Goal: Task Accomplishment & Management: Use online tool/utility

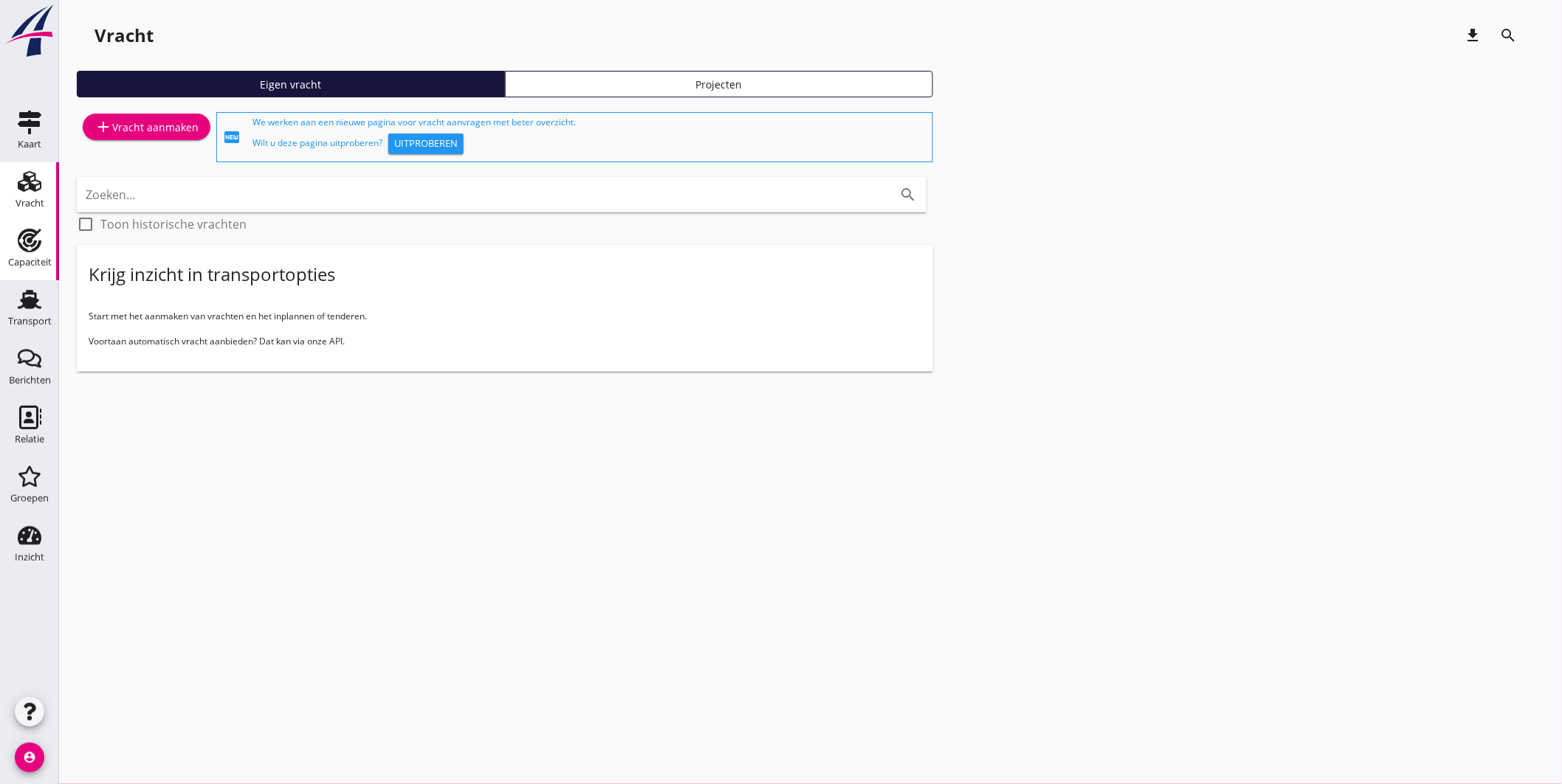
click at [28, 244] on icon "Capaciteit" at bounding box center [29, 240] width 23 height 23
click at [39, 300] on icon "Transport" at bounding box center [29, 300] width 23 height 23
drag, startPoint x: 19, startPoint y: 244, endPoint x: 33, endPoint y: 244, distance: 14.0
click at [19, 244] on use at bounding box center [29, 240] width 23 height 23
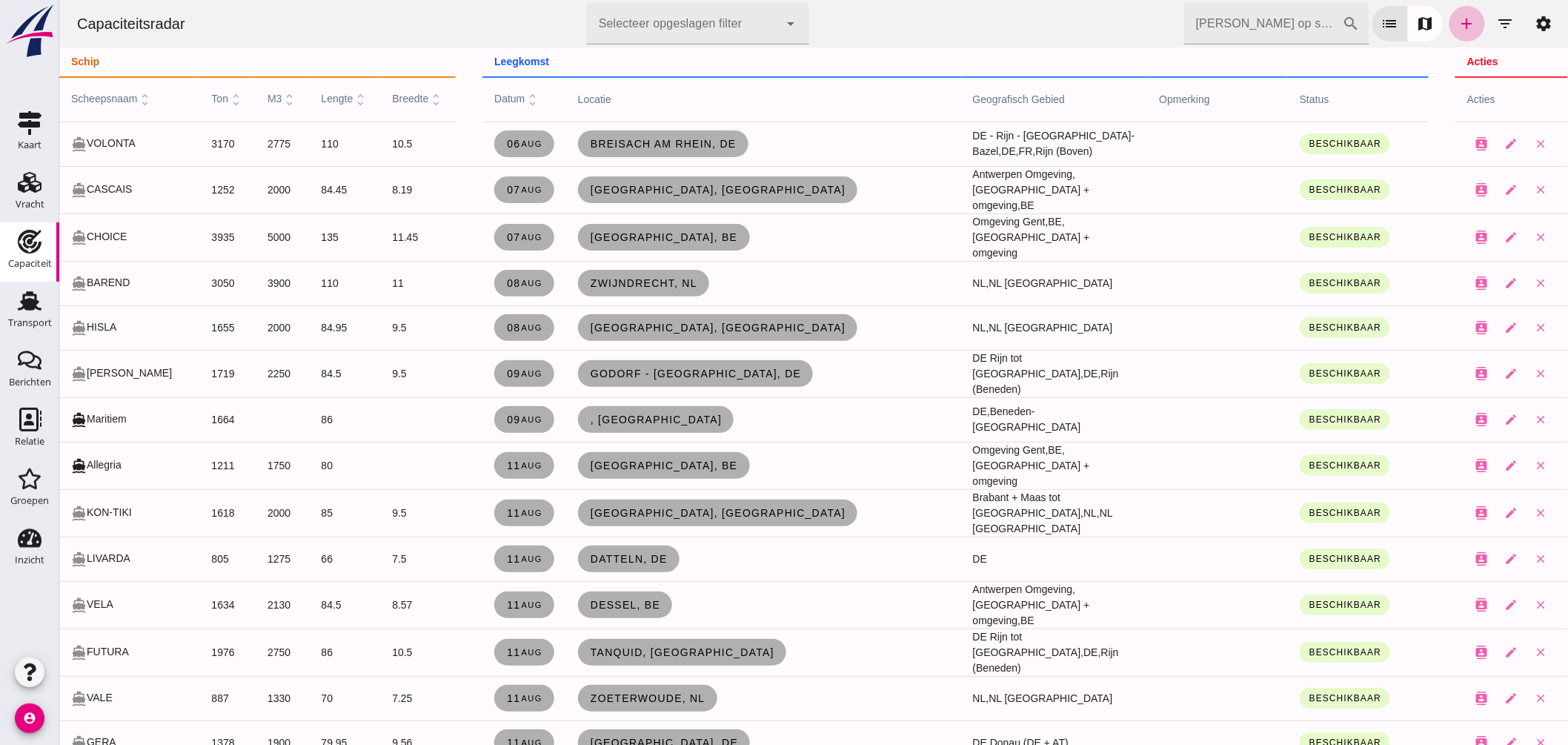
click at [120, 91] on th "scheepsnaam unfold_more" at bounding box center [128, 99] width 140 height 44
click at [118, 94] on span "scheepsnaam unfold_more" at bounding box center [111, 98] width 82 height 12
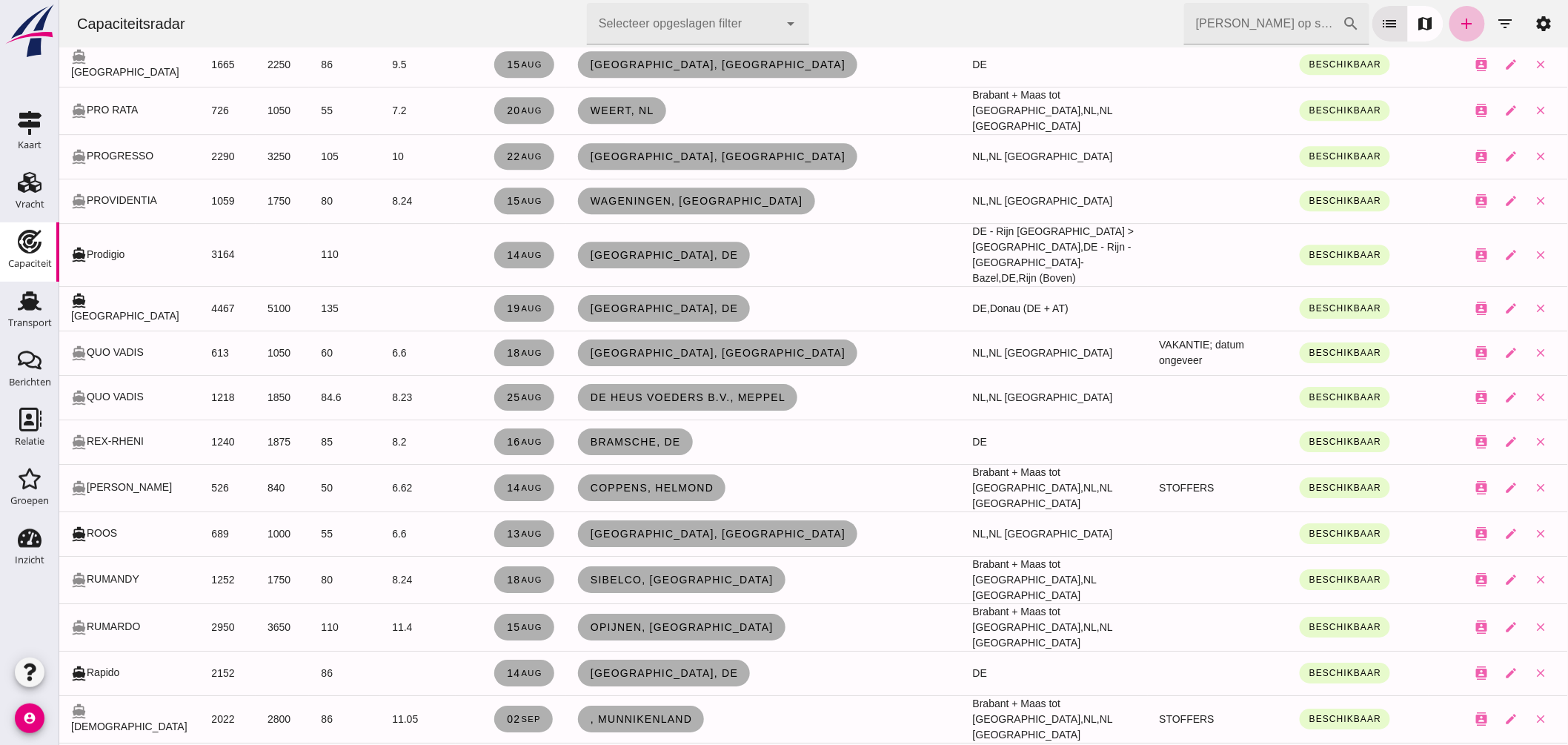
scroll to position [6192, 0]
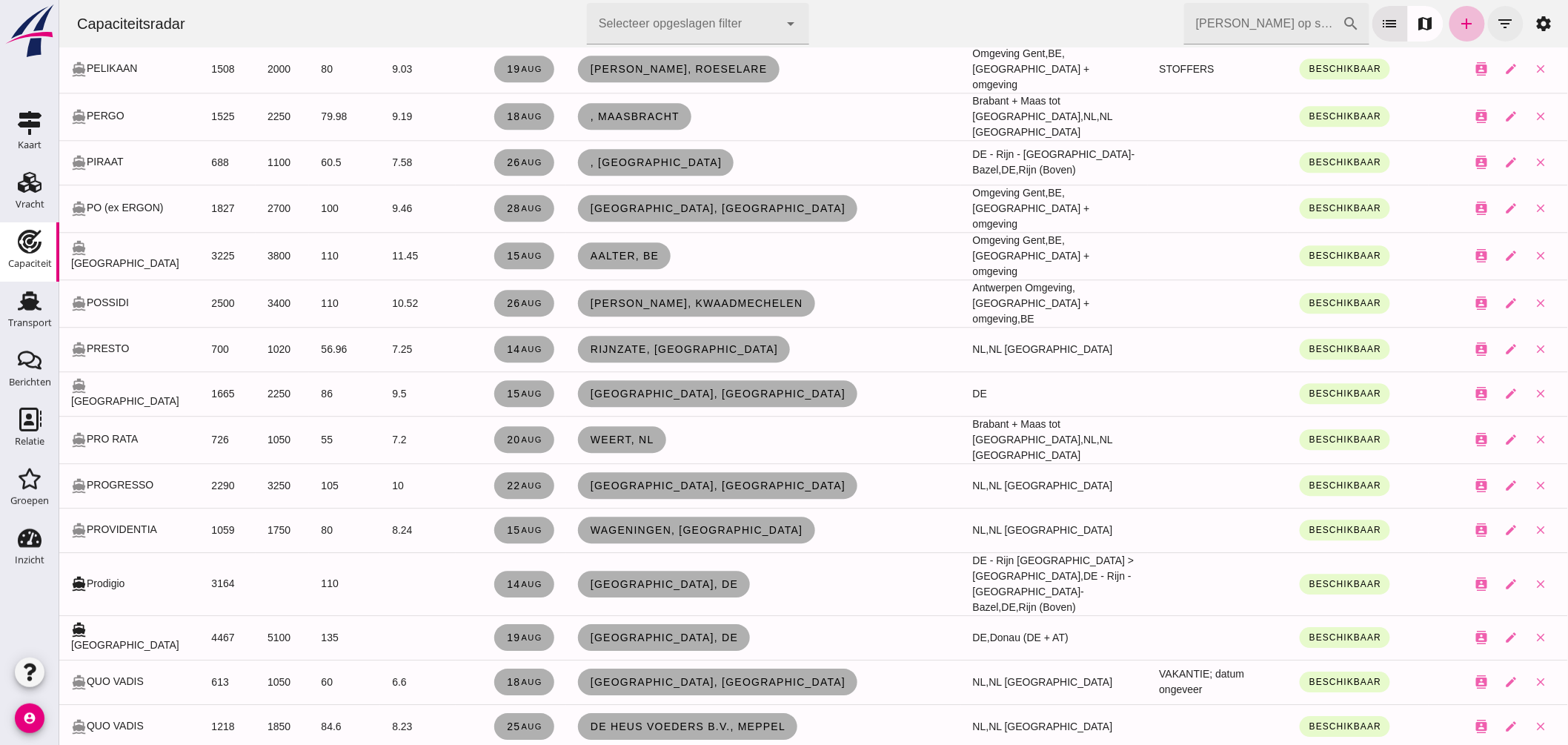
click at [1497, 21] on icon "filter_list" at bounding box center [1505, 24] width 18 height 18
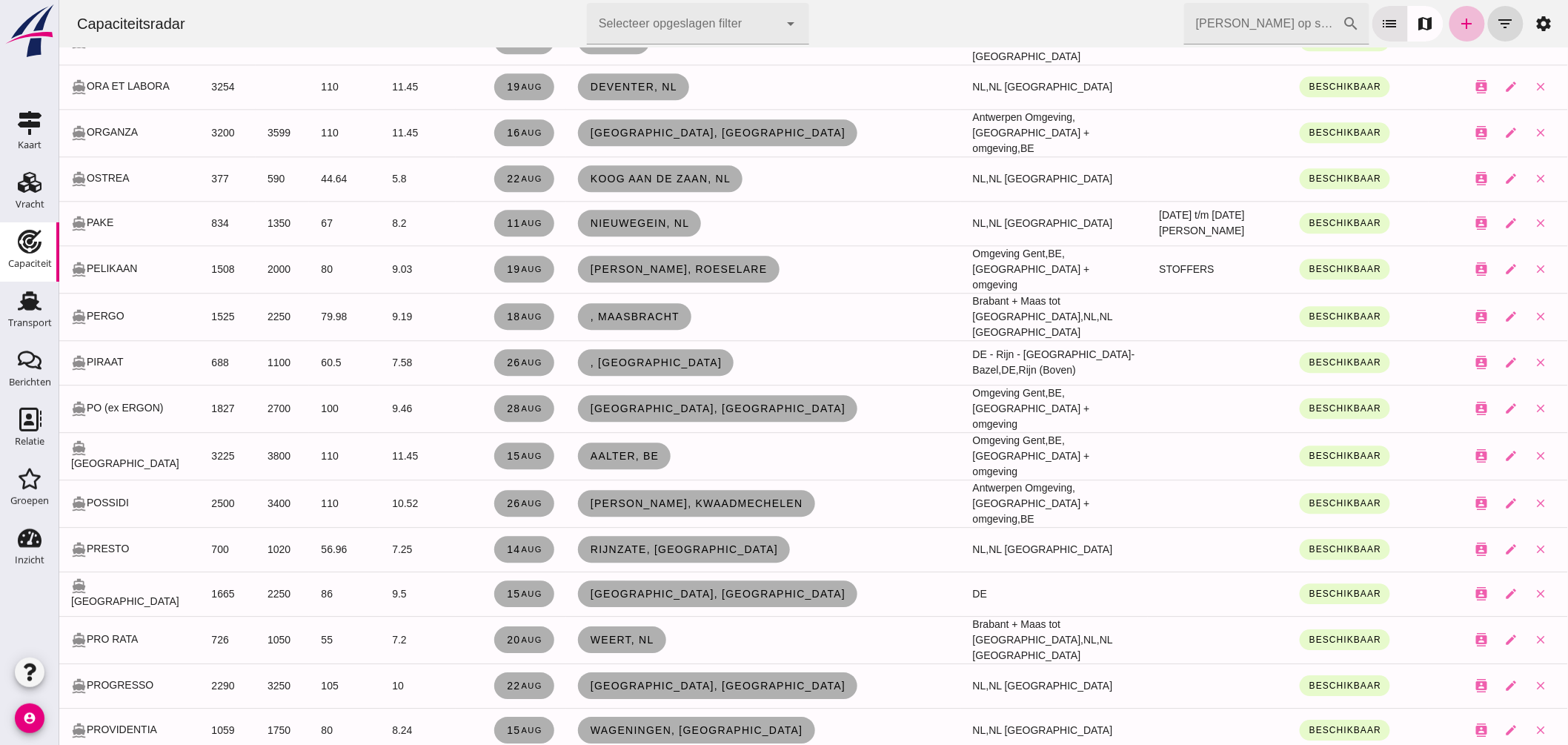
scroll to position [0, 0]
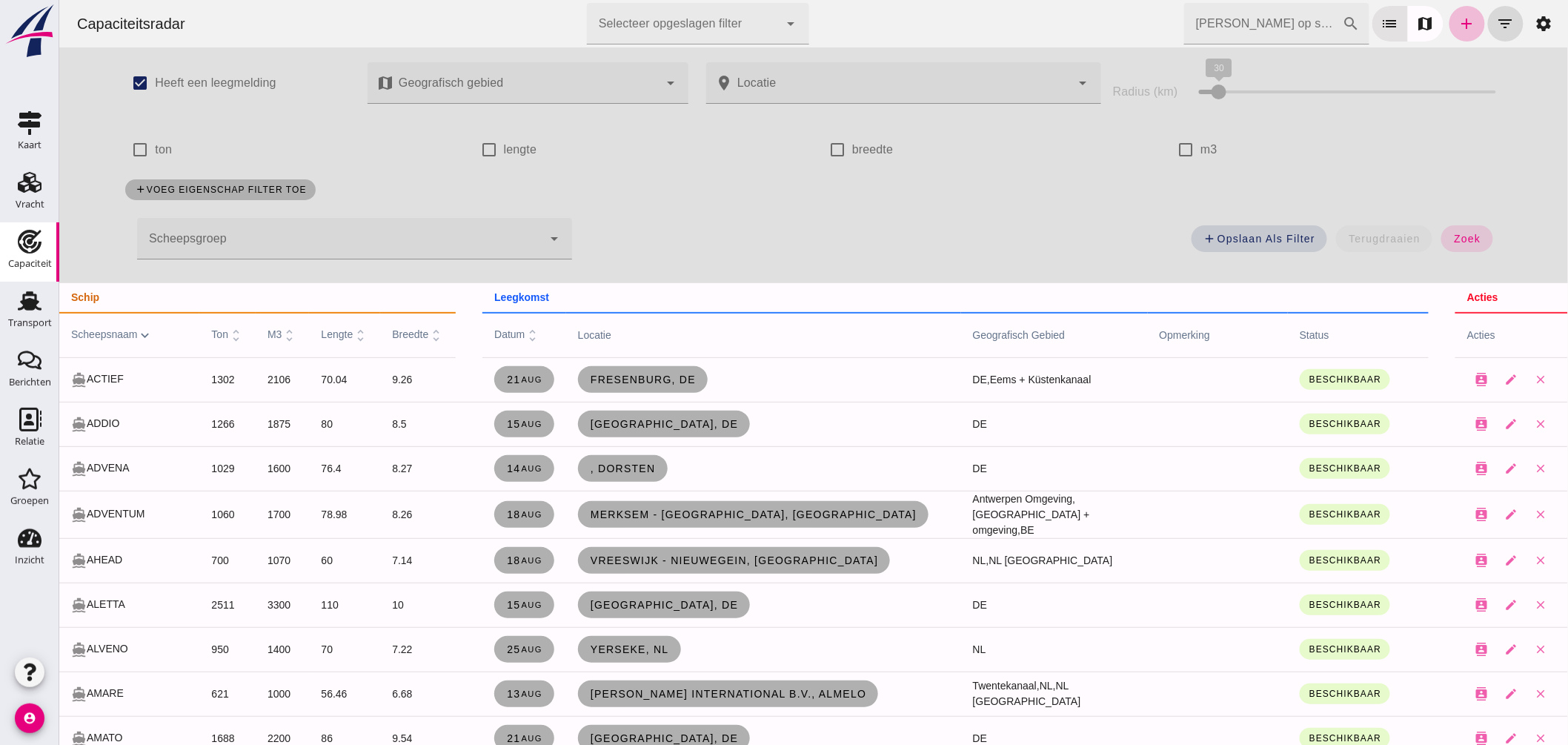
drag, startPoint x: 1560, startPoint y: 509, endPoint x: 1627, endPoint y: 511, distance: 67.0
click div
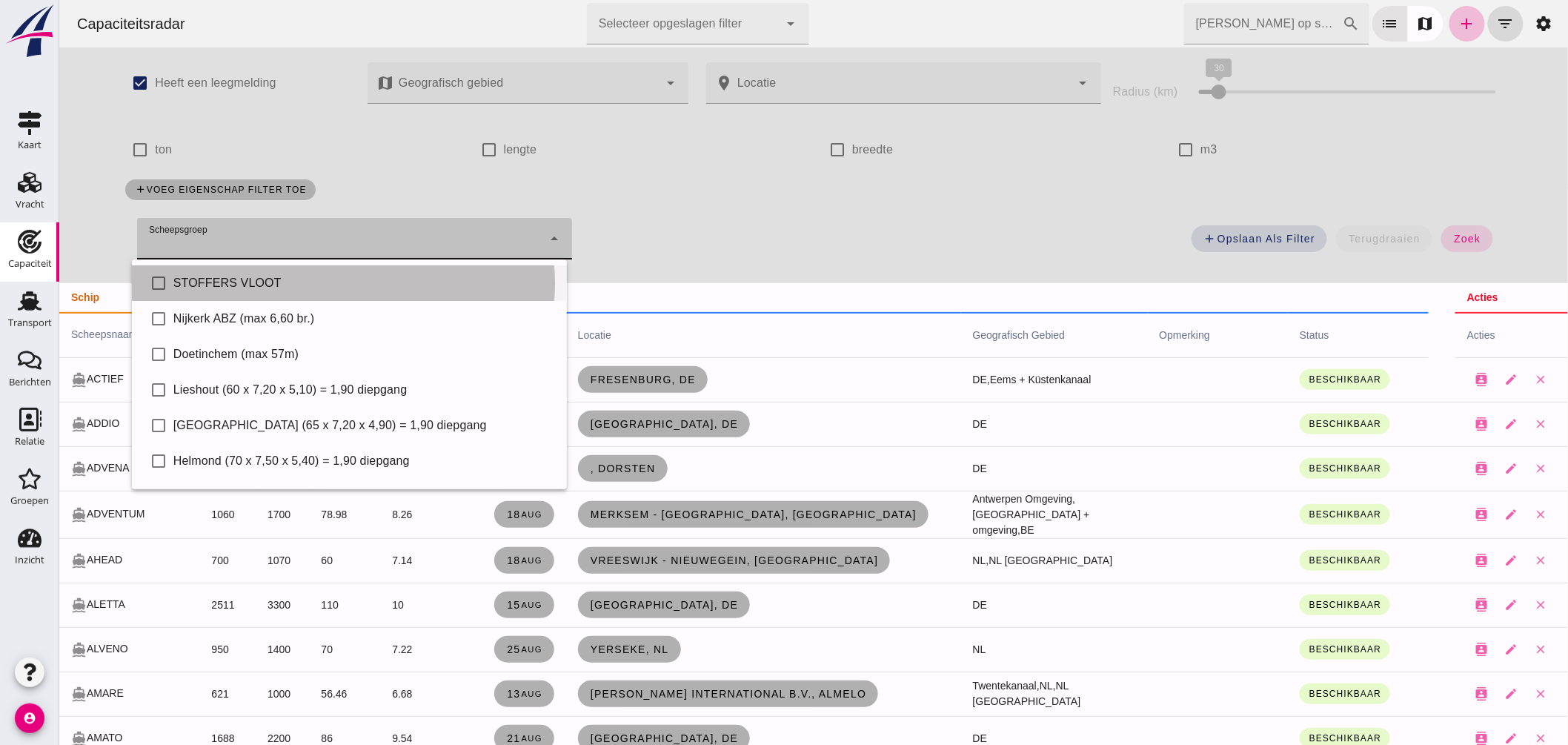
click at [258, 278] on div "STOFFERS VLOOT" at bounding box center [363, 283] width 382 height 18
type input "STOFFERS VLOOT"
checkbox input "true"
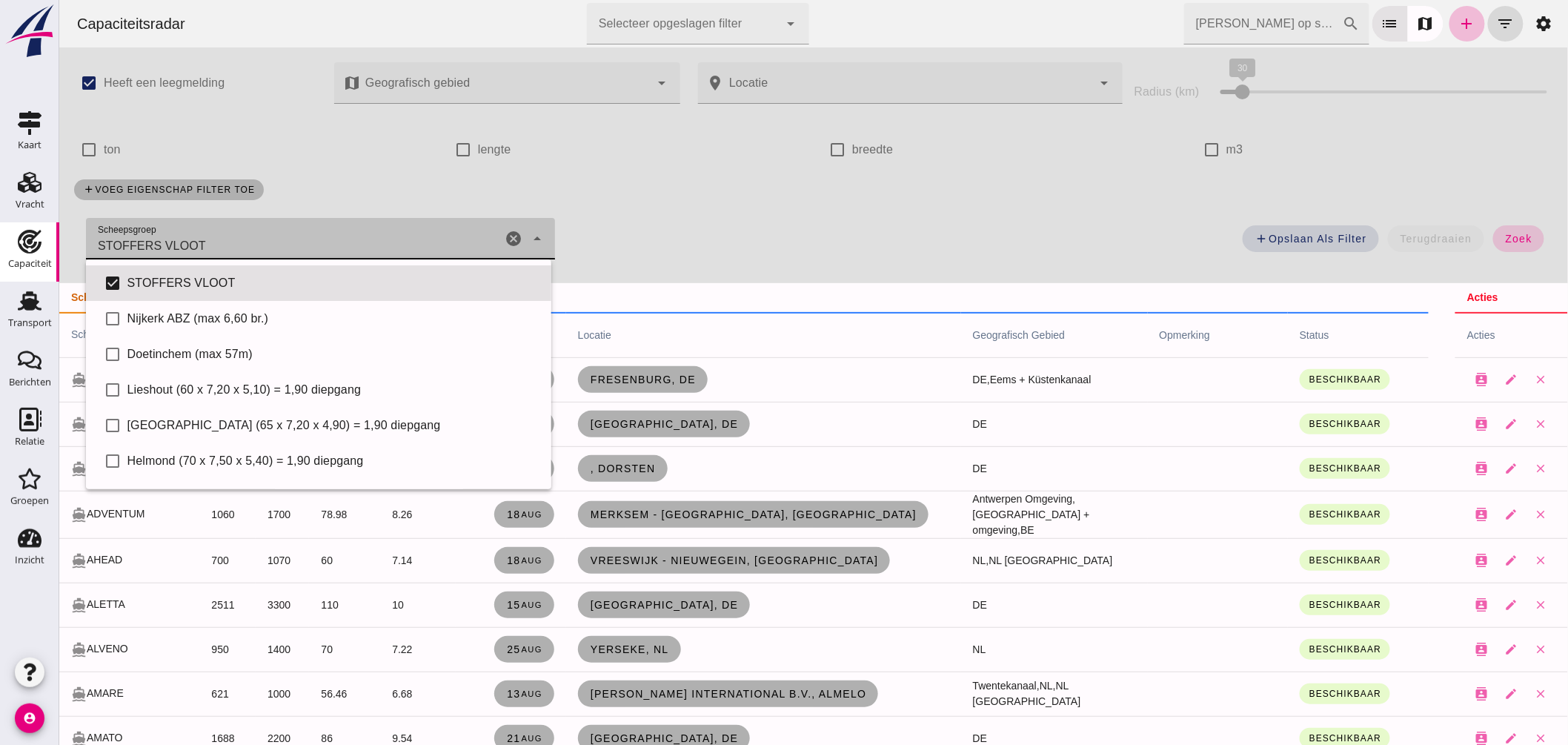
click span "zoek"
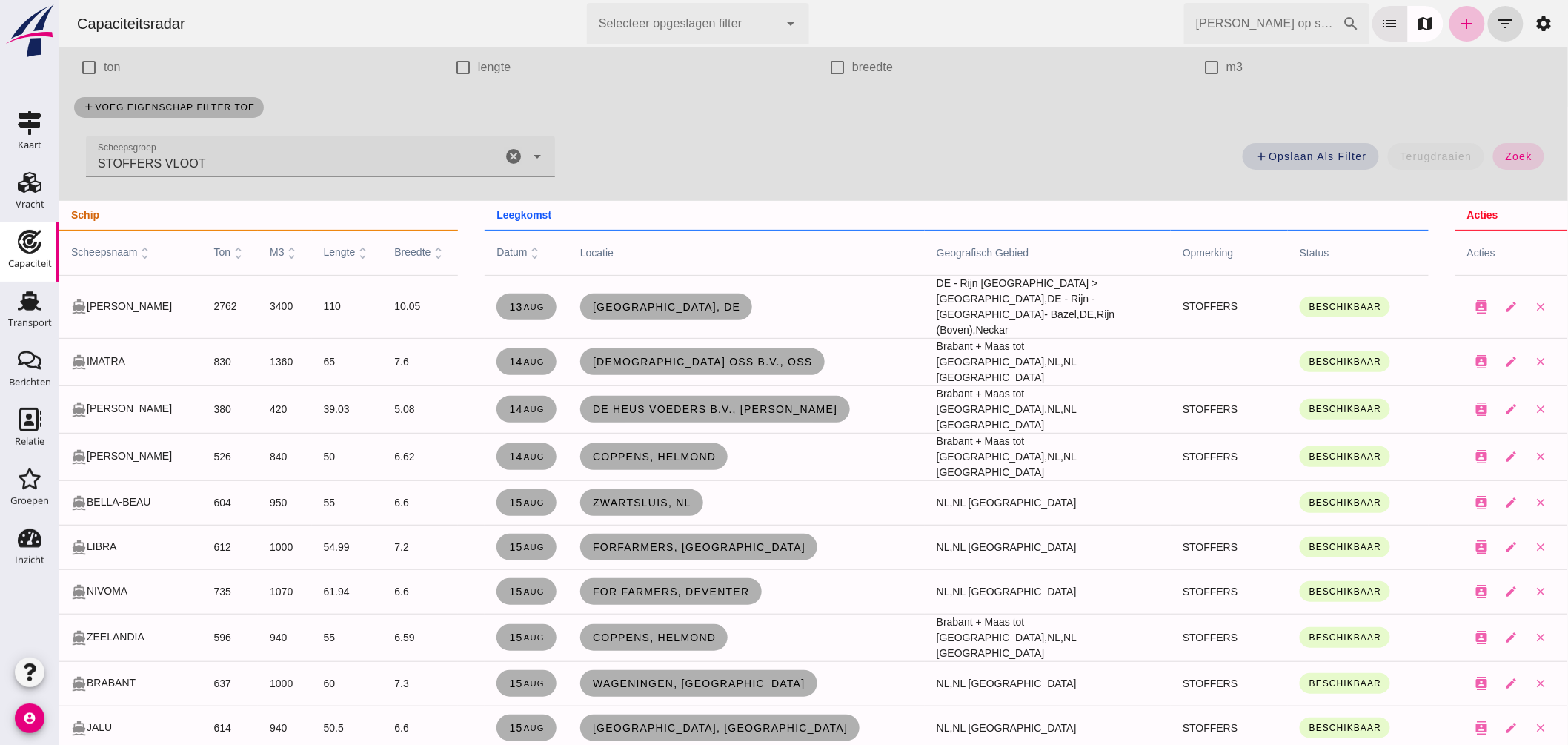
scroll to position [164, 0]
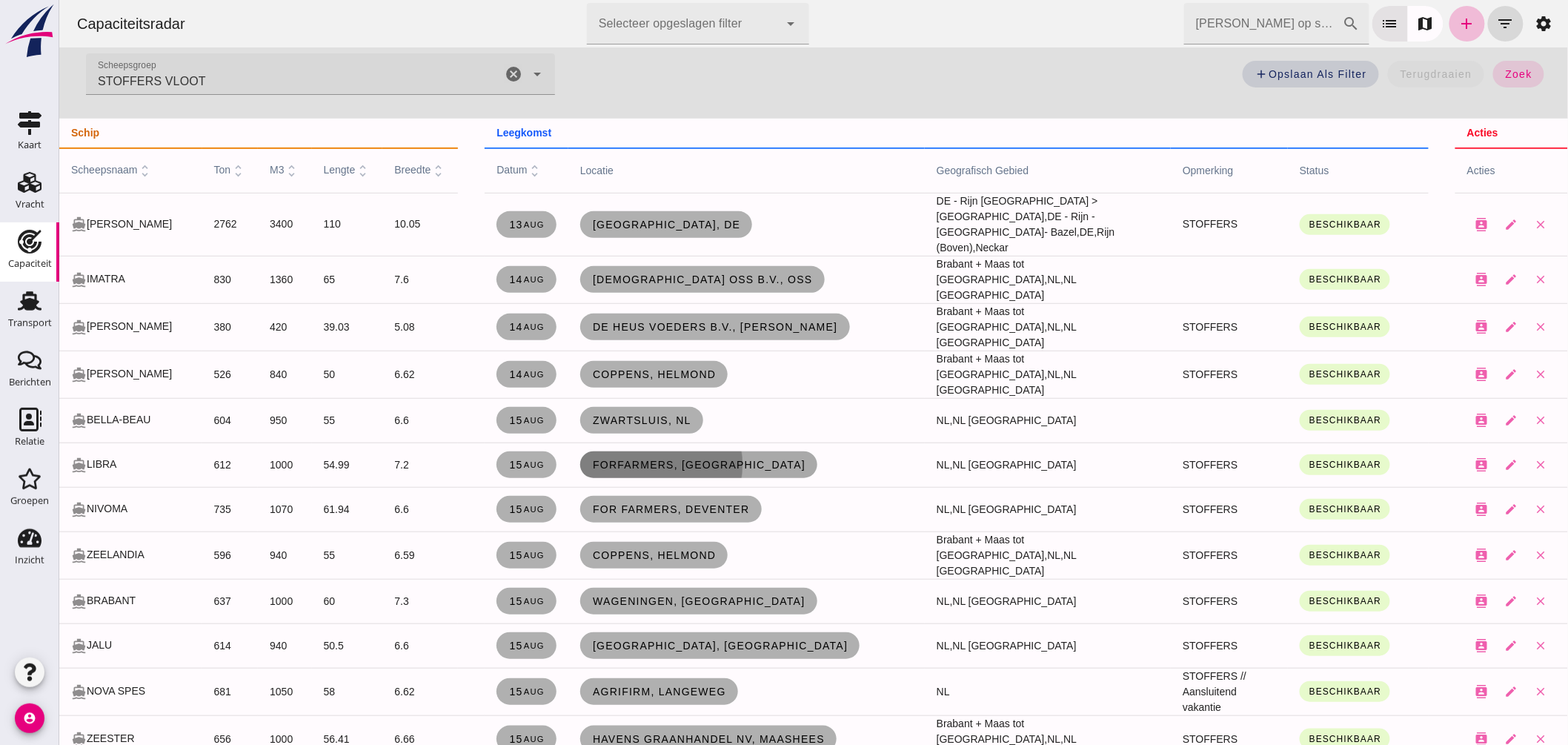
click at [603, 452] on link "ForFarmers, Zwolle" at bounding box center [699, 465] width 238 height 26
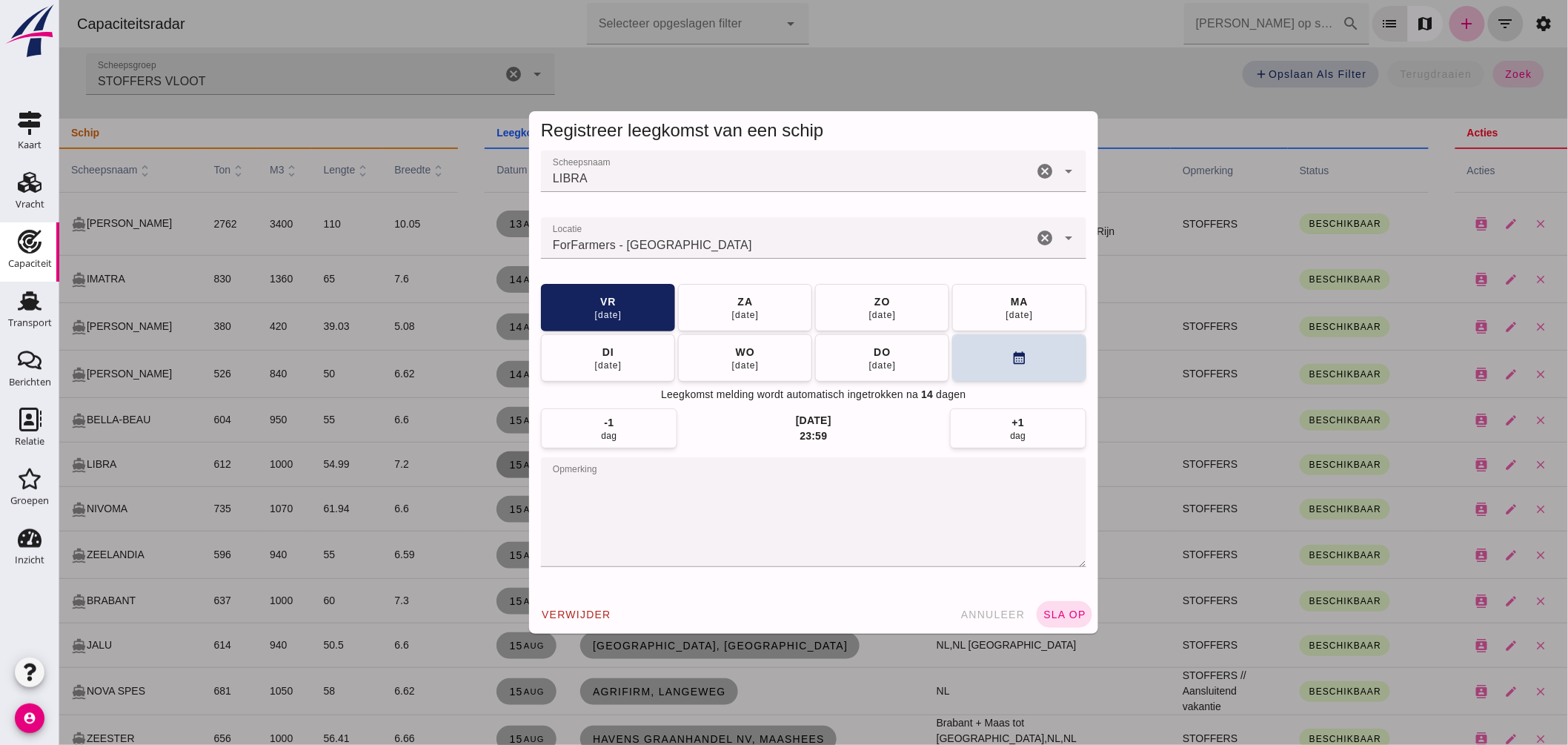
click textarea "opmerking"
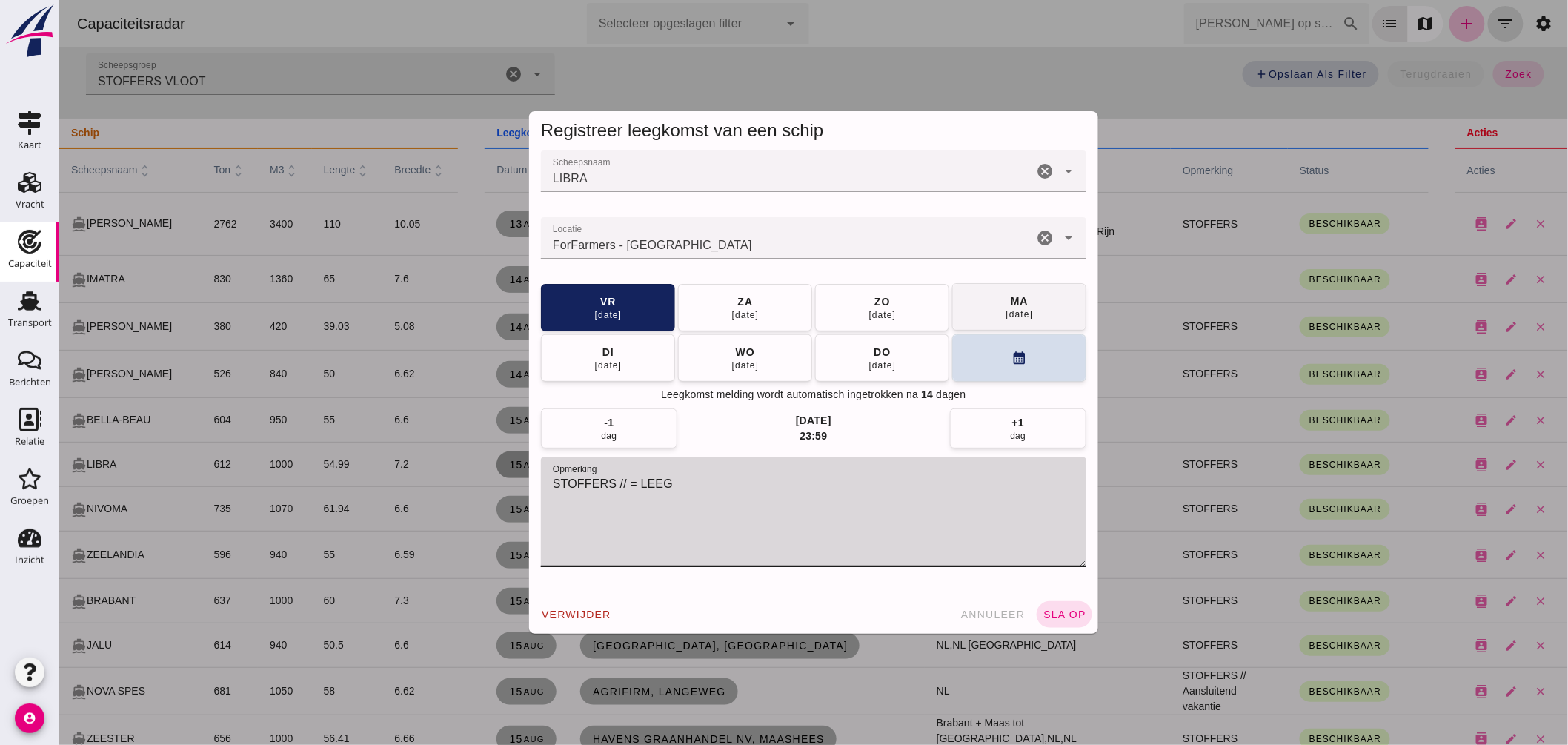
type textarea "STOFFERS // = LEEG"
click span "[DATE]"
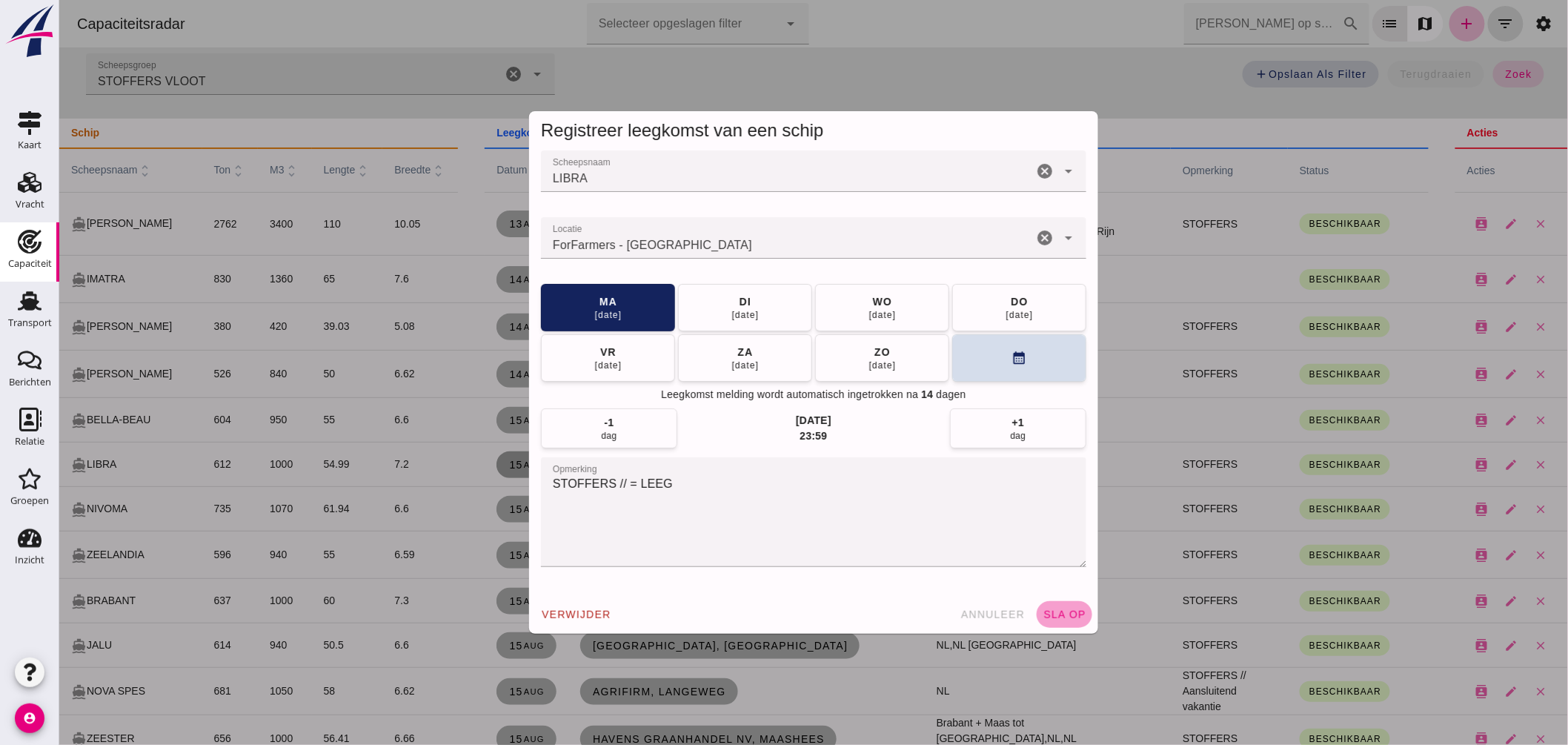
click span "sla op"
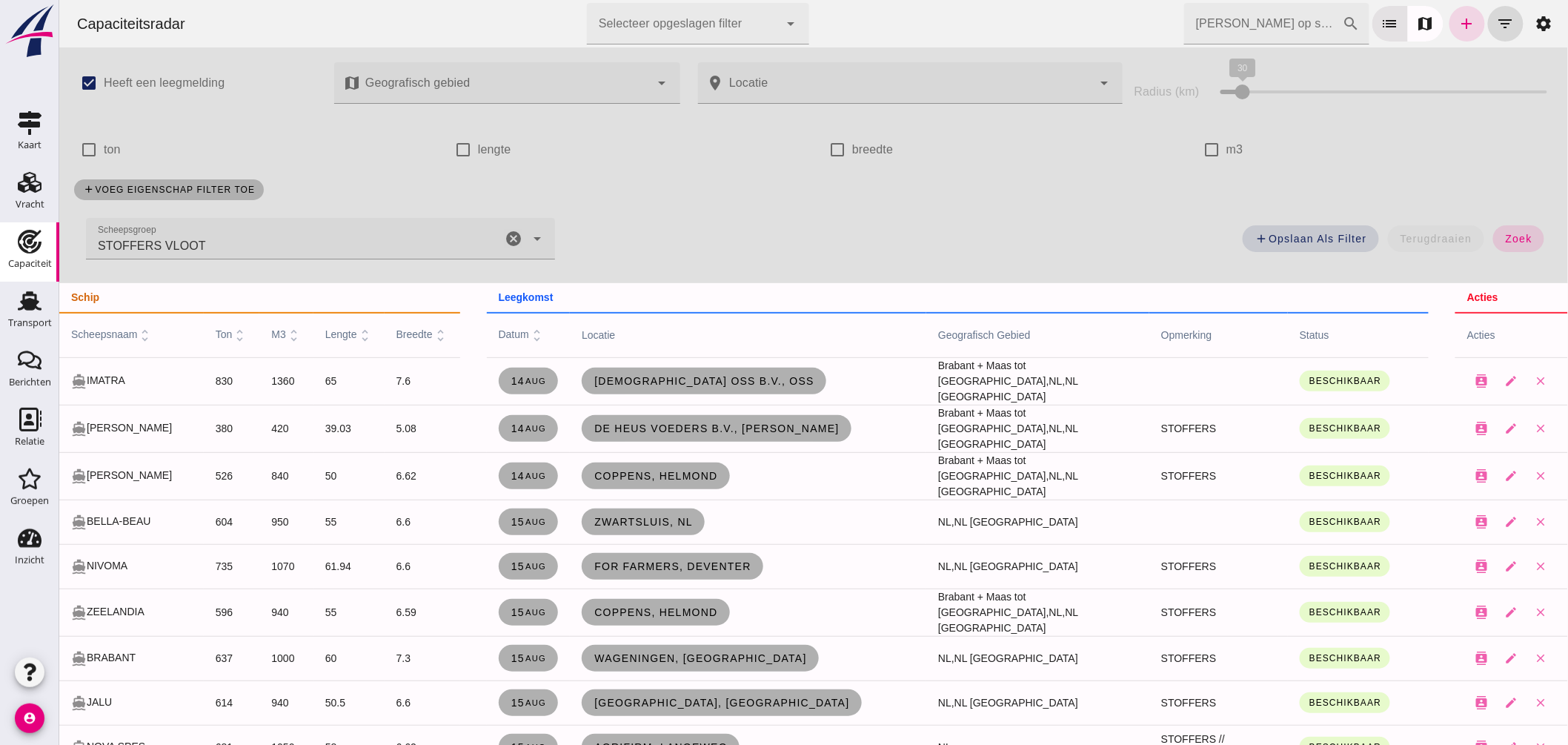
click input "Zoek op scheepsnaam"
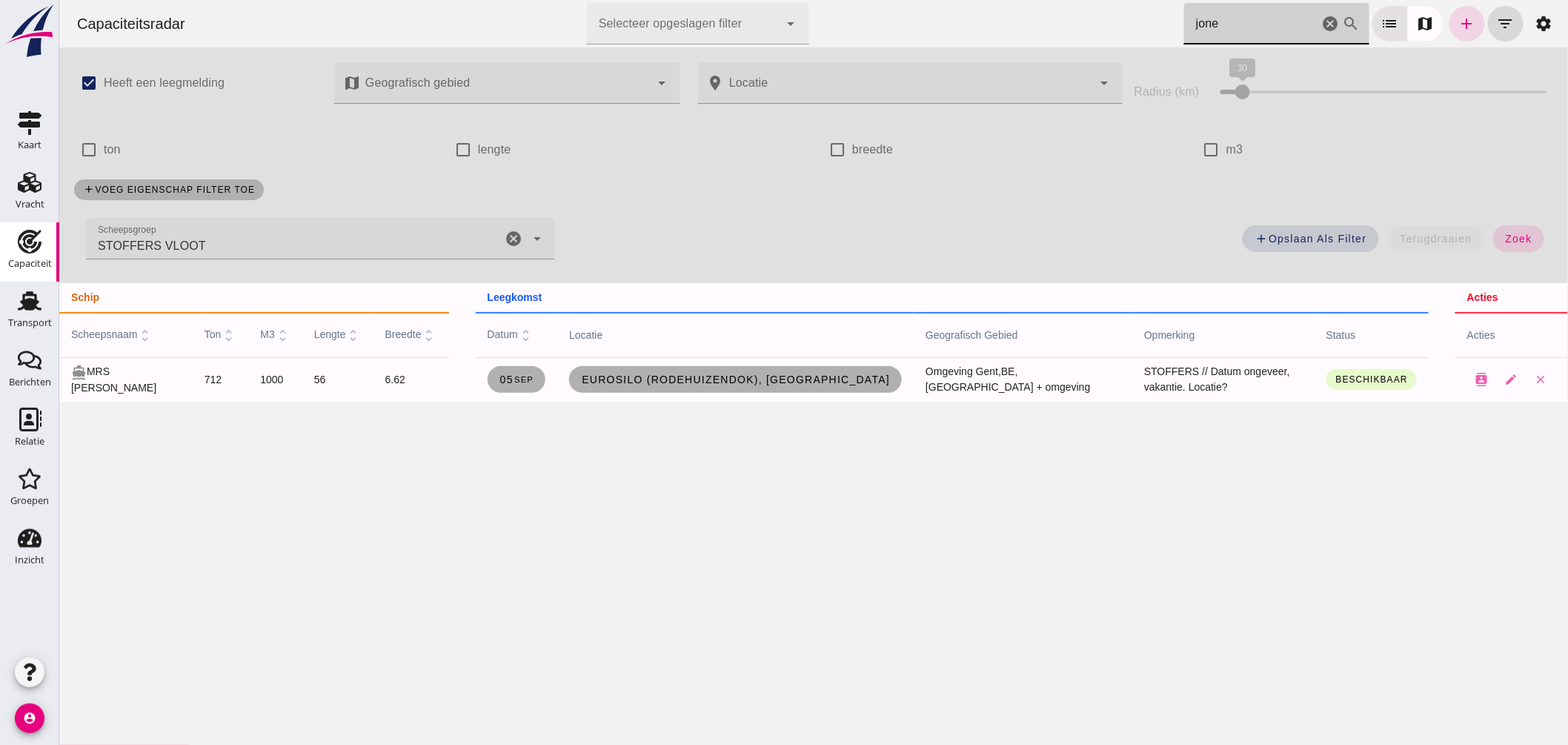
type input "jones"
drag, startPoint x: 1211, startPoint y: 25, endPoint x: 822, endPoint y: 13, distance: 389.2
click div "Capaciteitsradar Selecteer opgeslagen filter Selecteer opgeslagen filter cancel…"
click icon "cancel"
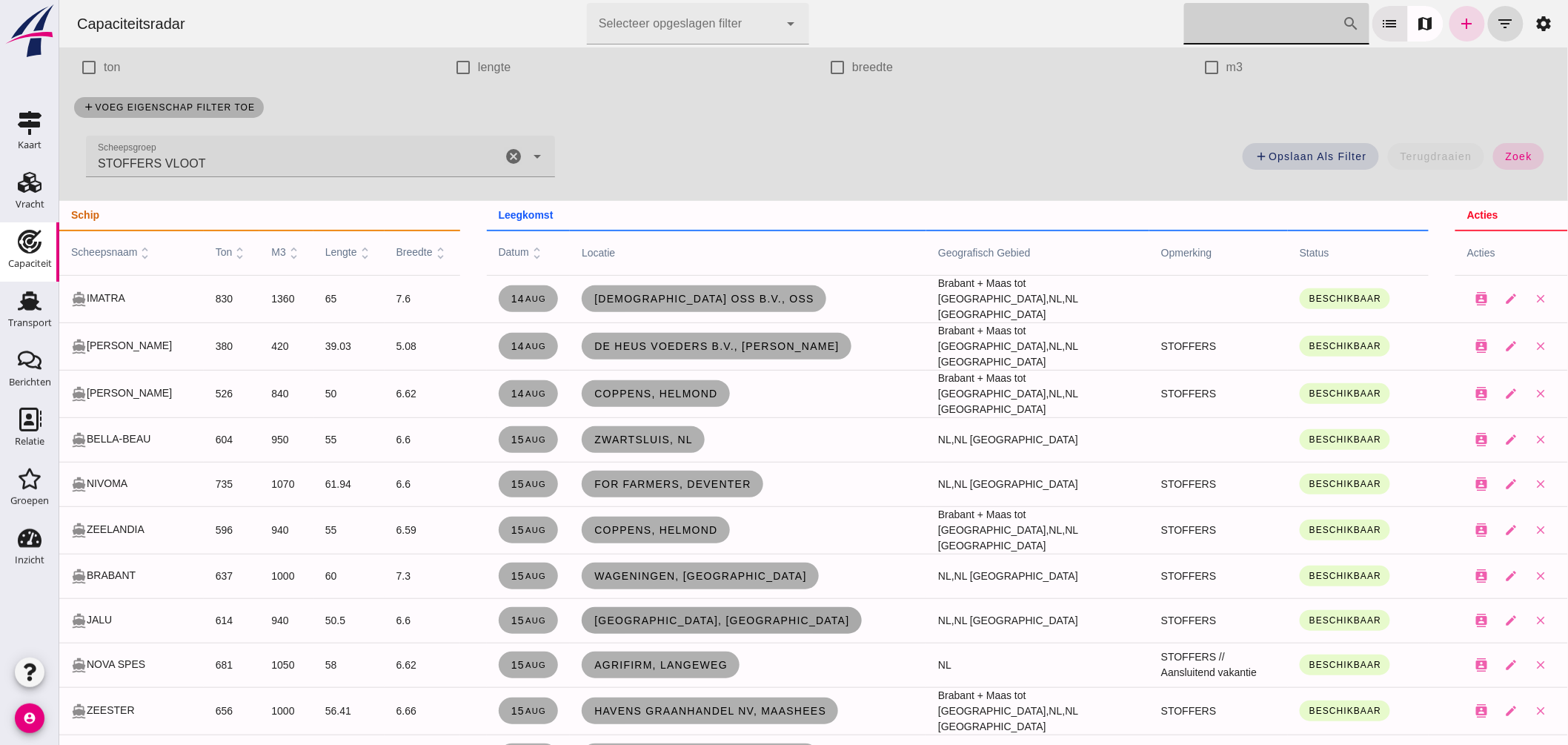
scroll to position [164, 0]
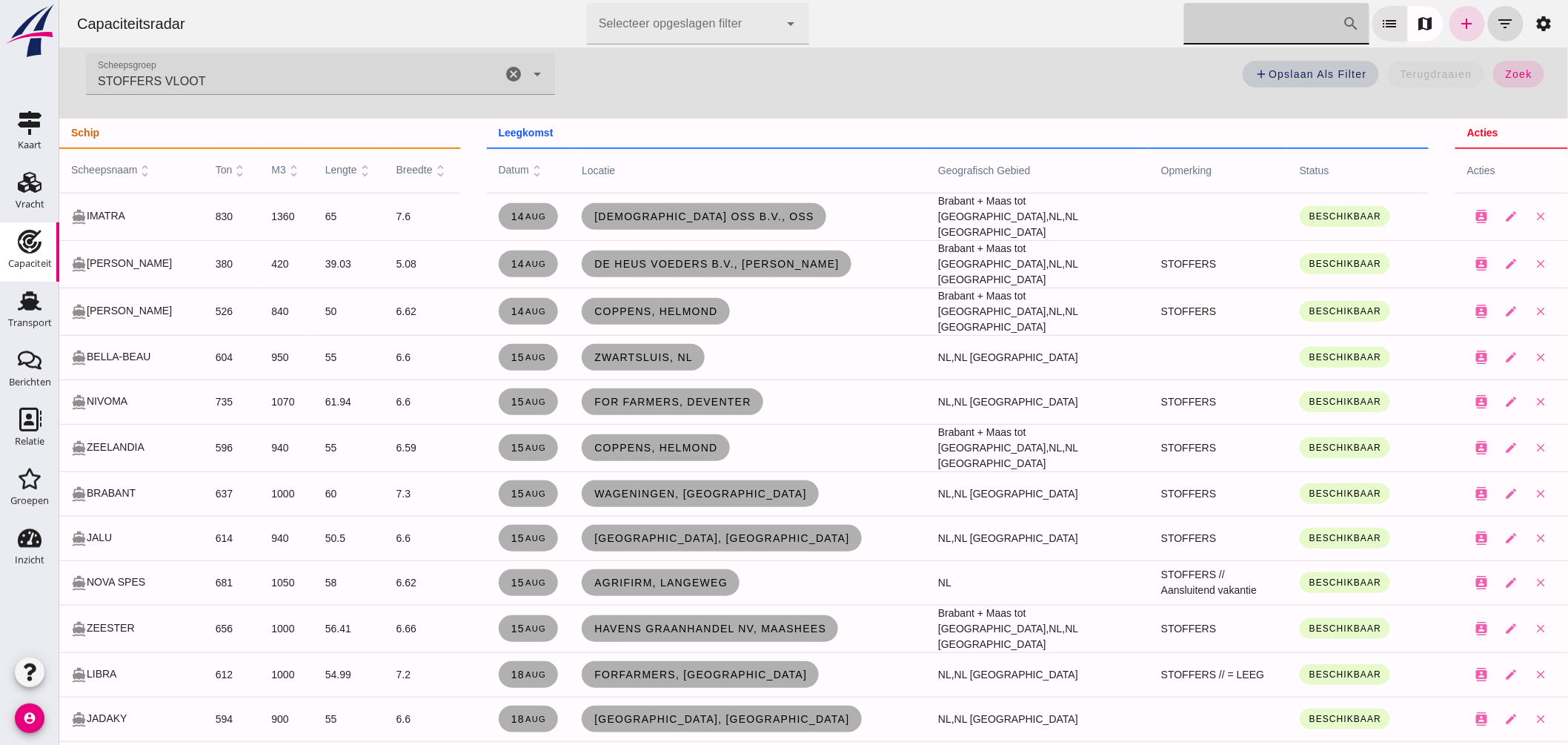
click input "Zoek op scheepsnaam"
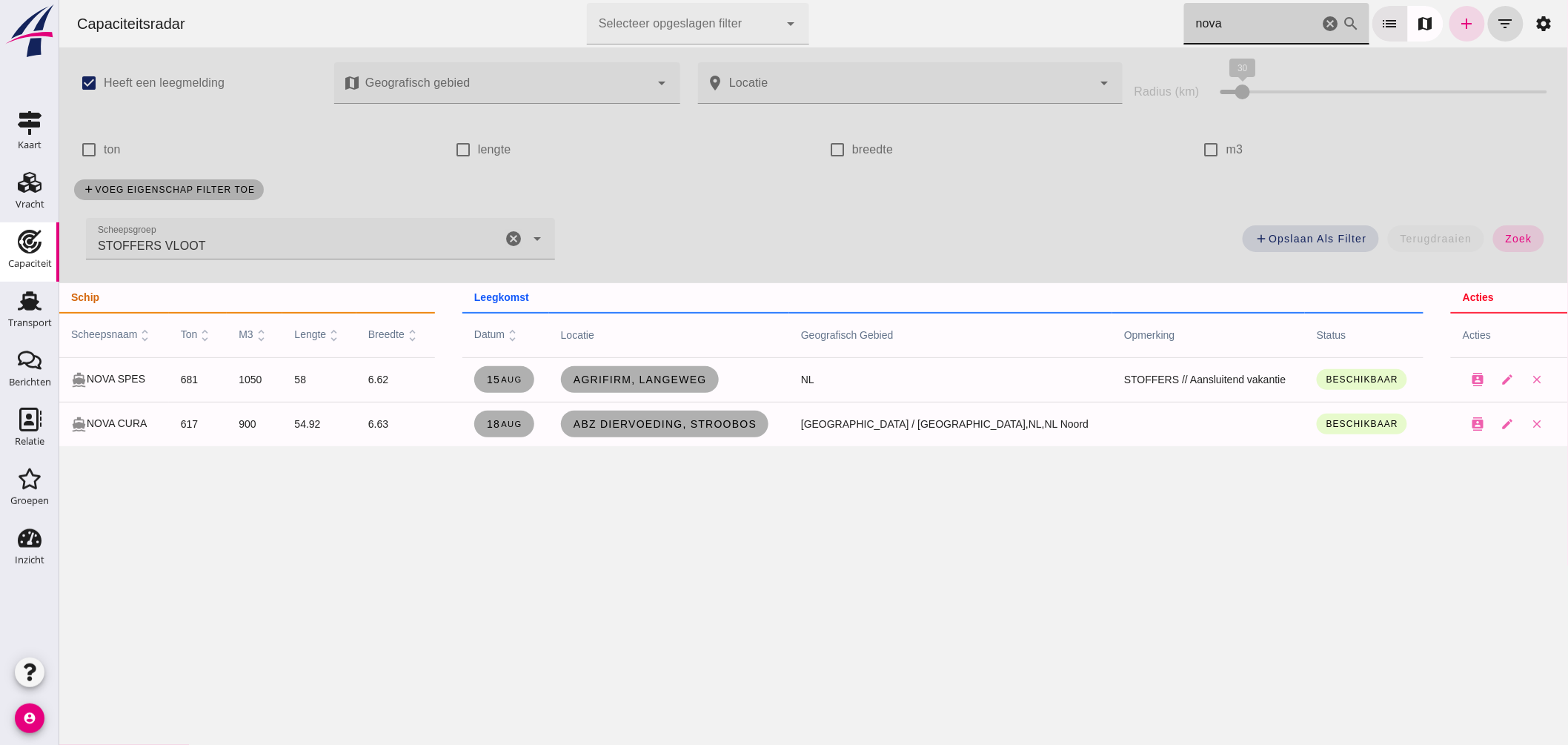
scroll to position [0, 0]
click div "Capaciteitsradar Selecteer opgeslagen filter Selecteer opgeslagen filter cancel…"
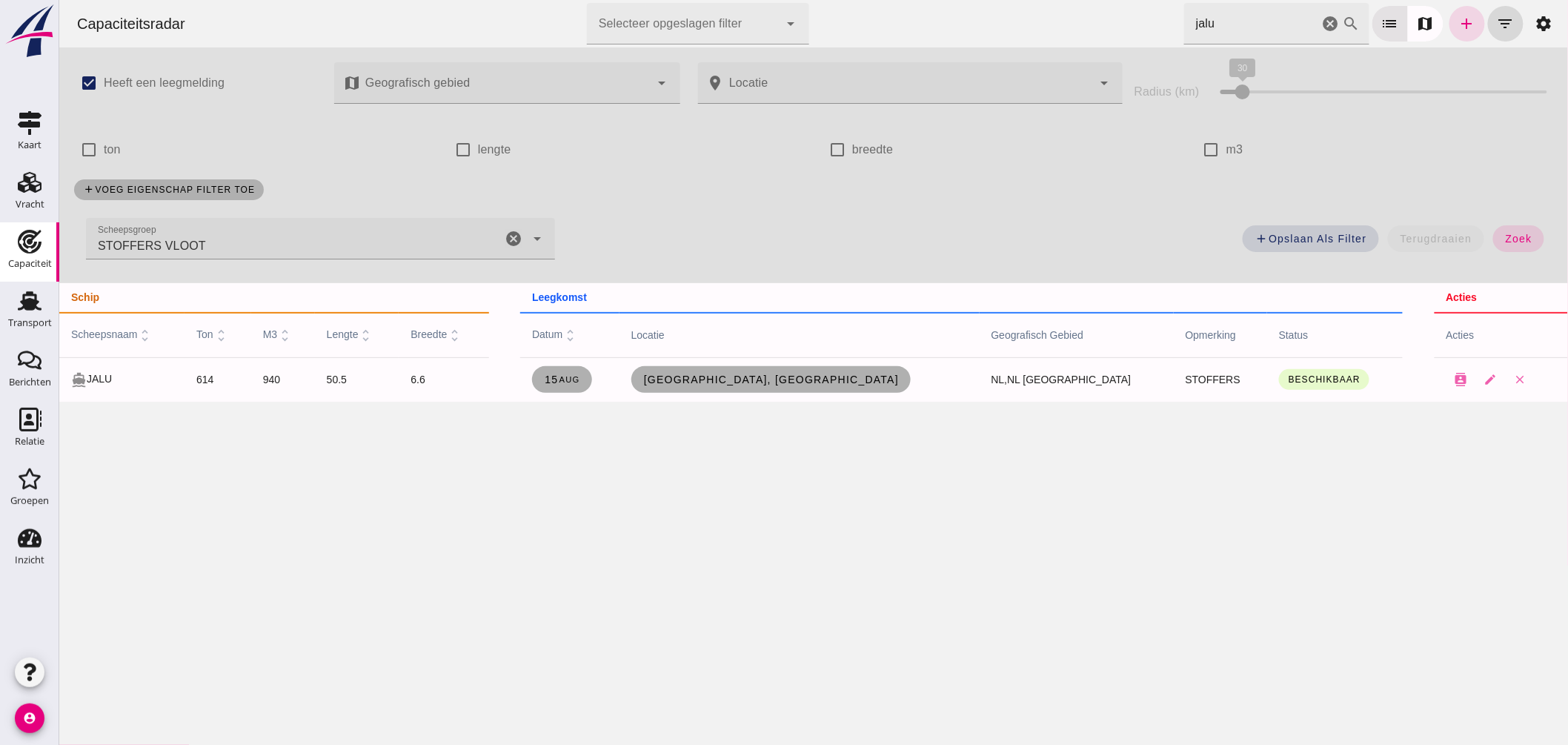
drag, startPoint x: 1124, startPoint y: 26, endPoint x: 1115, endPoint y: 29, distance: 9.5
click div "Capaciteitsradar Selecteer opgeslagen filter Selecteer opgeslagen filter cancel…"
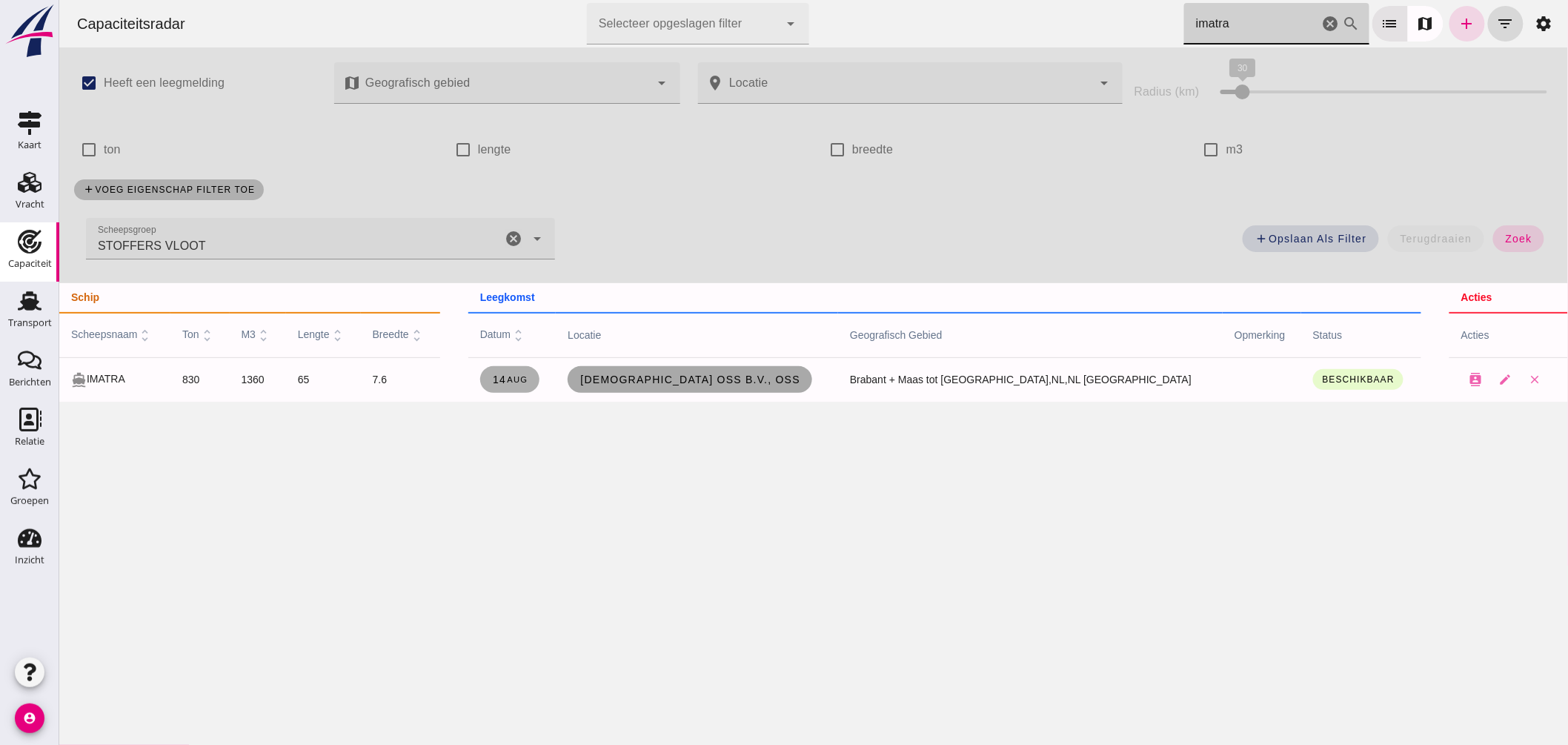
type input "imatra"
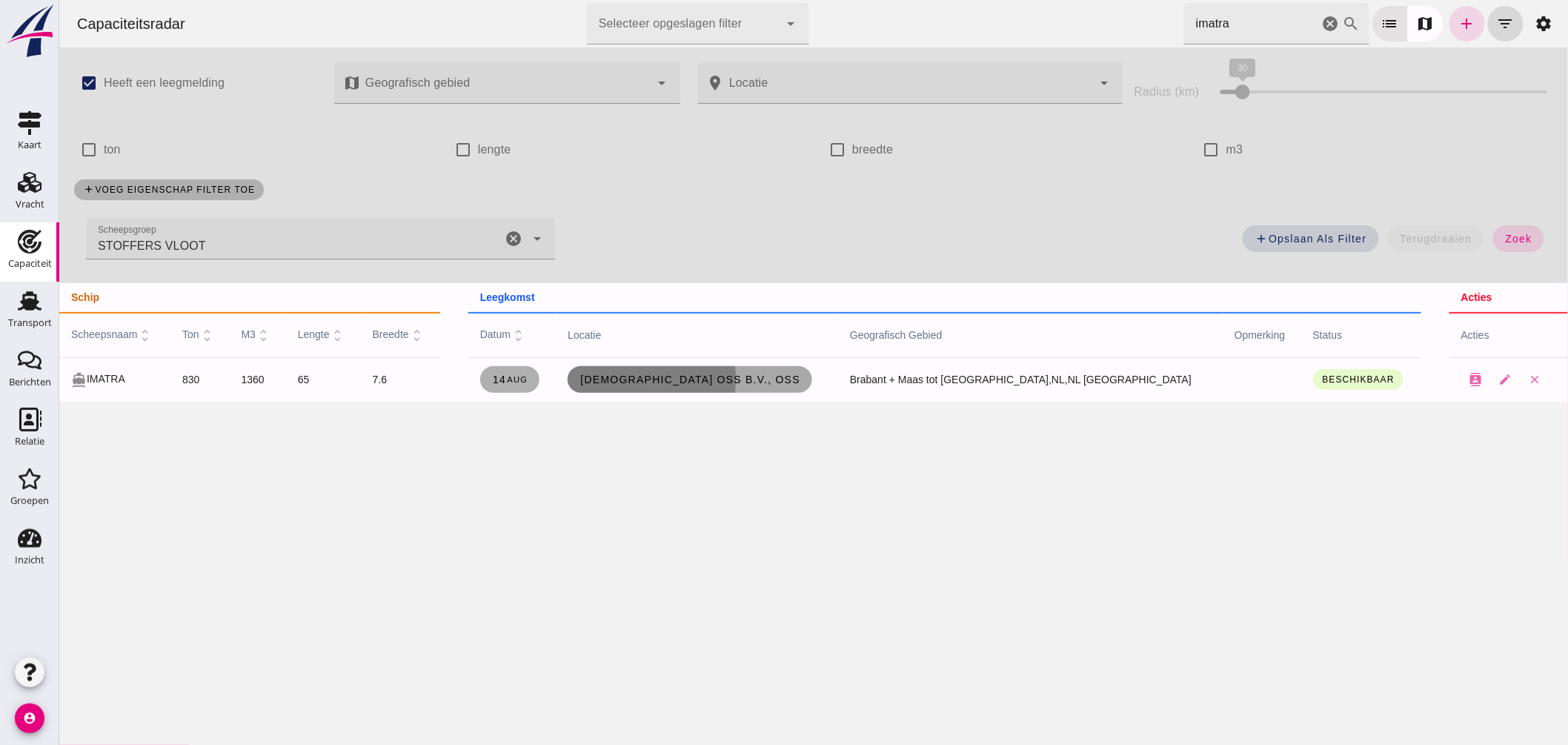
click span "Fransen Oss B.V., Oss"
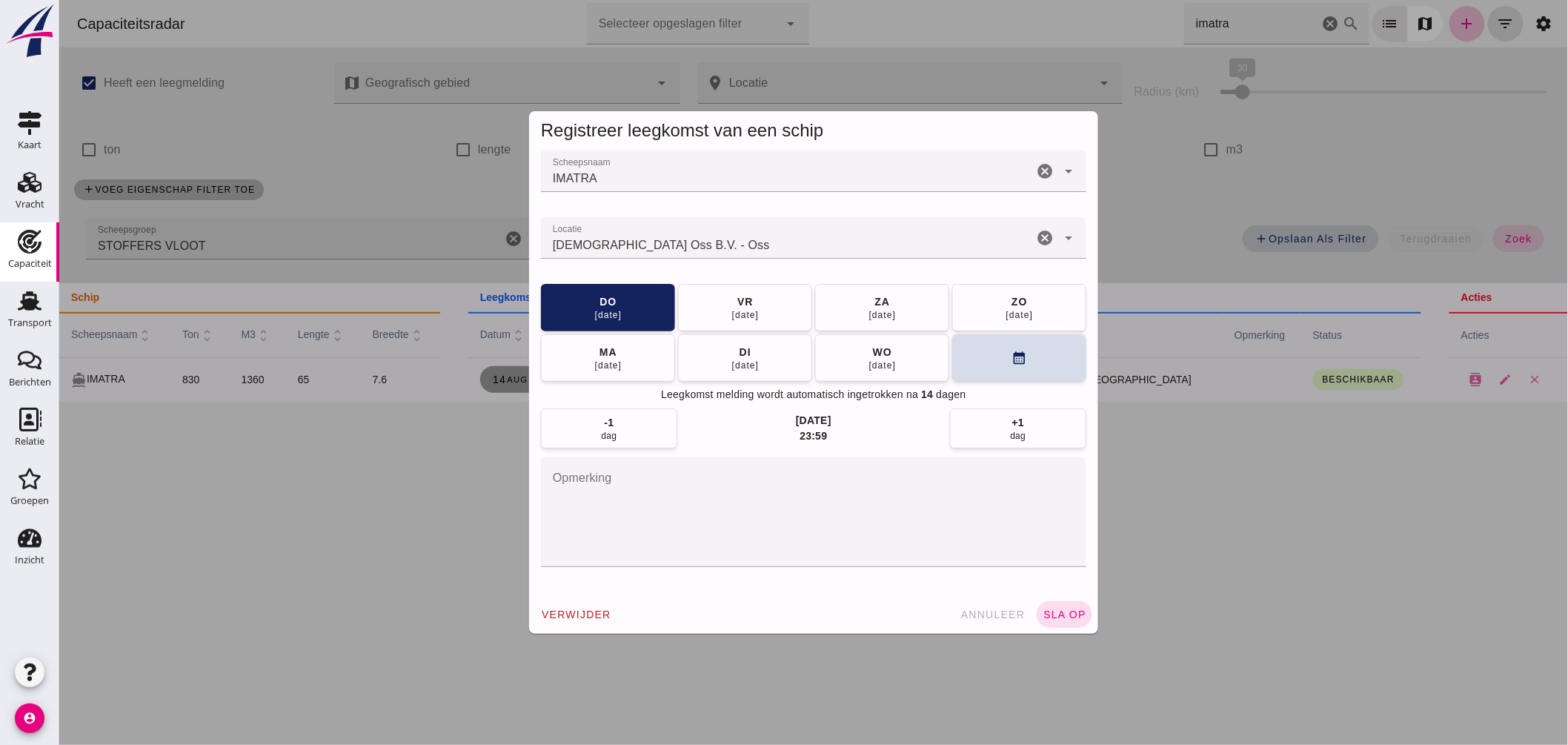
click input "Locatie"
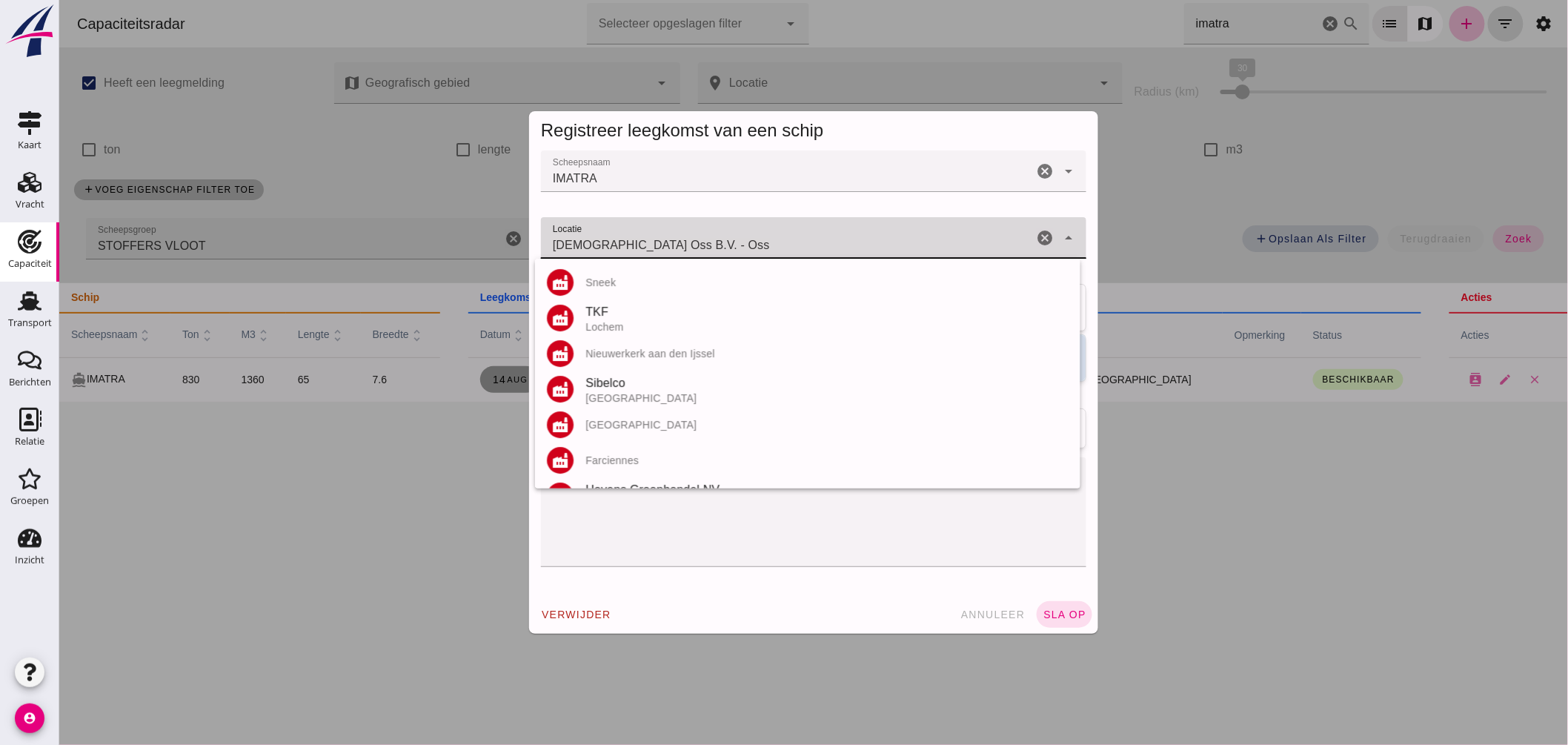
drag, startPoint x: 722, startPoint y: 243, endPoint x: 275, endPoint y: 258, distance: 447.3
click div "Registreer leegkomst van een schip Scheepsnaam Scheepsnaam IMATRA cancel arrow_…"
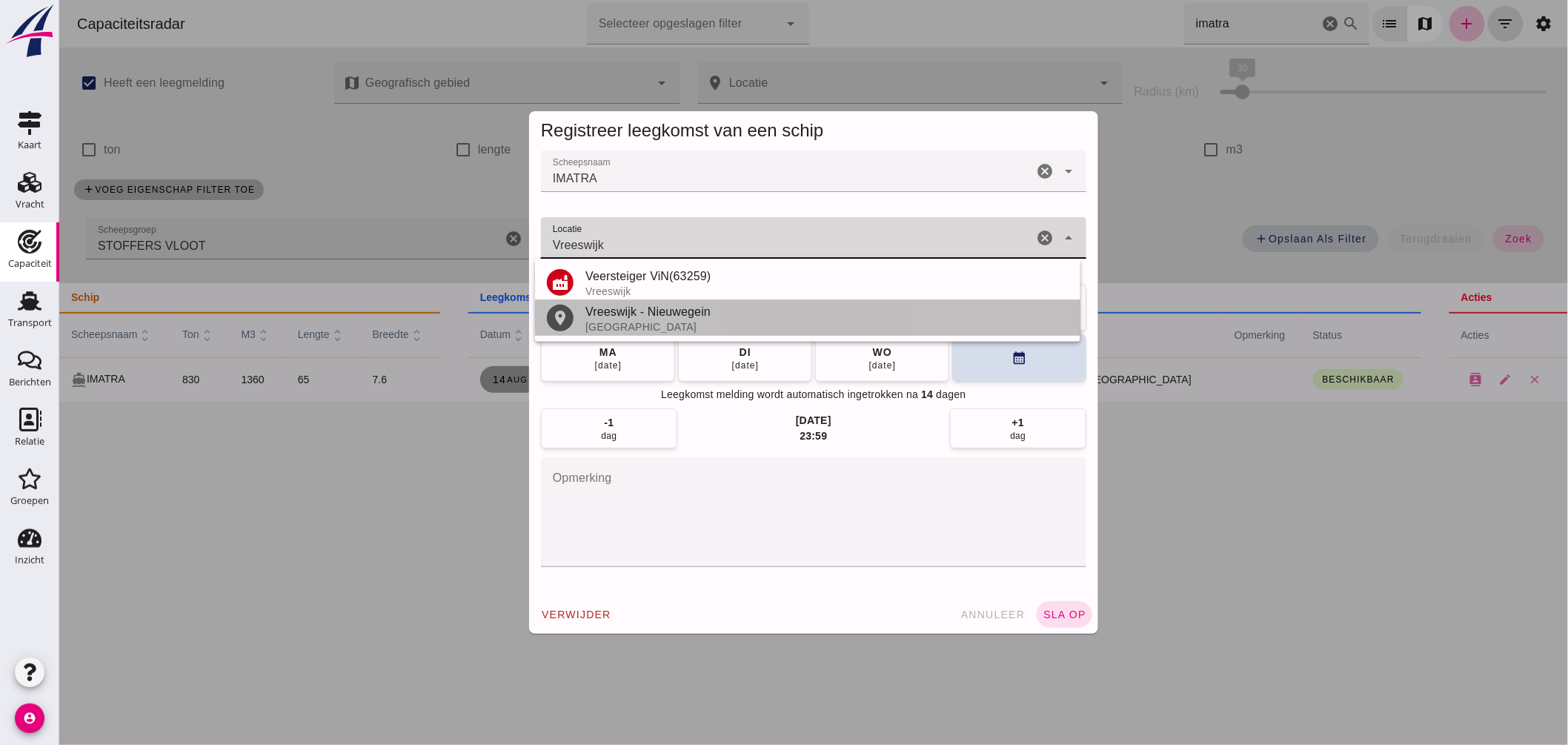
click at [677, 312] on div "Vreeswijk - Nieuwegein" at bounding box center [826, 311] width 483 height 18
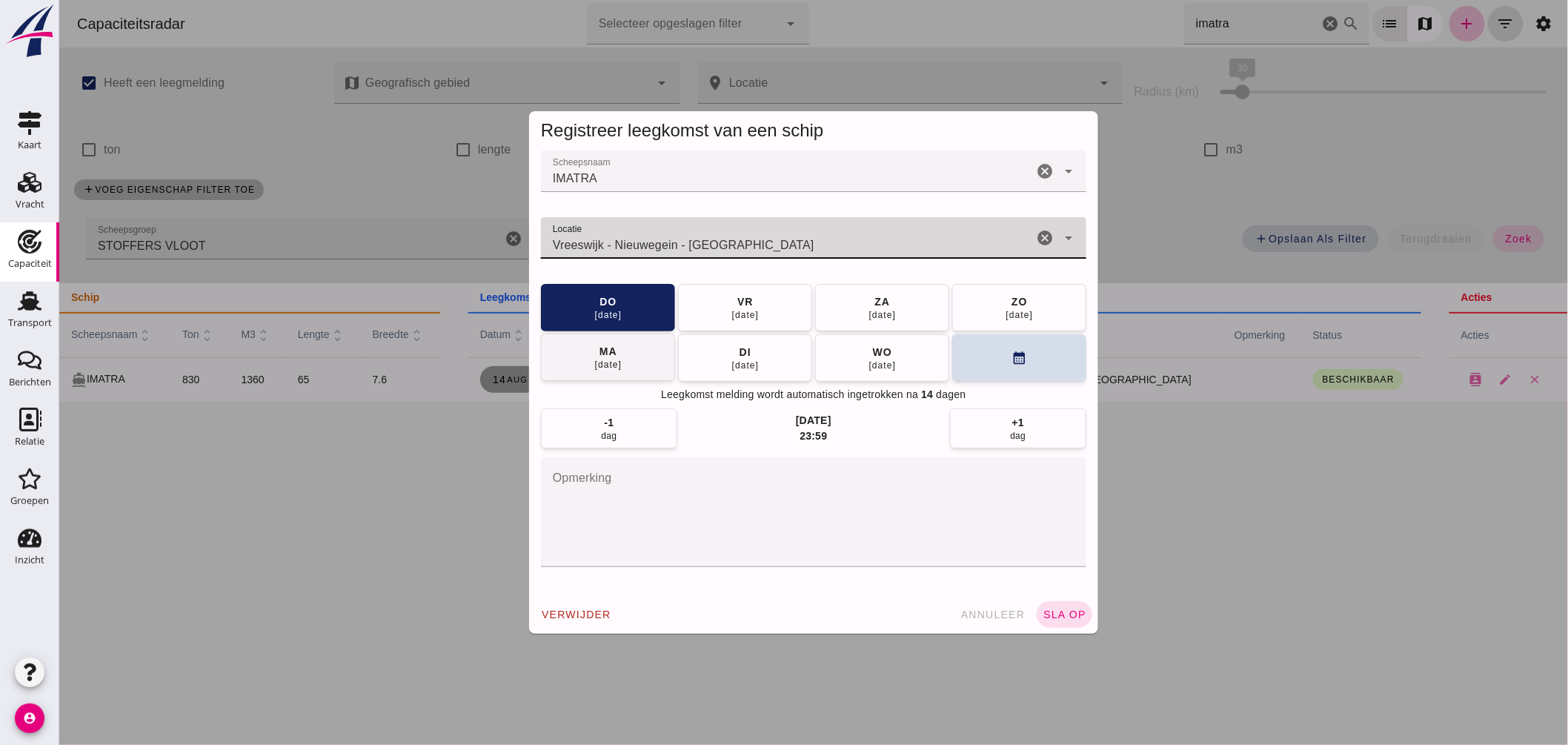
type input "Vreeswijk - Nieuwegein - Utrecht"
click button "[DATE]"
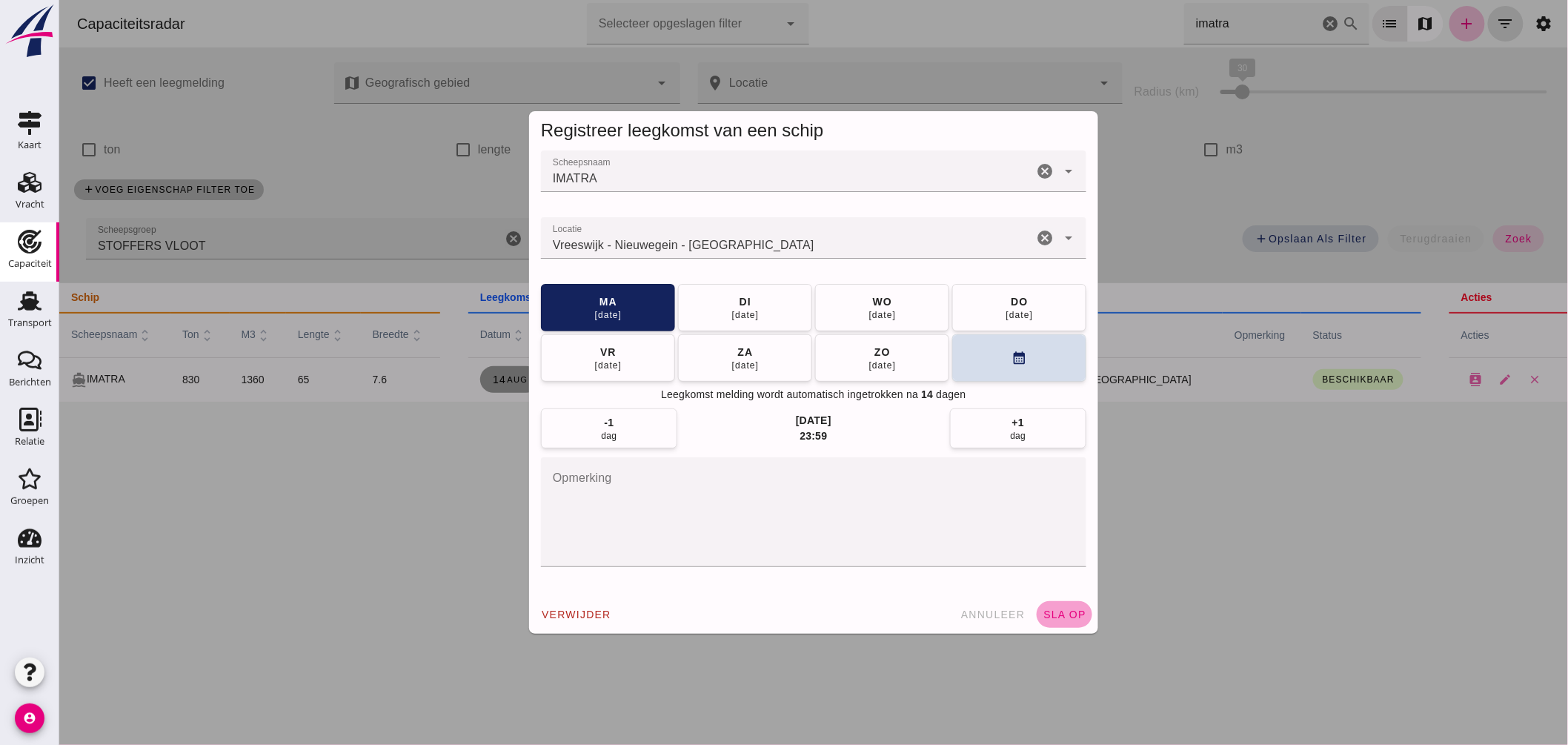
click span "sla op"
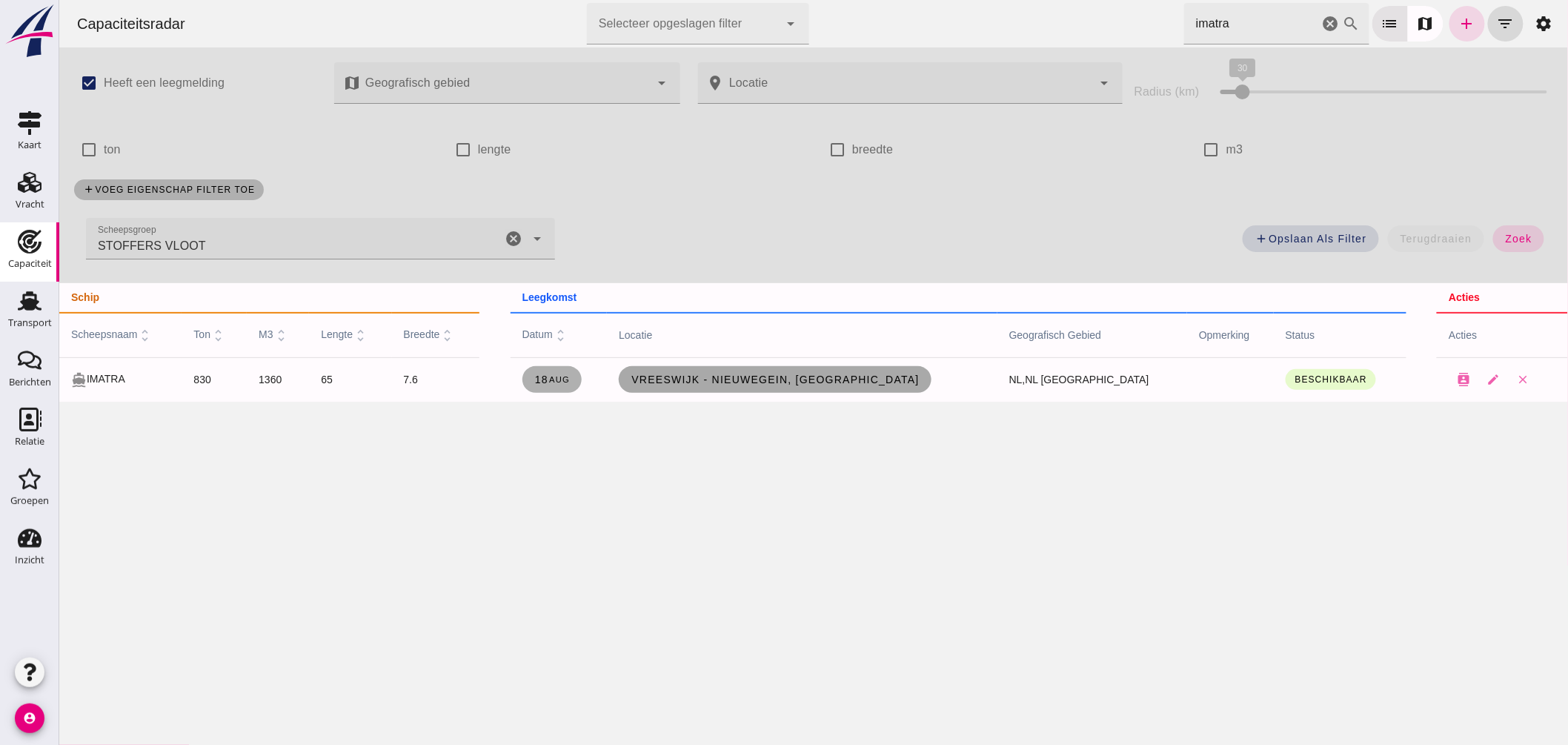
click span "Vreeswijk - Nieuwegein, nl"
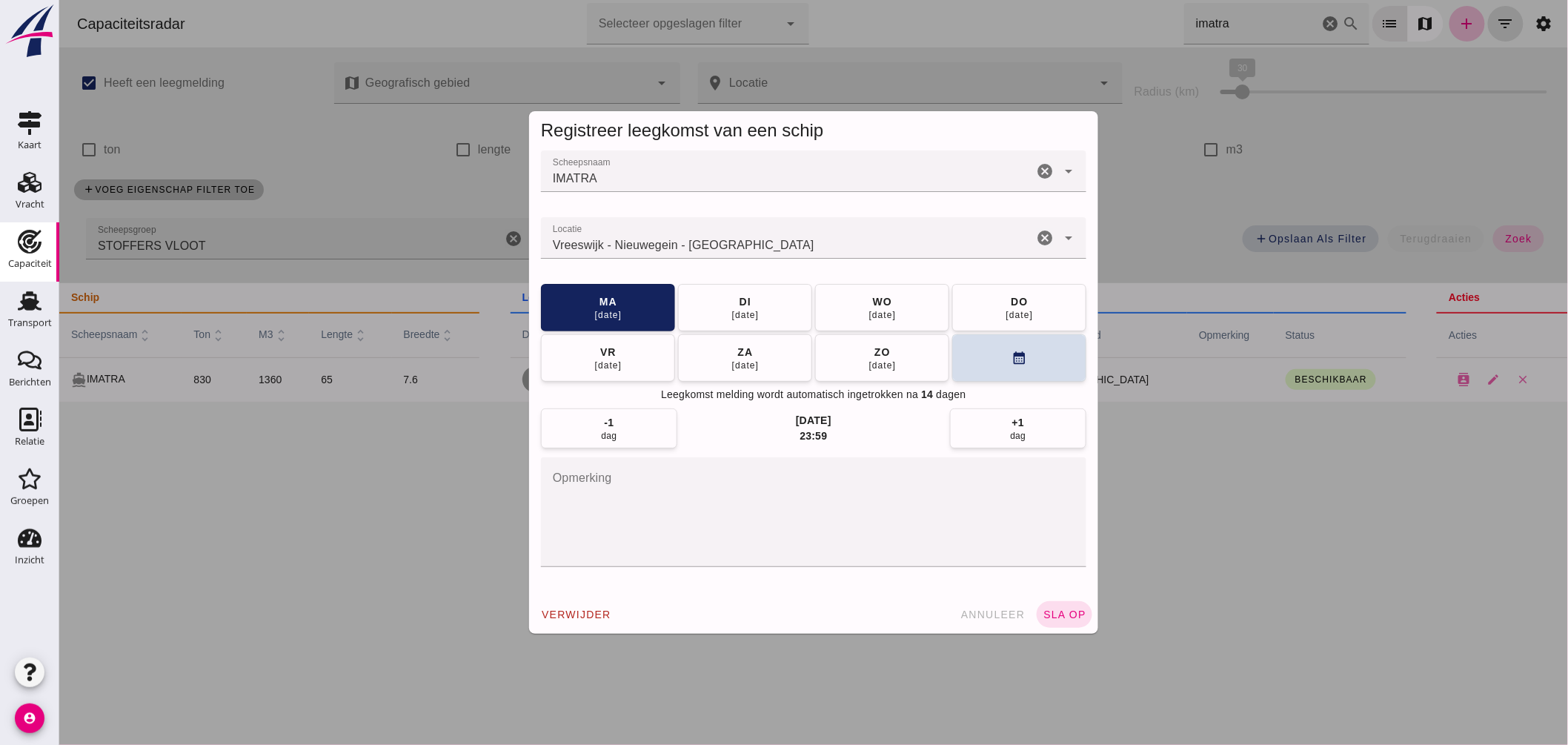
click textarea "opmerking"
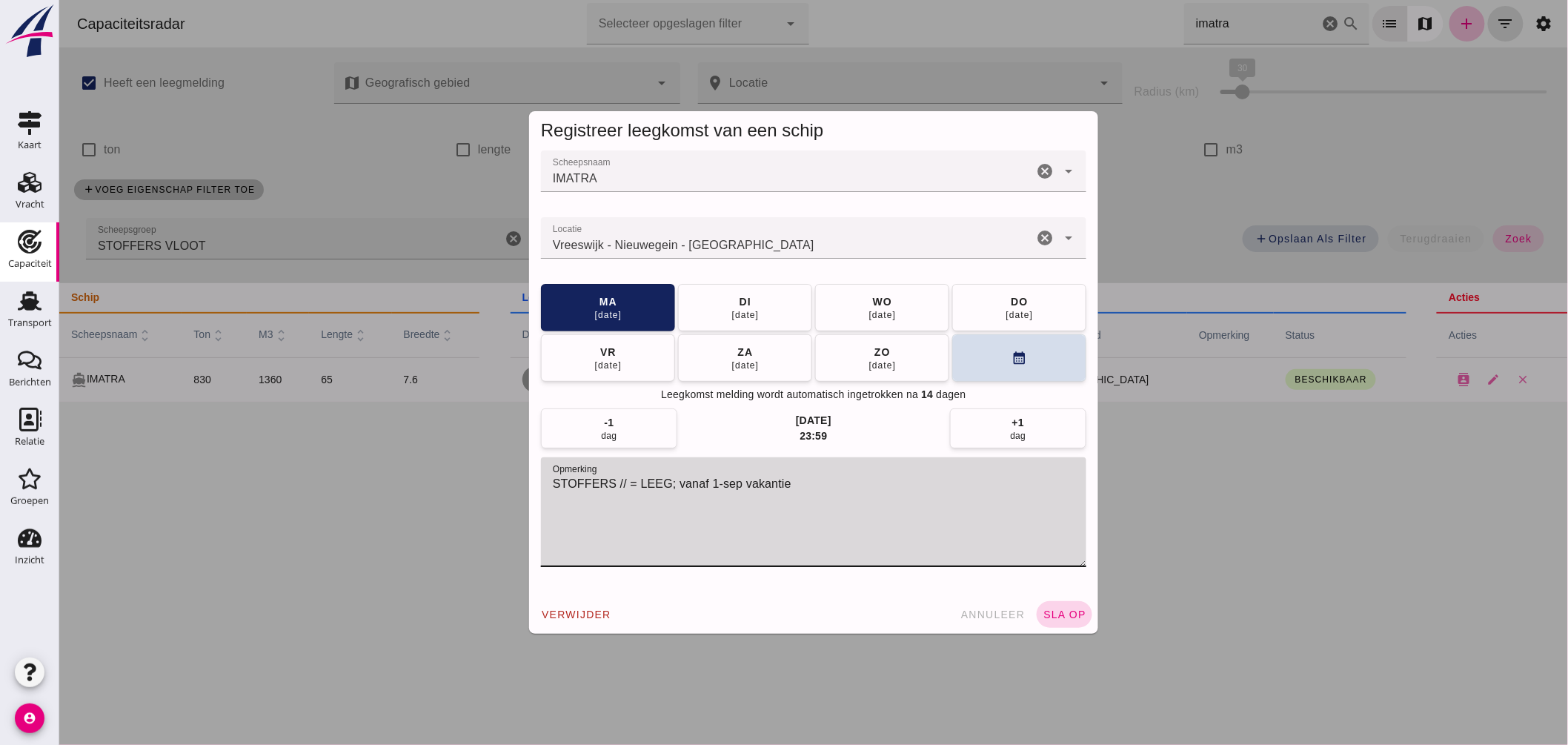
type textarea "STOFFERS // = LEEG; vanaf 1-sep vakantie"
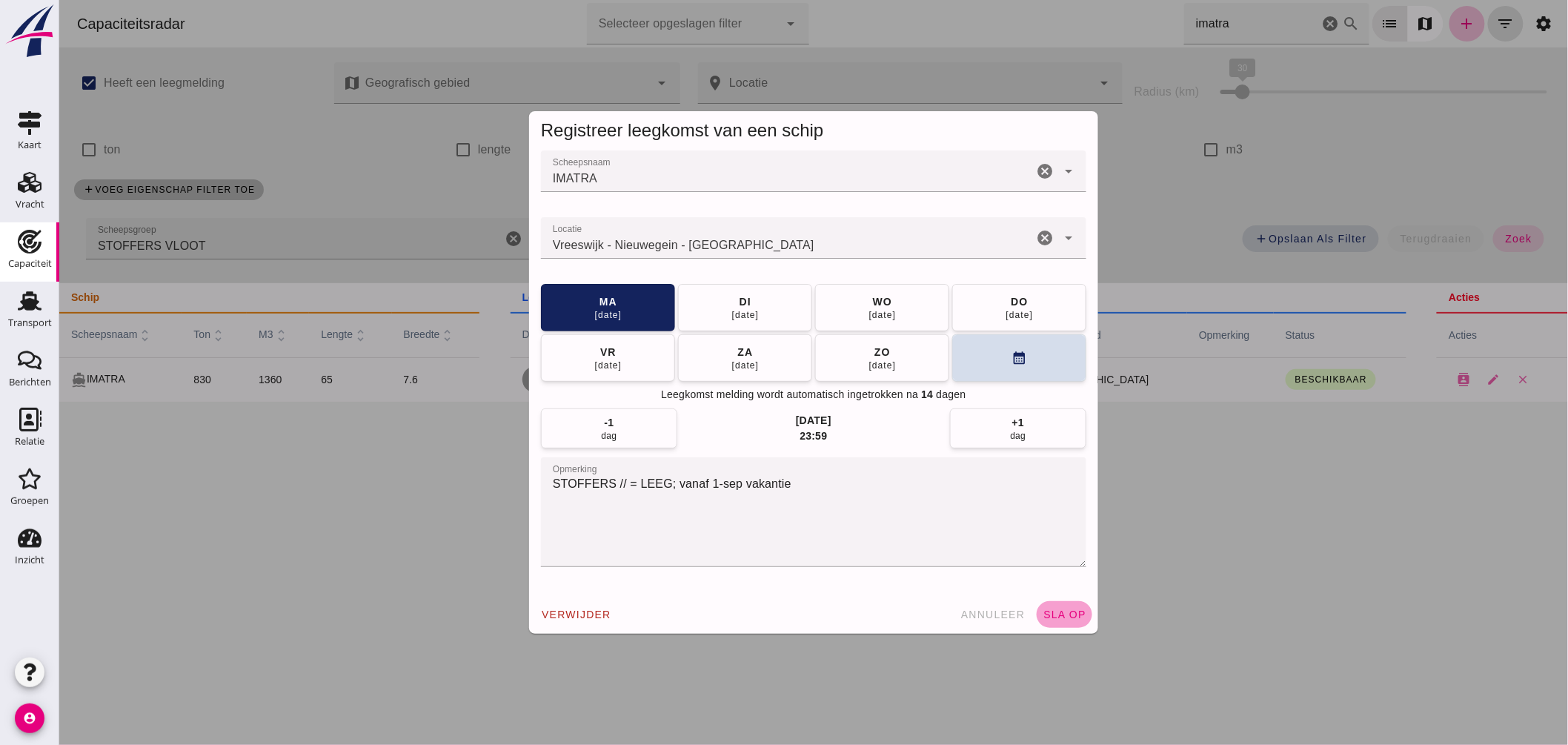
click button "sla op"
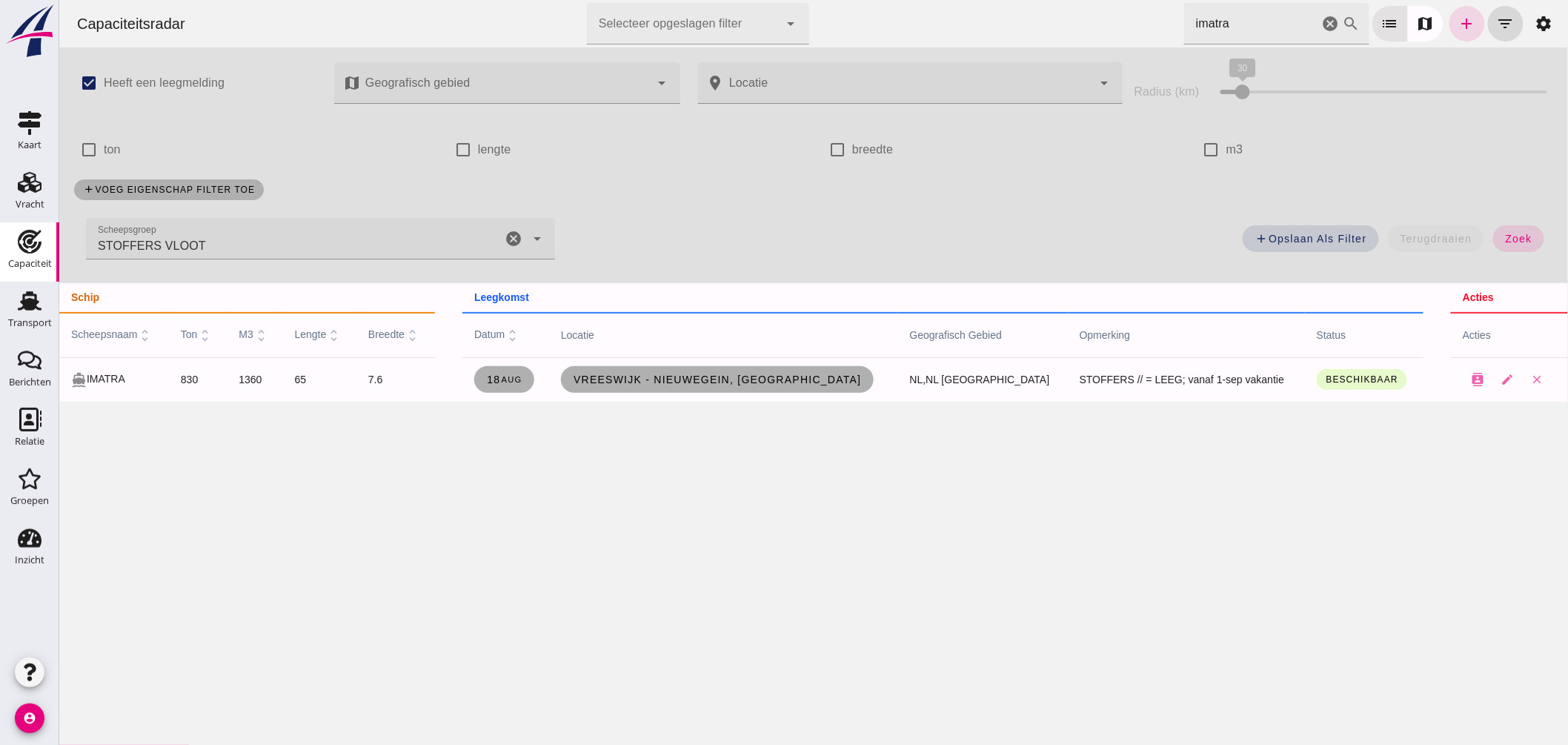
drag, startPoint x: 1224, startPoint y: 26, endPoint x: 1094, endPoint y: 36, distance: 130.4
click div "Capaciteitsradar Selecteer opgeslagen filter Selecteer opgeslagen filter cancel…"
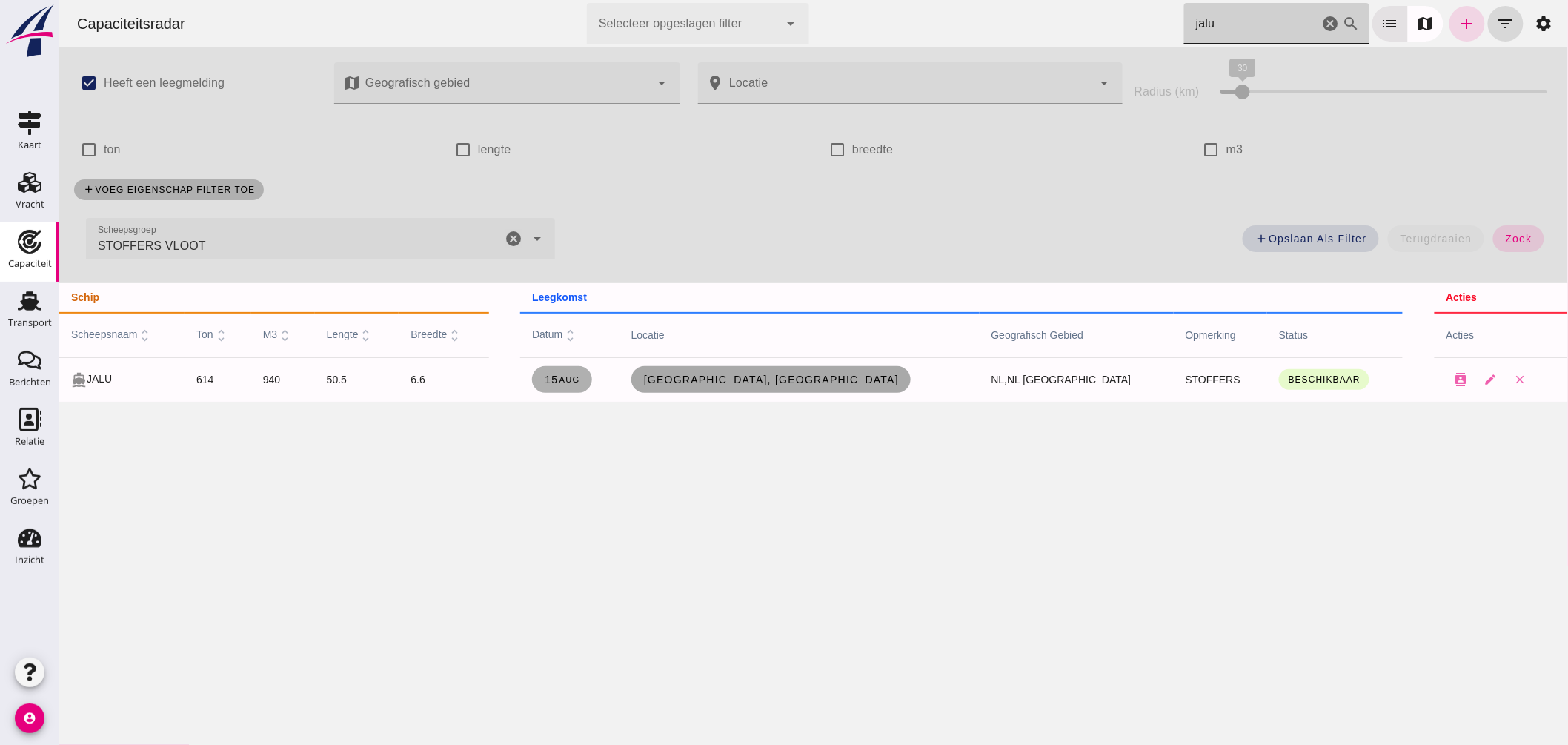
type input "jalu"
click span "Amsterdam, nl"
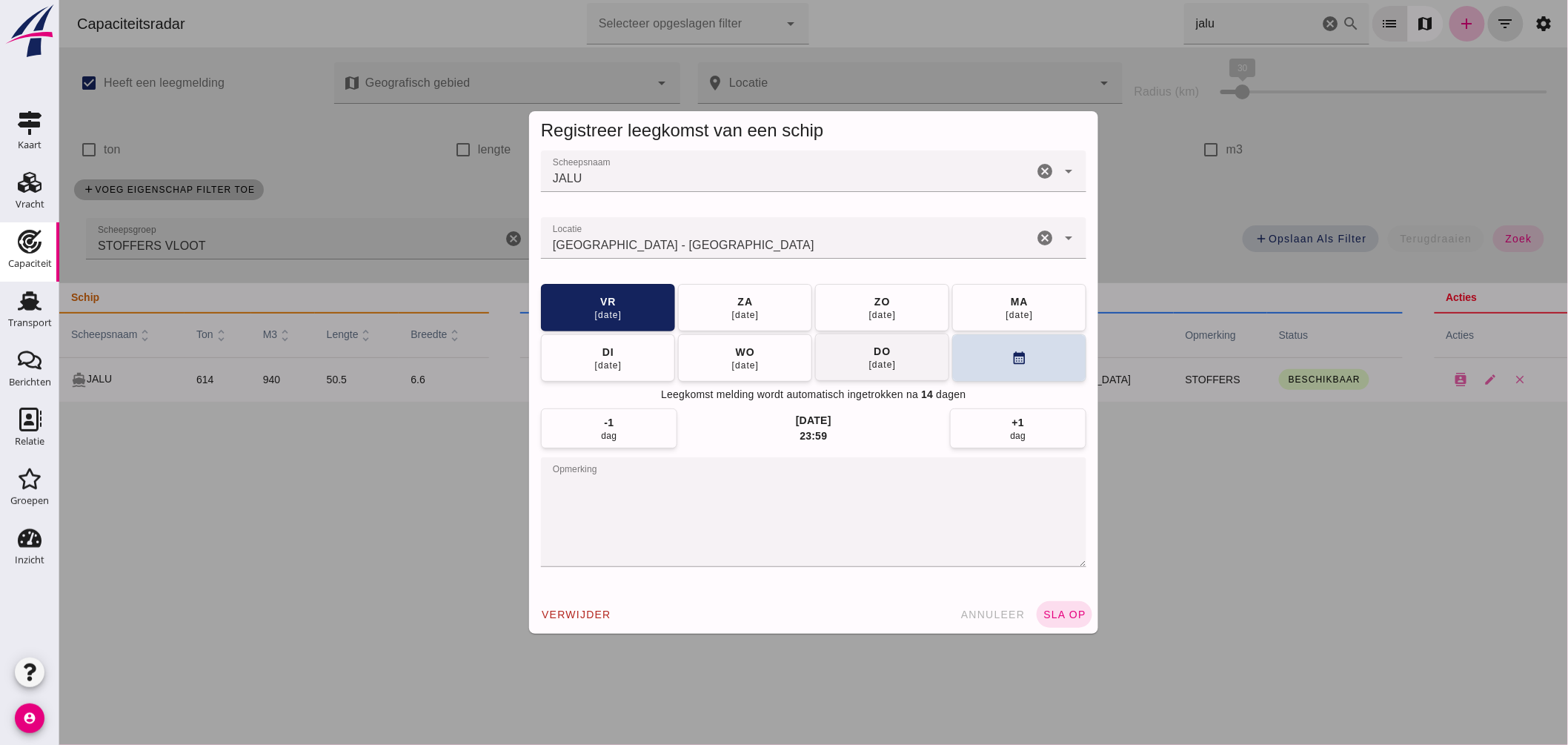
click div "18 aug"
click textarea "opmerking"
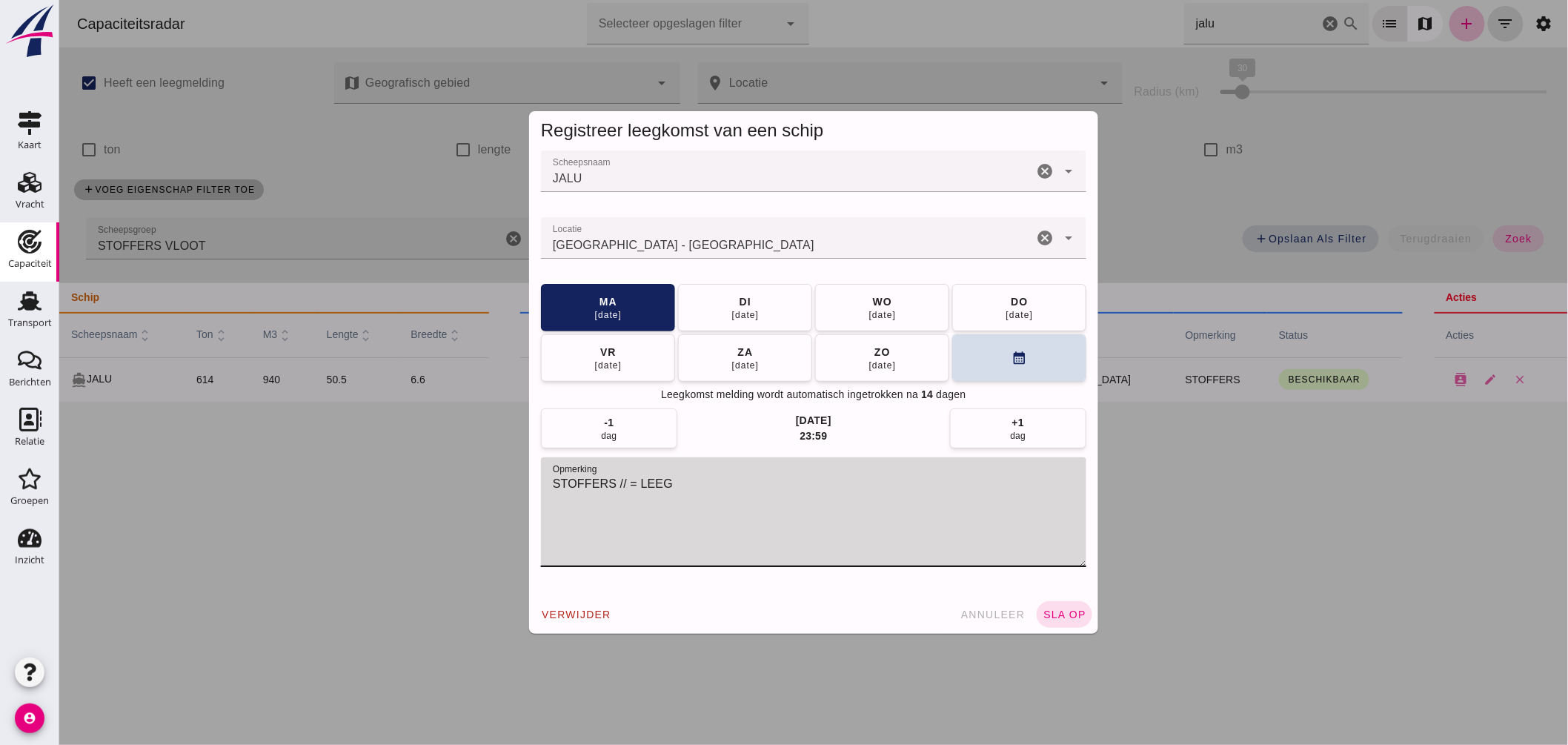
type textarea "STOFFERS // = LEEG"
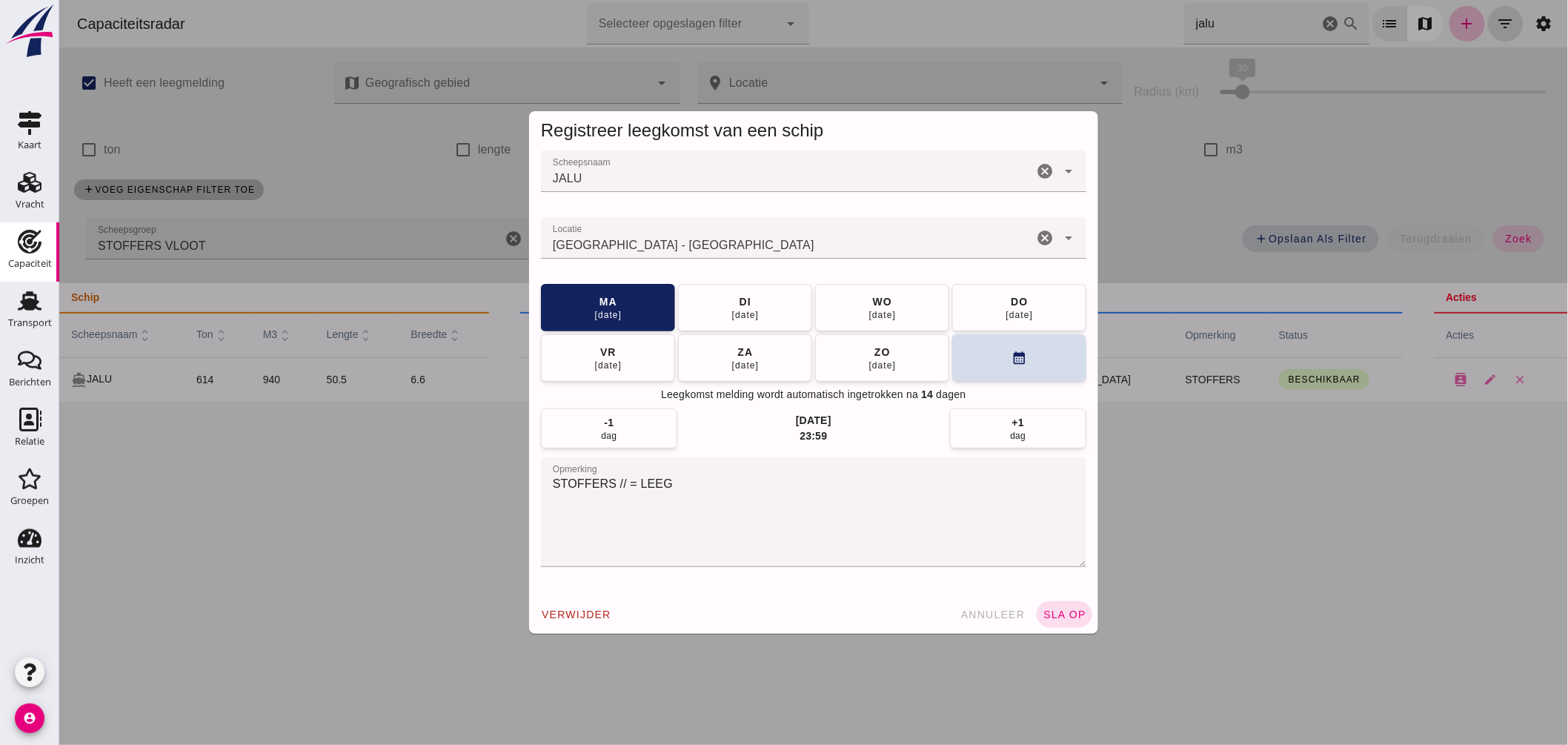
click div "verwijder annuleer sla op"
click span "sla op"
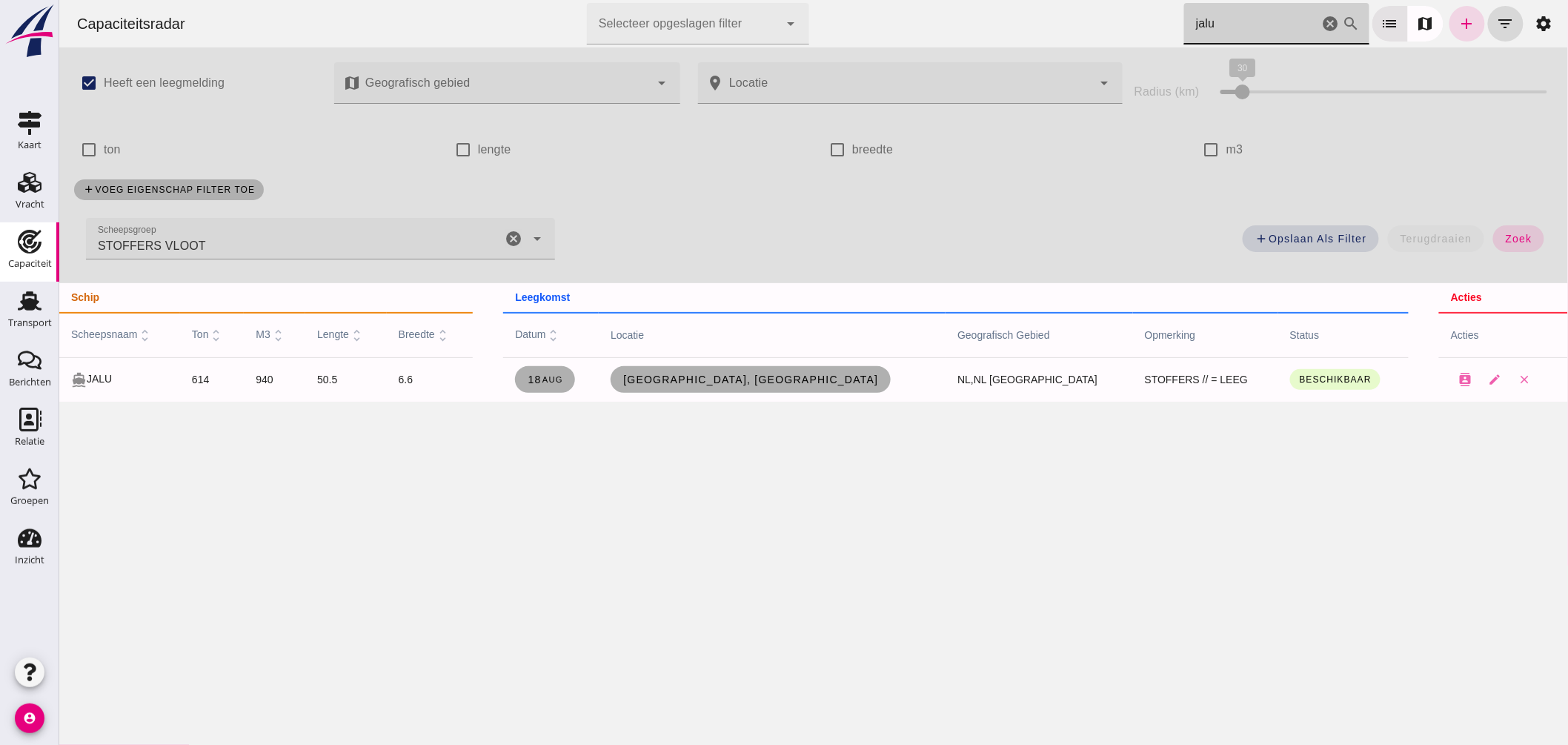
drag, startPoint x: 1227, startPoint y: 26, endPoint x: 975, endPoint y: 33, distance: 252.1
click div "Capaciteitsradar Selecteer opgeslagen filter Selecteer opgeslagen filter cancel…"
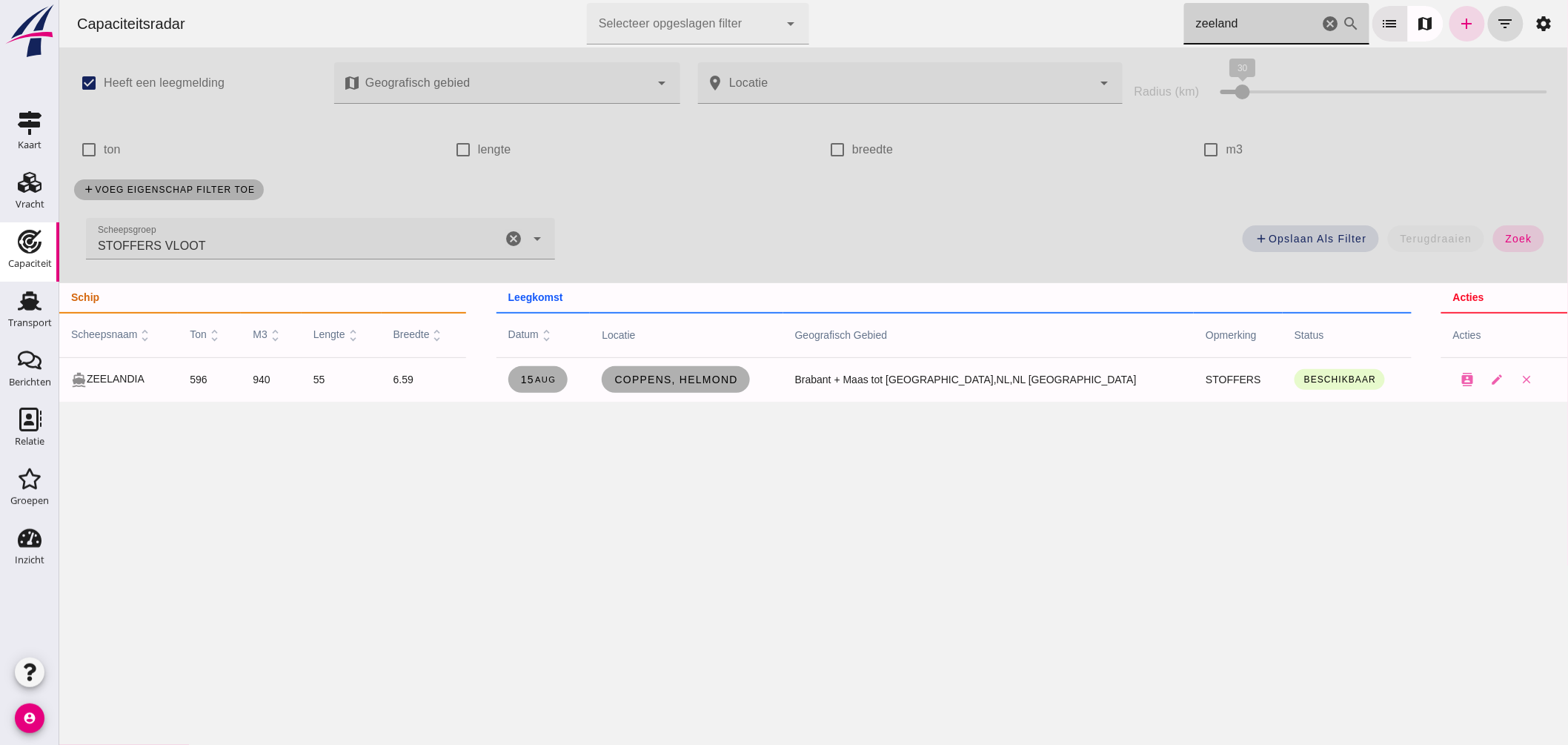
type input "zeeland"
click span "Coppens, Helmond"
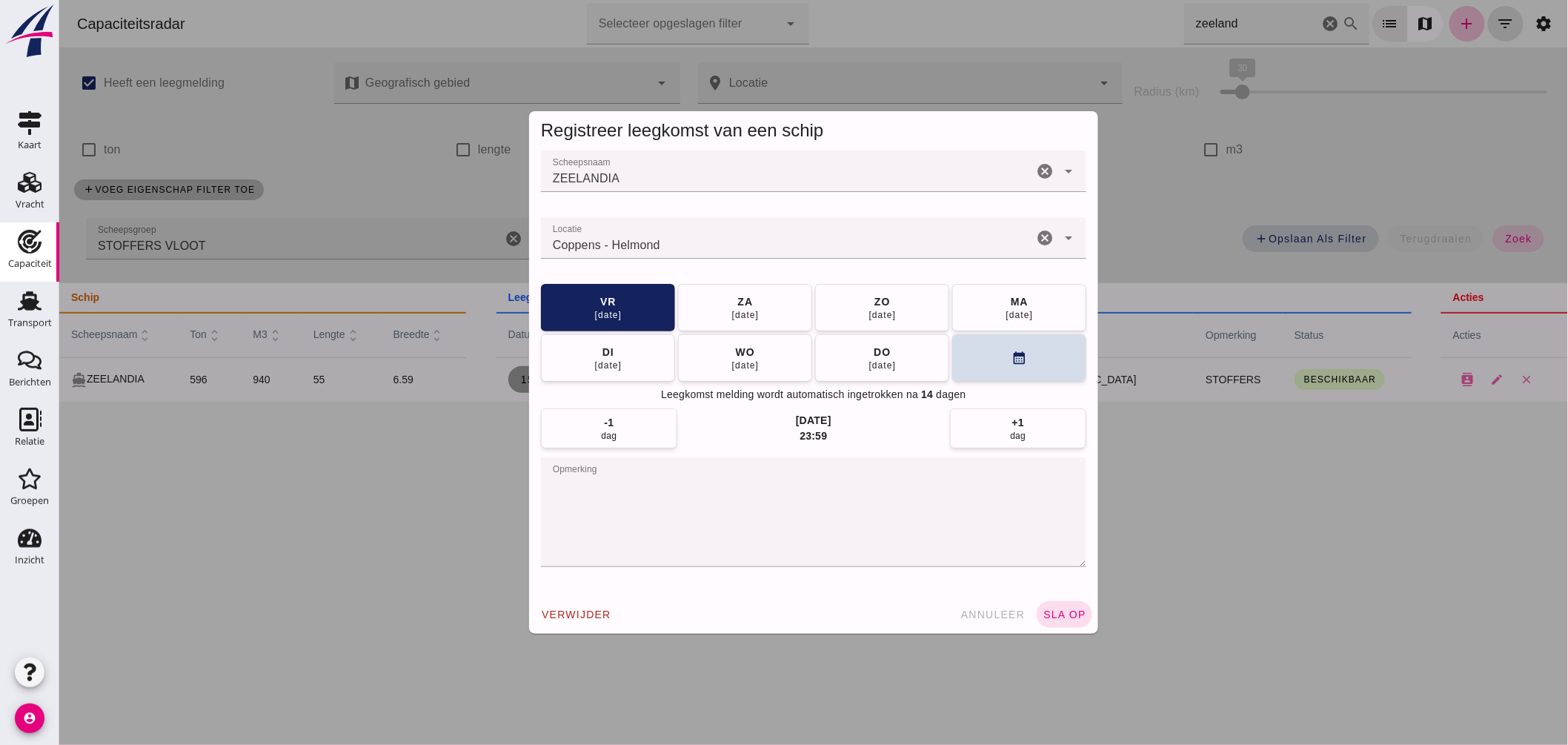
click input "Locatie"
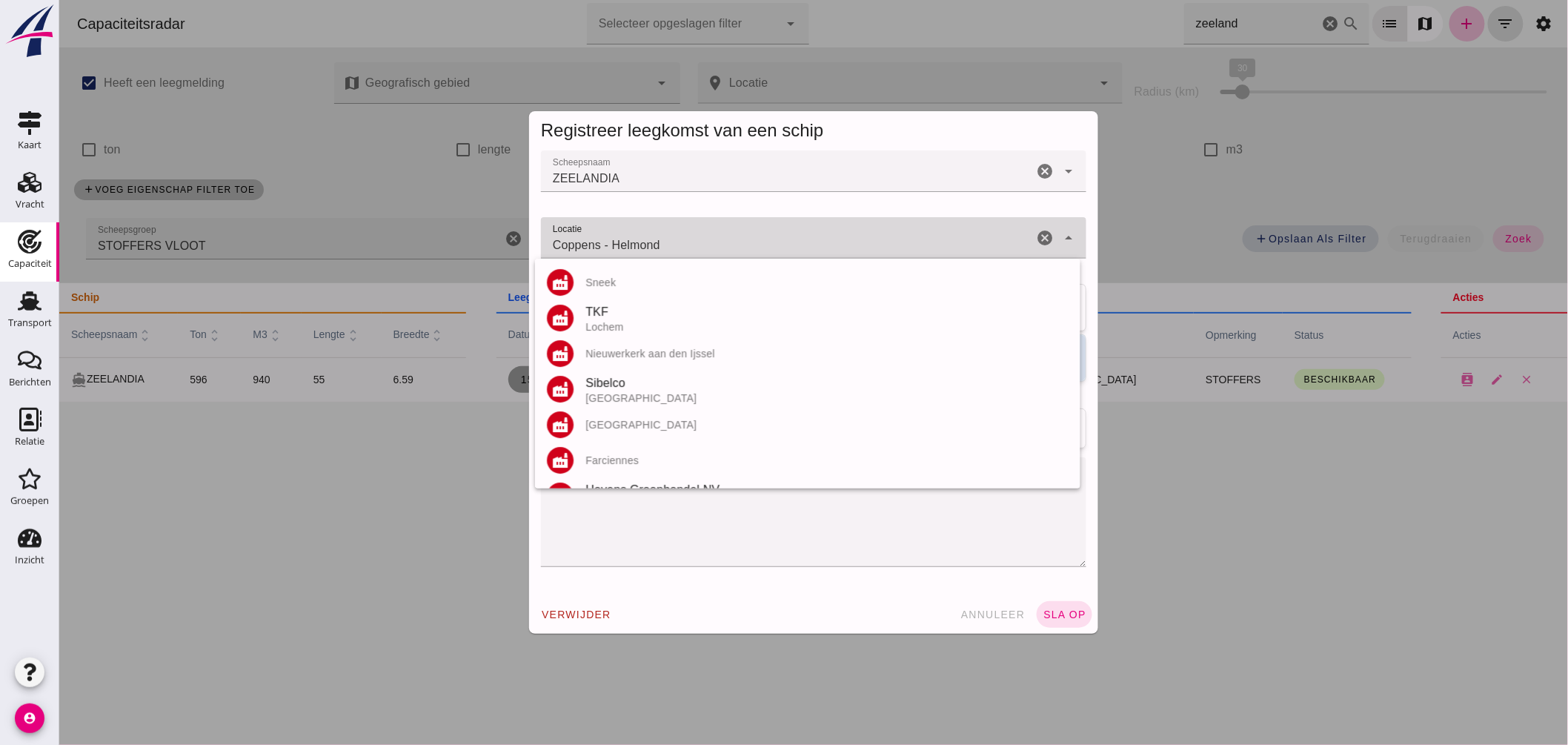
click input "Coppens - Helmond"
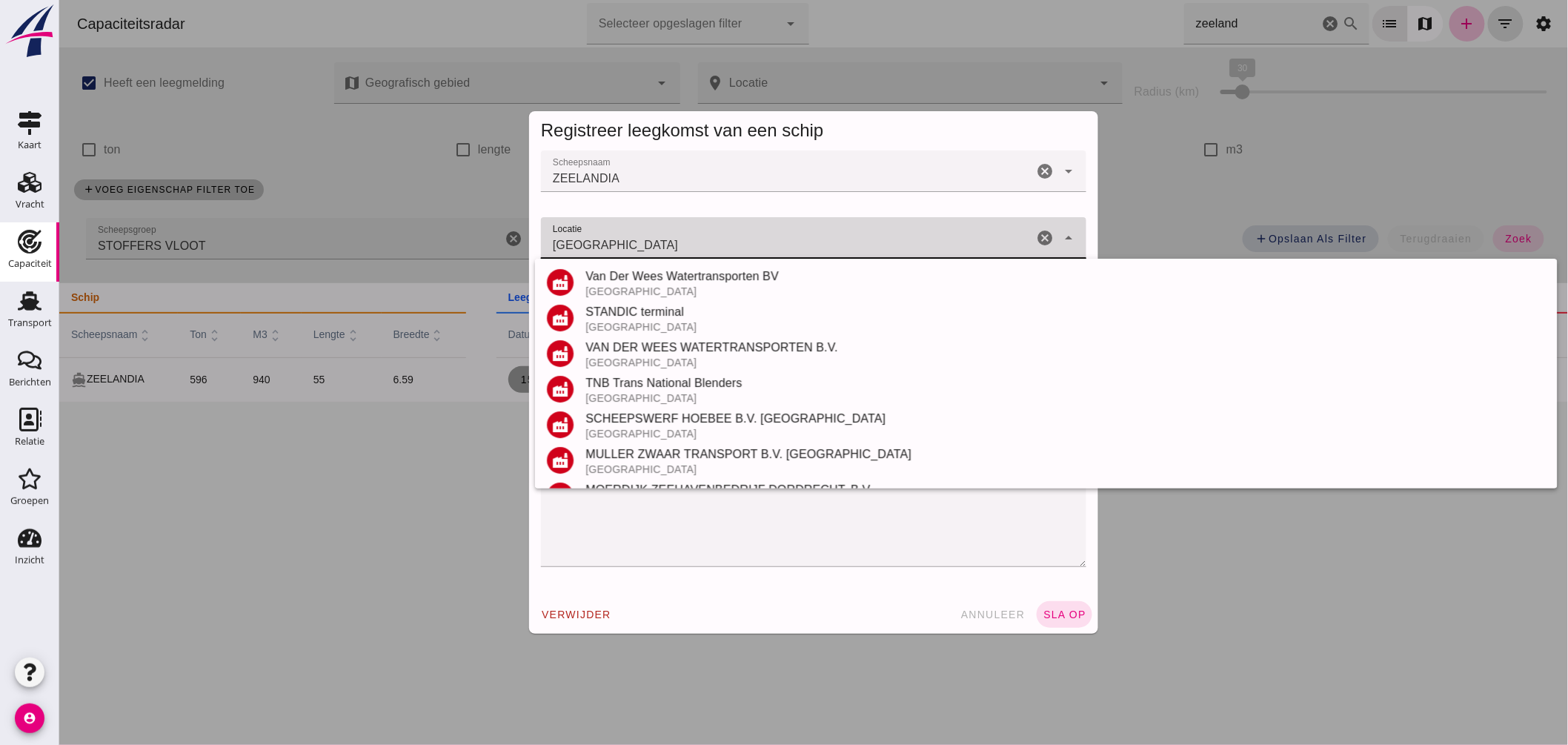
scroll to position [174, 0]
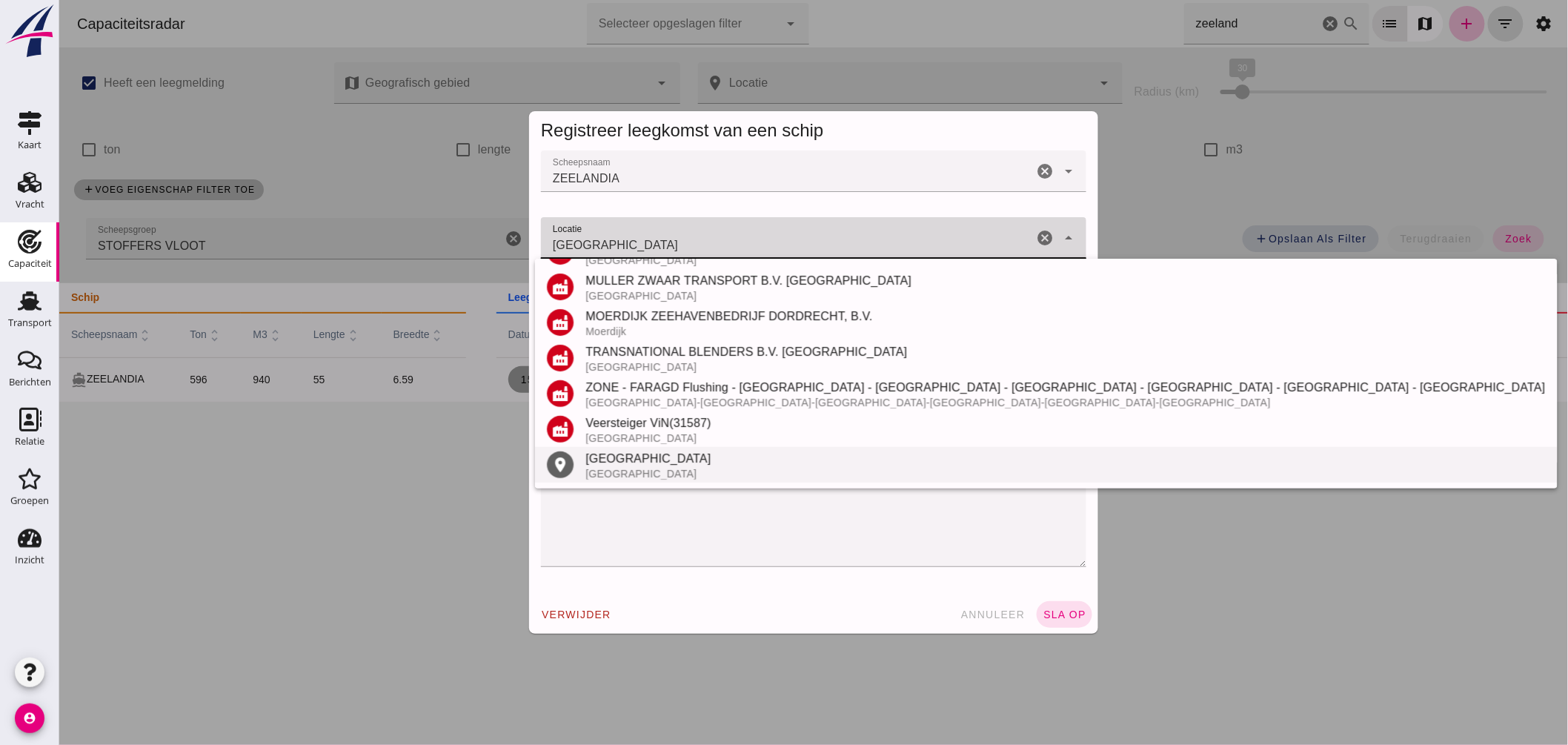
click at [641, 455] on div "Dordrecht" at bounding box center [1065, 458] width 960 height 18
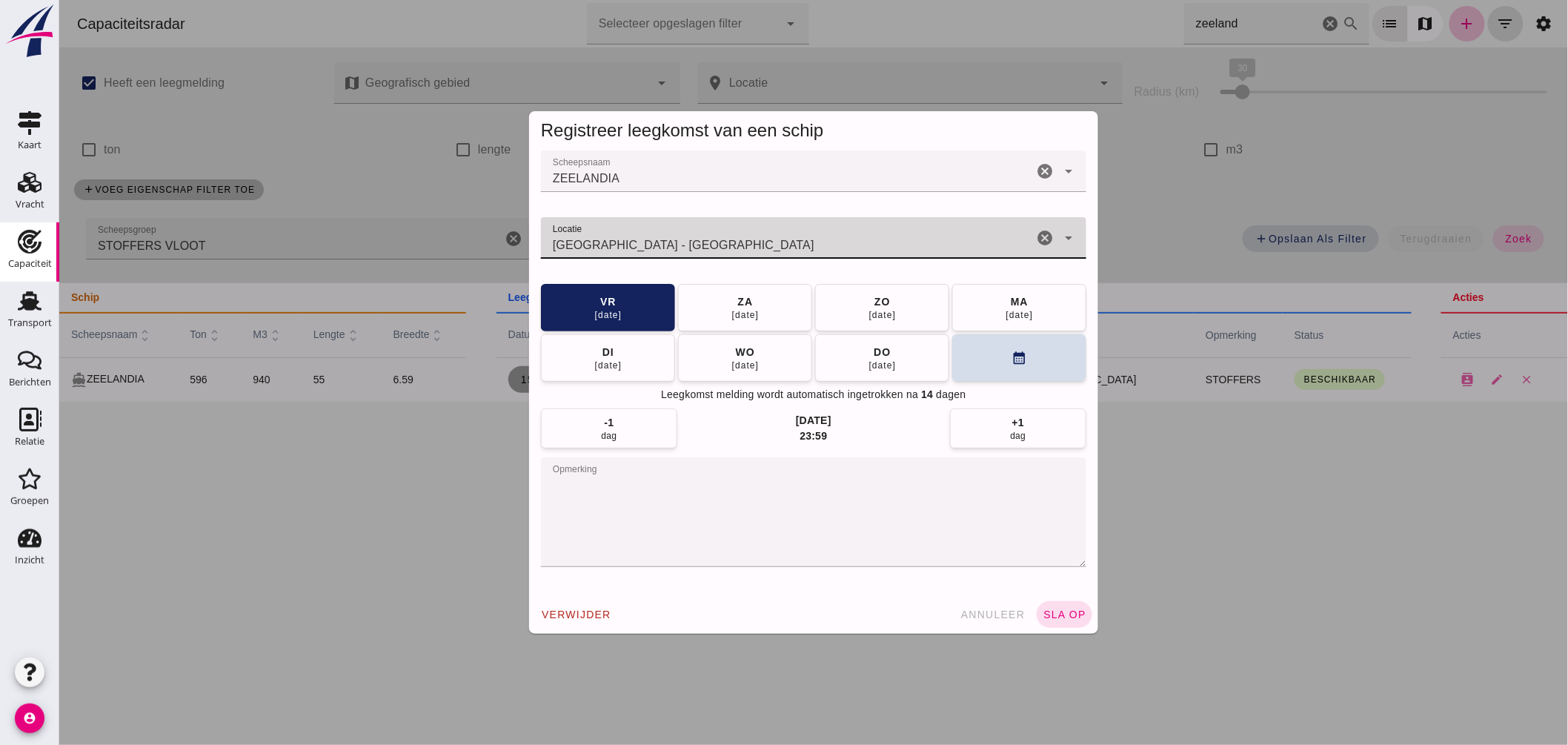
type input "Dordrecht - Zuid-Holland"
click textarea "opmerking"
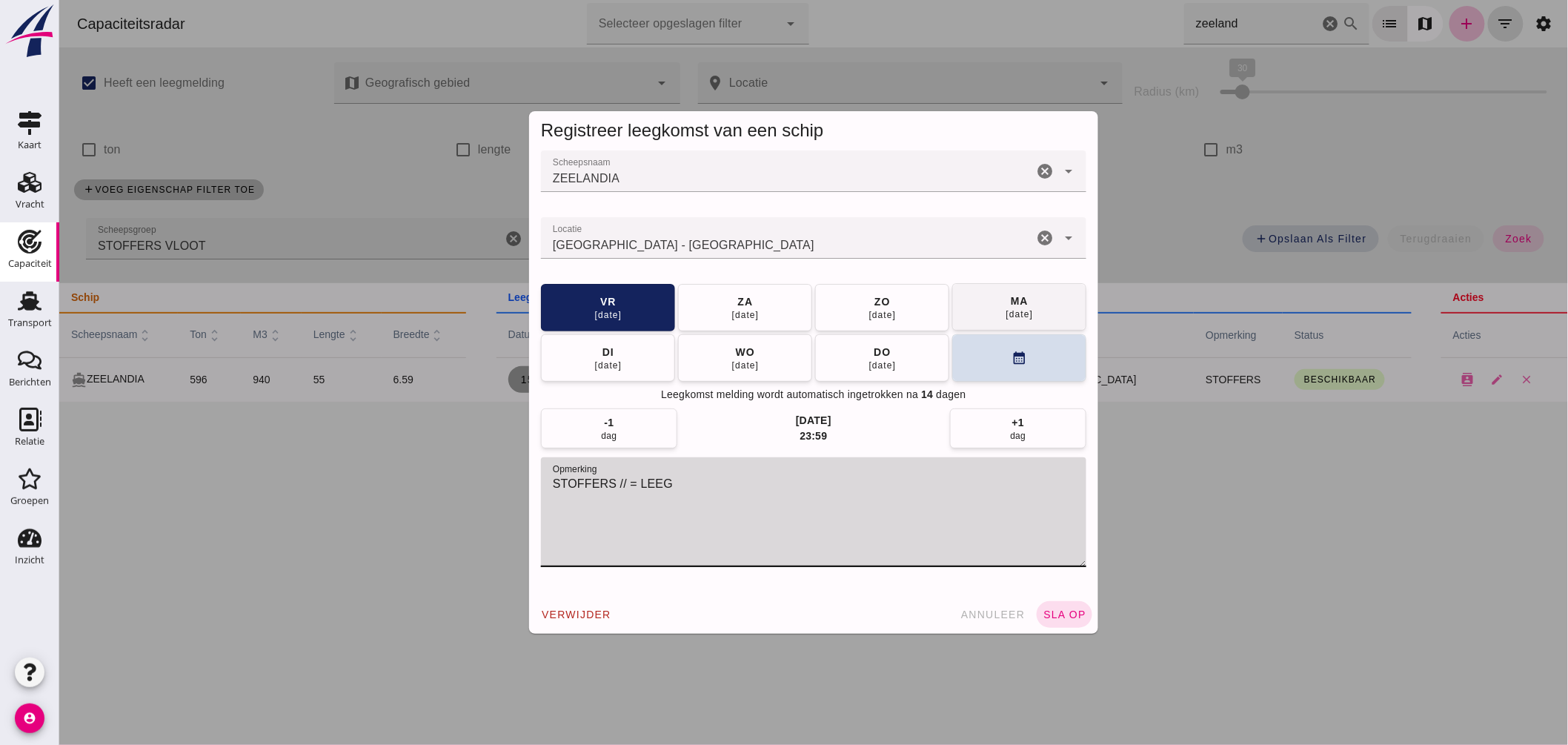
type textarea "STOFFERS // = LEEG"
click button "[DATE]"
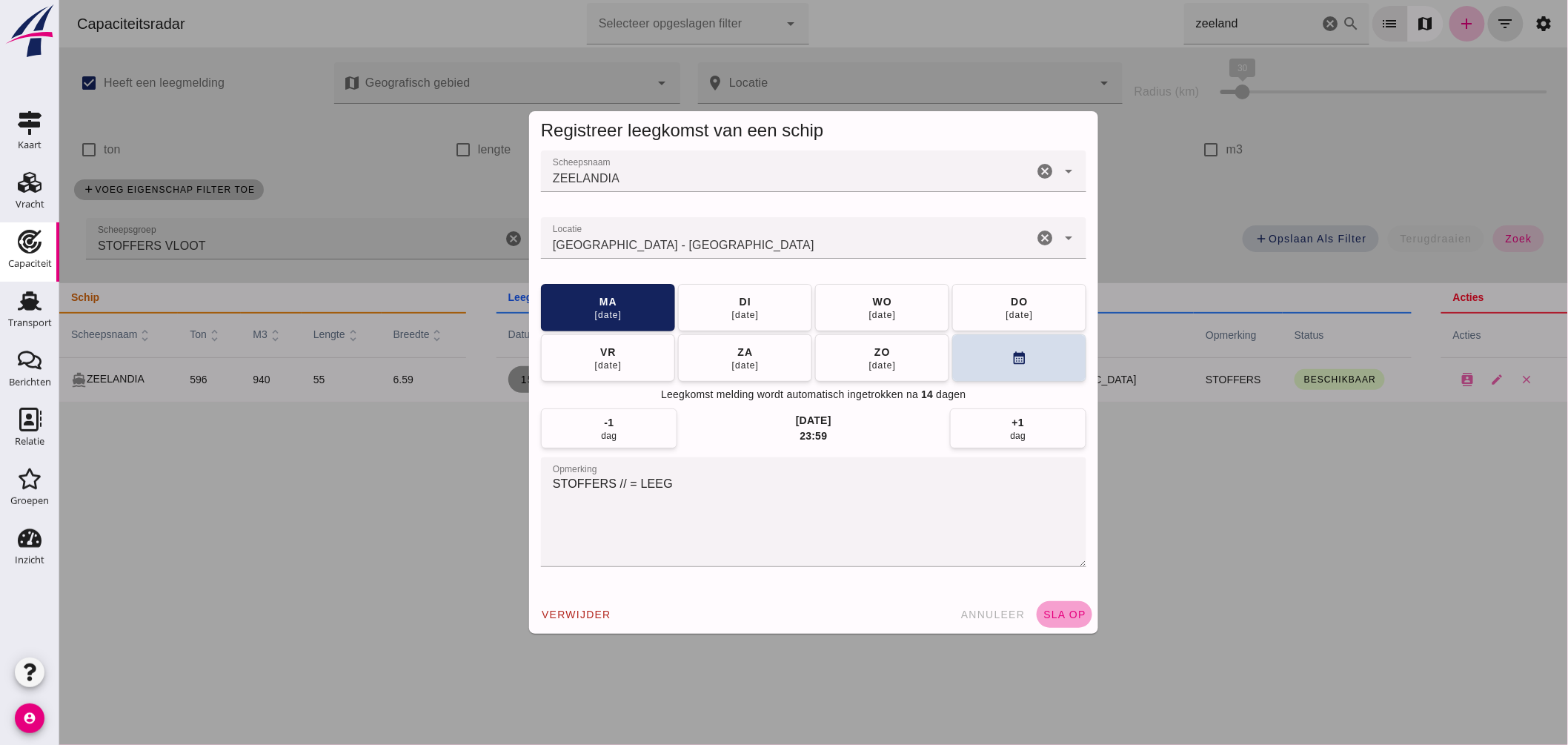
click span "sla op"
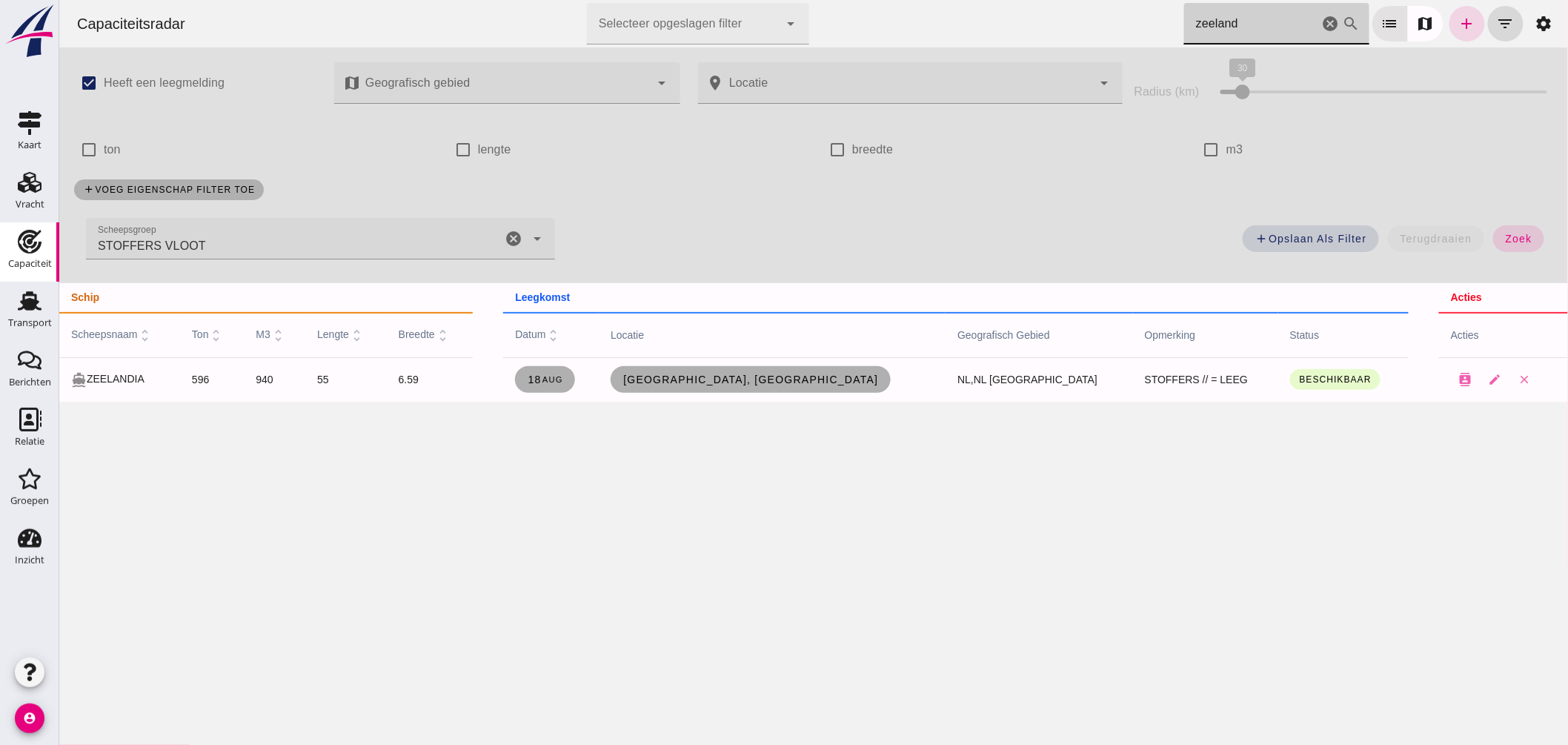
drag, startPoint x: 1258, startPoint y: 17, endPoint x: 734, endPoint y: 50, distance: 525.0
click div "Capaciteitsradar Selecteer opgeslagen filter Selecteer opgeslagen filter cancel…"
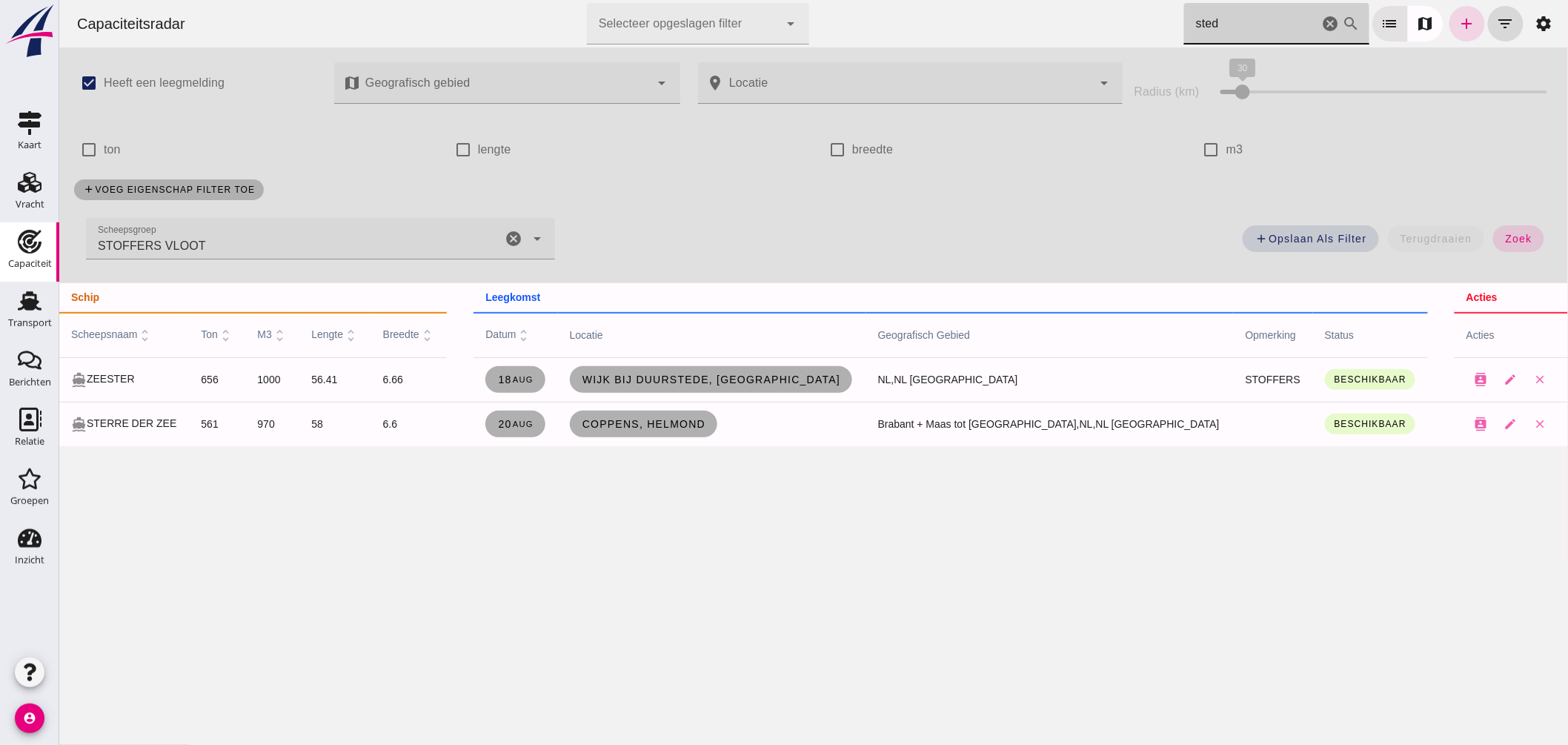
type input "stedo"
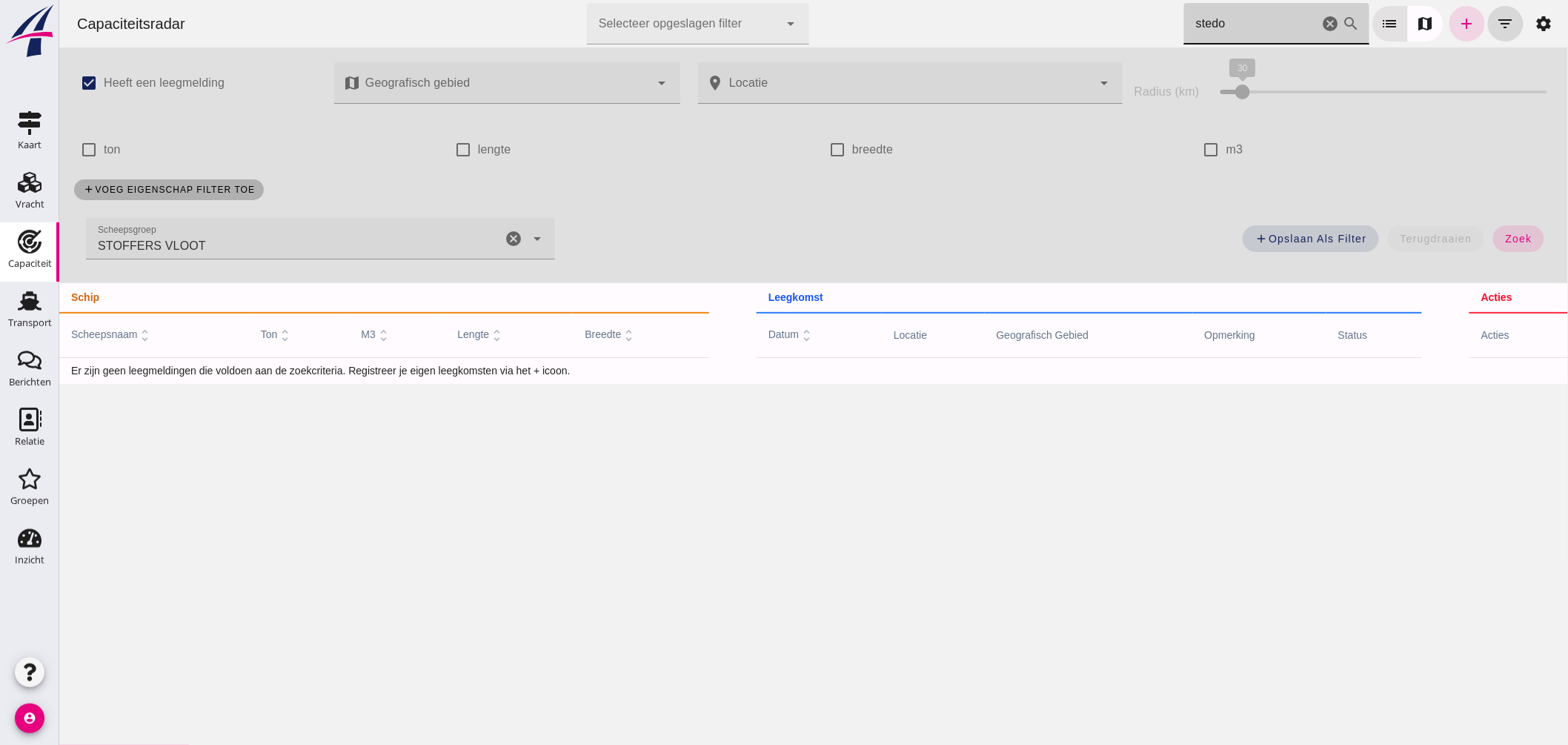
click icon "cancel"
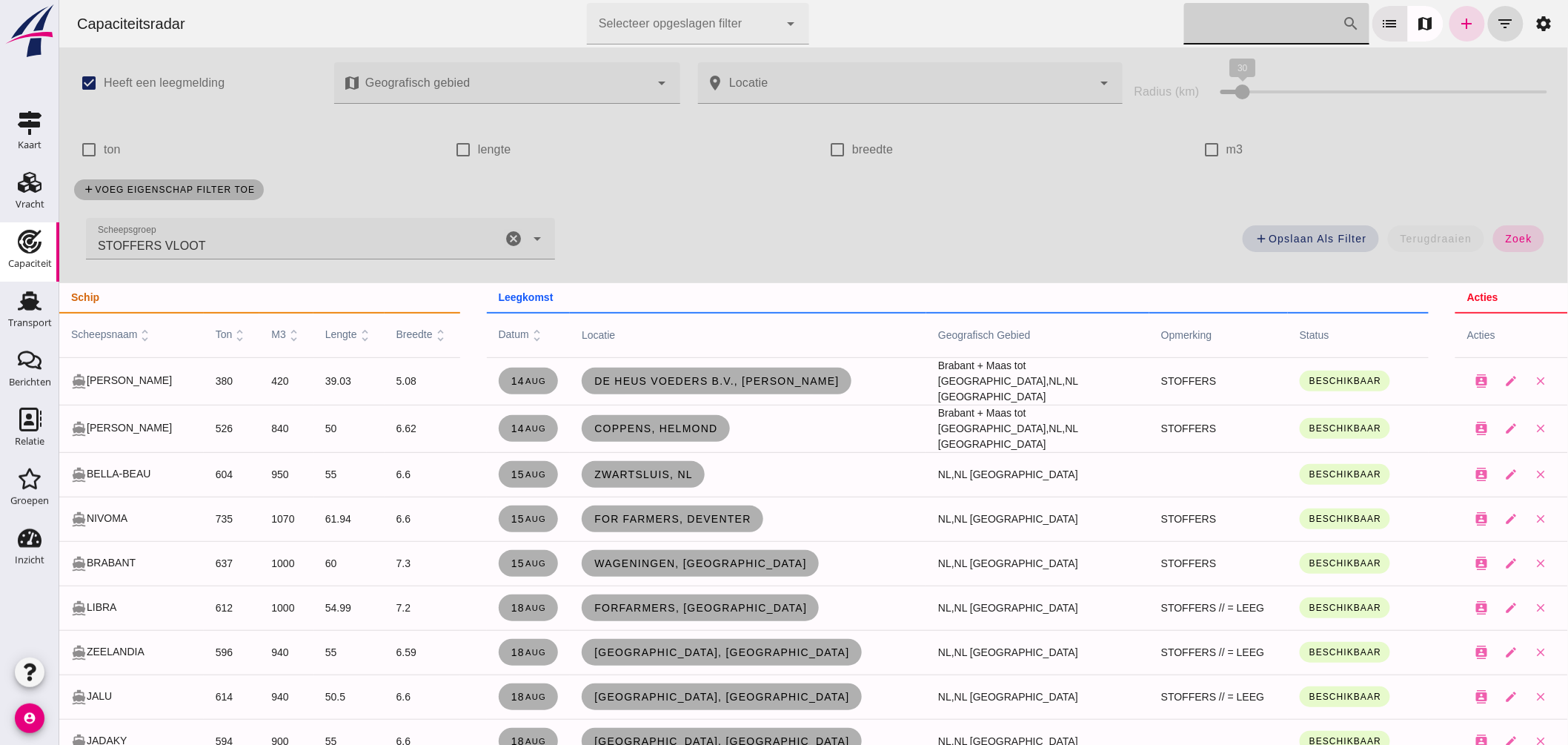
scroll to position [82, 0]
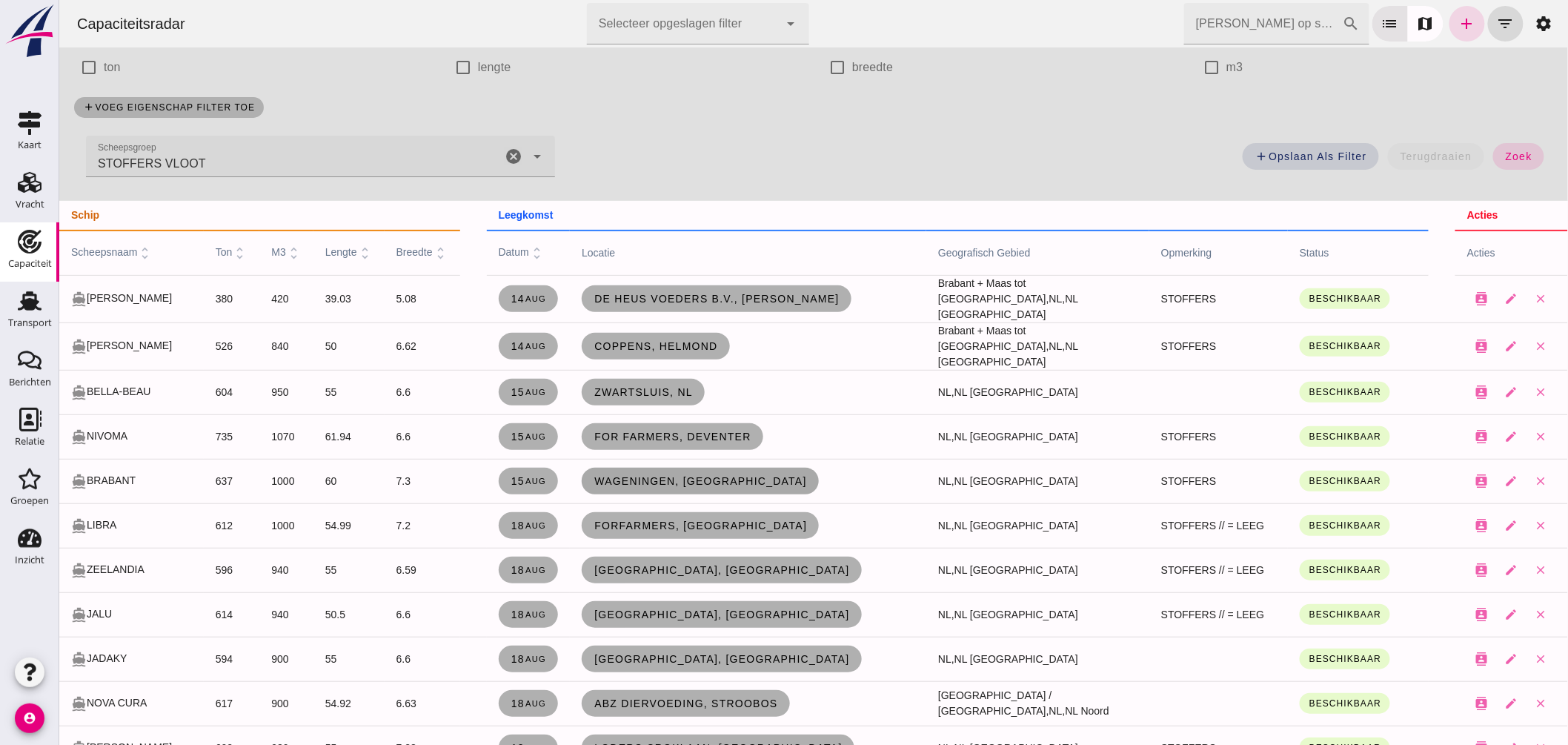
click span "Wageningen, nl"
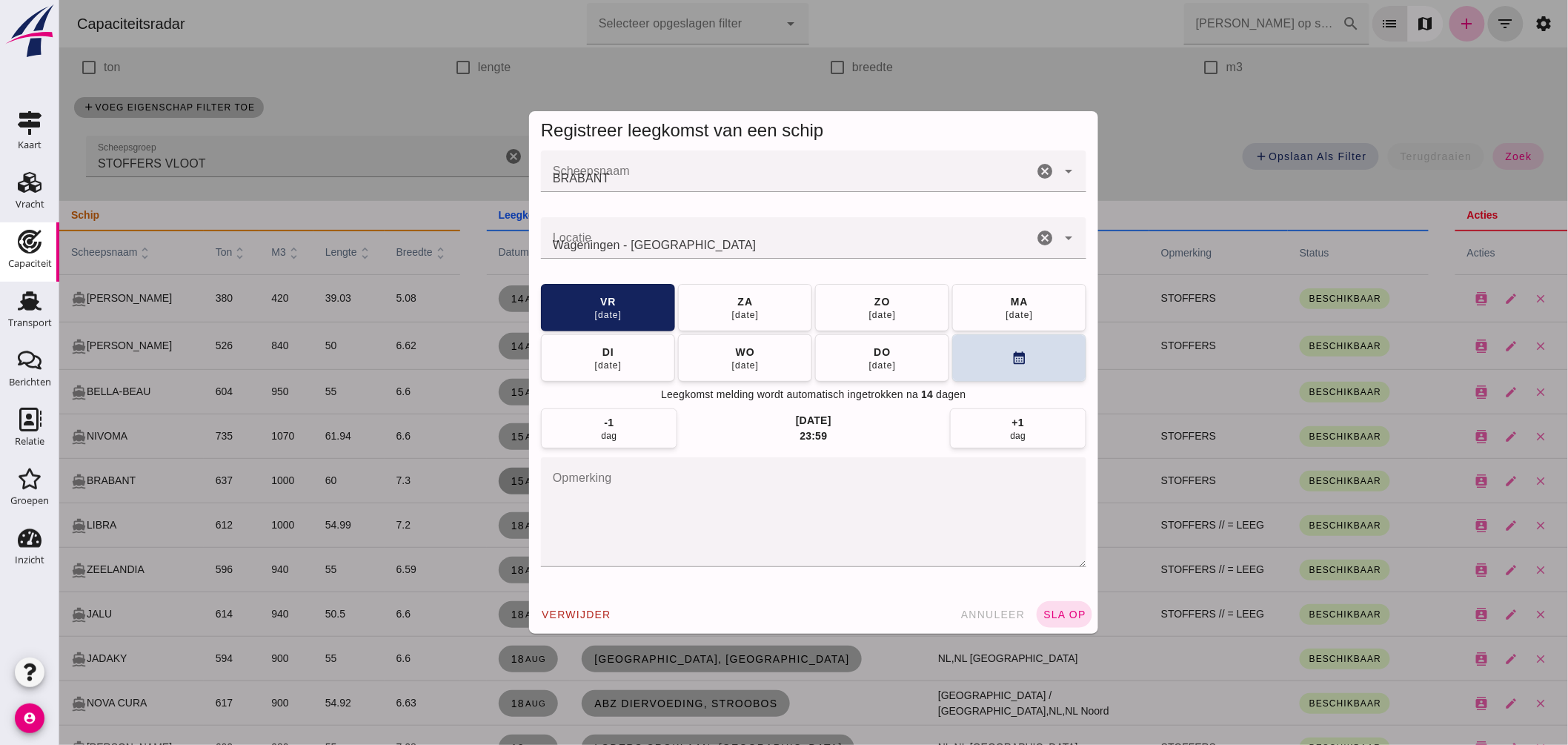
scroll to position [0, 0]
click button "[DATE]"
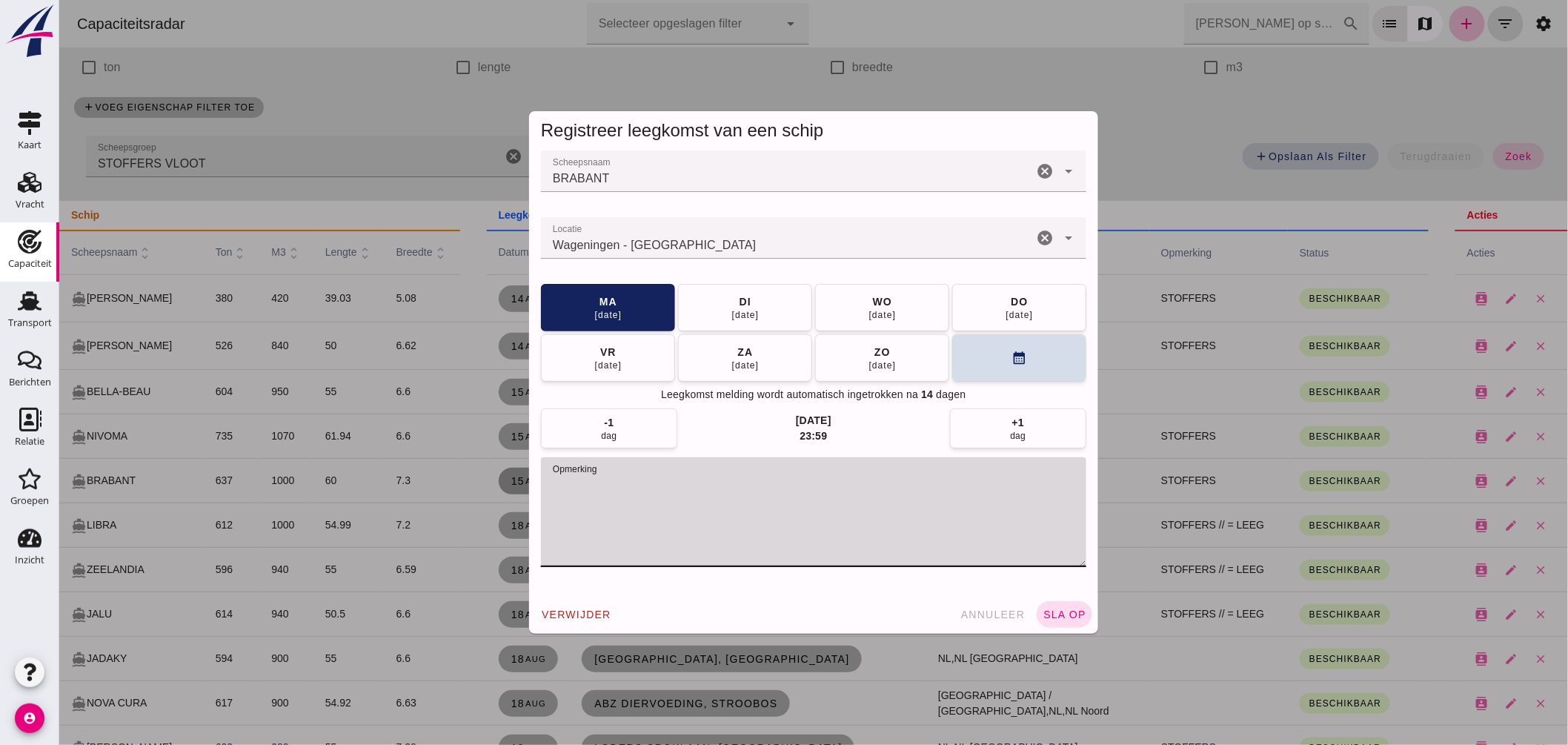
click textarea "opmerking"
type textarea "STOFFERS // = LEEG"
click span "sla op"
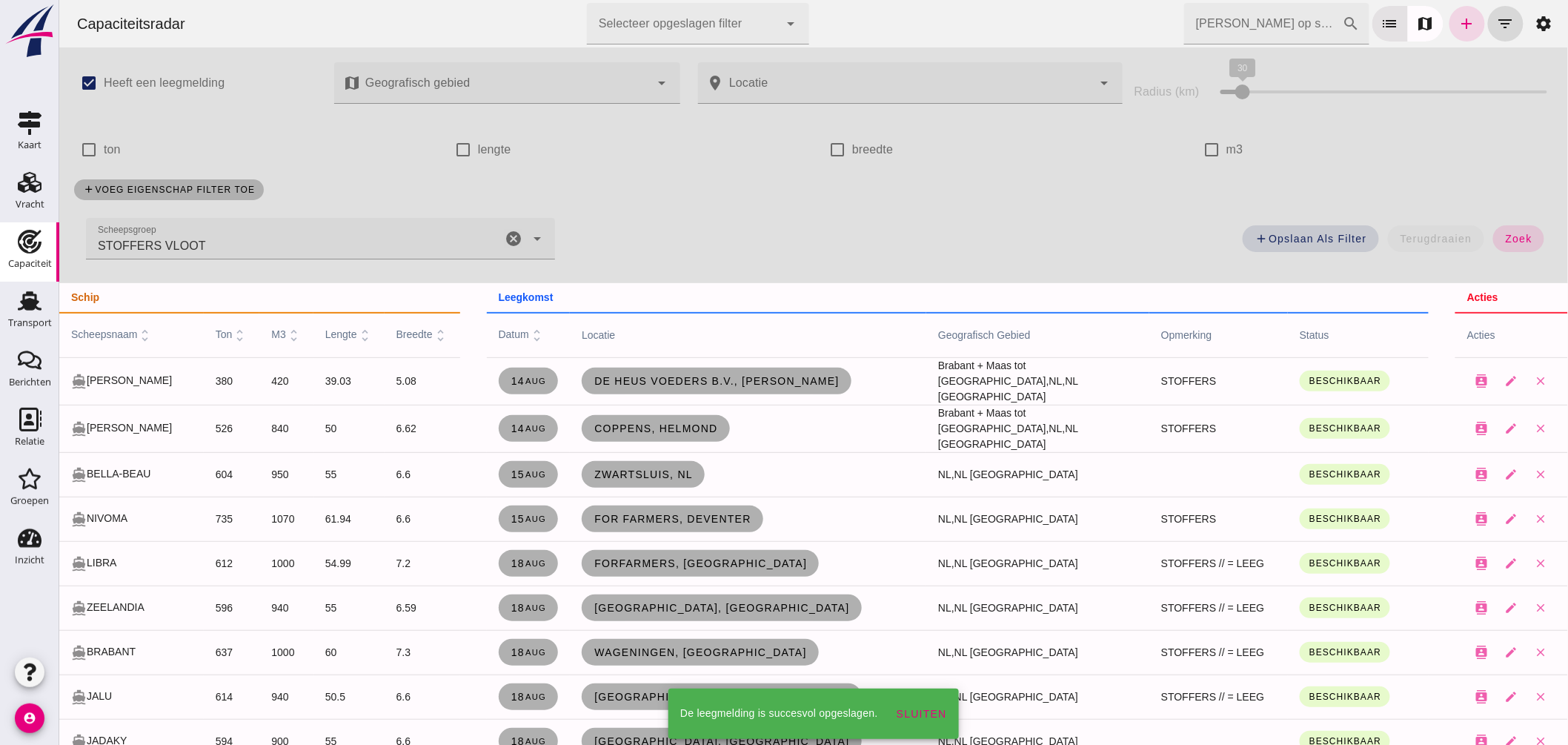
scroll to position [82, 0]
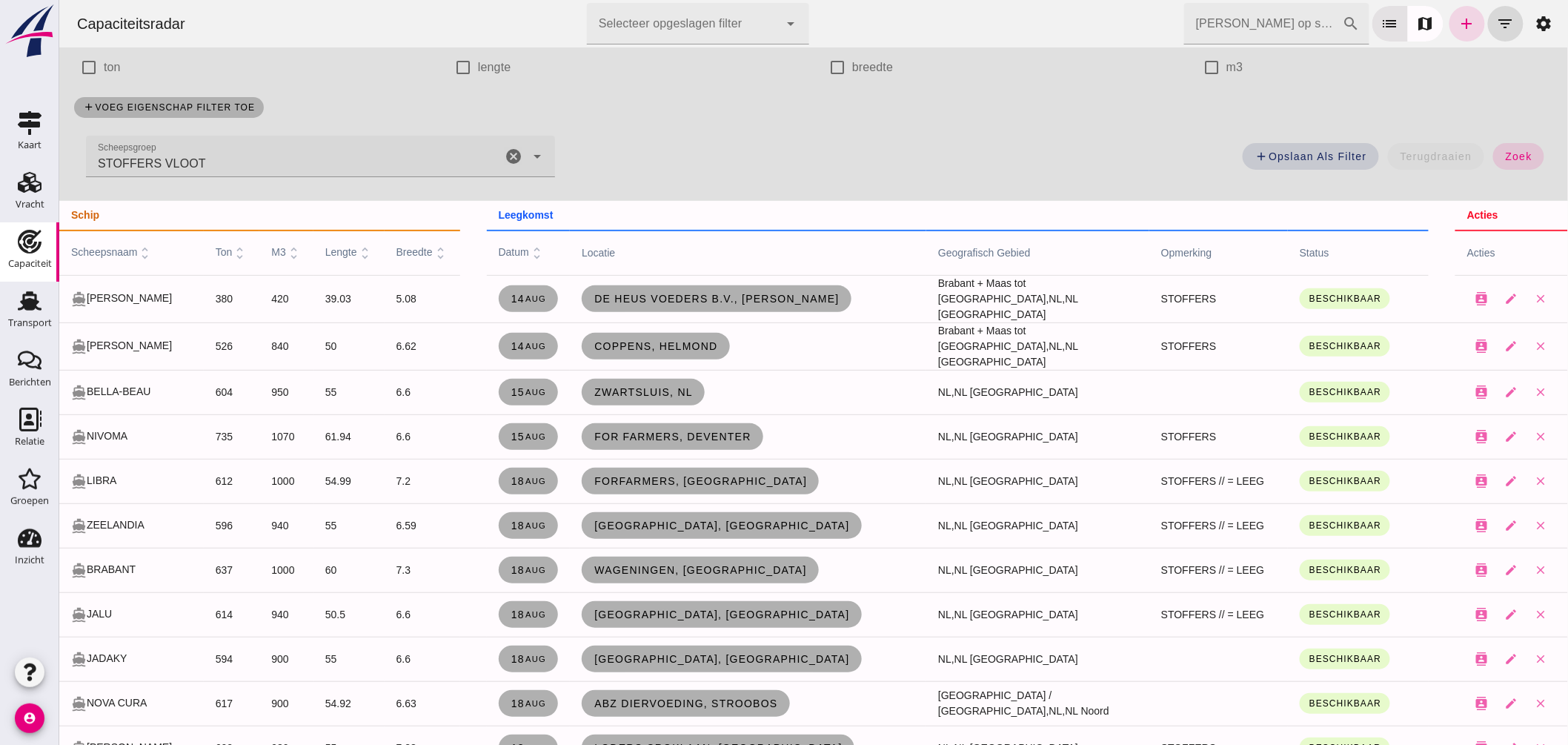
click input "Zoek op scheepsnaam"
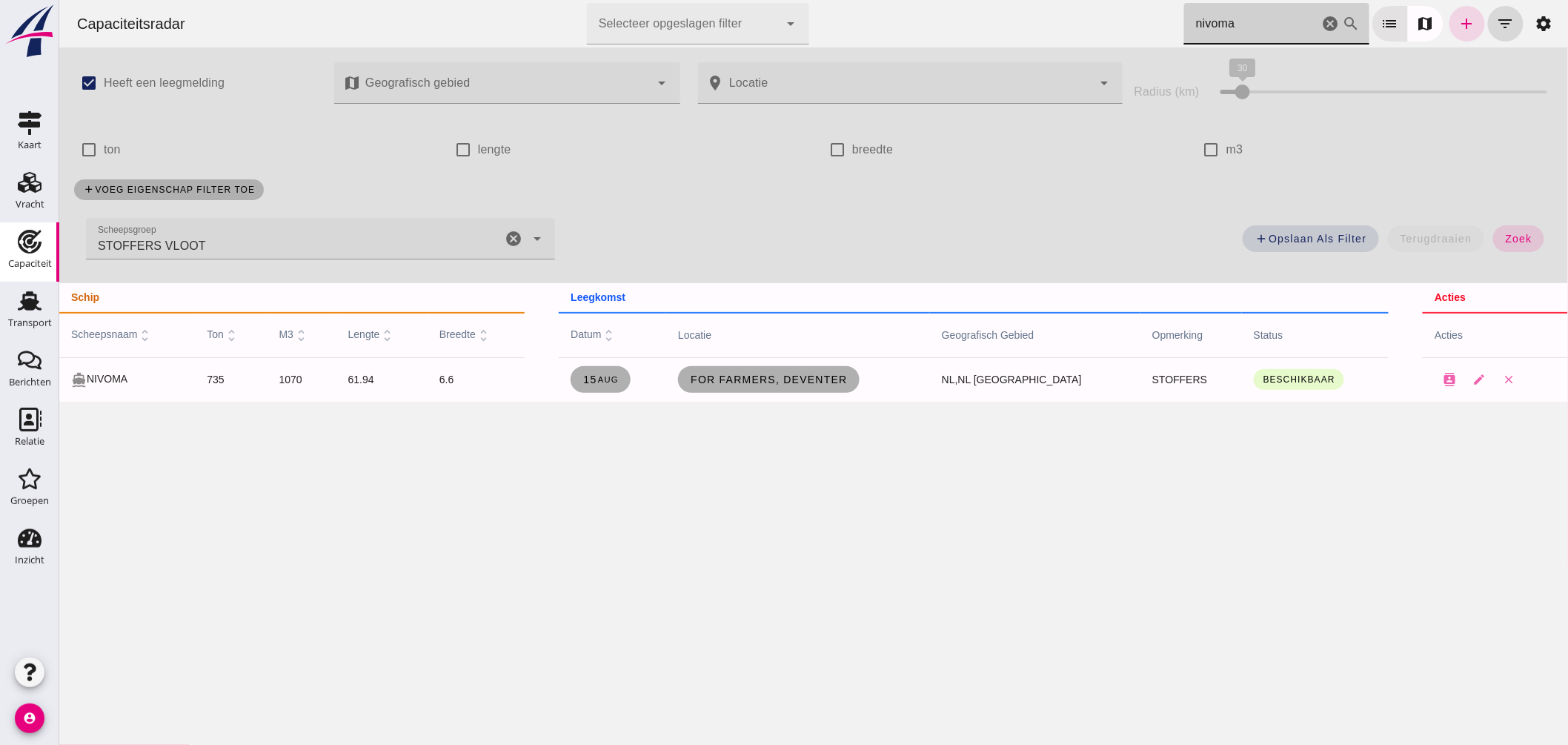
scroll to position [0, 0]
type input "nivoma"
click span "For Farmers, Deventer"
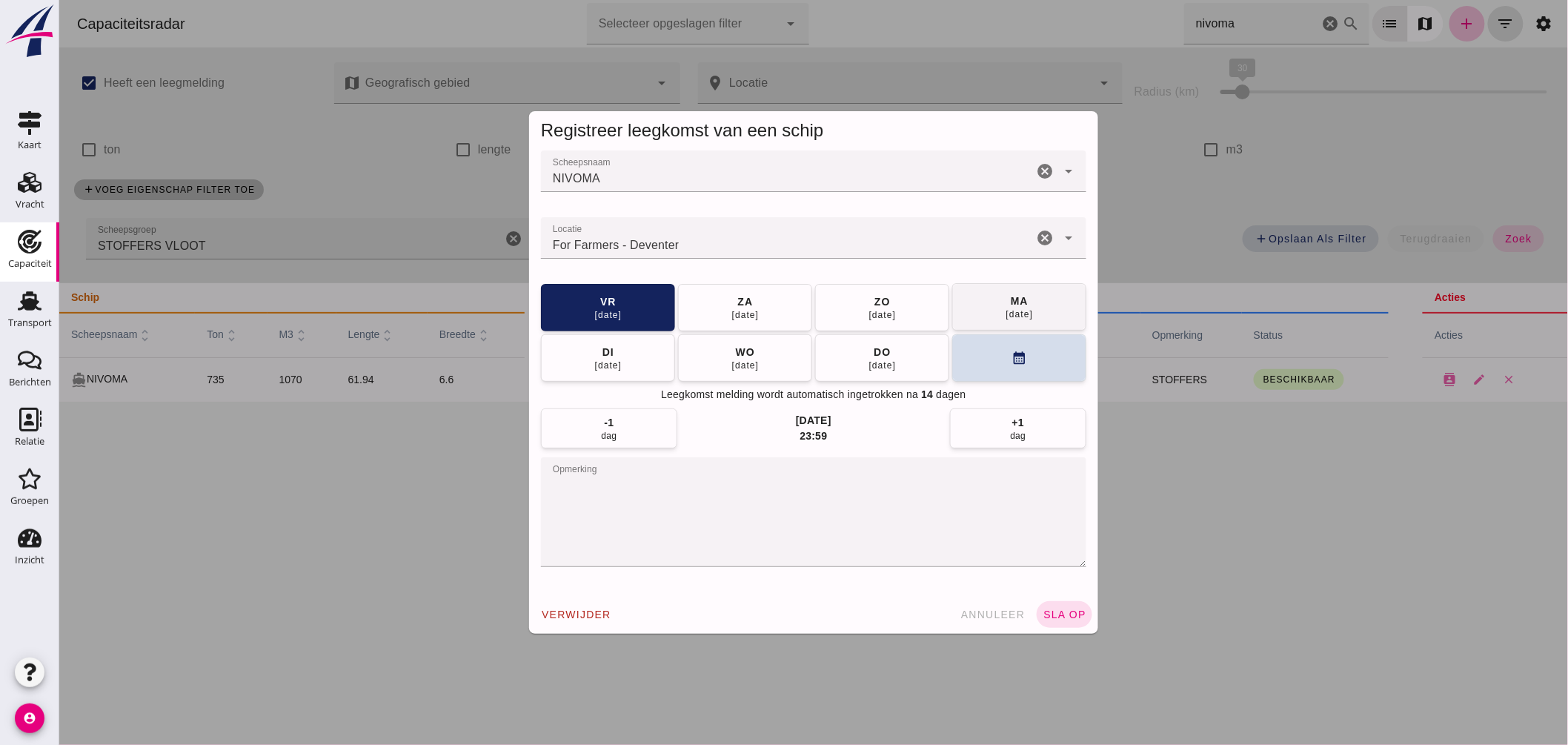
click span "[DATE]"
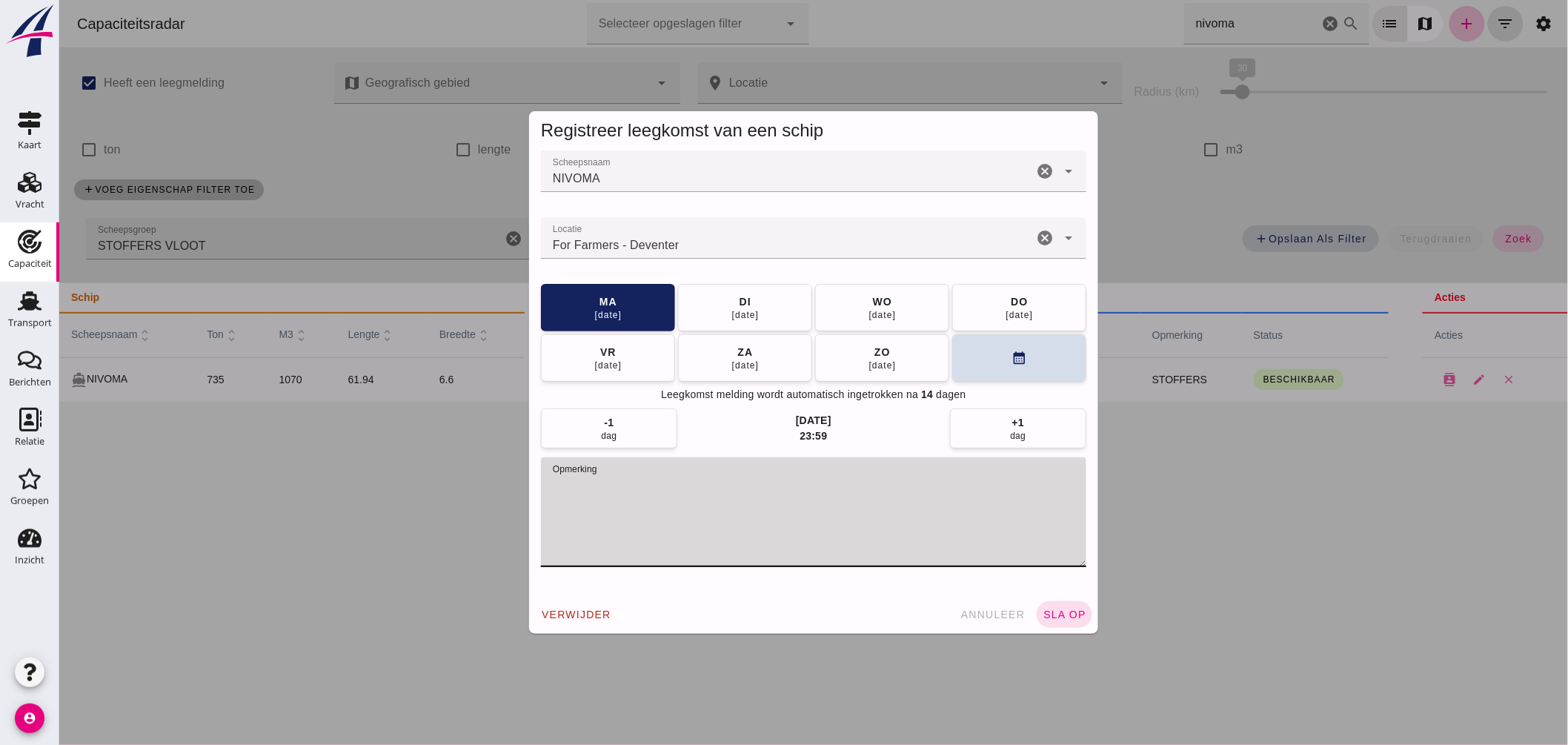
click textarea "opmerking"
type textarea "STOFFERS // = LEEG"
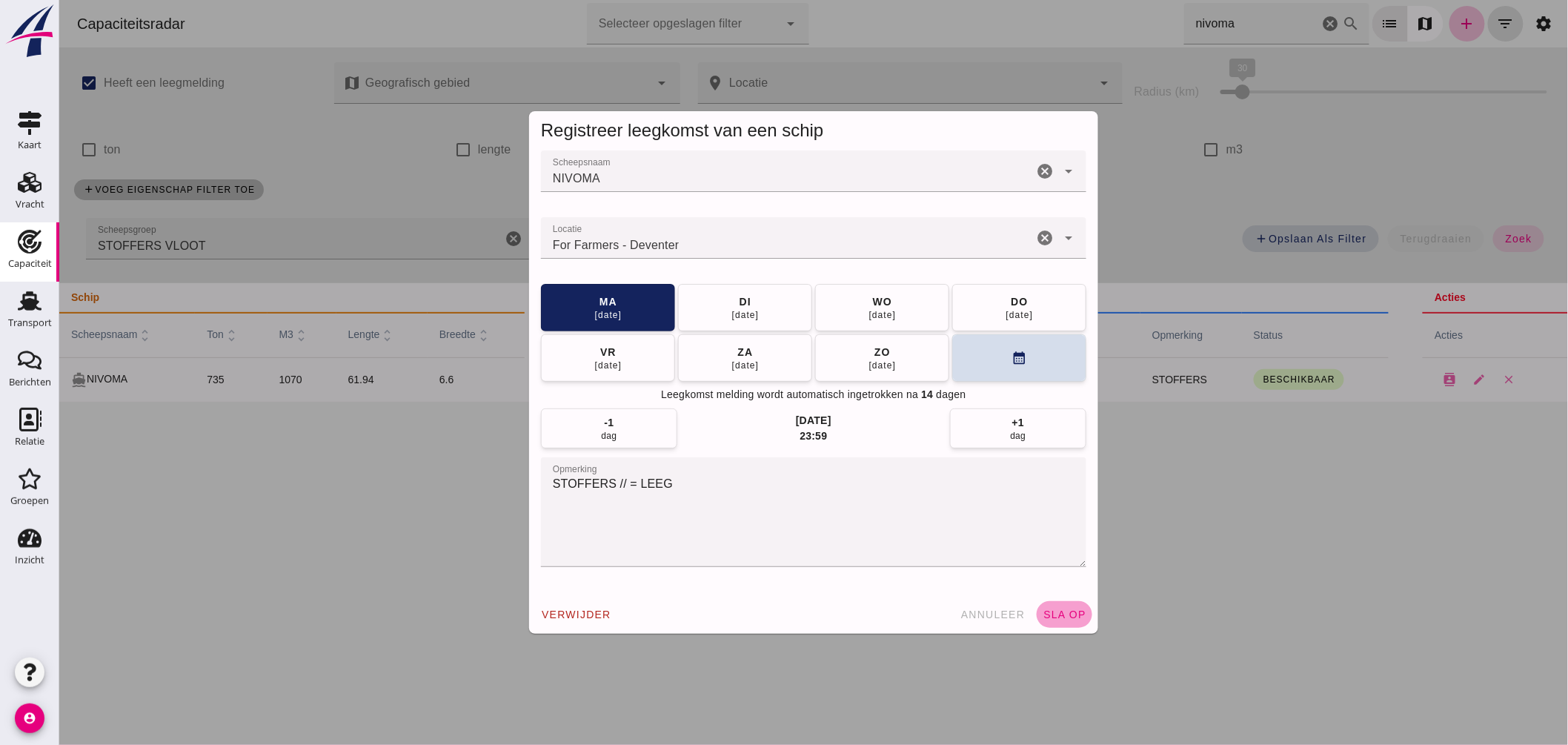
click span "sla op"
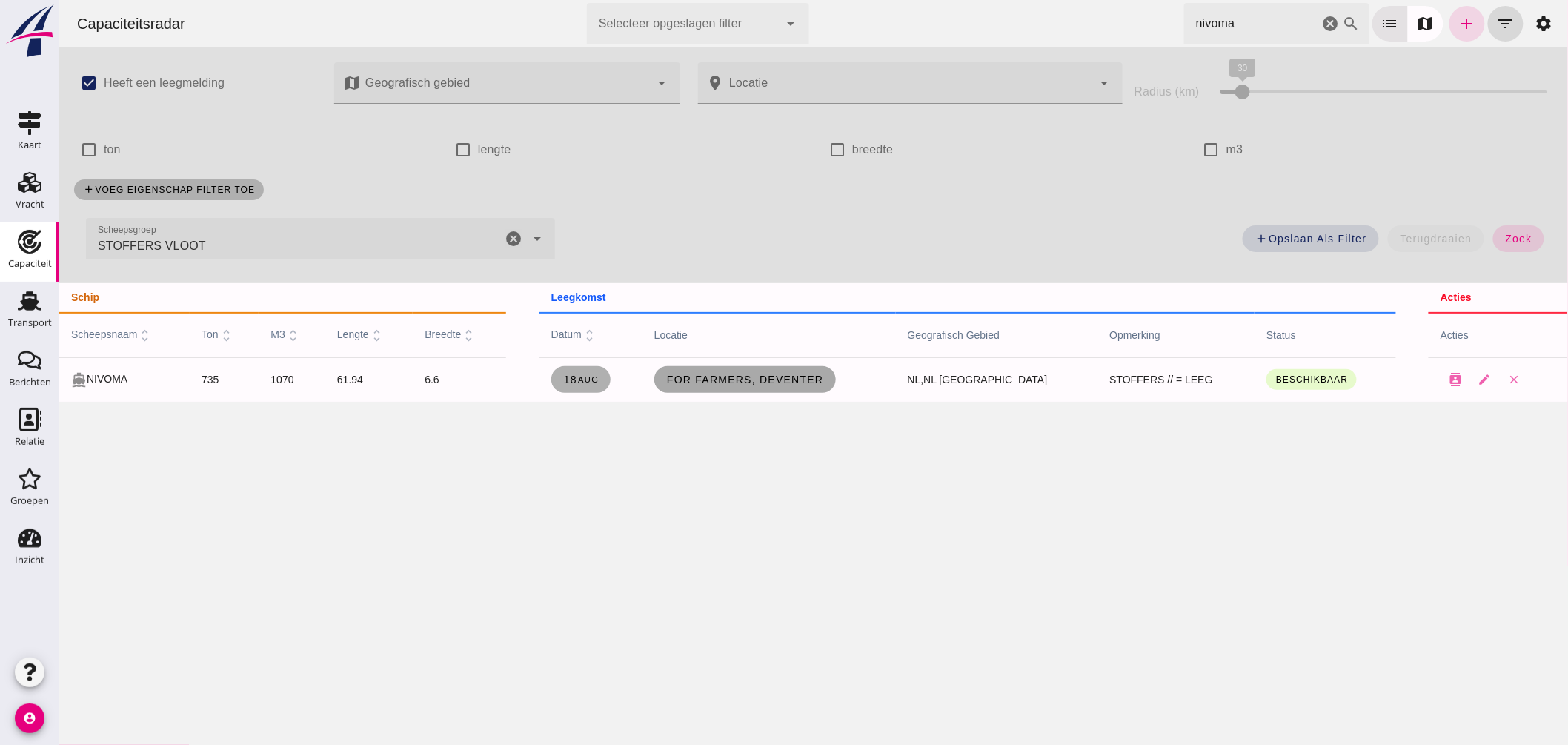
click span "For Farmers, Deventer"
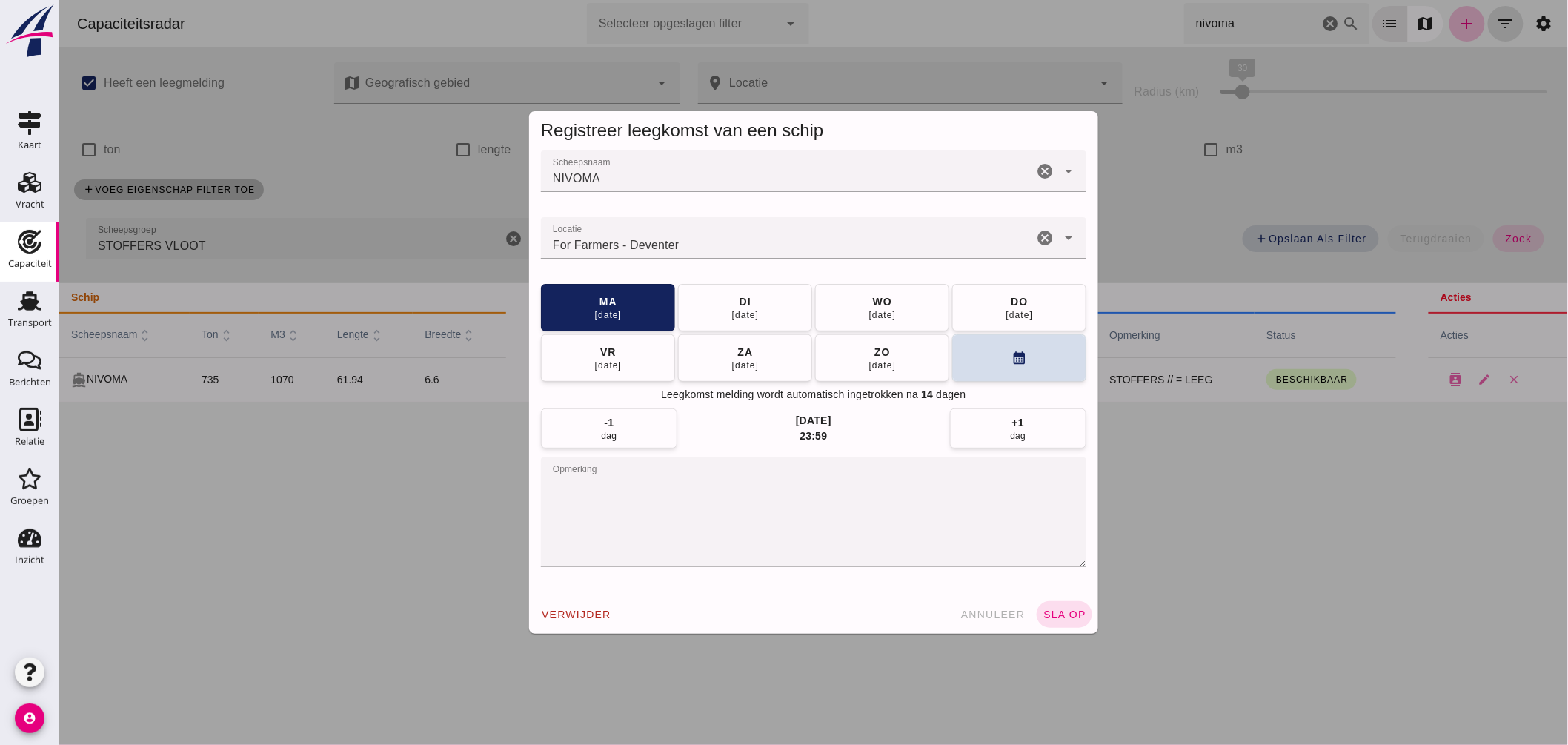
drag, startPoint x: 689, startPoint y: 247, endPoint x: 31, endPoint y: 269, distance: 658.4
click at [58, 269] on html "Capaciteitsradar Selecteer opgeslagen filter Selecteer opgeslagen filter cancel…" at bounding box center [813, 372] width 1509 height 745
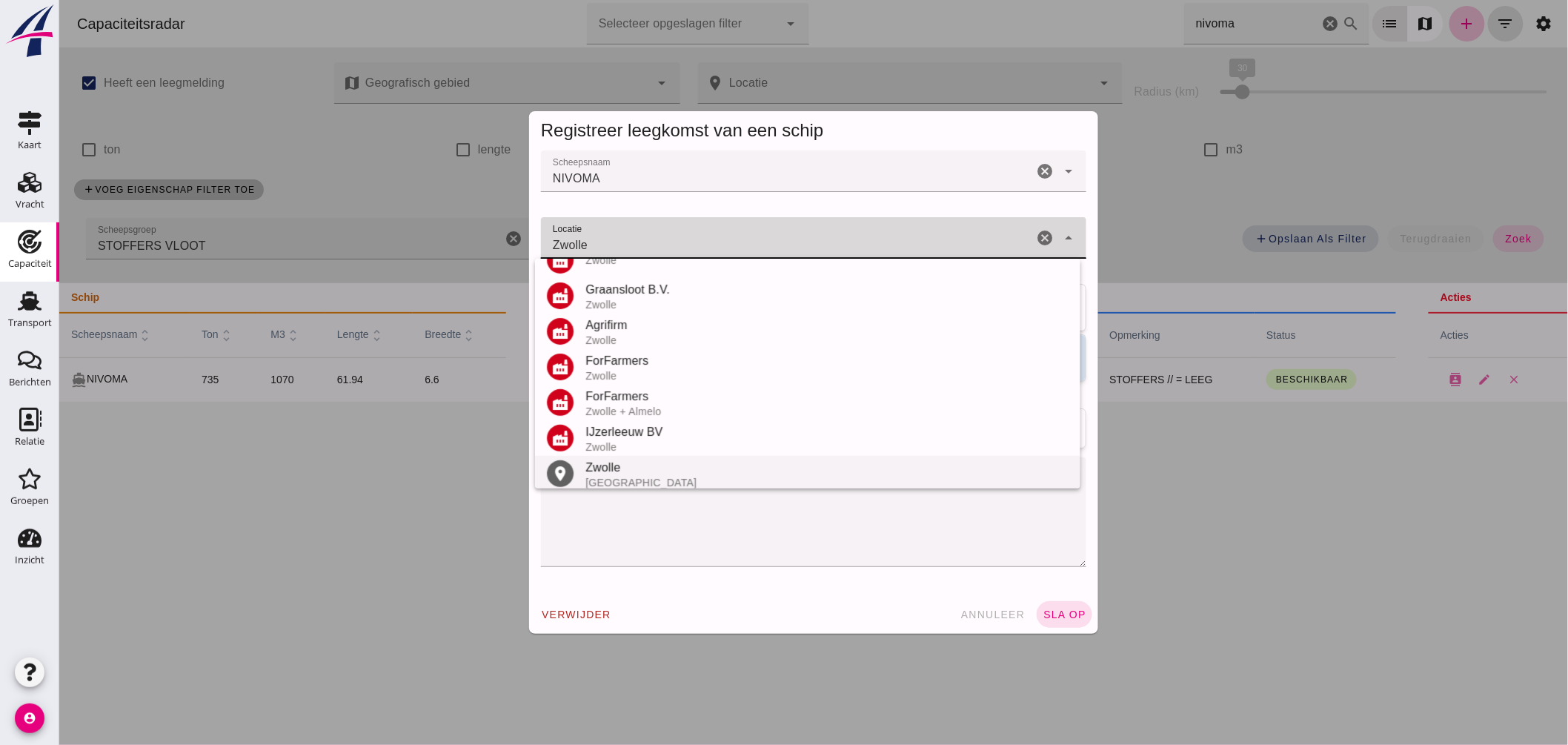
scroll to position [174, 0]
click at [650, 451] on div "Zwolle" at bounding box center [826, 458] width 483 height 18
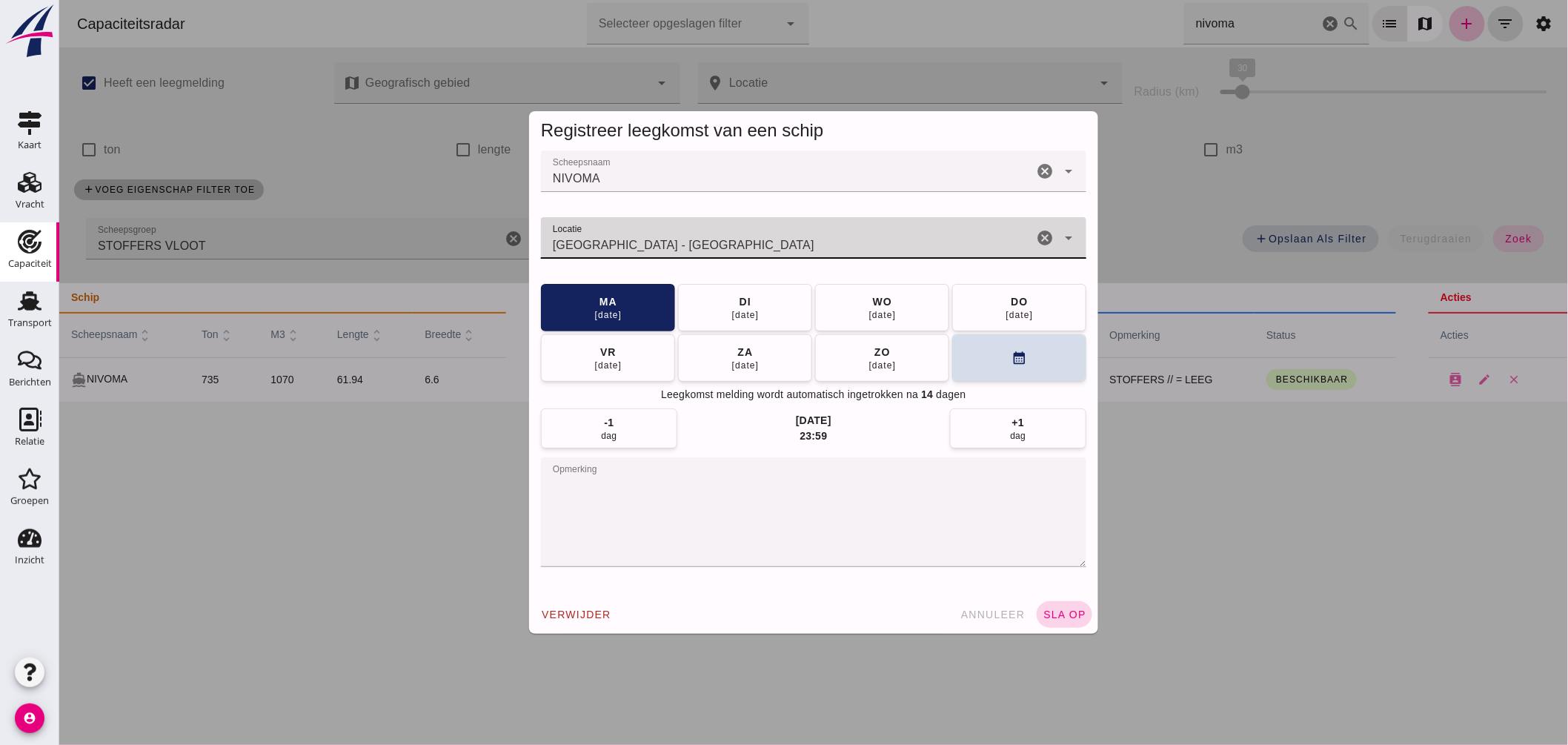
type input "Zwolle - Overijssel"
click span "sla op"
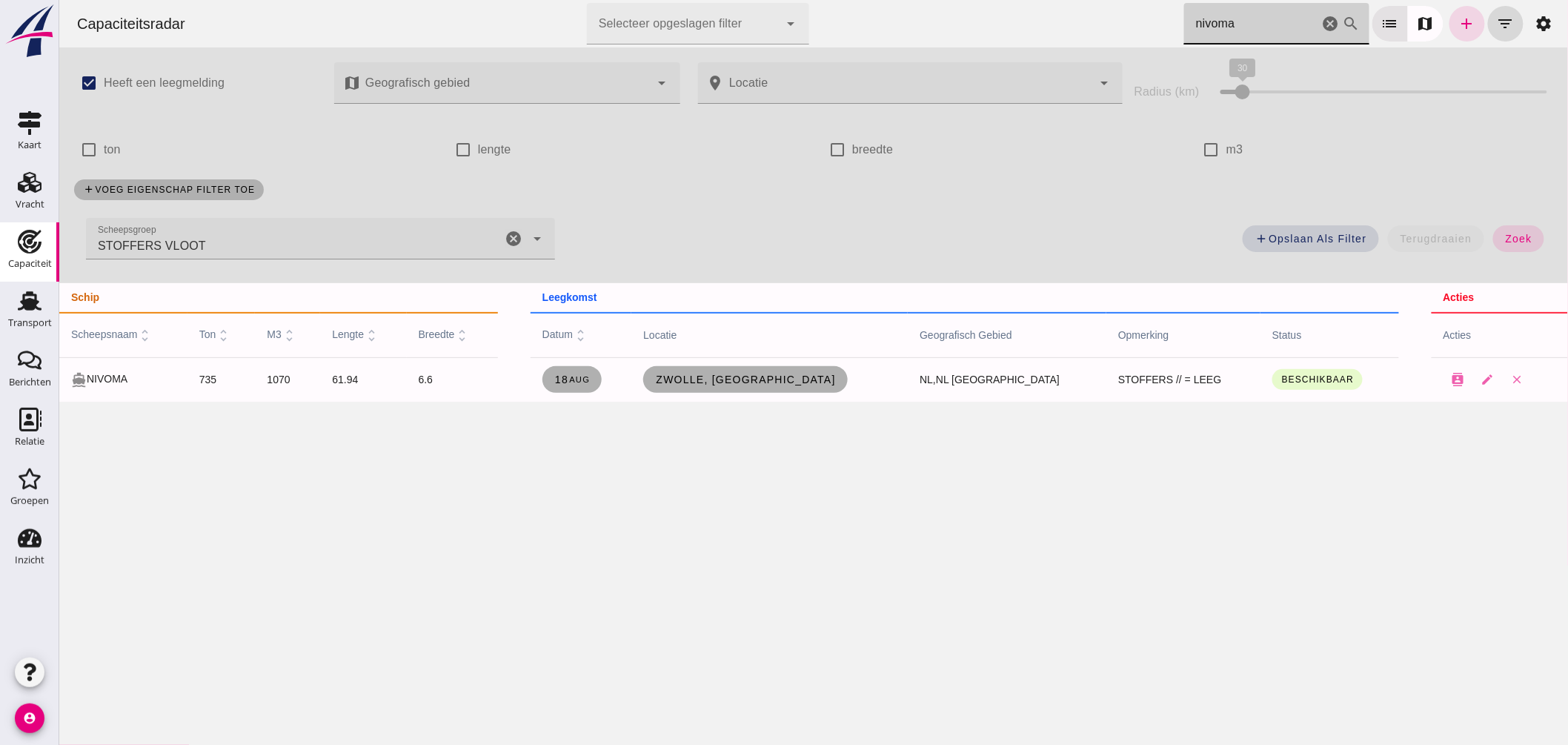
drag, startPoint x: 1139, startPoint y: 30, endPoint x: 1003, endPoint y: 24, distance: 136.1
click div "Capaciteitsradar Selecteer opgeslagen filter Selecteer opgeslagen filter cancel…"
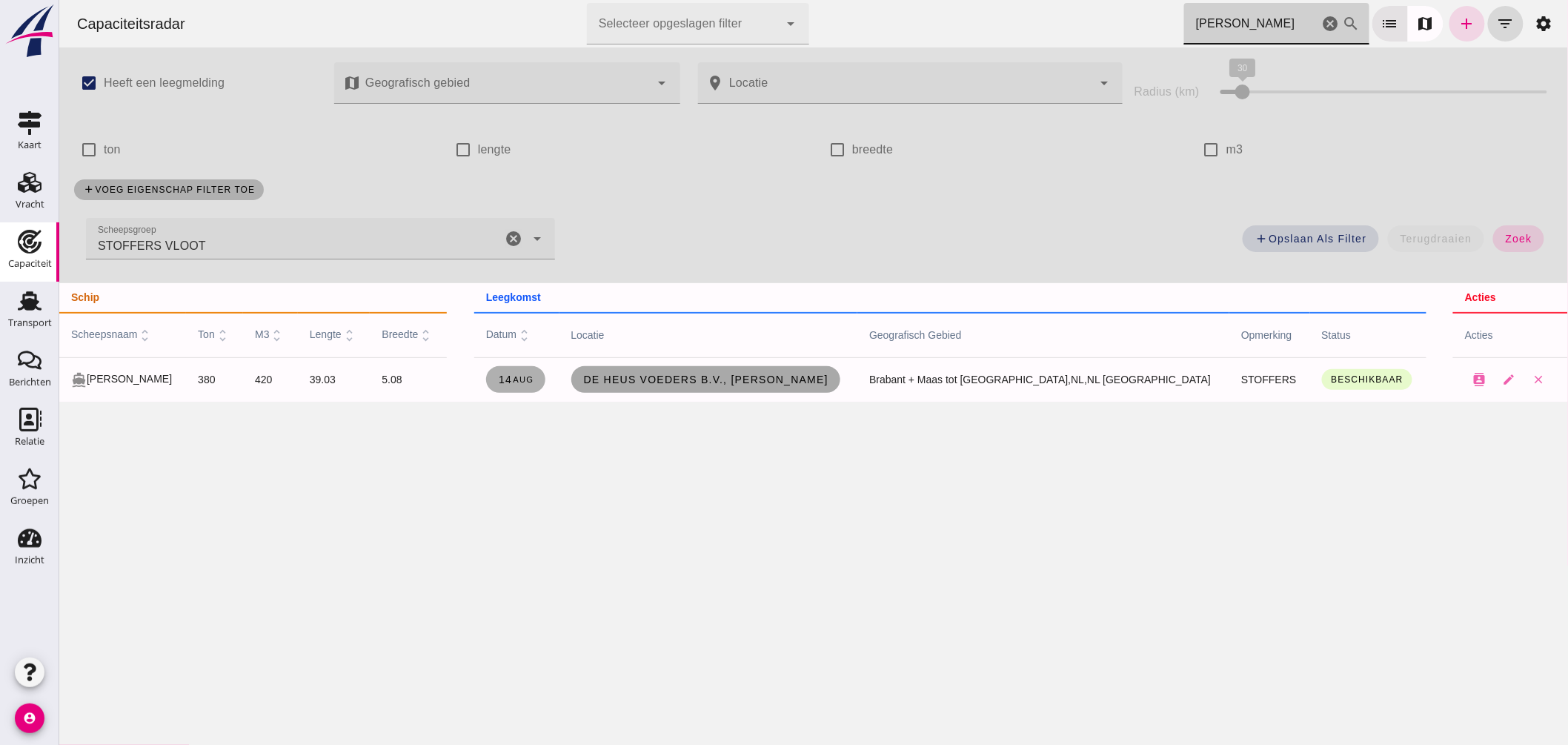
type input "jenny"
click span "De Heus Voeders B.V., Andel"
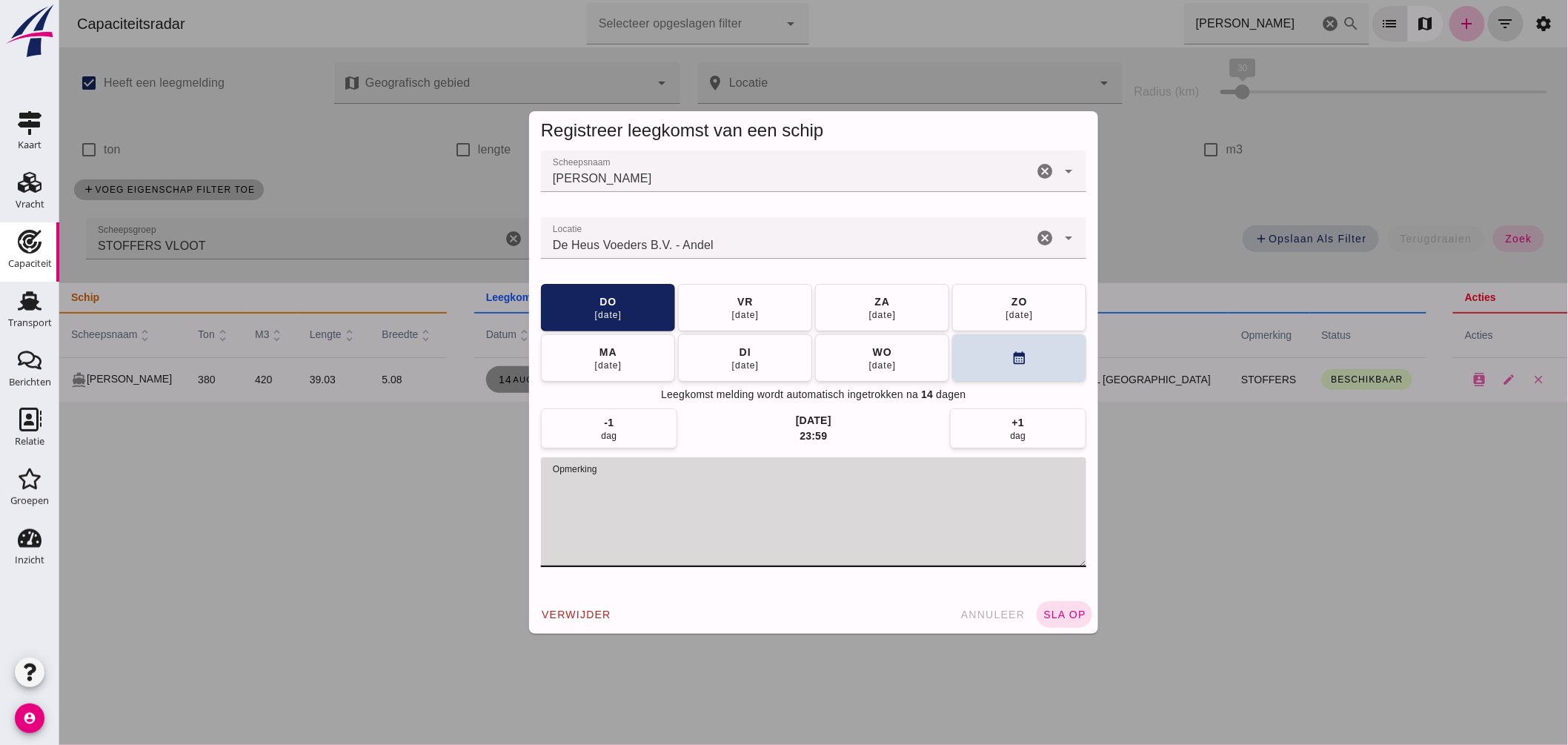
click textarea "opmerking"
type textarea "STOFFERS // = LEEG"
click input "Locatie"
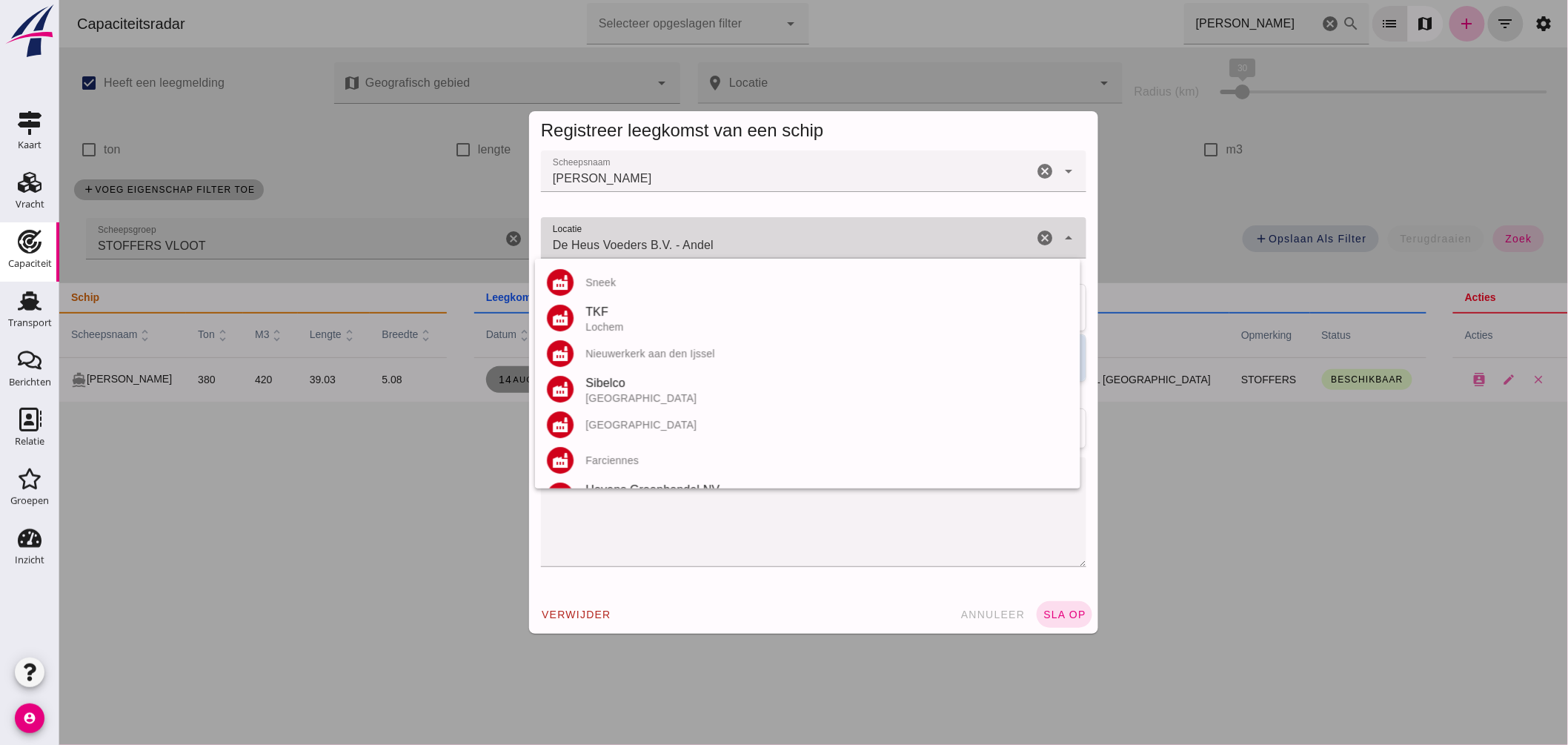
click input "De Heus Voeders B.V. - Andel"
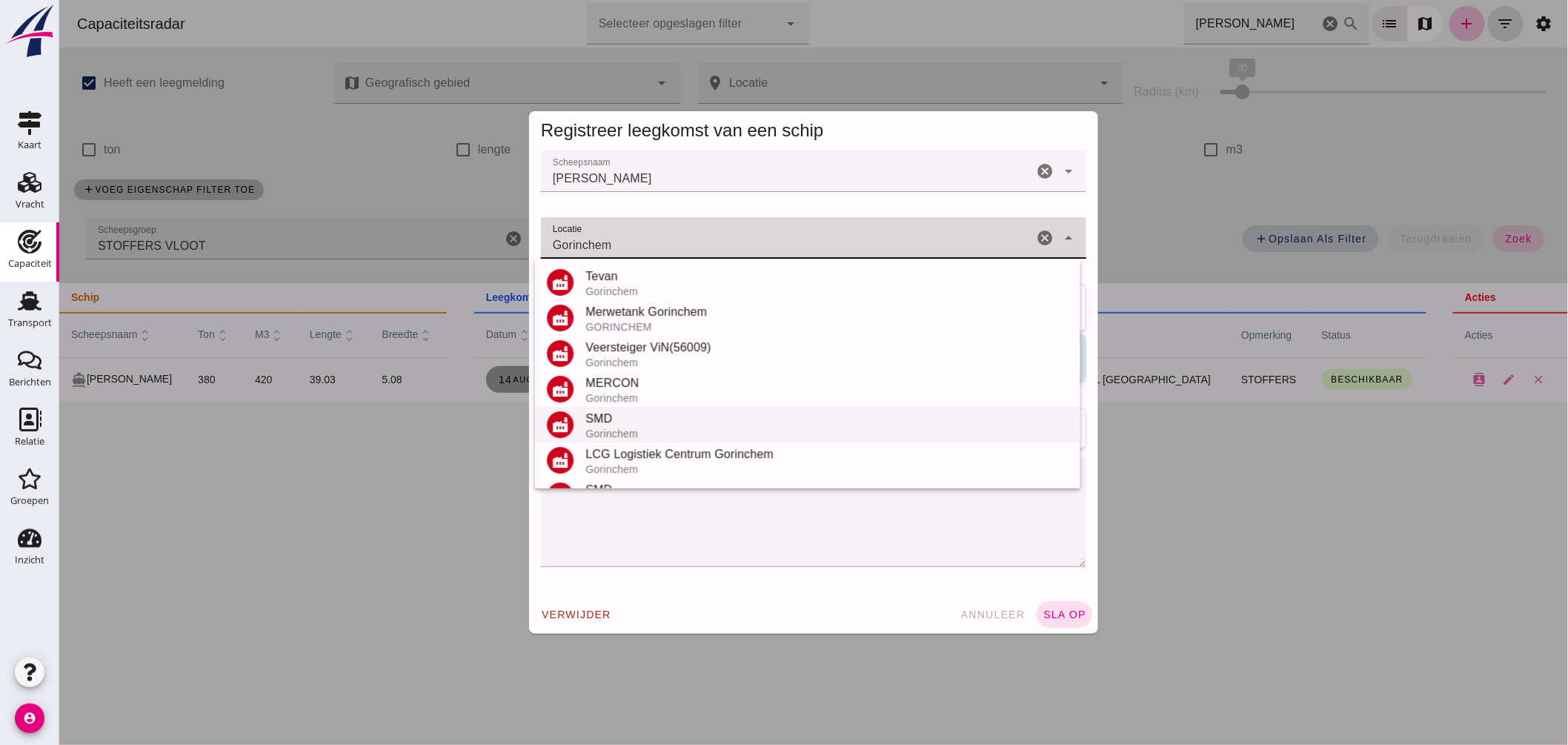
scroll to position [209, 0]
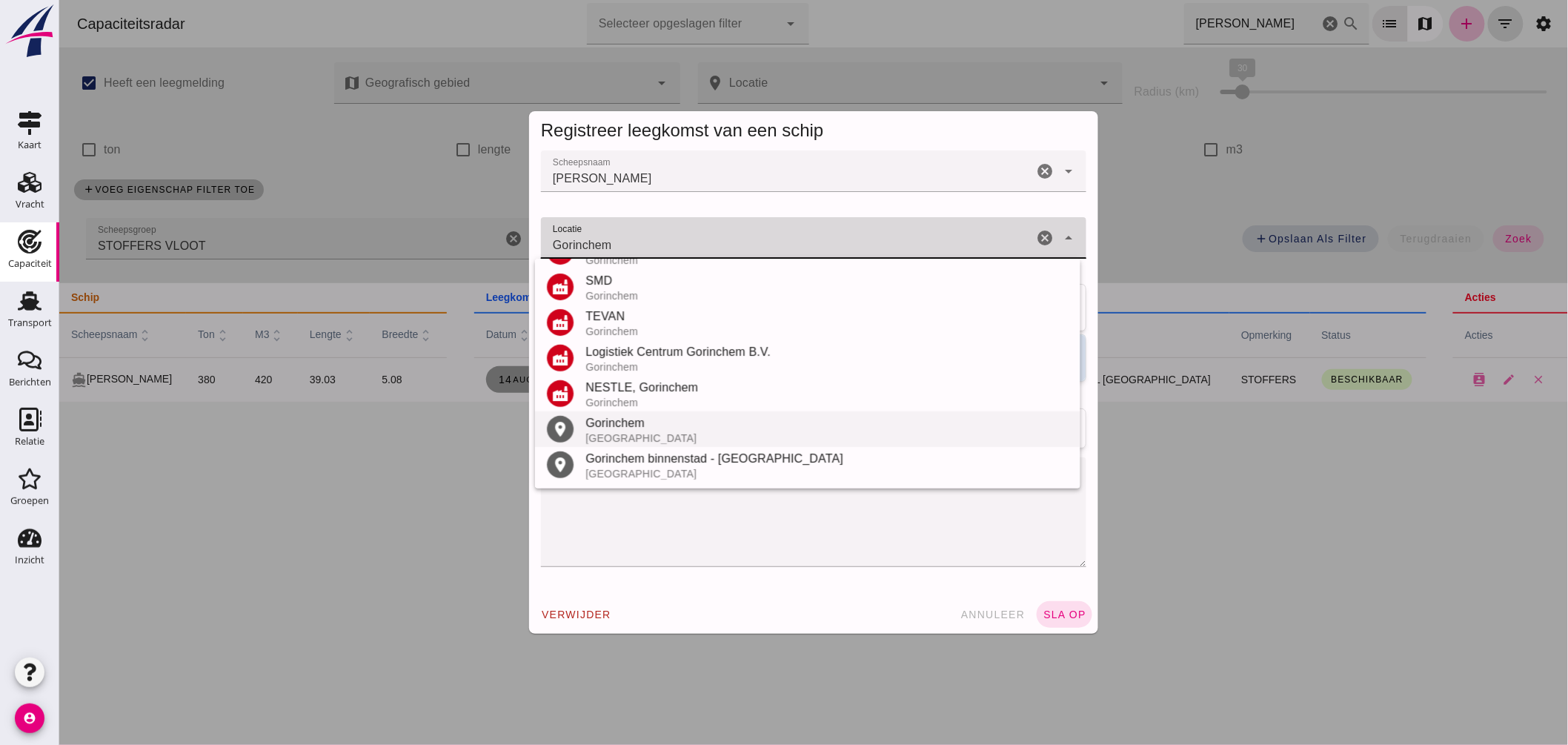
click at [629, 416] on div "Gorinchem" at bounding box center [826, 422] width 483 height 18
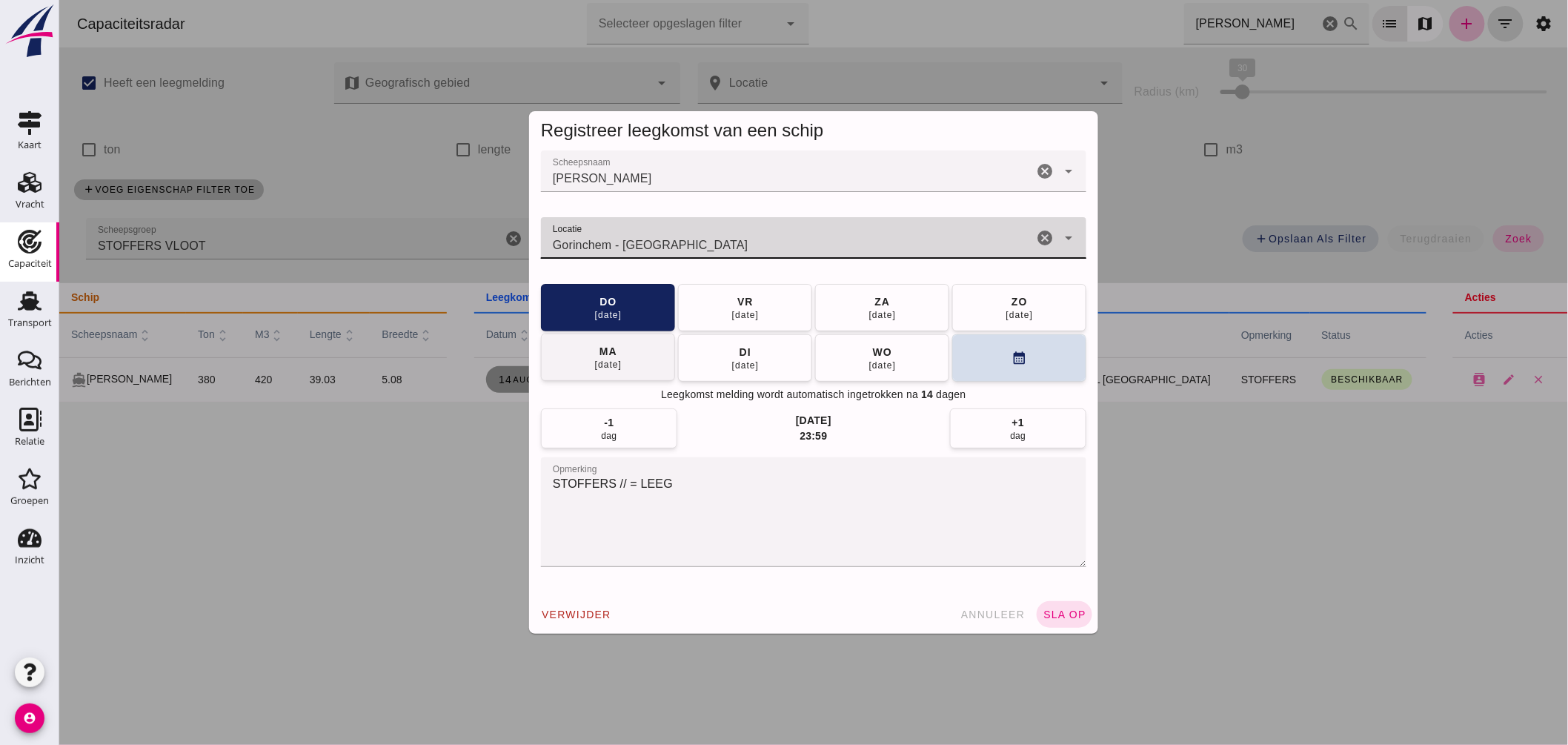
type input "Gorinchem - Zuid-Holland"
click button "[DATE]"
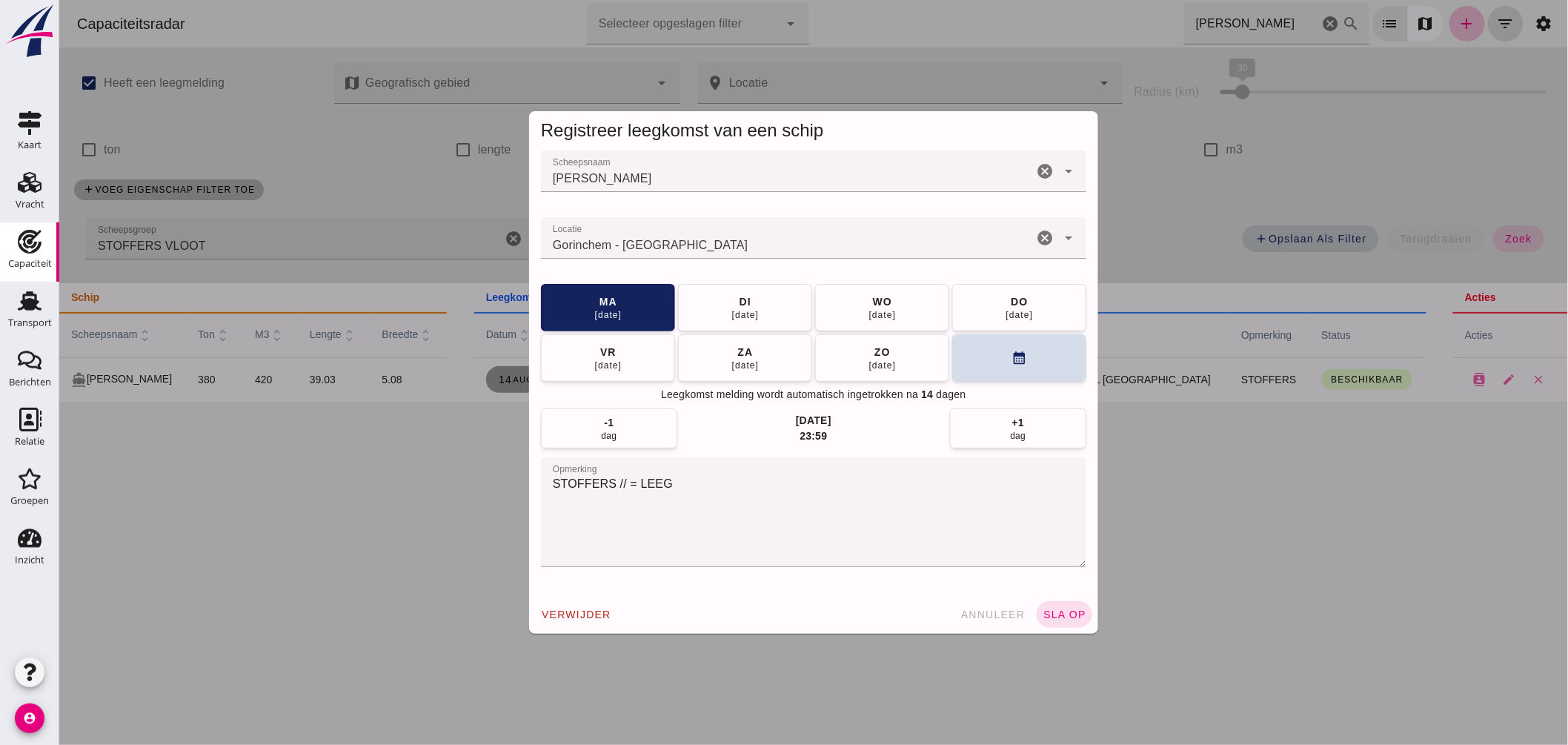
click div "verwijder annuleer sla op"
click span "sla op"
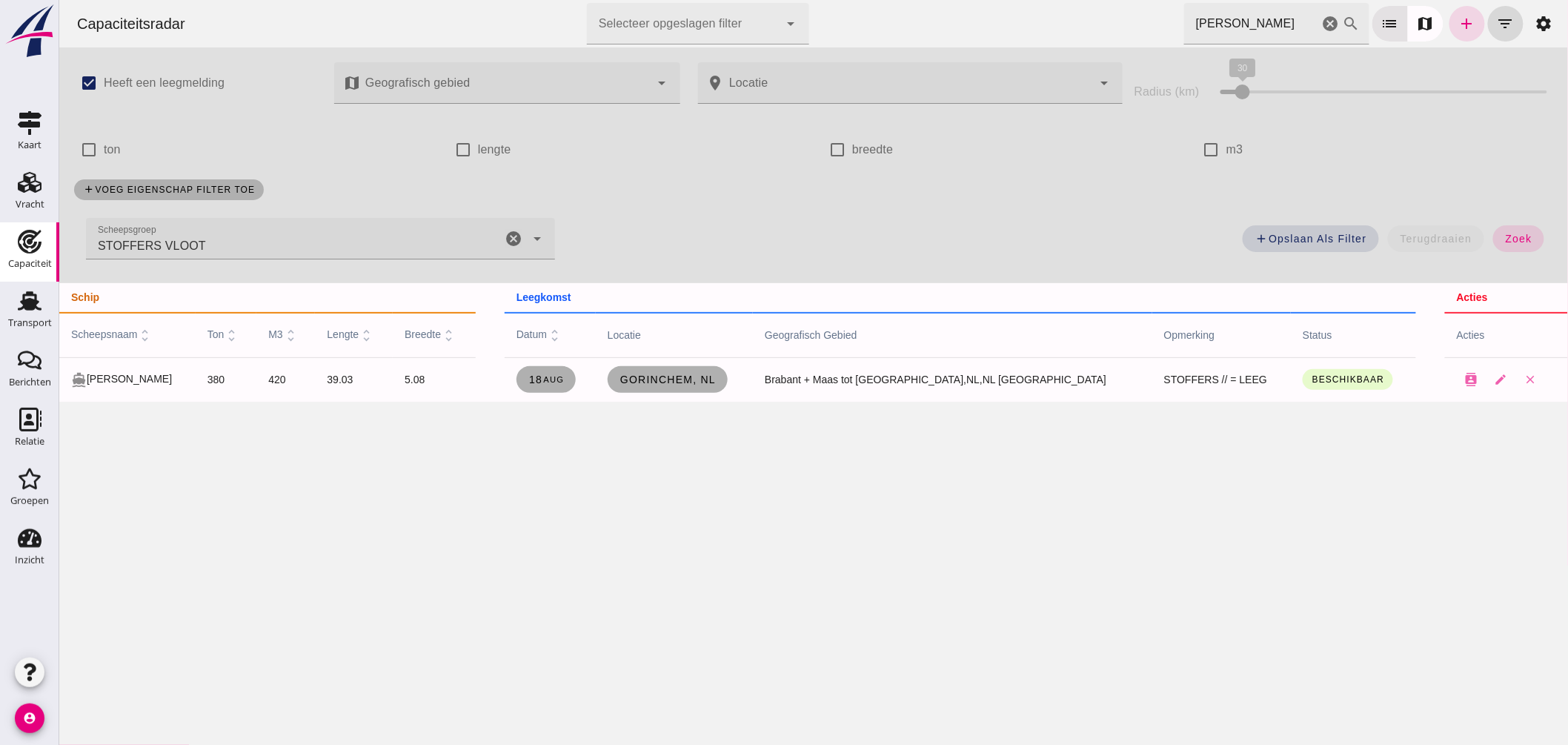
drag, startPoint x: 1206, startPoint y: 33, endPoint x: 936, endPoint y: 31, distance: 270.0
click div "Capaciteitsradar Selecteer opgeslagen filter Selecteer opgeslagen filter cancel…"
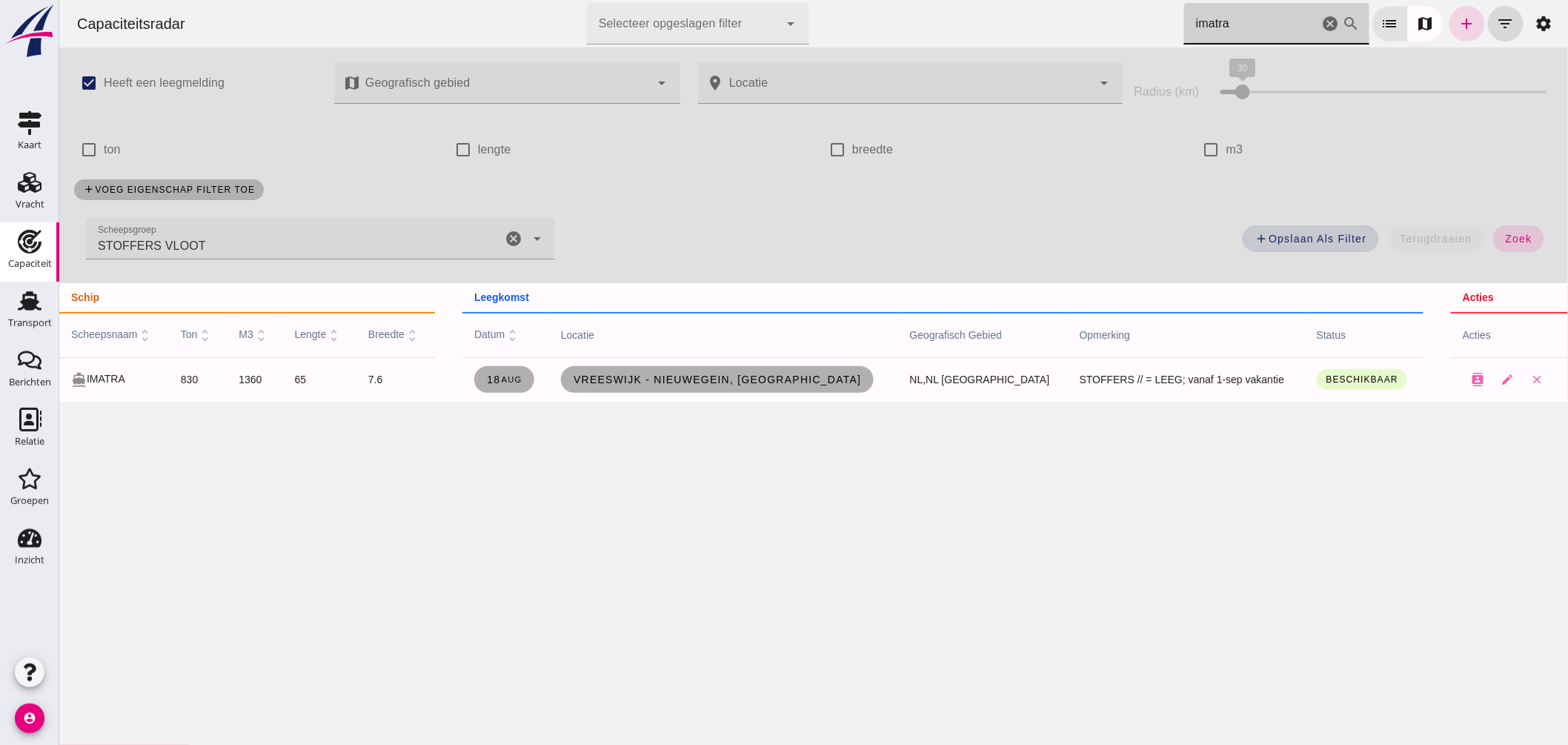
drag, startPoint x: 1238, startPoint y: 30, endPoint x: 1053, endPoint y: 25, distance: 185.1
click div "Capaciteitsradar Selecteer opgeslagen filter Selecteer opgeslagen filter cancel…"
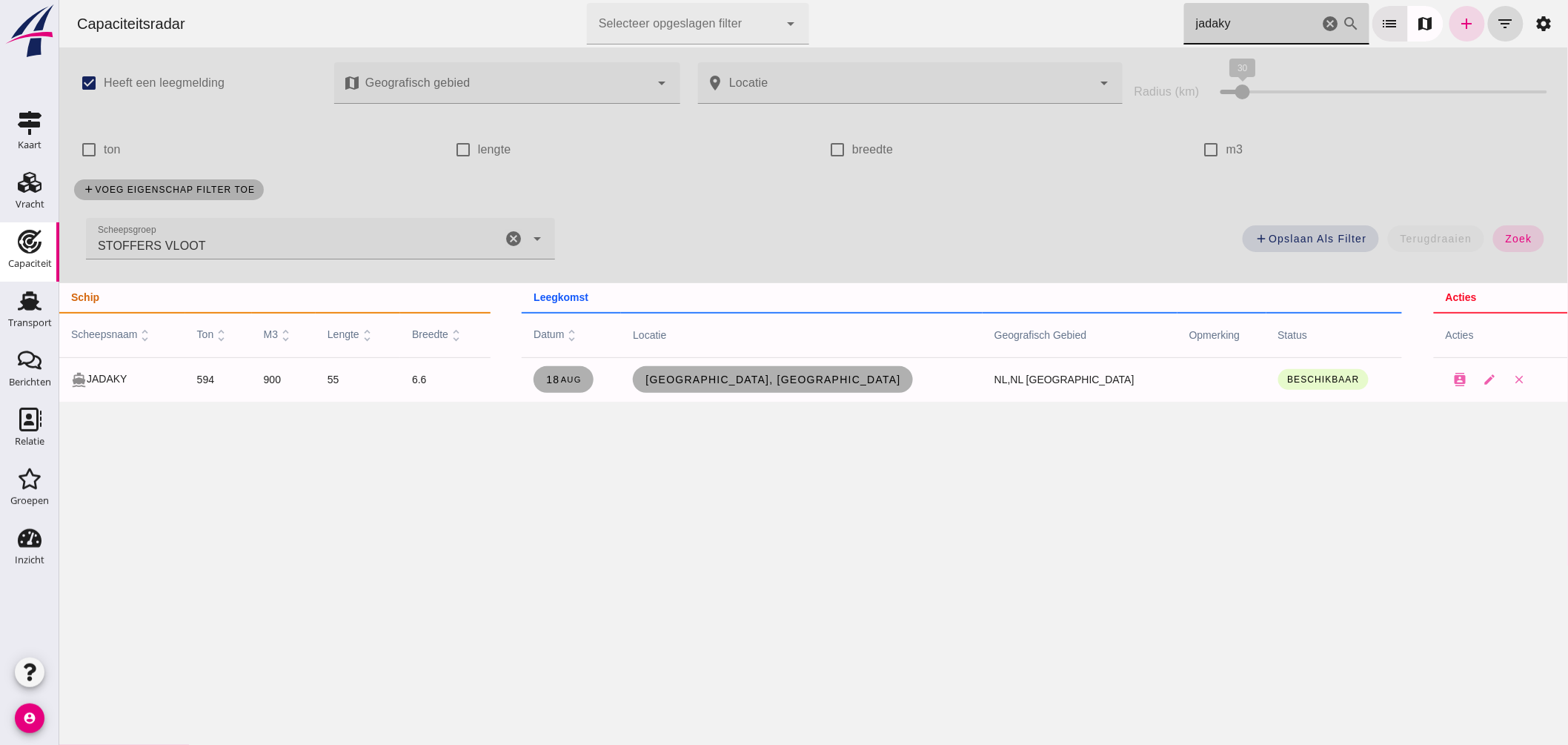
type input "jadaky"
click span "Kampen, nl"
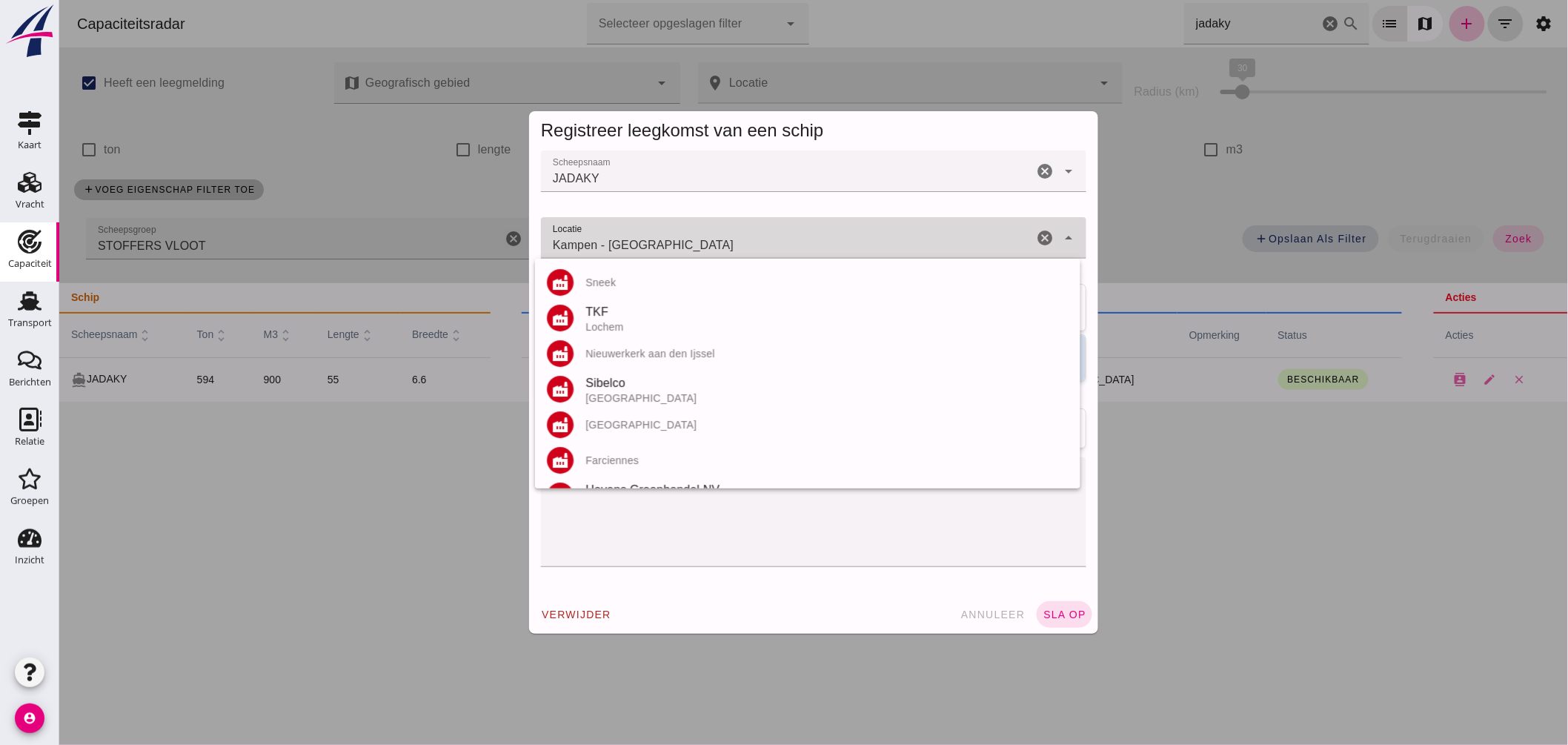
click input "Kampen - Overijssel"
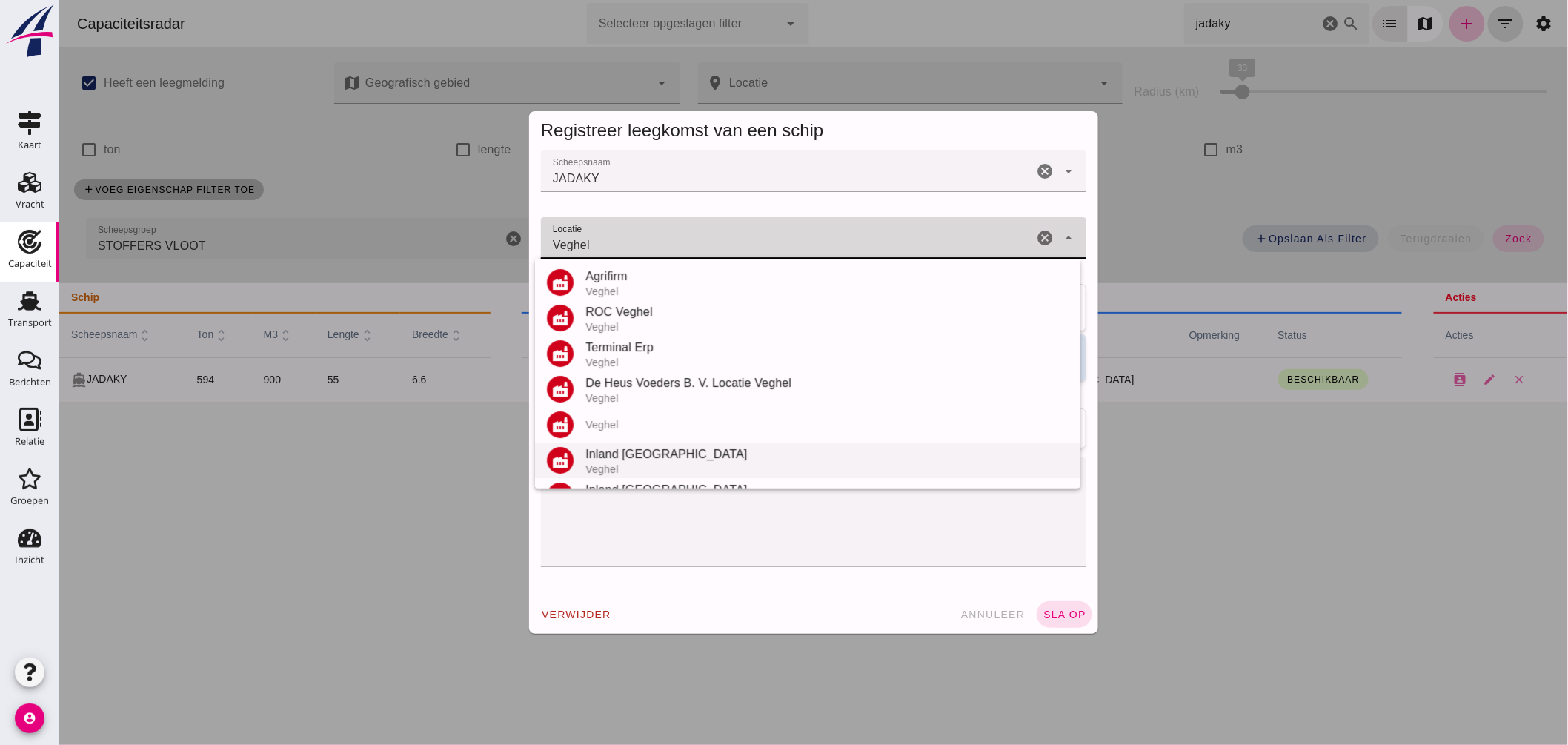
scroll to position [137, 0]
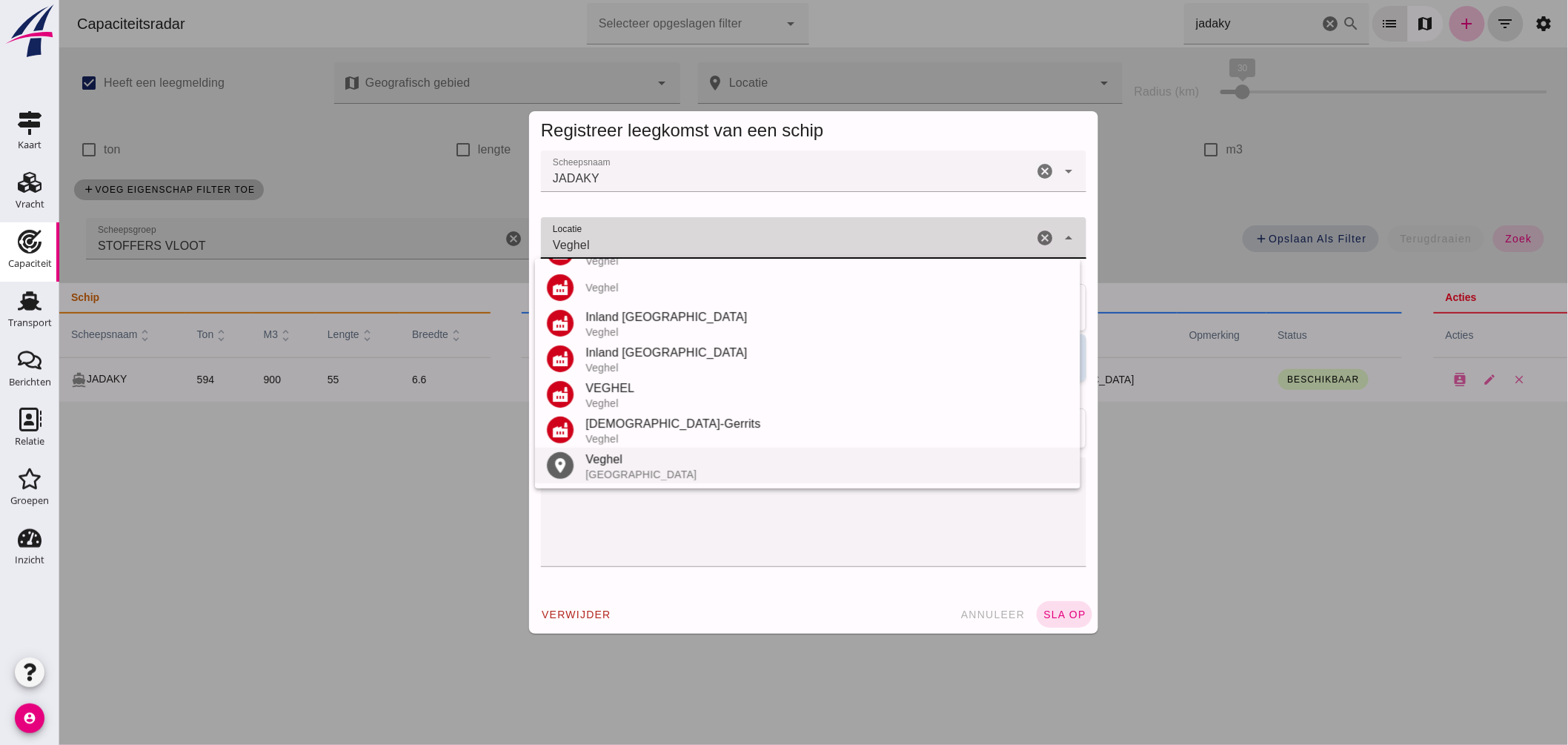
click at [646, 455] on div "Veghel" at bounding box center [826, 459] width 483 height 18
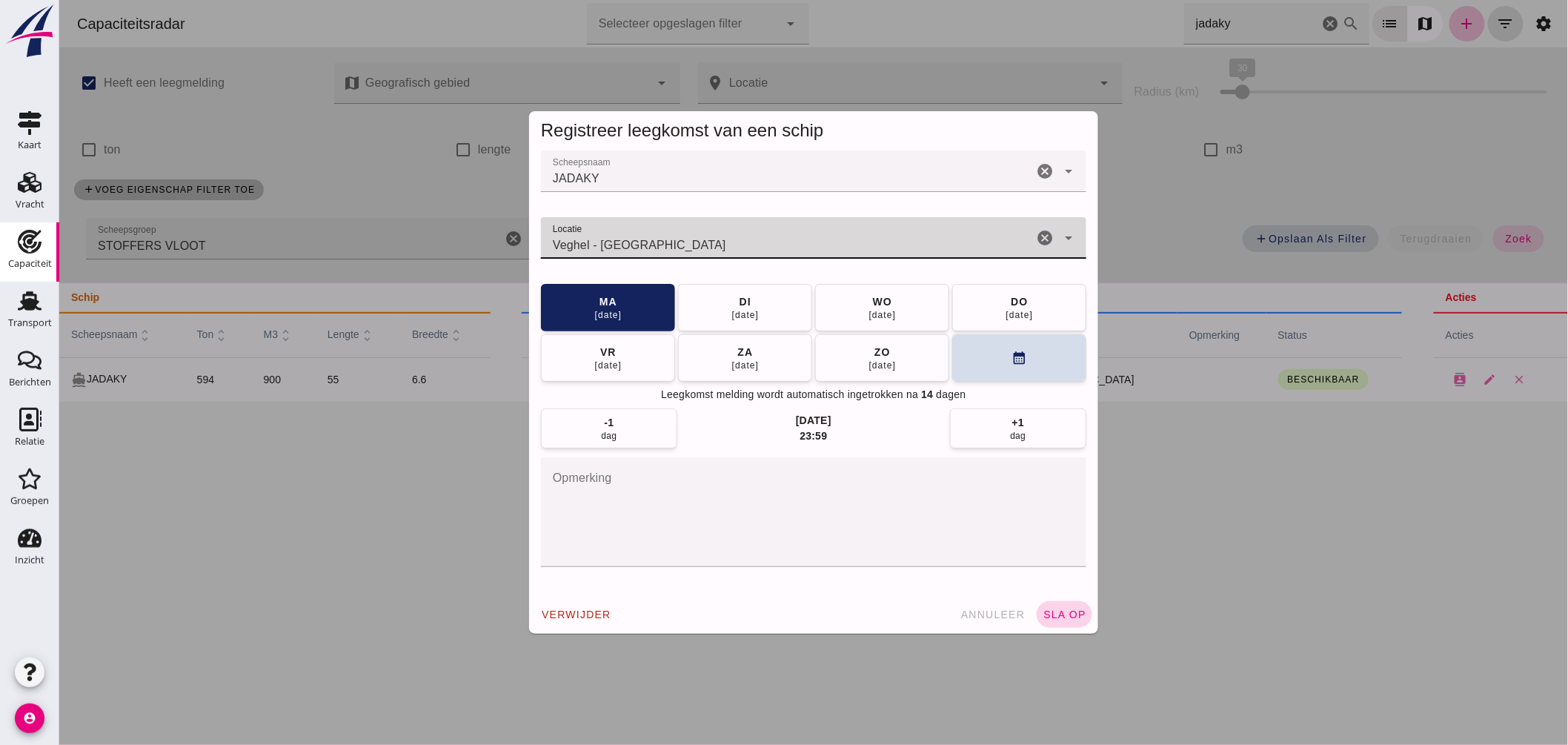
click span "sla op"
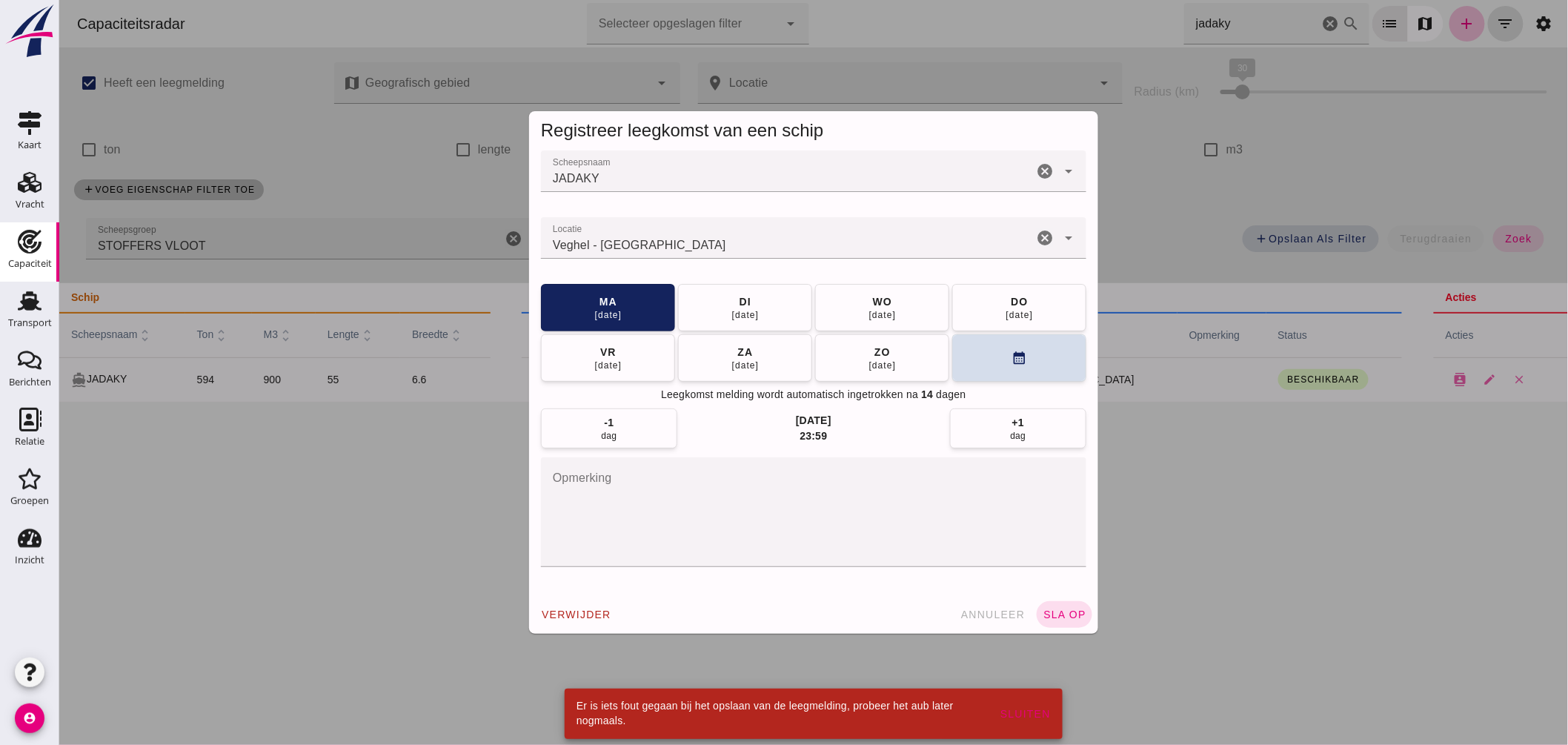
click input "Veghel - Noord-Brabant"
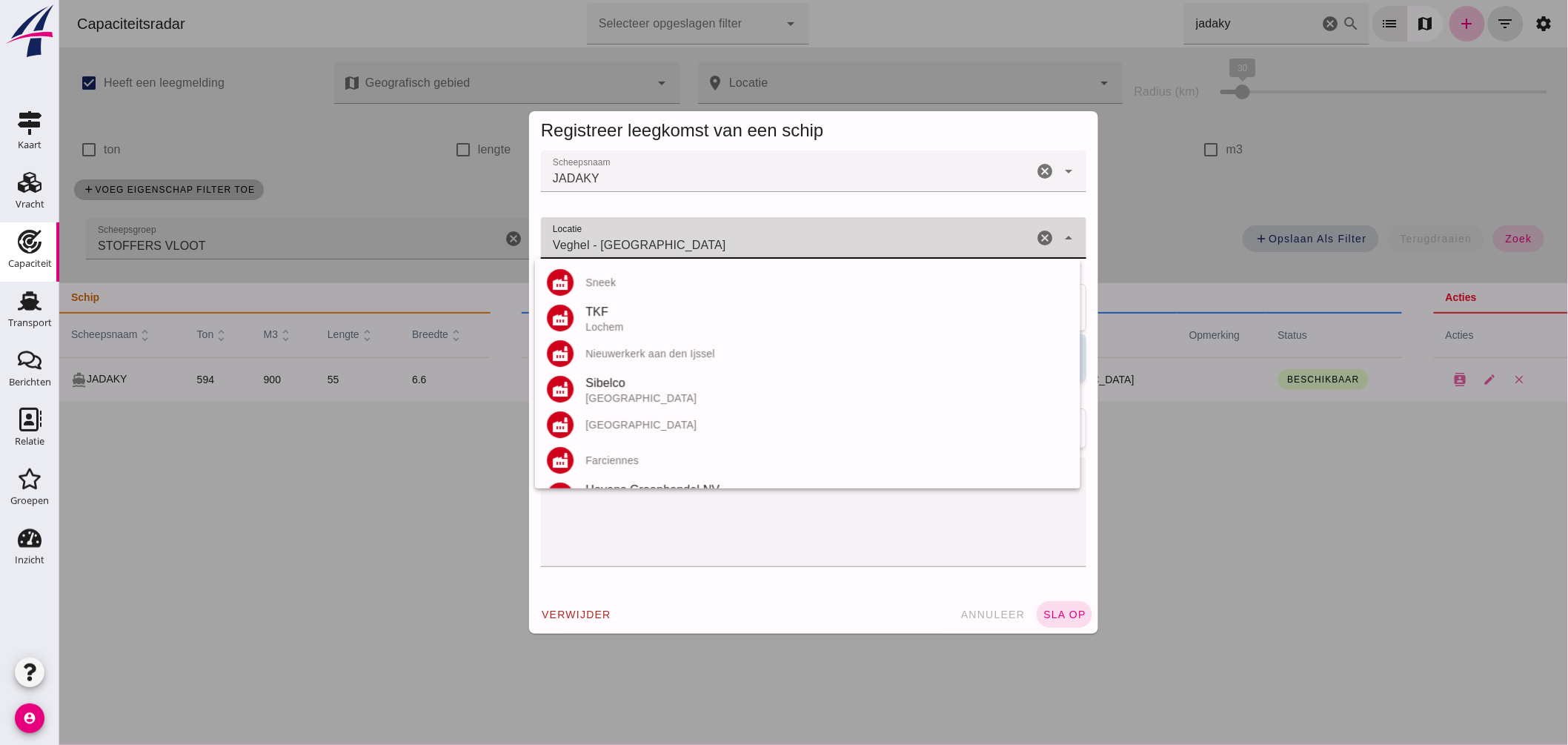
drag, startPoint x: 689, startPoint y: 240, endPoint x: 183, endPoint y: 176, distance: 510.0
click div "Registreer leegkomst van een schip Scheepsnaam Scheepsnaam JADAKY cancel arrow_…"
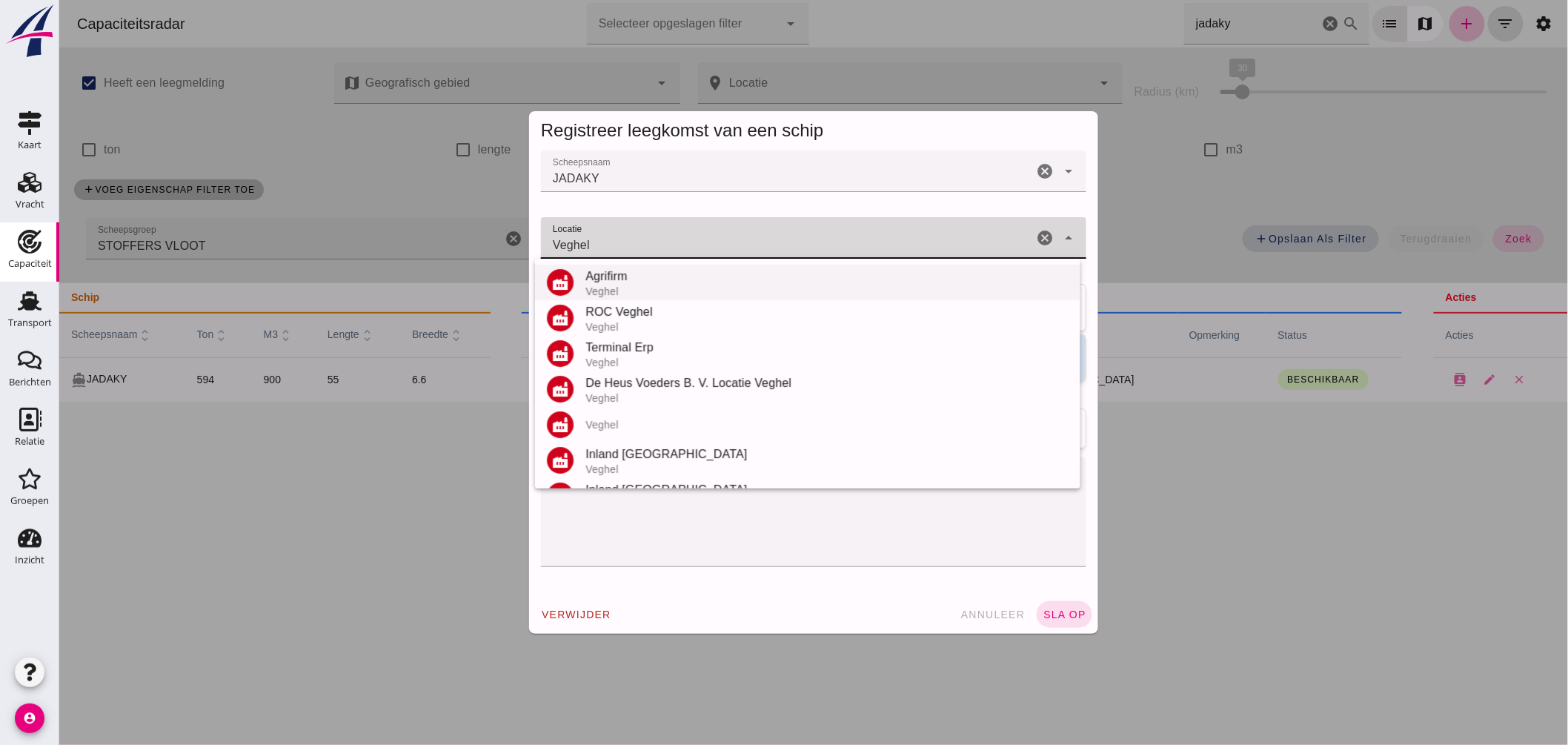
click at [626, 280] on div "Agrifirm" at bounding box center [826, 276] width 483 height 18
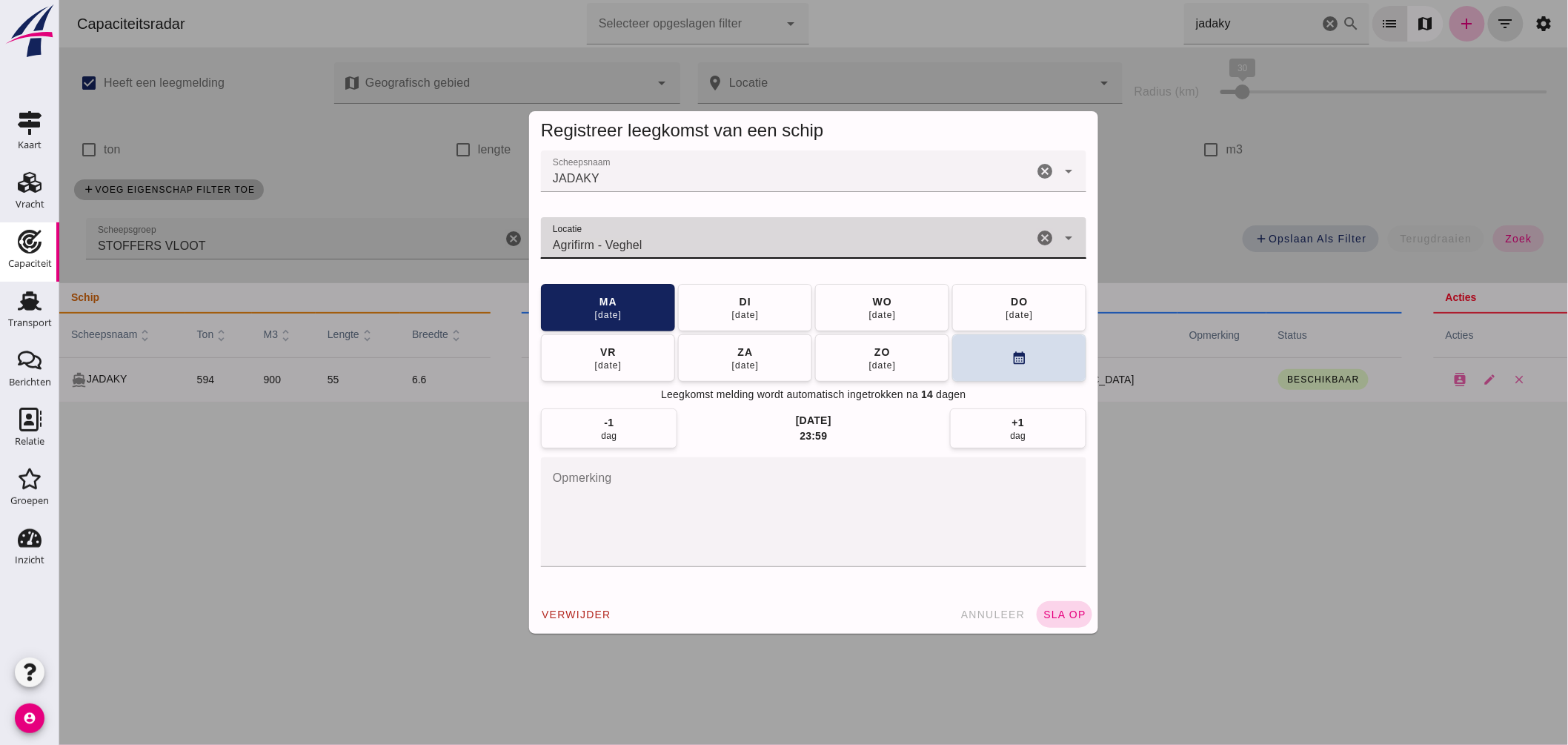
type input "Agrifirm - Veghel"
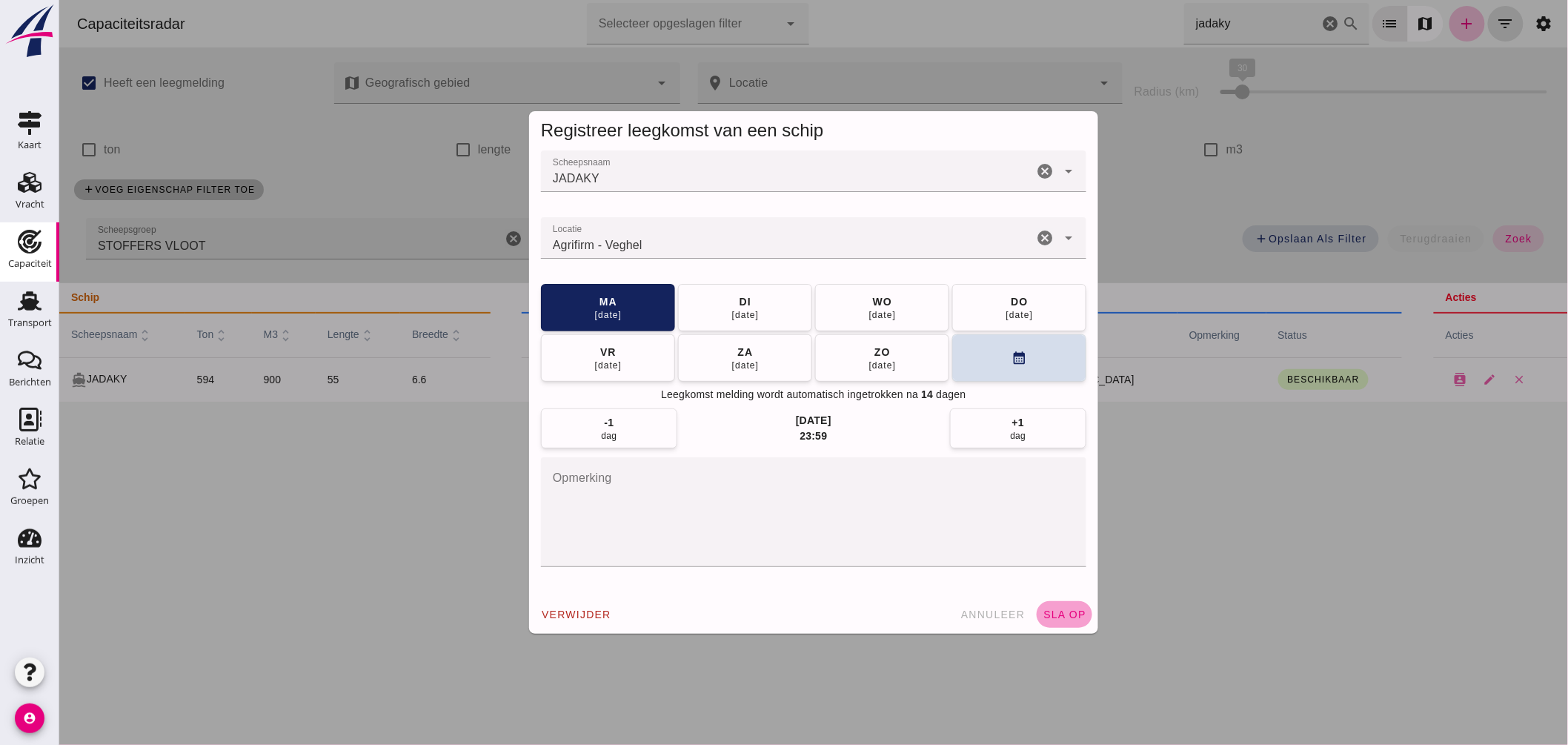
click button "sla op"
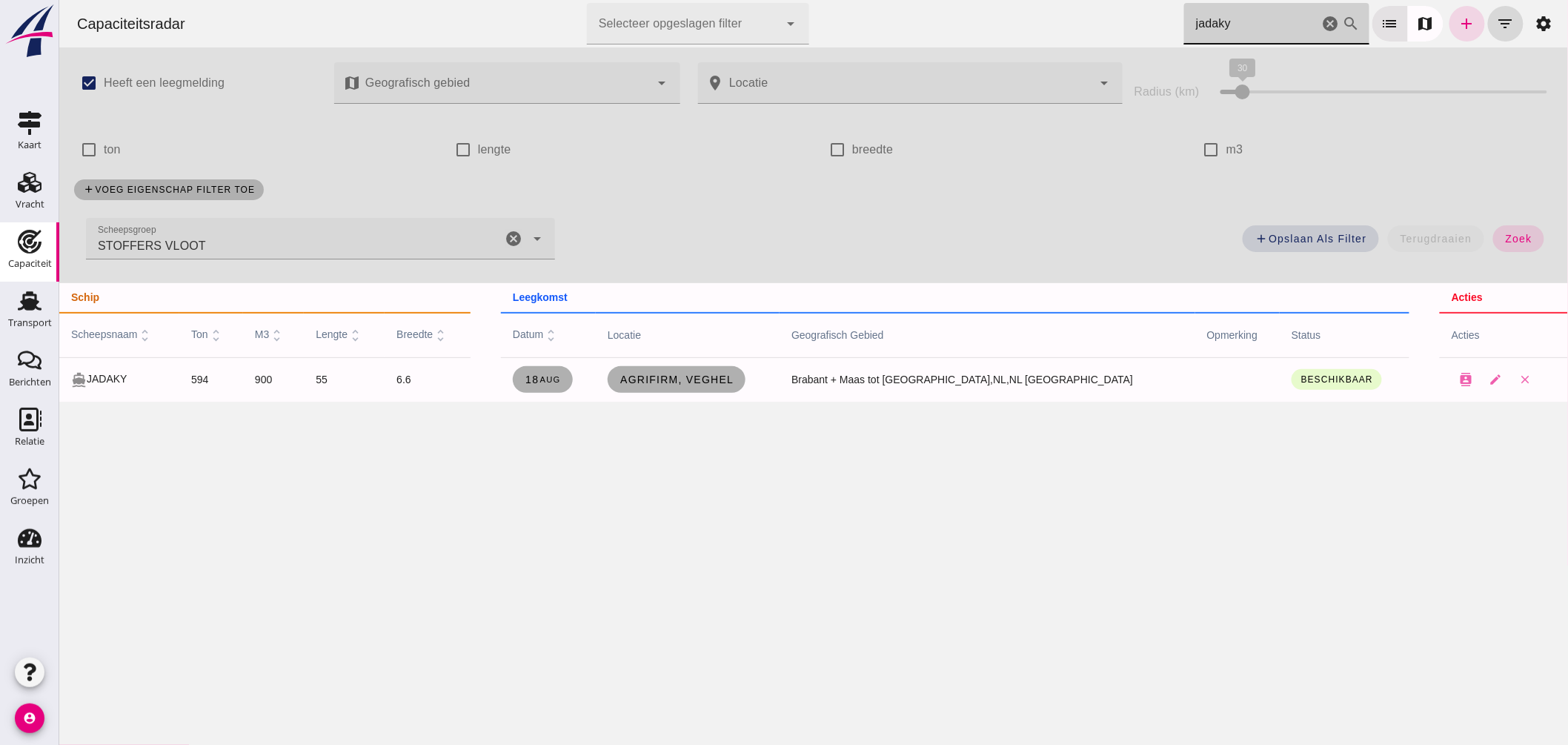
drag, startPoint x: 1223, startPoint y: 15, endPoint x: 914, endPoint y: 33, distance: 309.5
click div "Capaciteitsradar Selecteer opgeslagen filter Selecteer opgeslagen filter cancel…"
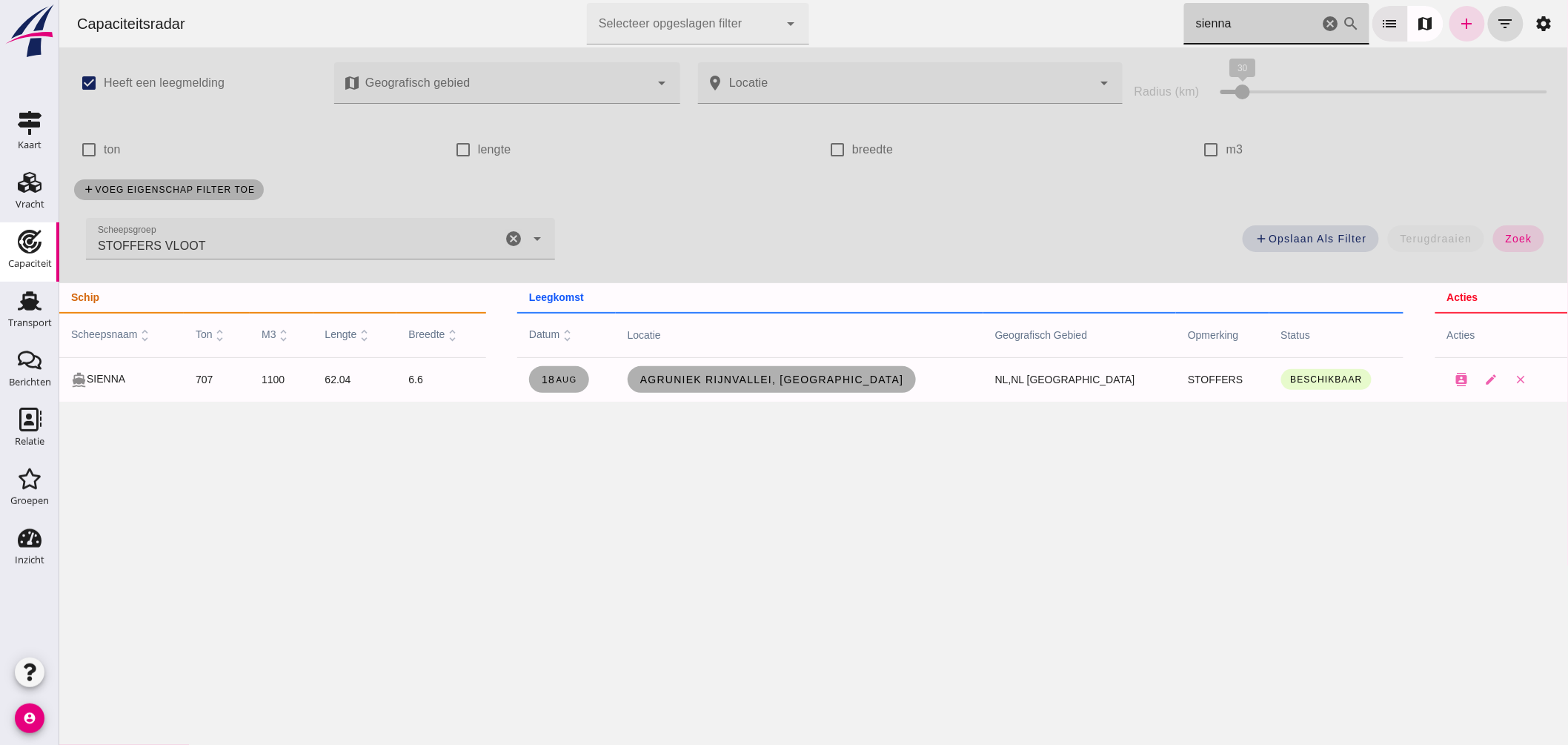
drag, startPoint x: 1231, startPoint y: 26, endPoint x: 889, endPoint y: 39, distance: 342.2
click div "Capaciteitsradar Selecteer opgeslagen filter Selecteer opgeslagen filter cancel…"
drag, startPoint x: 1247, startPoint y: 32, endPoint x: 757, endPoint y: 13, distance: 490.4
click div "Capaciteitsradar Selecteer opgeslagen filter Selecteer opgeslagen filter cancel…"
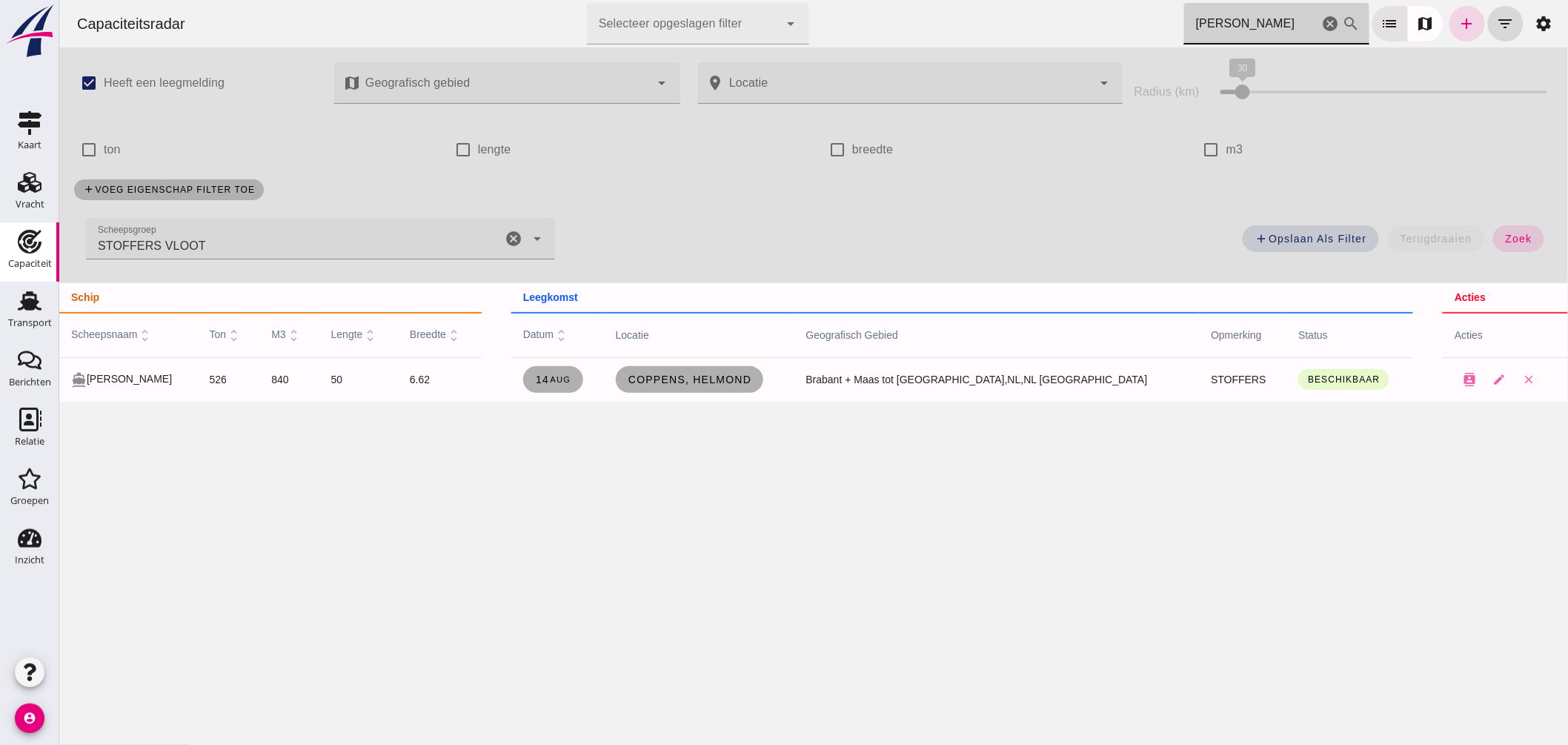
type input "robbie"
click span "Coppens, Helmond"
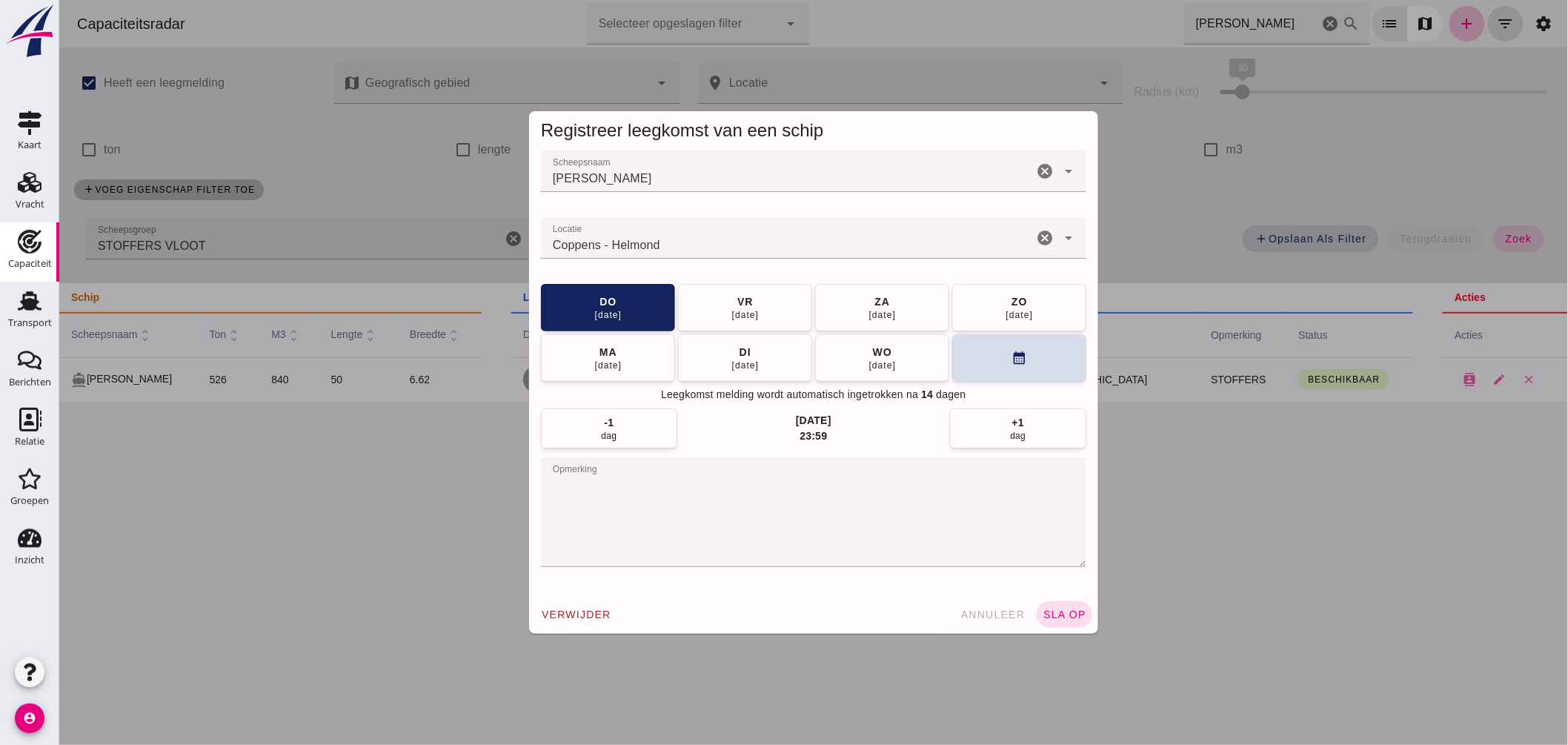
click input "Locatie"
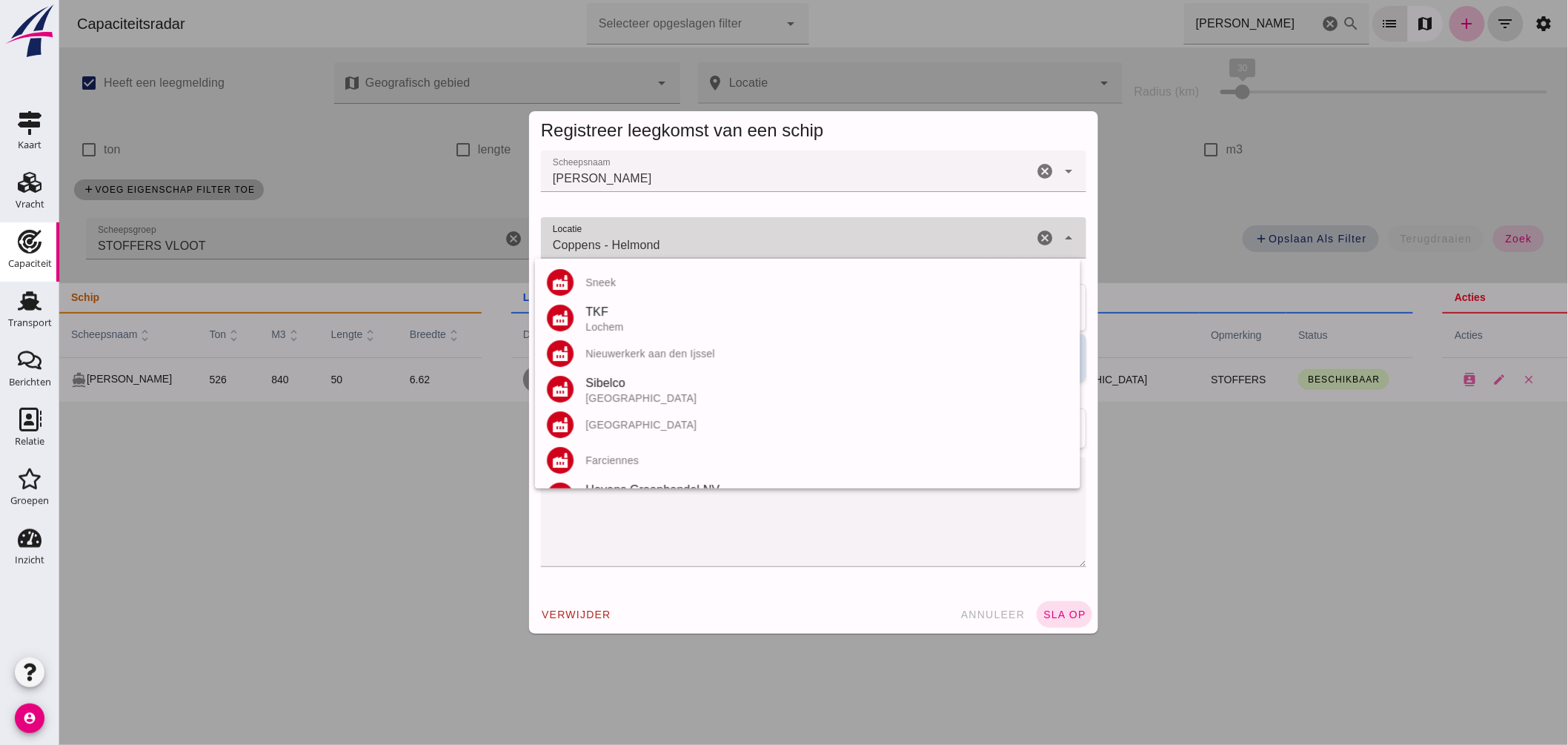
click input "Coppens - Helmond"
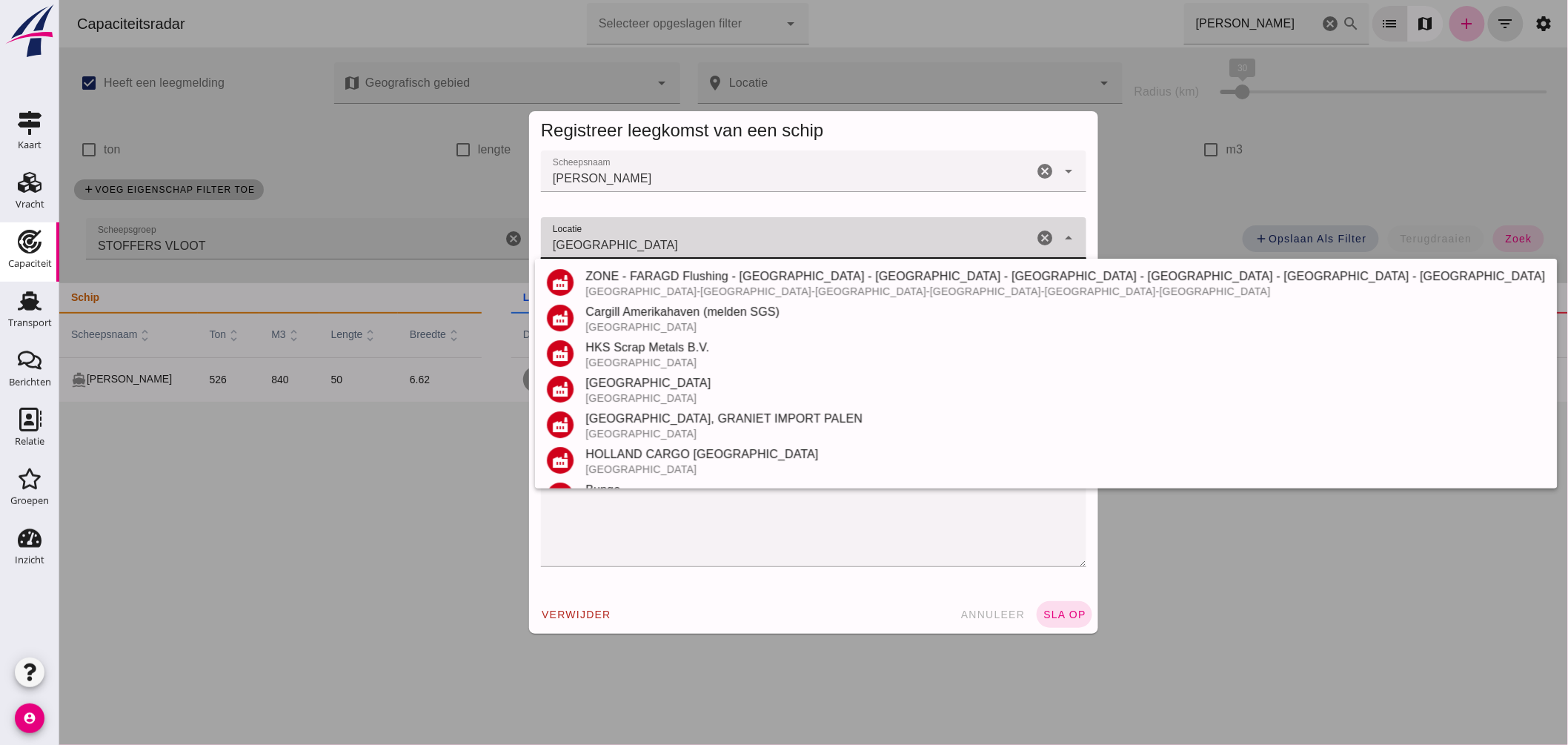
scroll to position [247, 0]
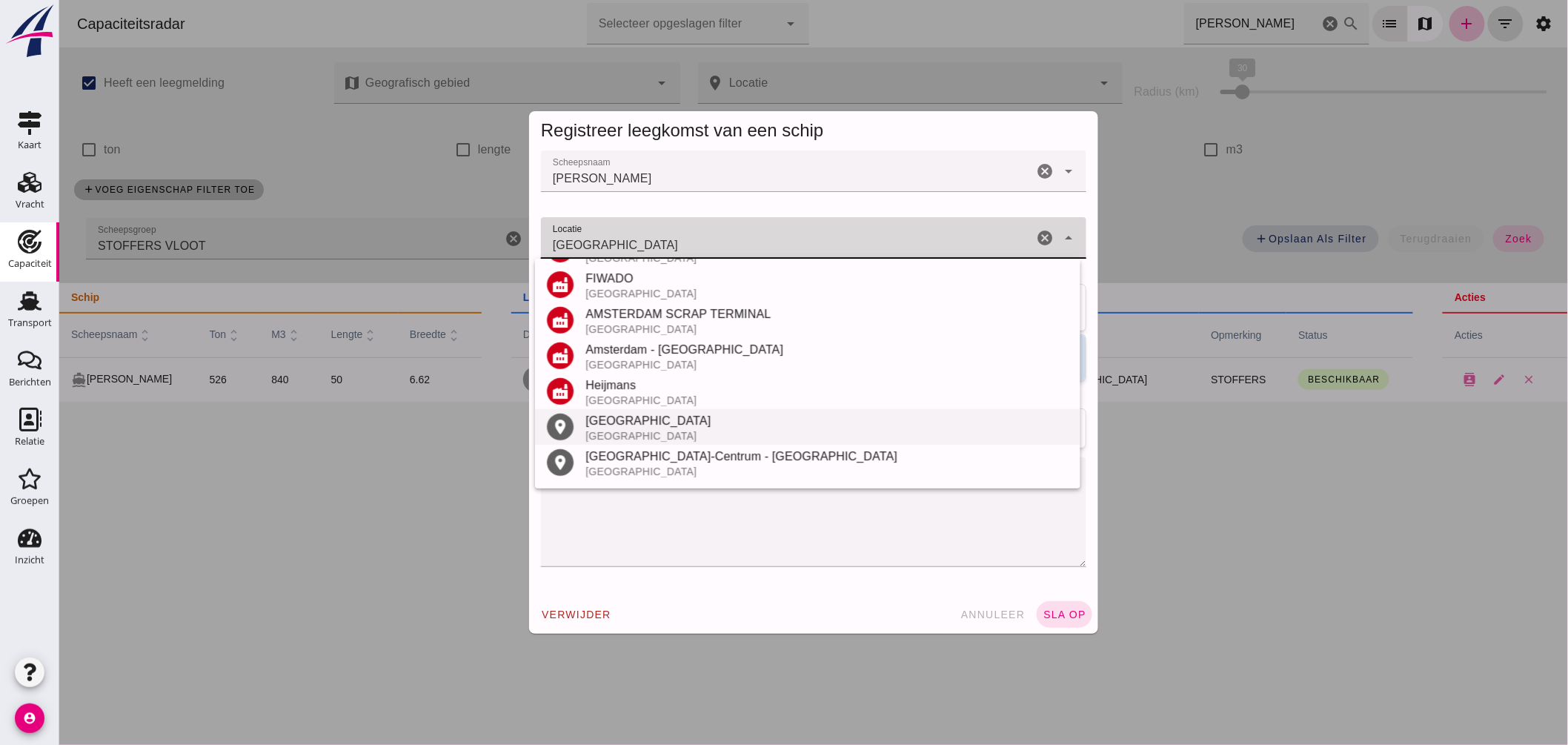
click at [624, 417] on div "[GEOGRAPHIC_DATA]" at bounding box center [826, 421] width 483 height 18
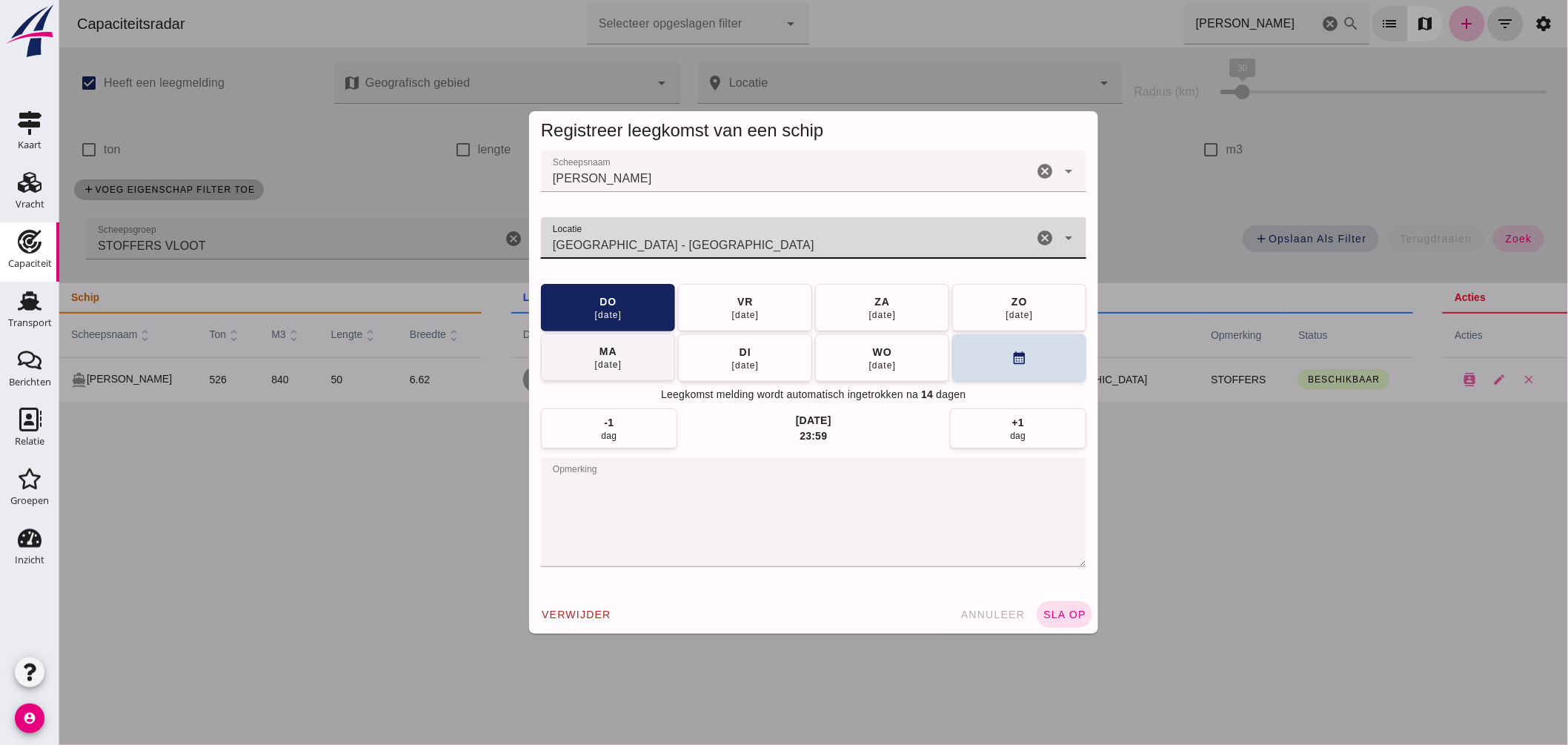
type input "Amsterdam - Noord-Holland"
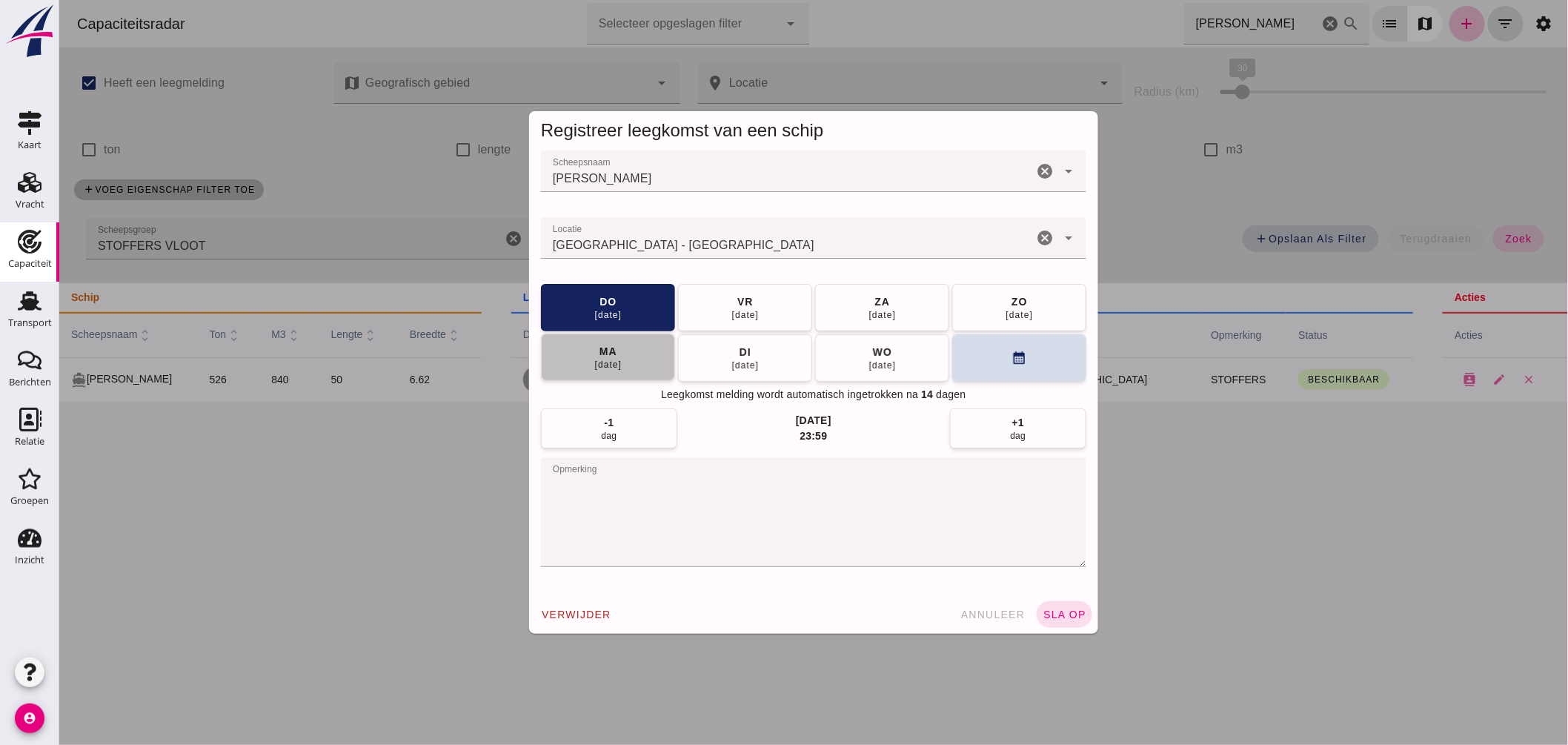
click button "[DATE]"
click span "sla op"
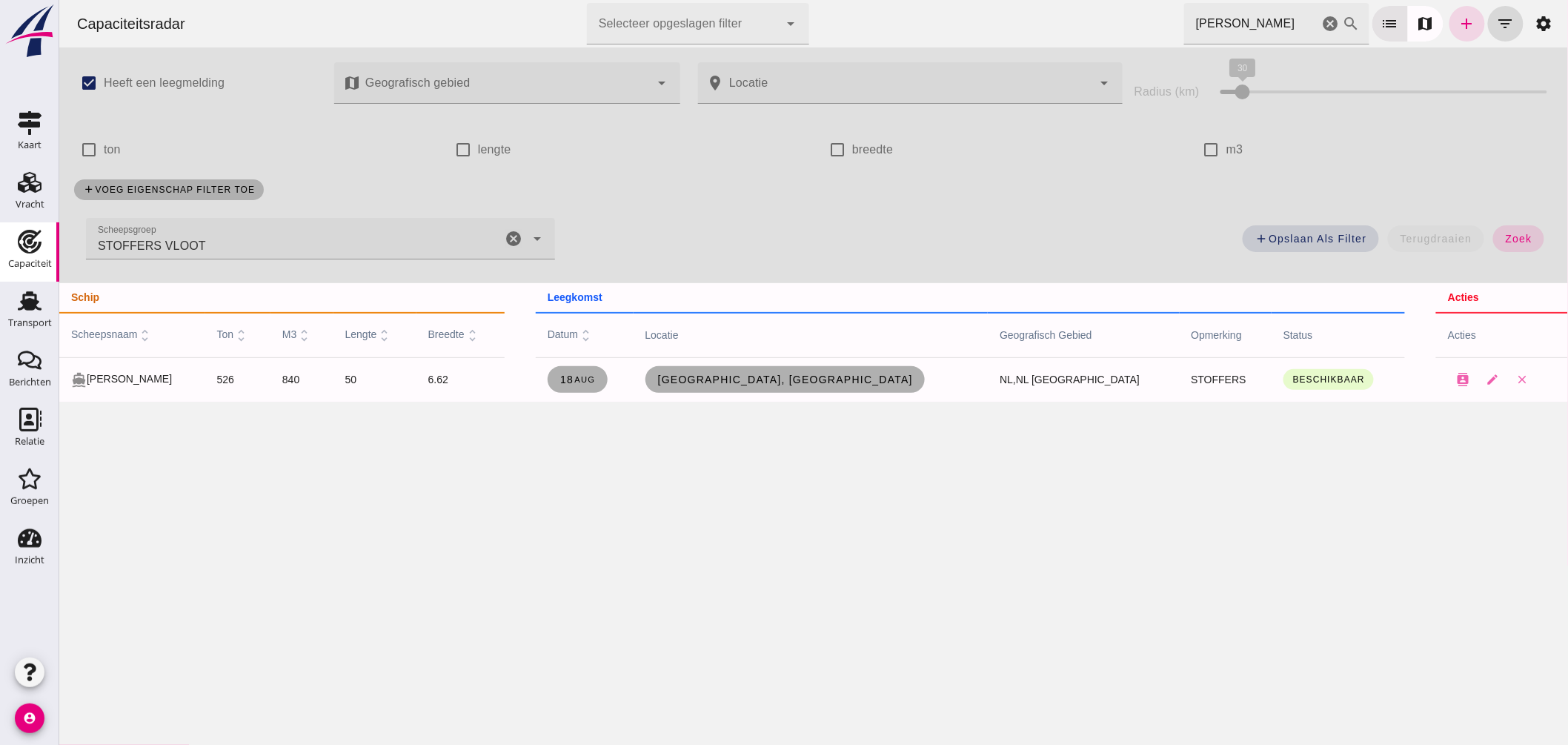
click div "Capaciteitsradar Selecteer opgeslagen filter Selecteer opgeslagen filter cancel…"
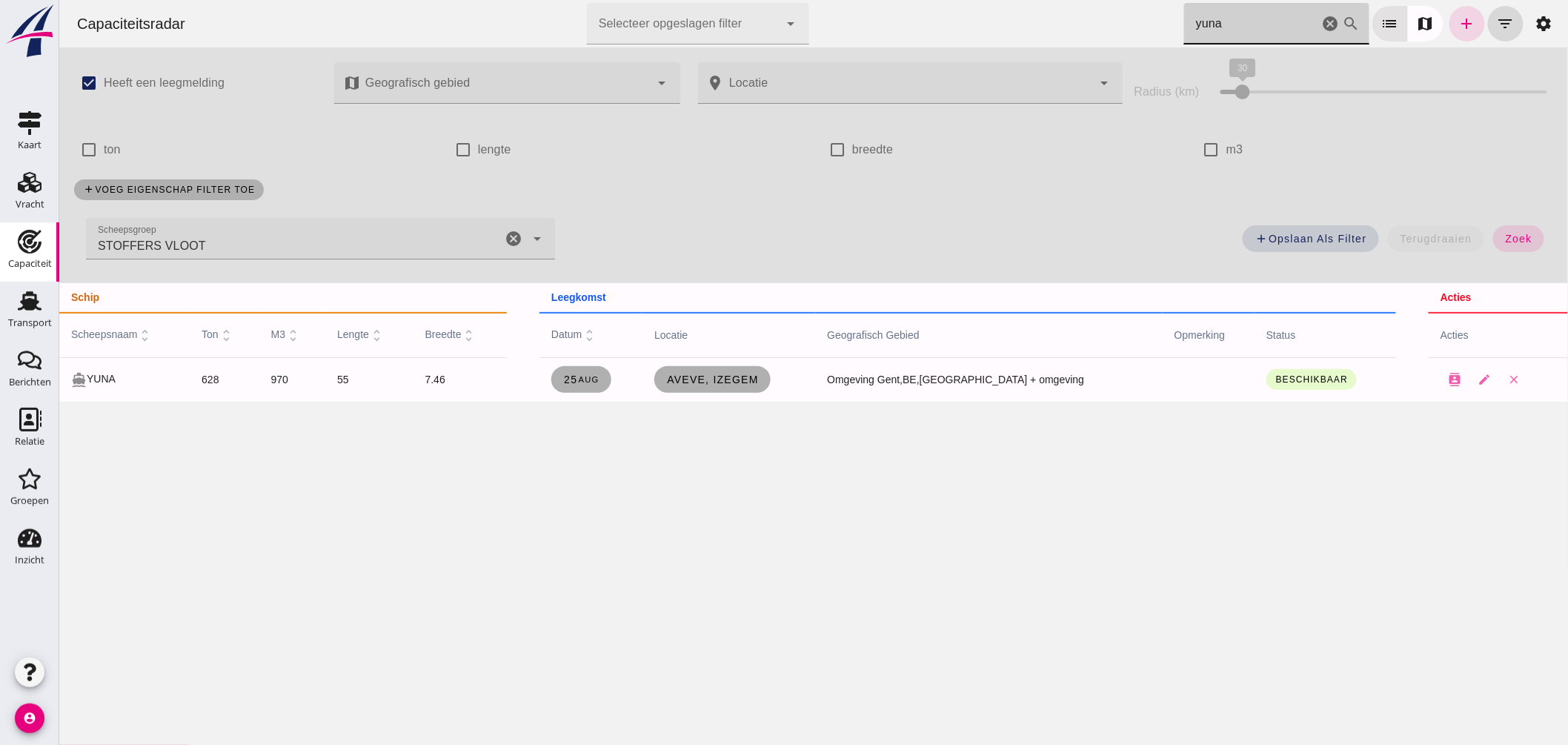
drag, startPoint x: 1191, startPoint y: 16, endPoint x: 840, endPoint y: 13, distance: 351.0
click div "Capaciteitsradar Selecteer opgeslagen filter Selecteer opgeslagen filter cancel…"
type input "a"
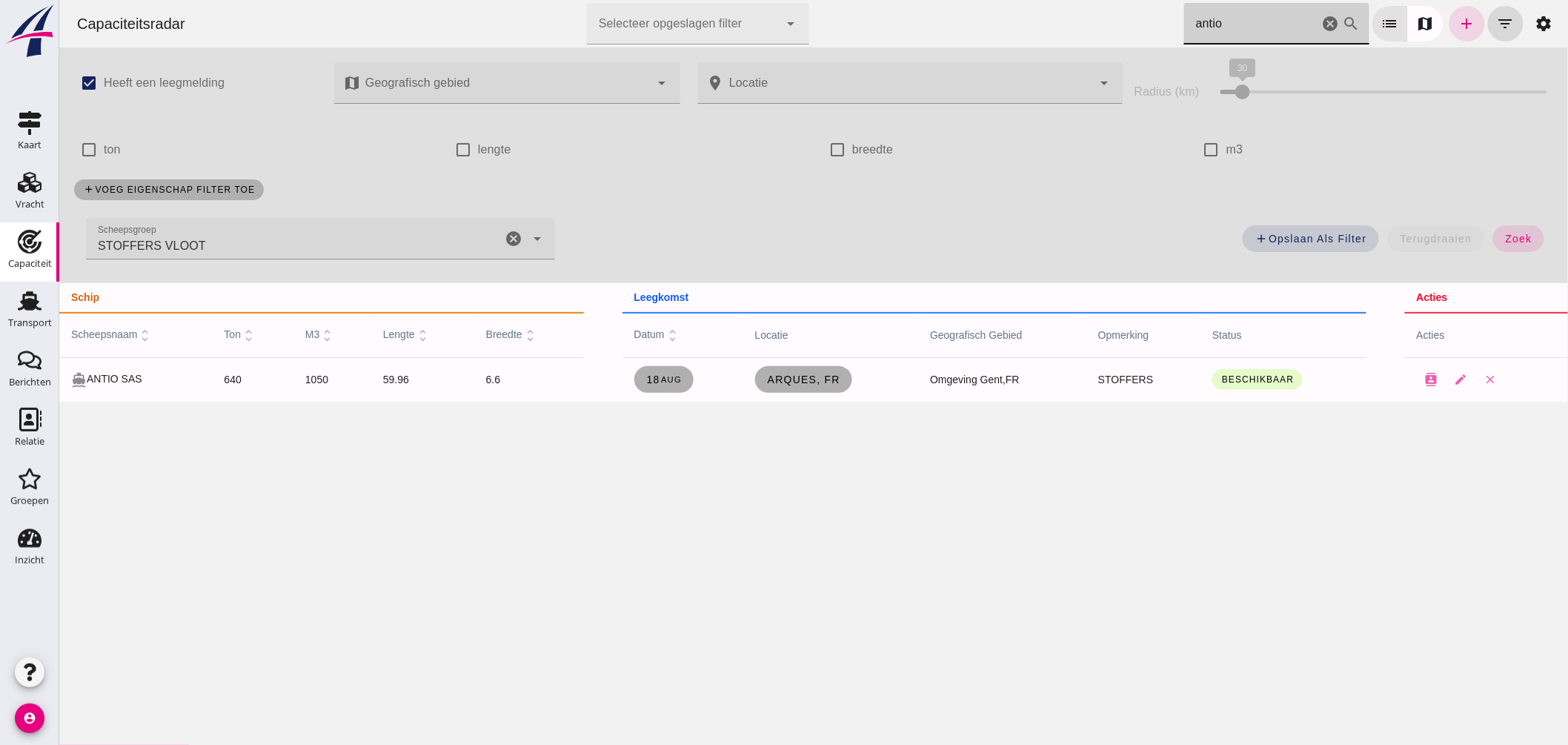
drag, startPoint x: 1121, startPoint y: 19, endPoint x: 812, endPoint y: 26, distance: 309.1
click div "Capaciteitsradar Selecteer opgeslagen filter Selecteer opgeslagen filter cancel…"
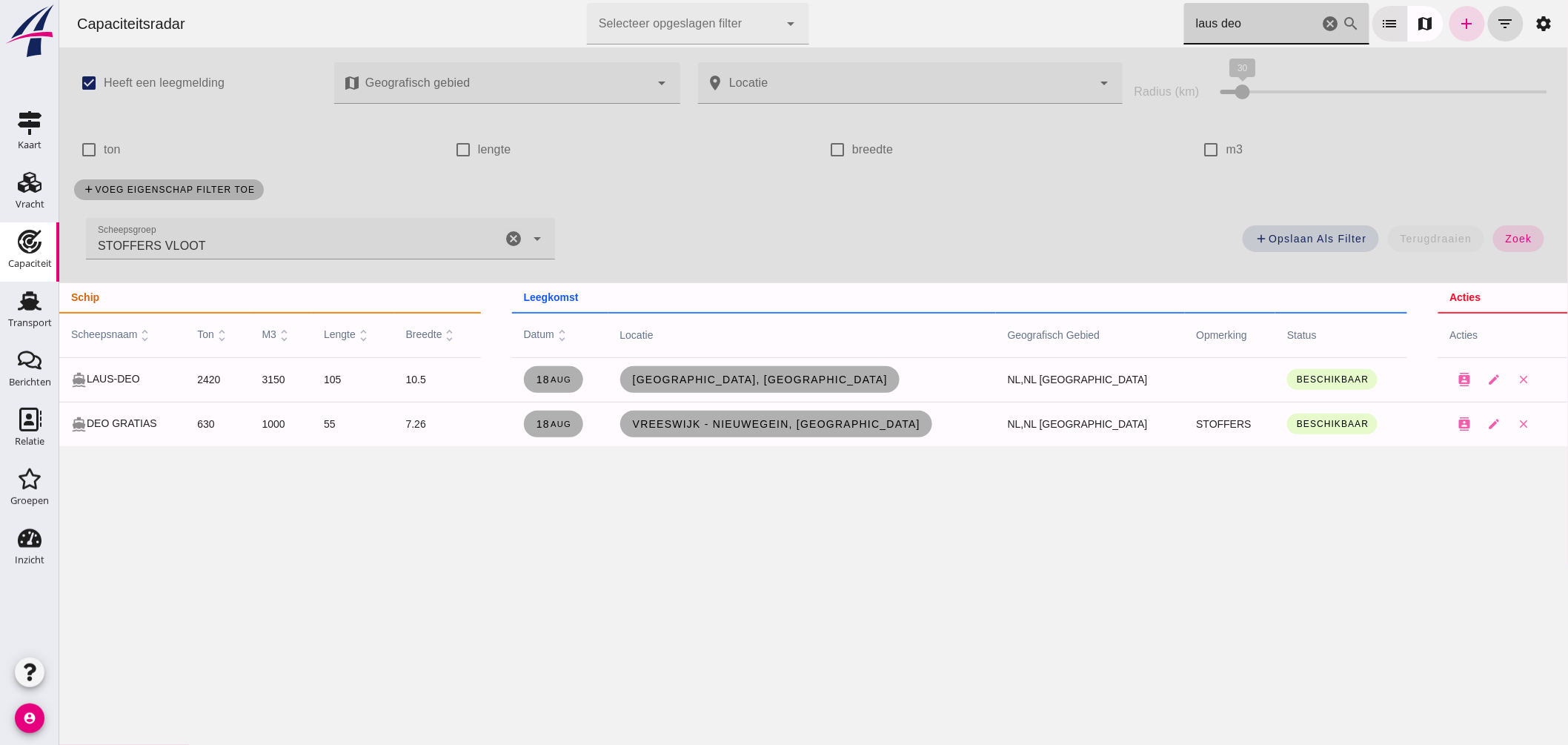
drag, startPoint x: 1234, startPoint y: 25, endPoint x: 998, endPoint y: 17, distance: 236.1
click div "Capaciteitsradar Selecteer opgeslagen filter Selecteer opgeslagen filter cancel…"
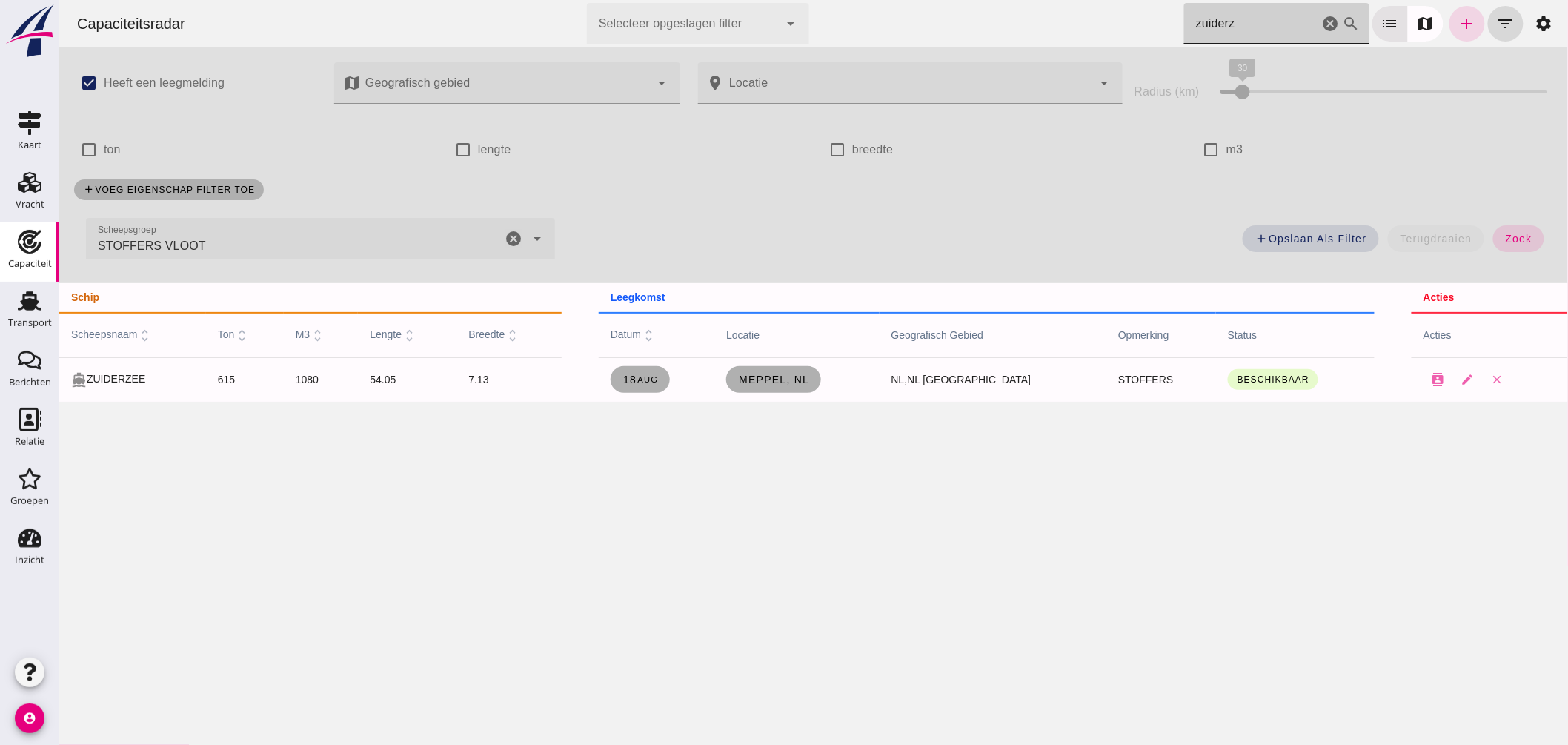
type input "zuiderz"
click span "Meppel, nl"
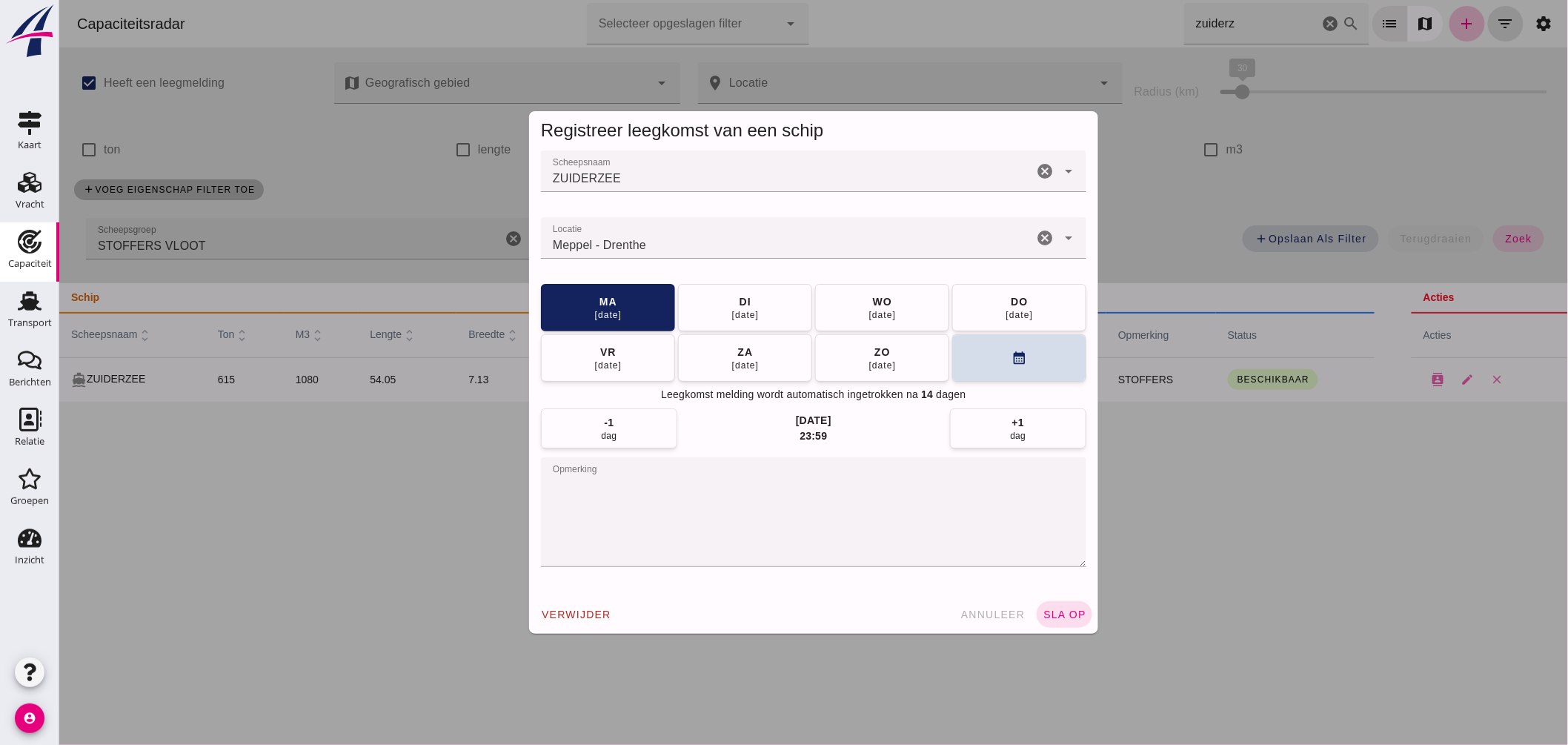
click input "Locatie"
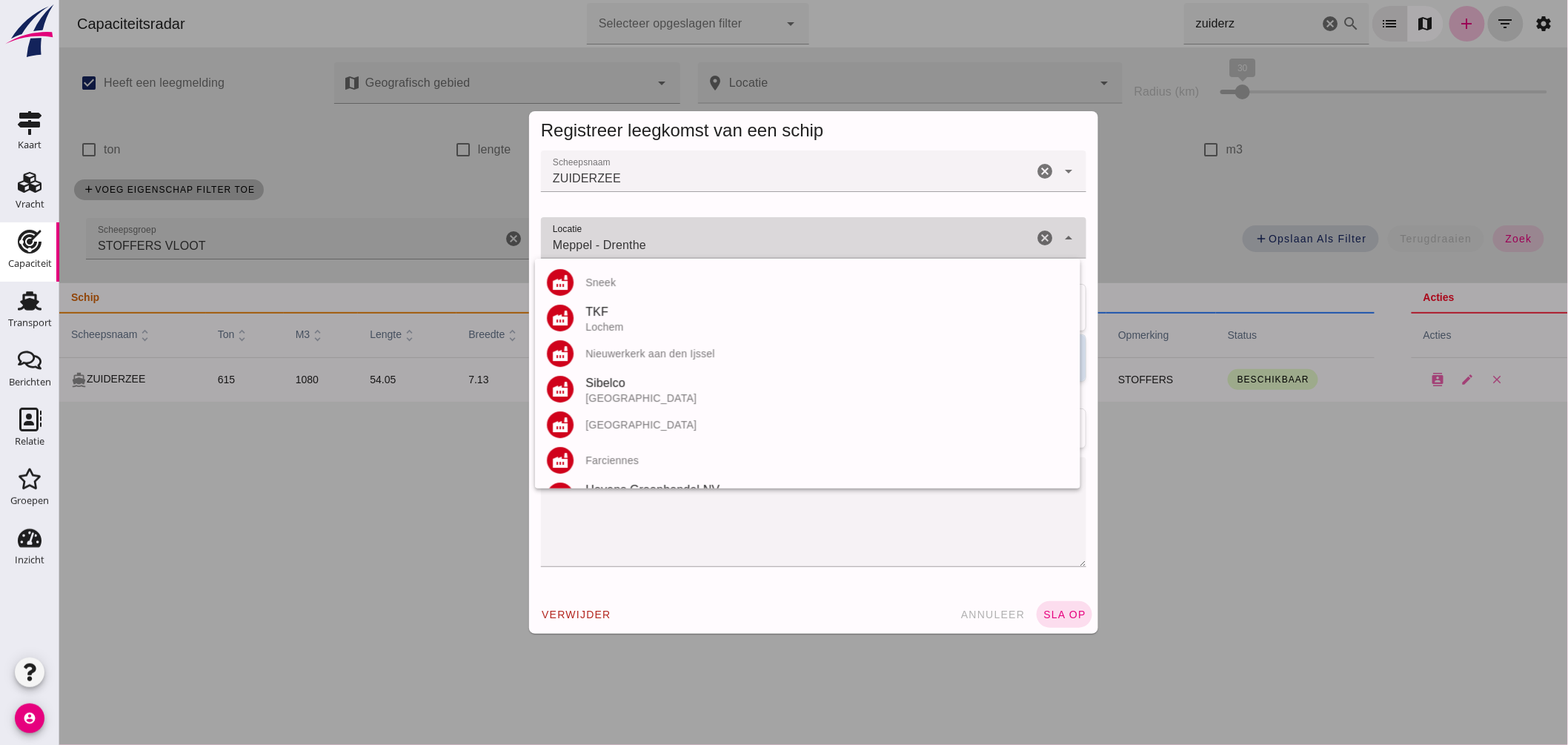
click input "Meppel - Drenthe"
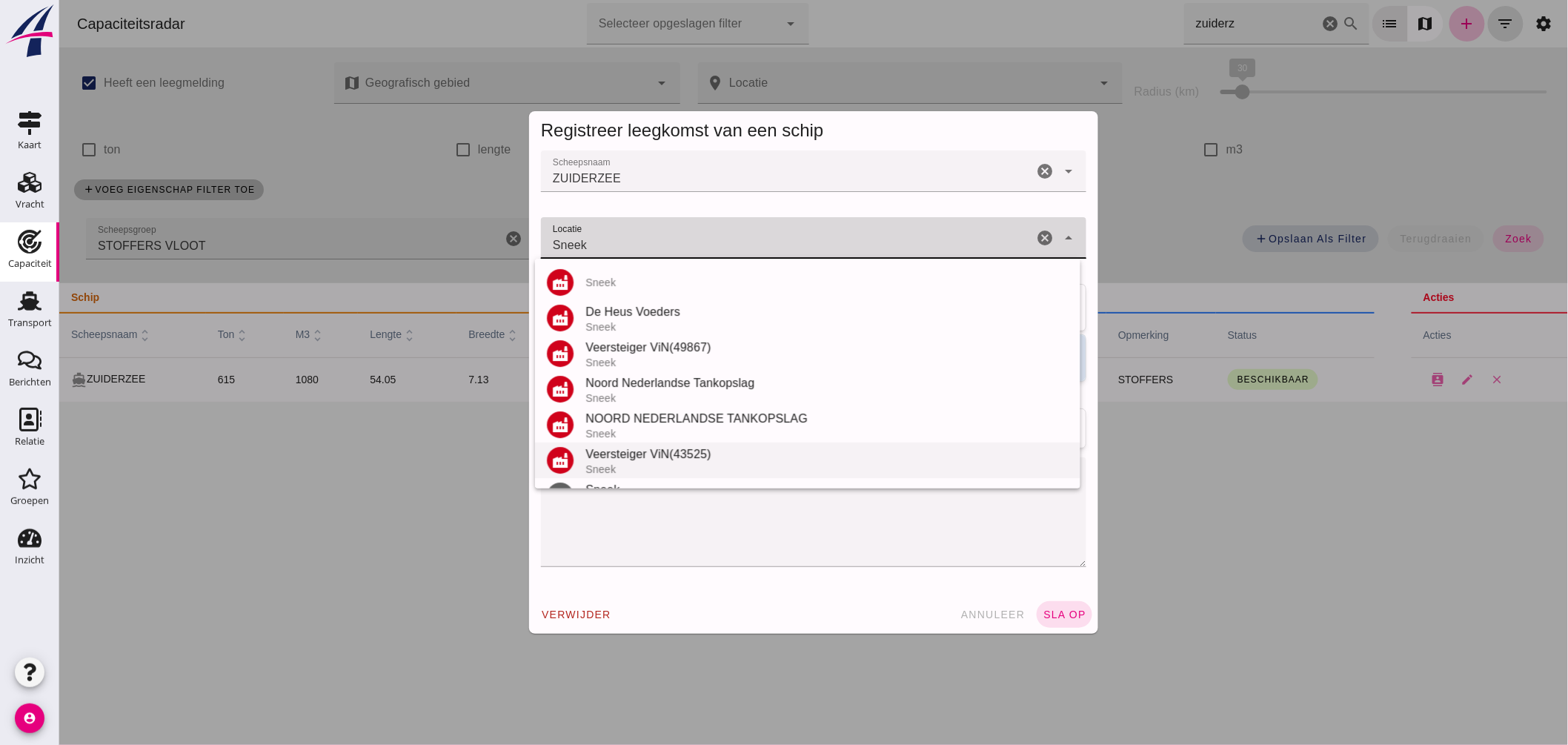
scroll to position [31, 0]
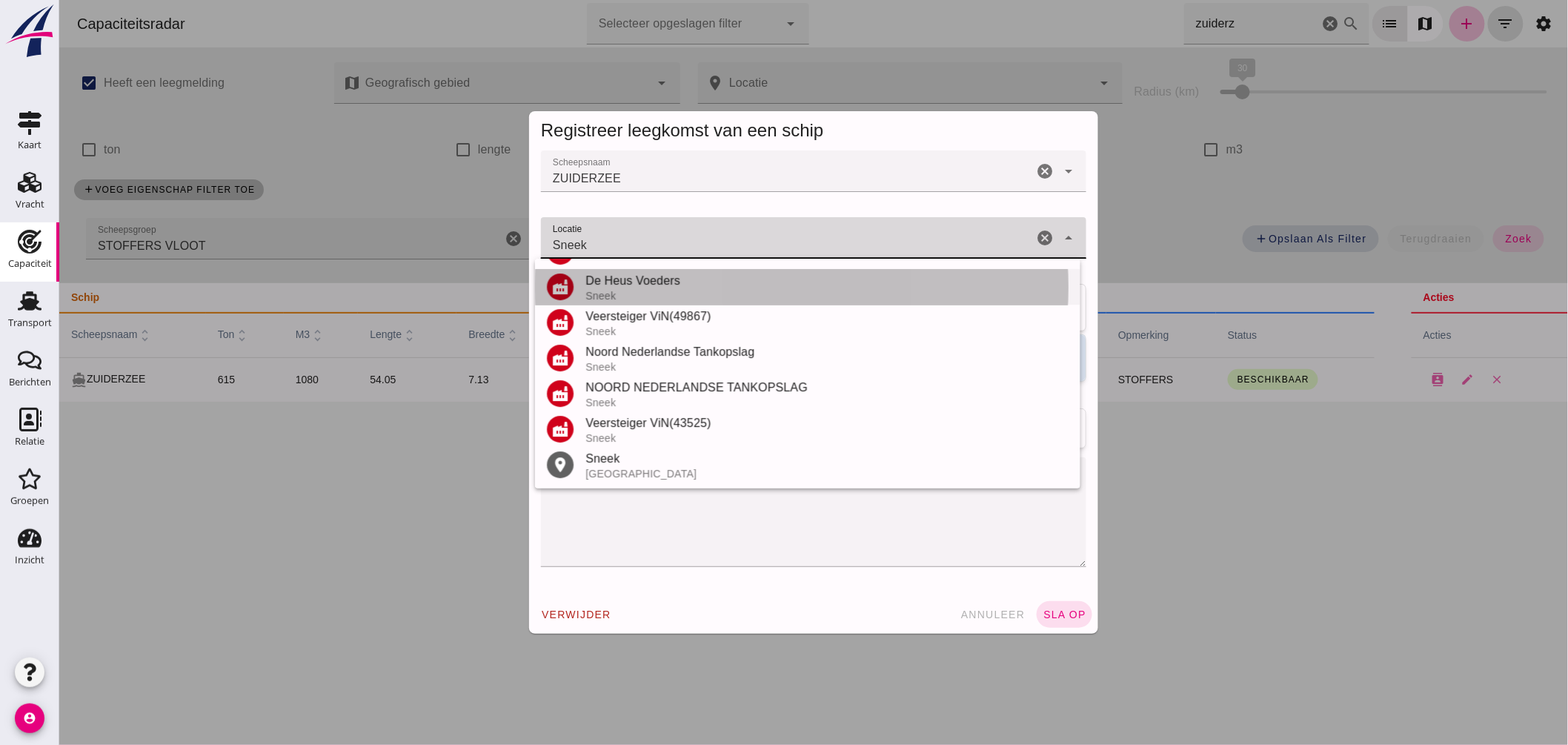
click at [648, 279] on div "De Heus Voeders" at bounding box center [826, 280] width 483 height 18
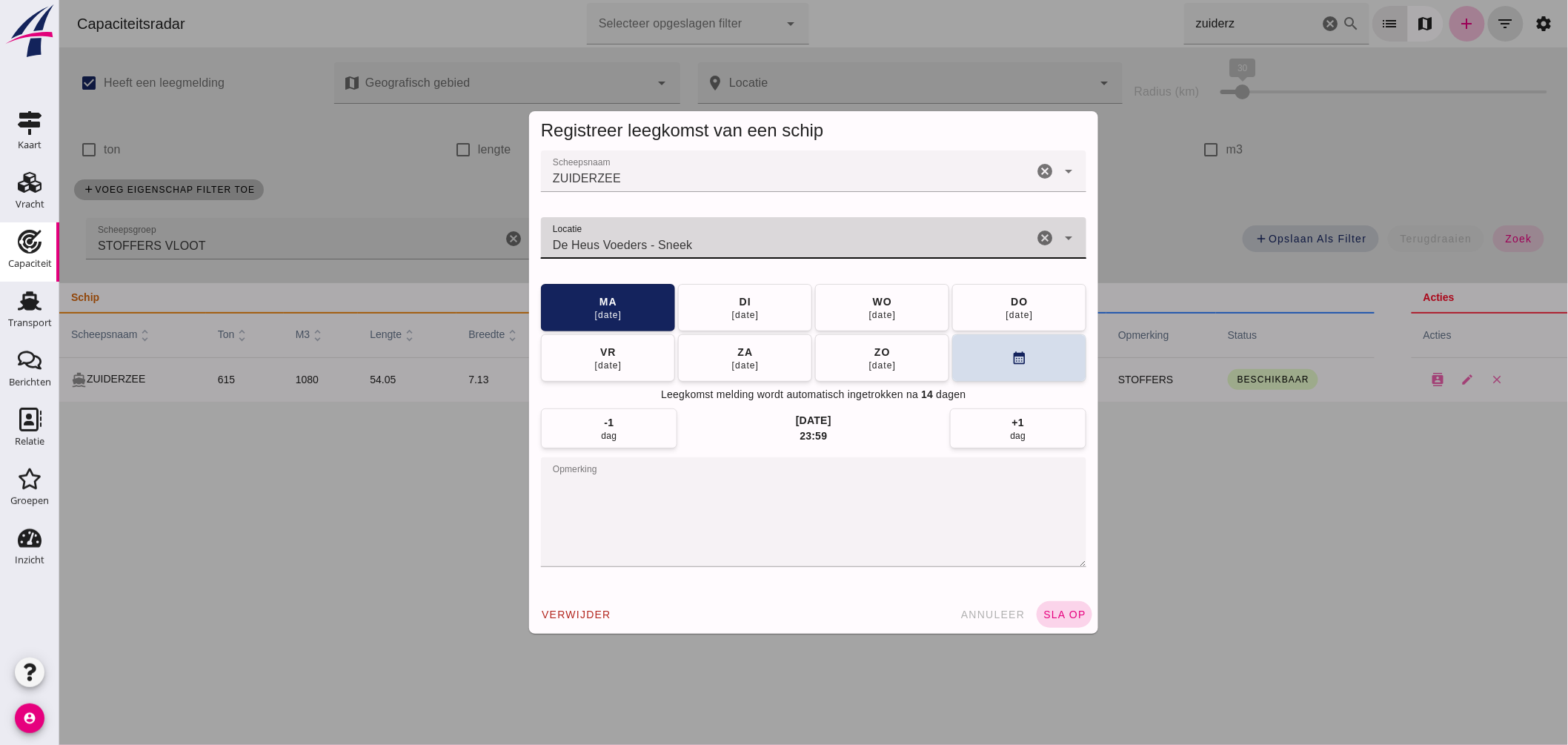
type input "De Heus Voeders - Sneek"
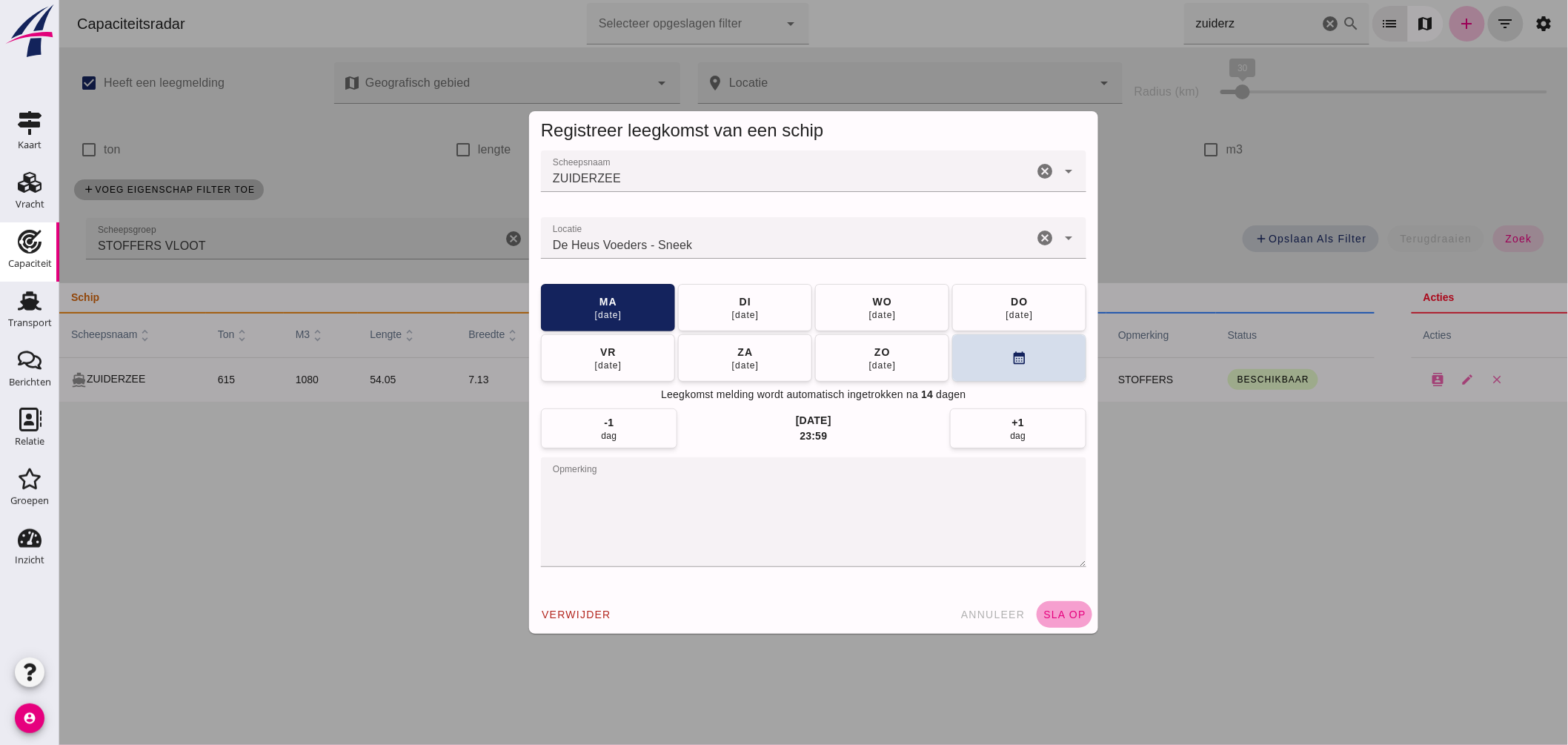
click span "sla op"
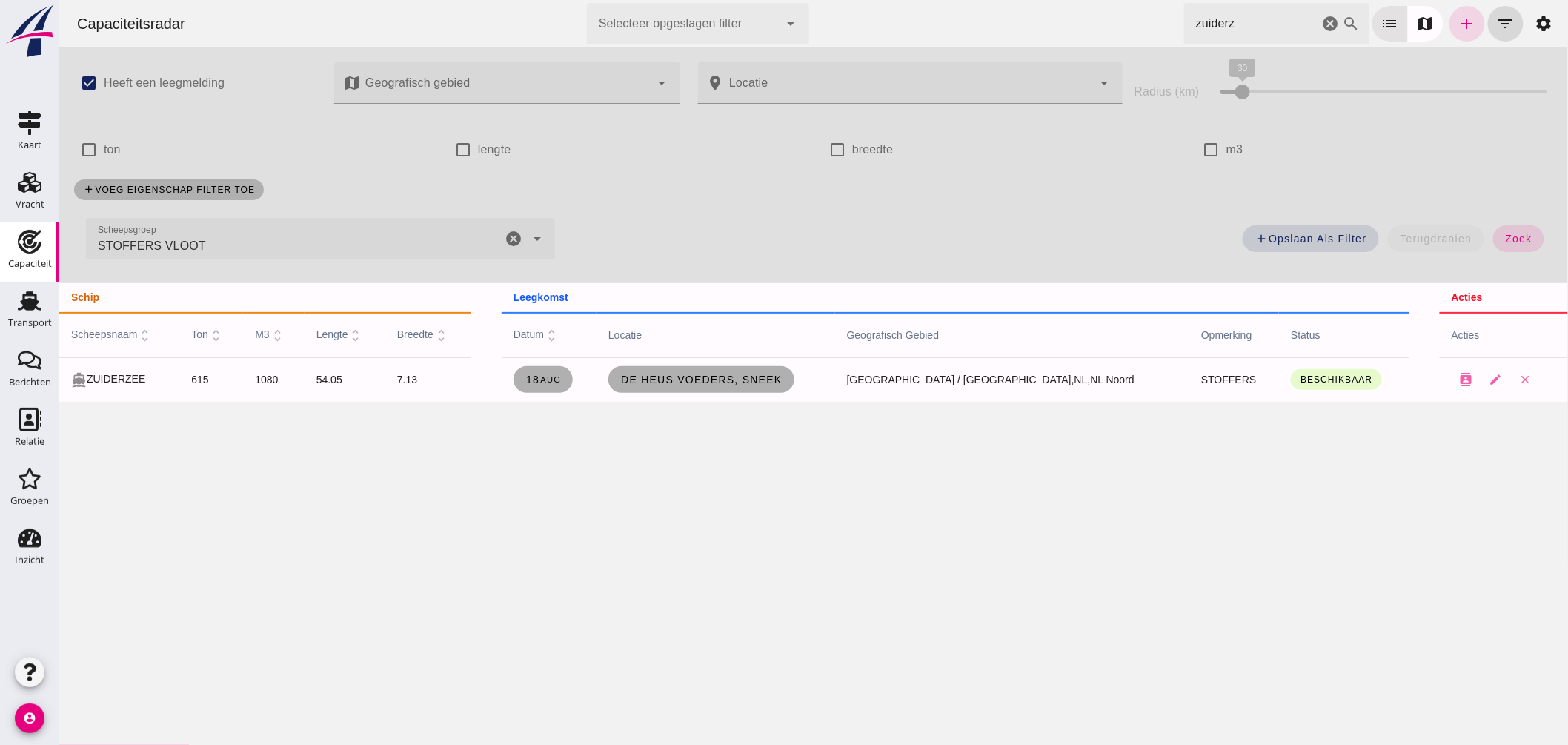
click icon "cancel"
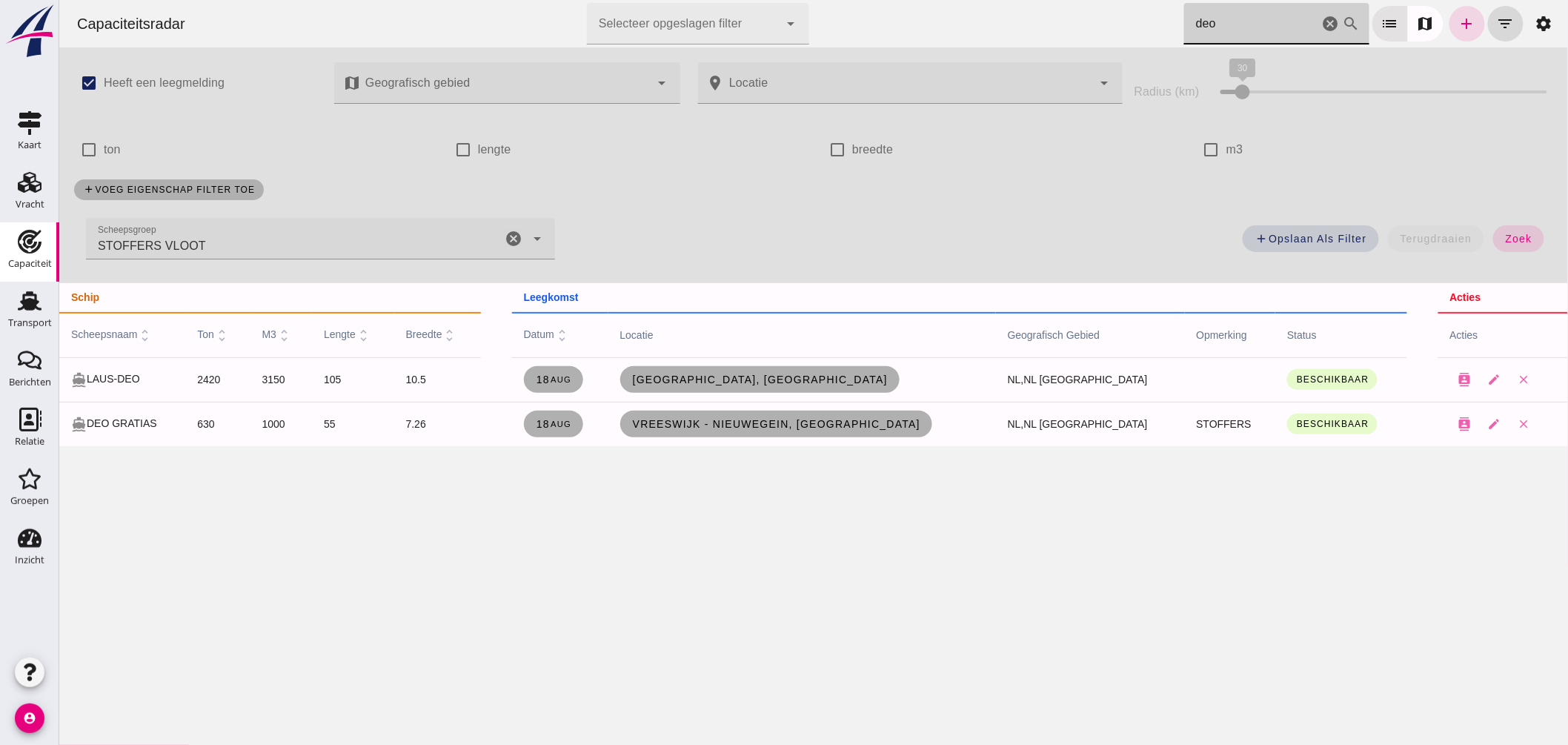
click icon "cancel"
type input "deo"
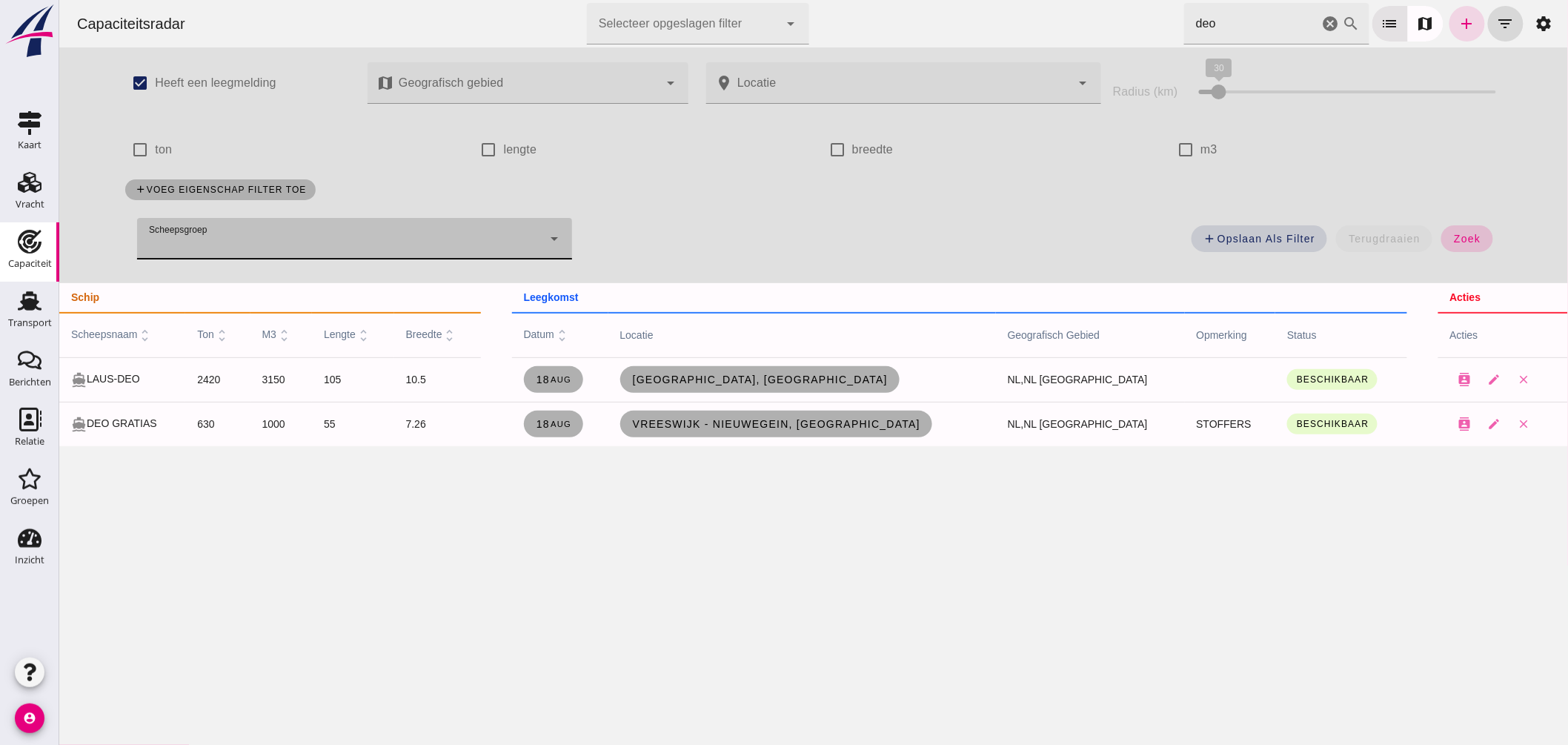
click button "zoek"
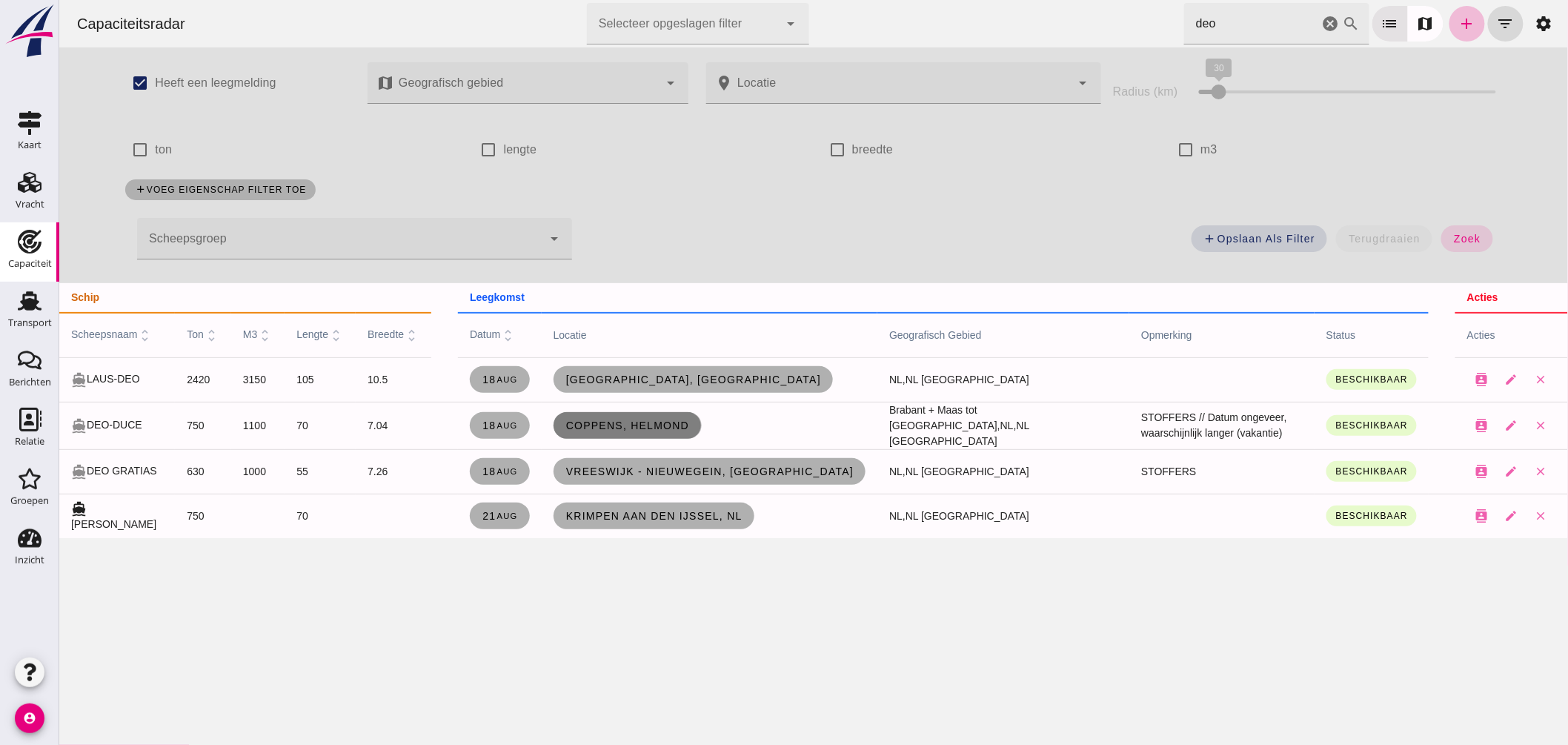
click span "Coppens, Helmond"
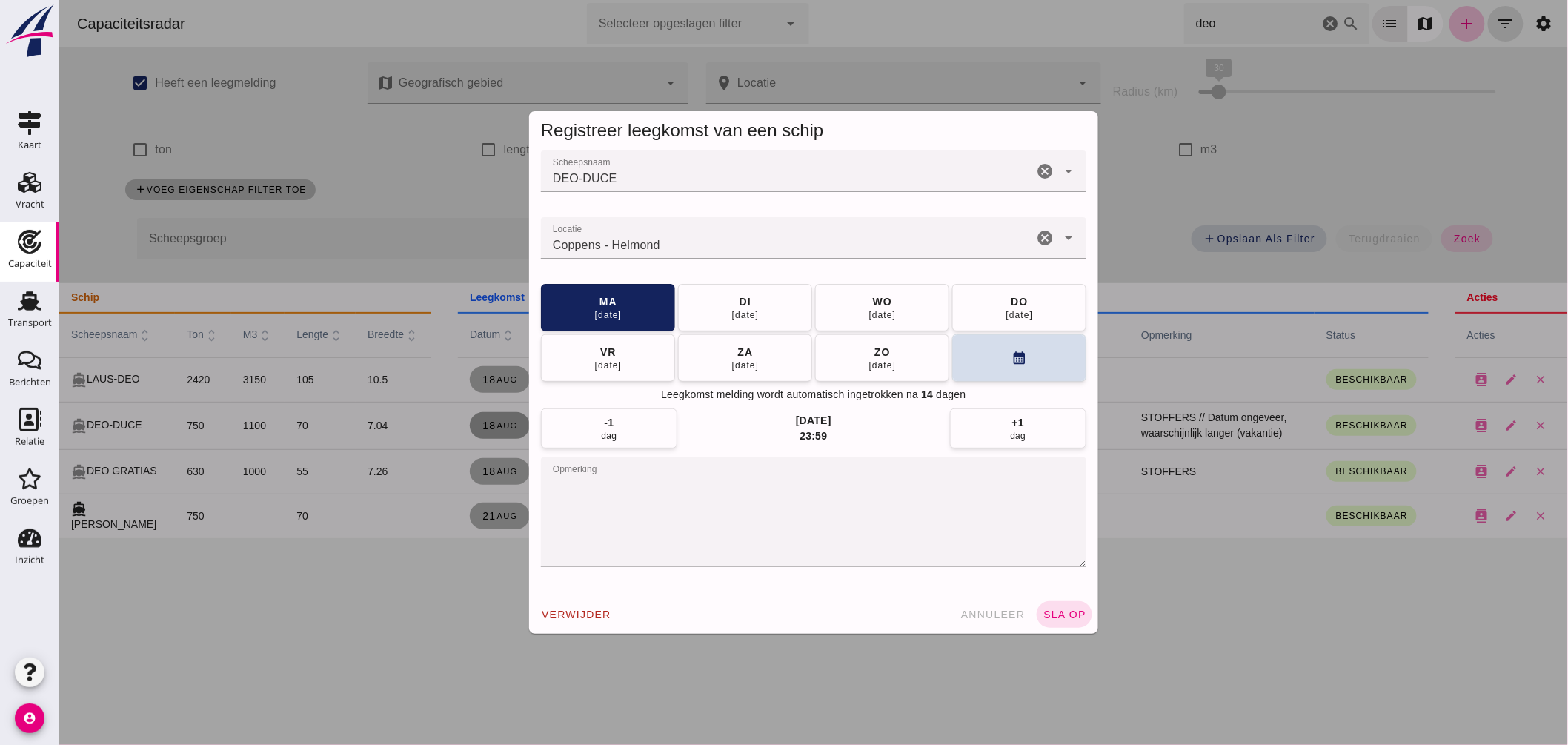
click at [1195, 687] on div at bounding box center [813, 372] width 1509 height 745
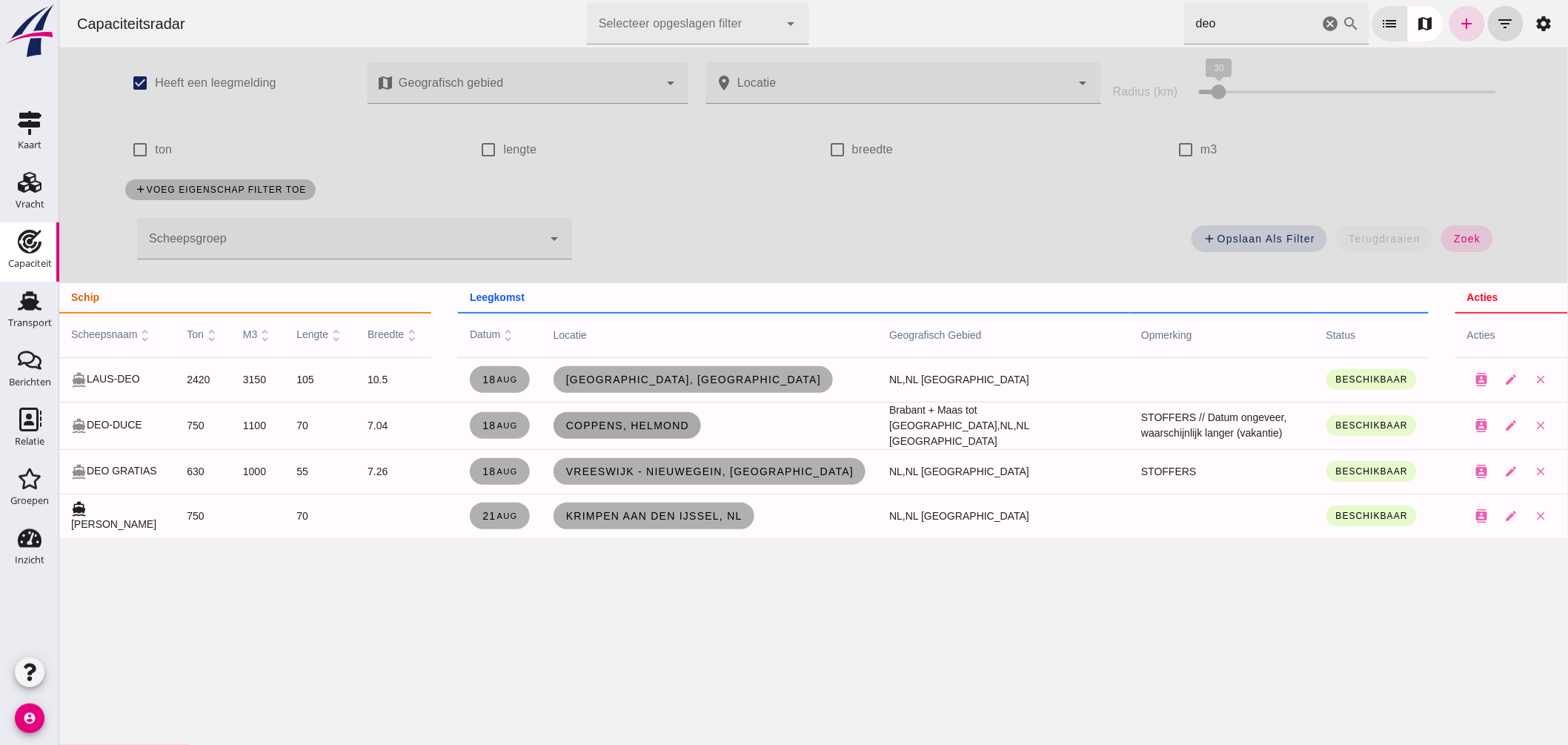
click span "Coppens, Helmond"
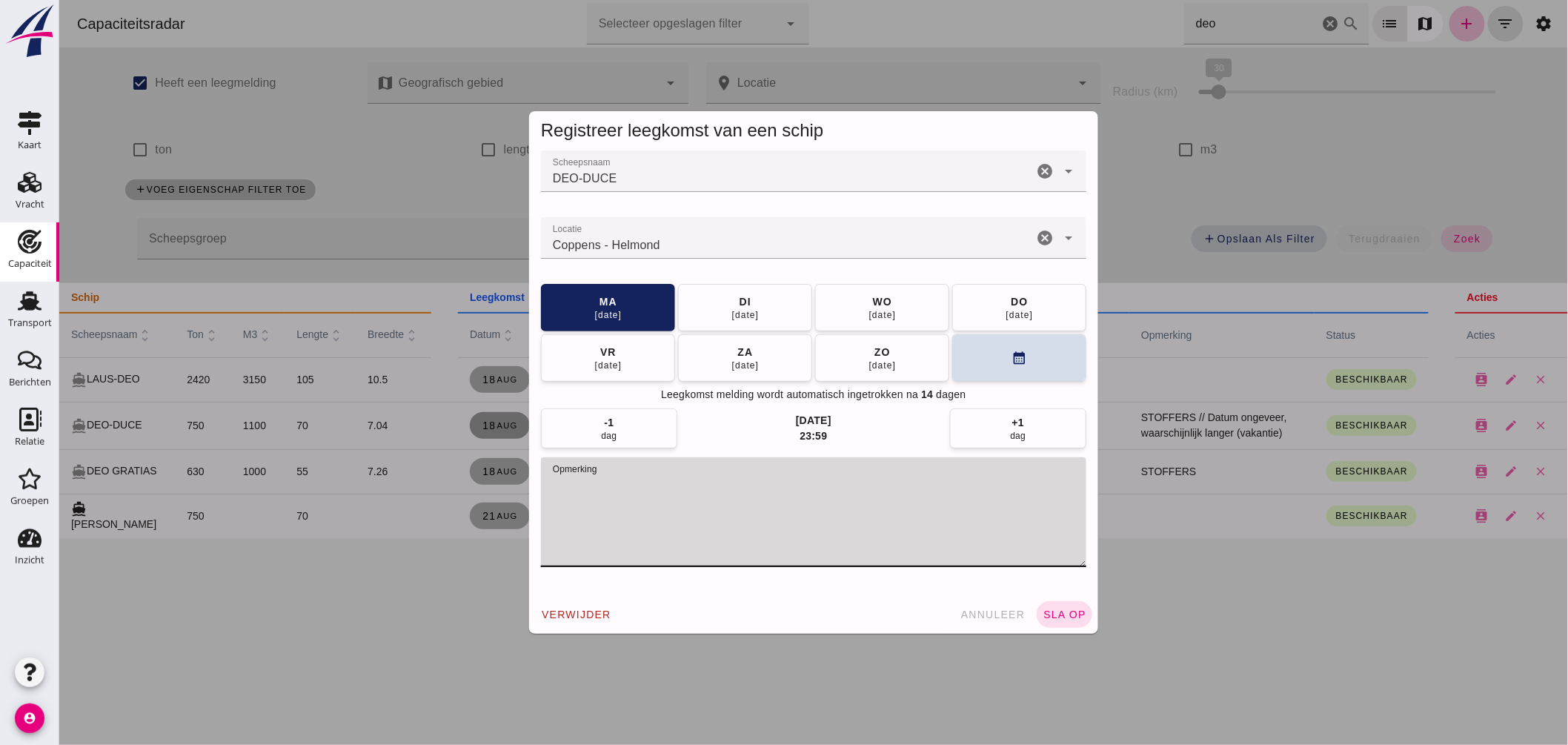
drag, startPoint x: 623, startPoint y: 484, endPoint x: 923, endPoint y: 505, distance: 300.7
click textarea "opmerking"
type textarea "STOFFERS // = LEEG"
click input "Locatie"
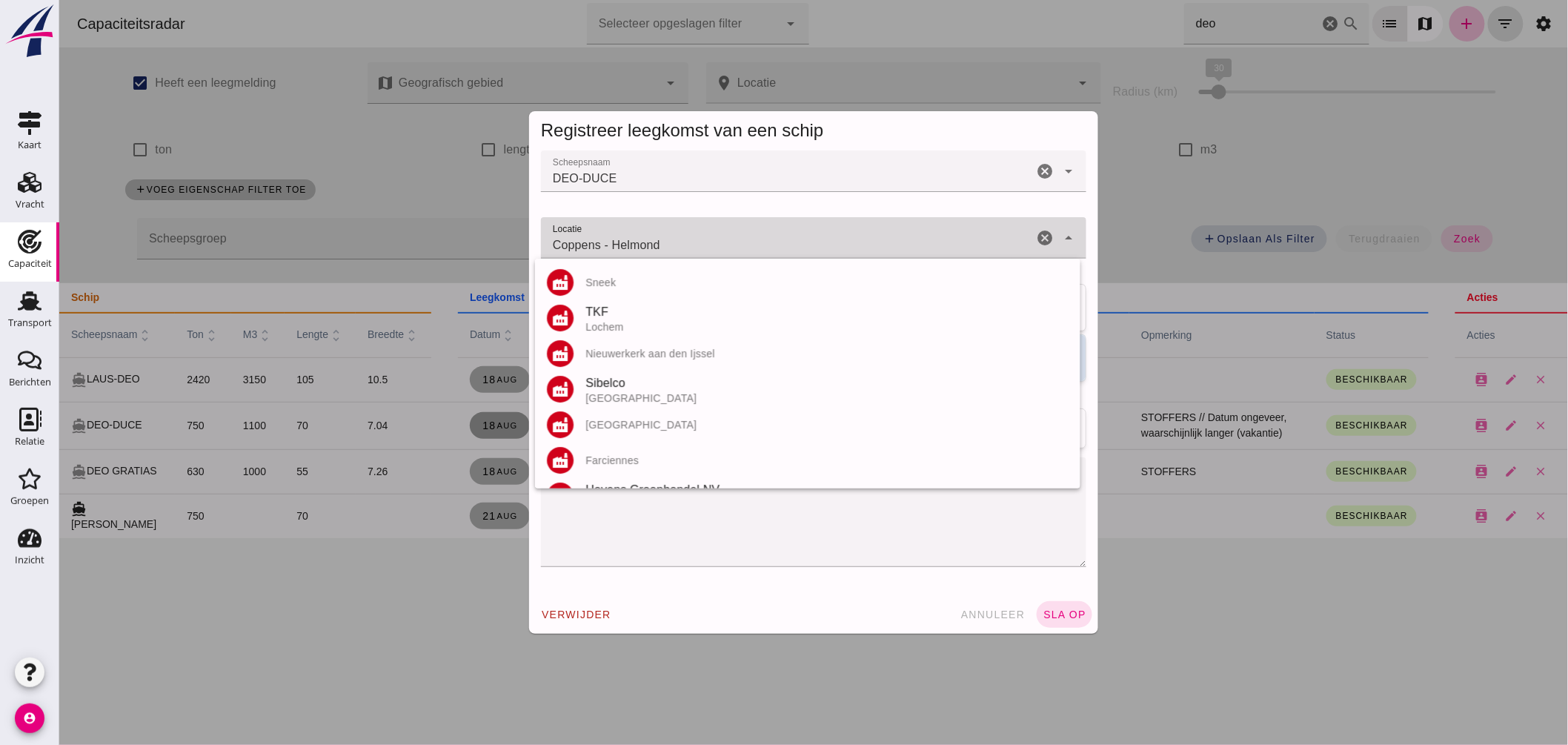
click input "Coppens - Helmond"
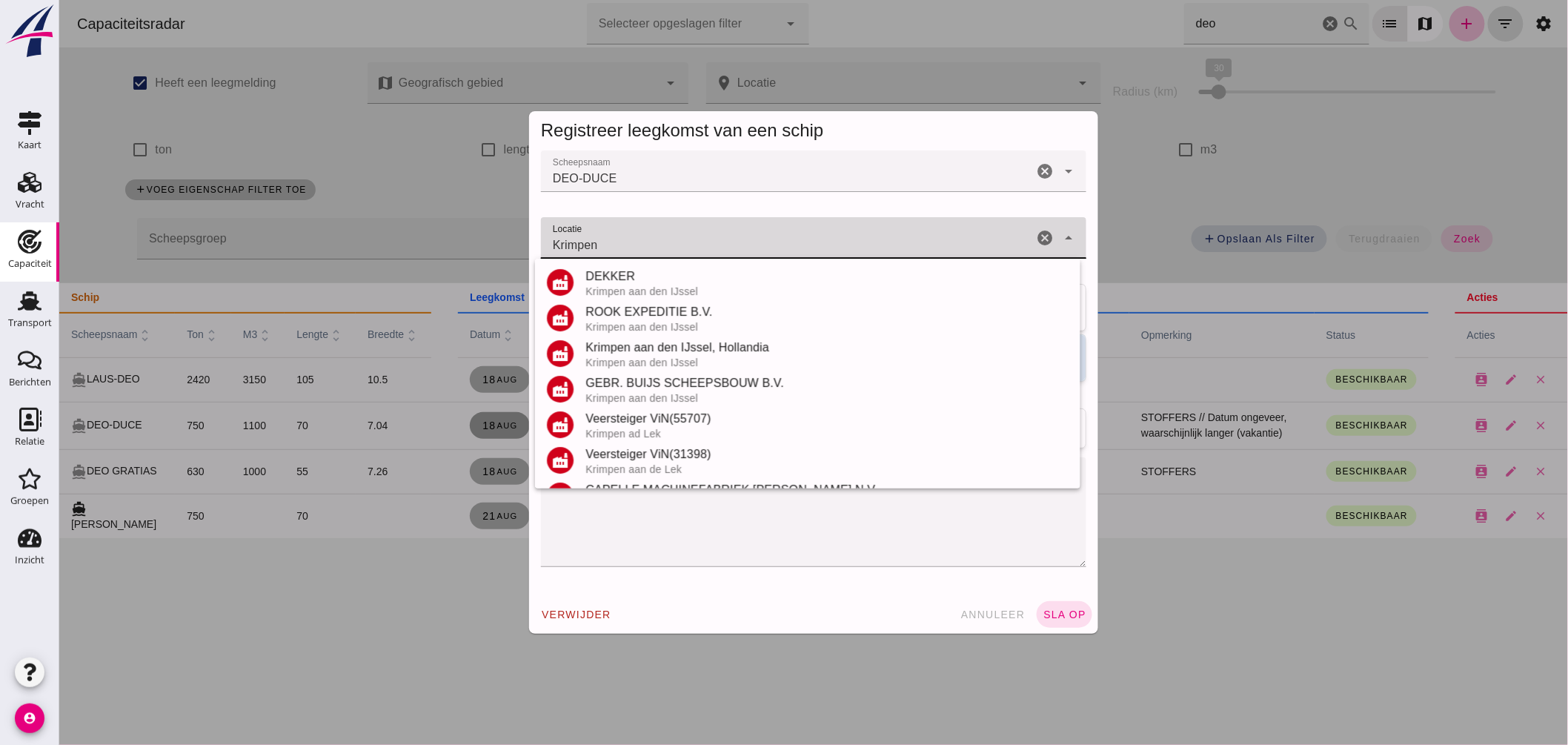
type input "Krimpen"
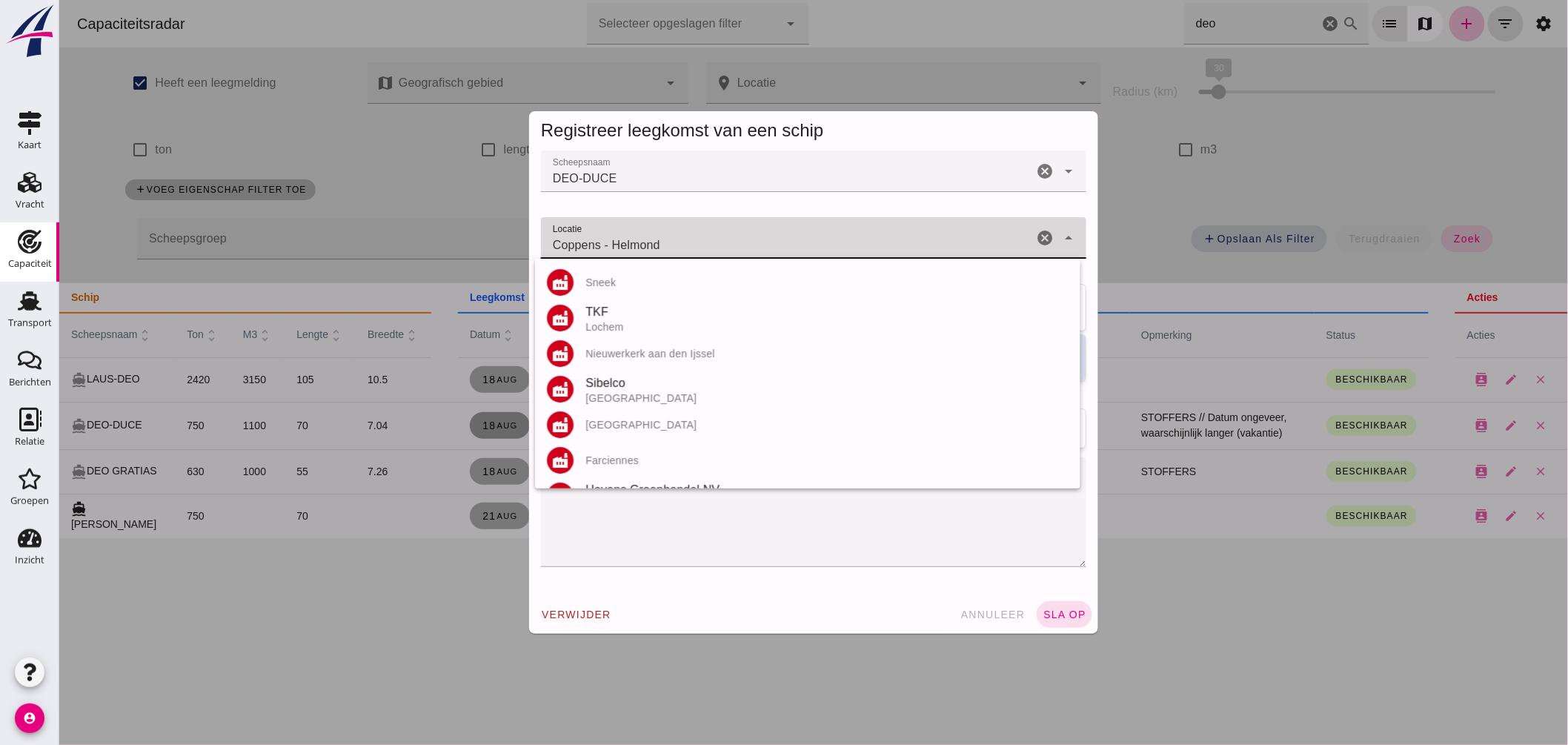
drag, startPoint x: 479, startPoint y: 250, endPoint x: 402, endPoint y: 224, distance: 81.3
click div "Registreer leegkomst van een schip Scheepsnaam Scheepsnaam DEO-DUCE cancel arro…"
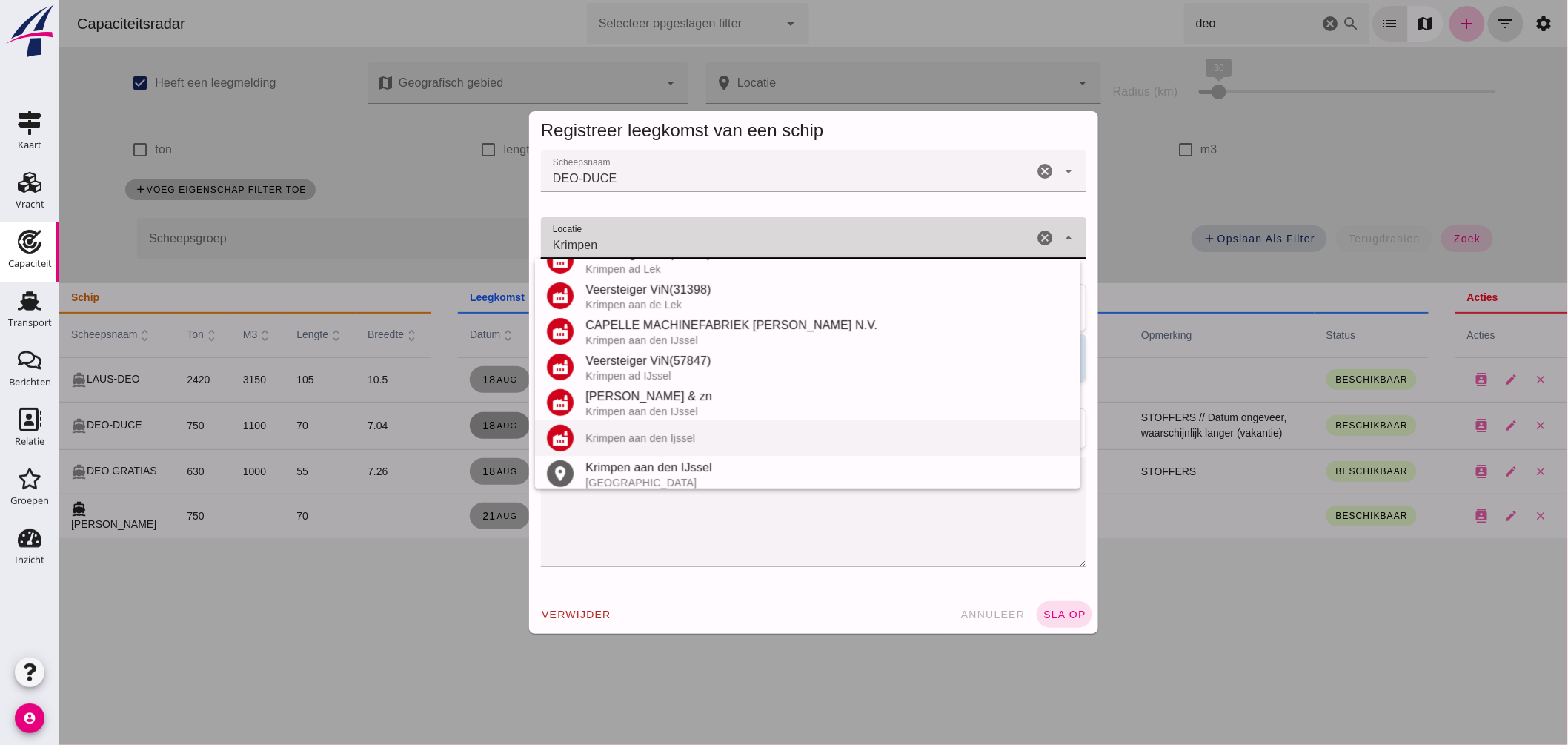
scroll to position [209, 0]
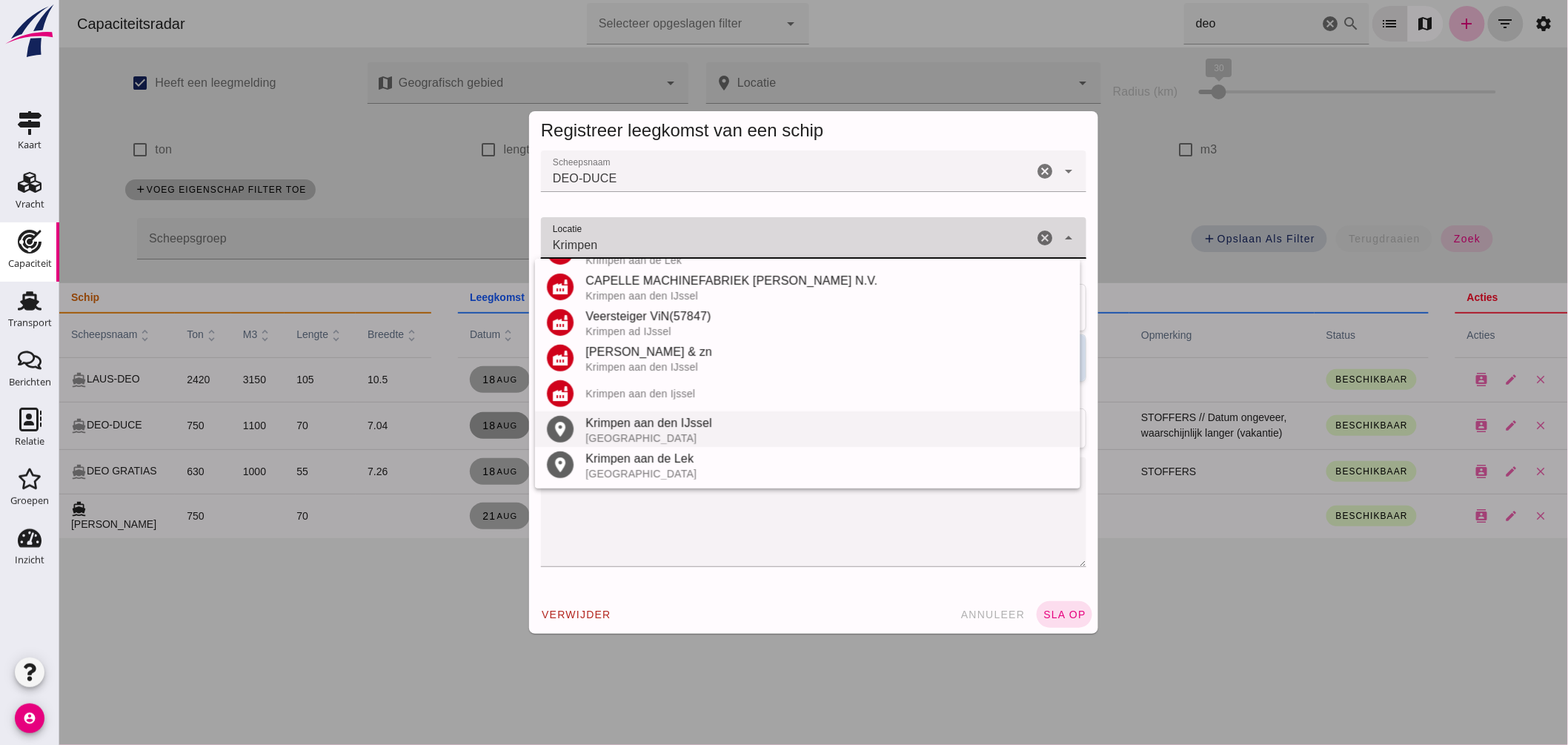
click at [684, 424] on div "Krimpen aan den IJssel" at bounding box center [826, 422] width 483 height 18
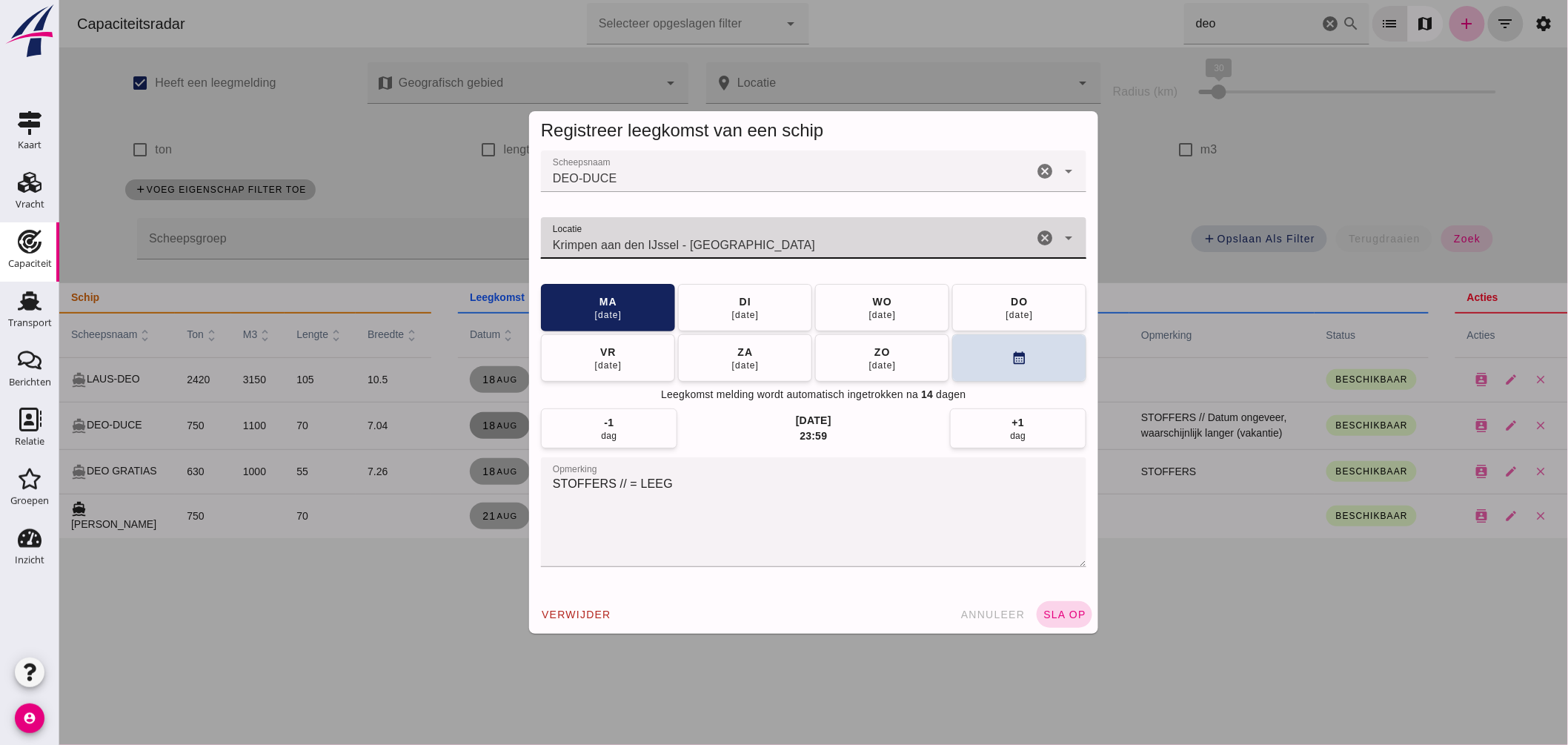
type input "Krimpen aan den IJssel - Zuid-Holland"
click span "sla op"
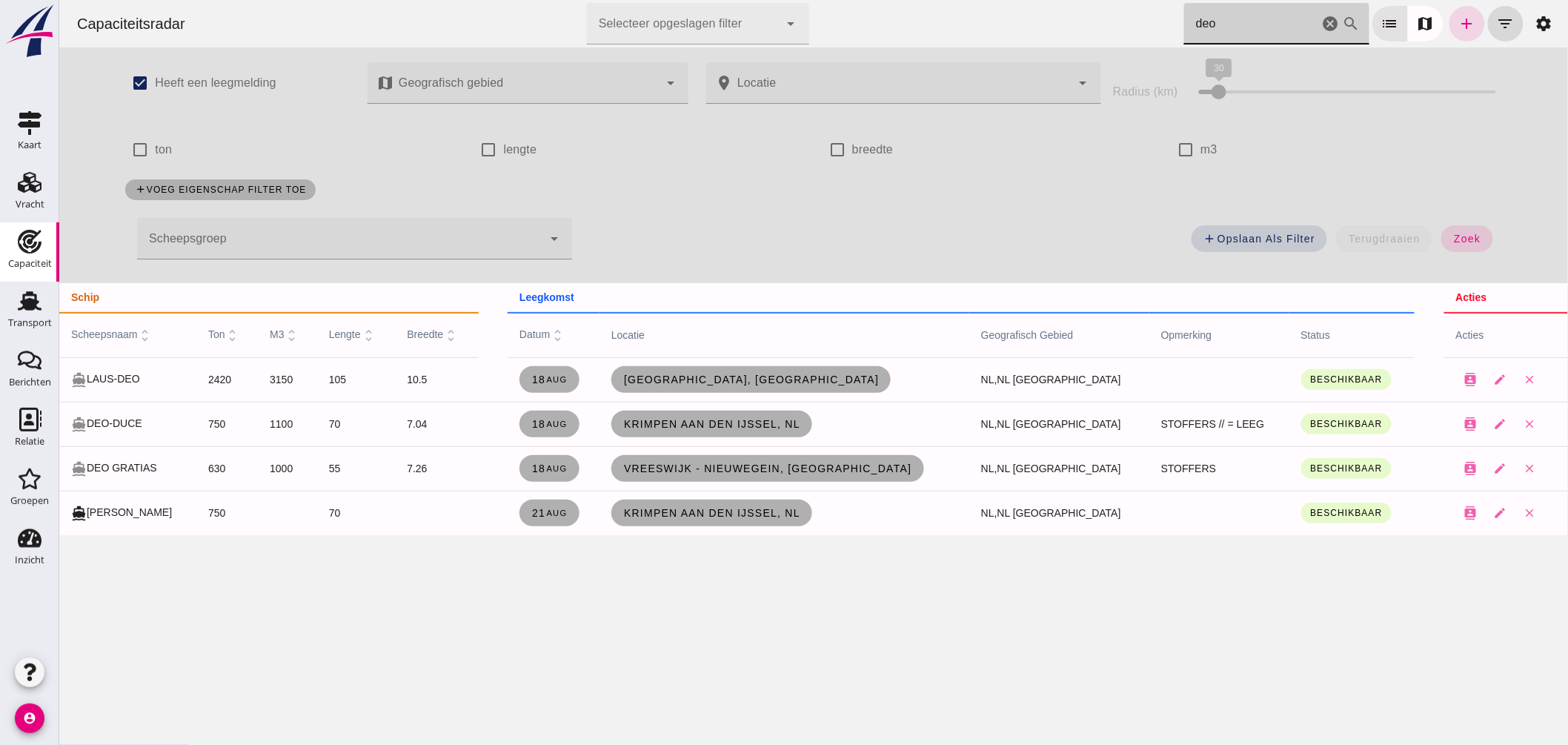
drag, startPoint x: 1187, startPoint y: 33, endPoint x: 957, endPoint y: 8, distance: 231.4
click div "Capaciteitsradar Selecteer opgeslagen filter Selecteer opgeslagen filter cancel…"
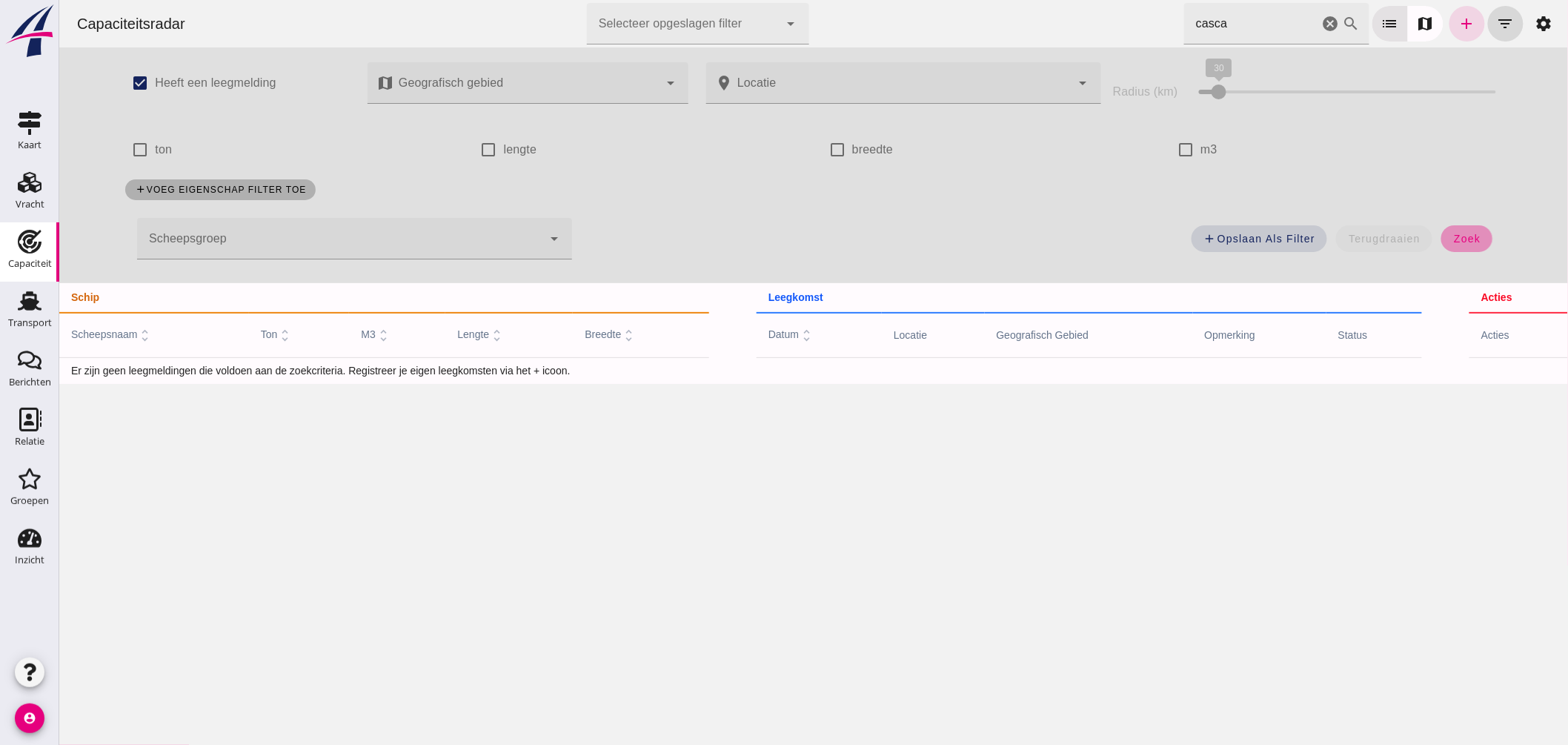
click span "zoek"
drag, startPoint x: 1241, startPoint y: 26, endPoint x: 1002, endPoint y: 6, distance: 239.8
click div "Capaciteitsradar Selecteer opgeslagen filter Selecteer opgeslagen filter cancel…"
type input "cascais"
click at [1458, 30] on icon "add" at bounding box center [1466, 24] width 18 height 18
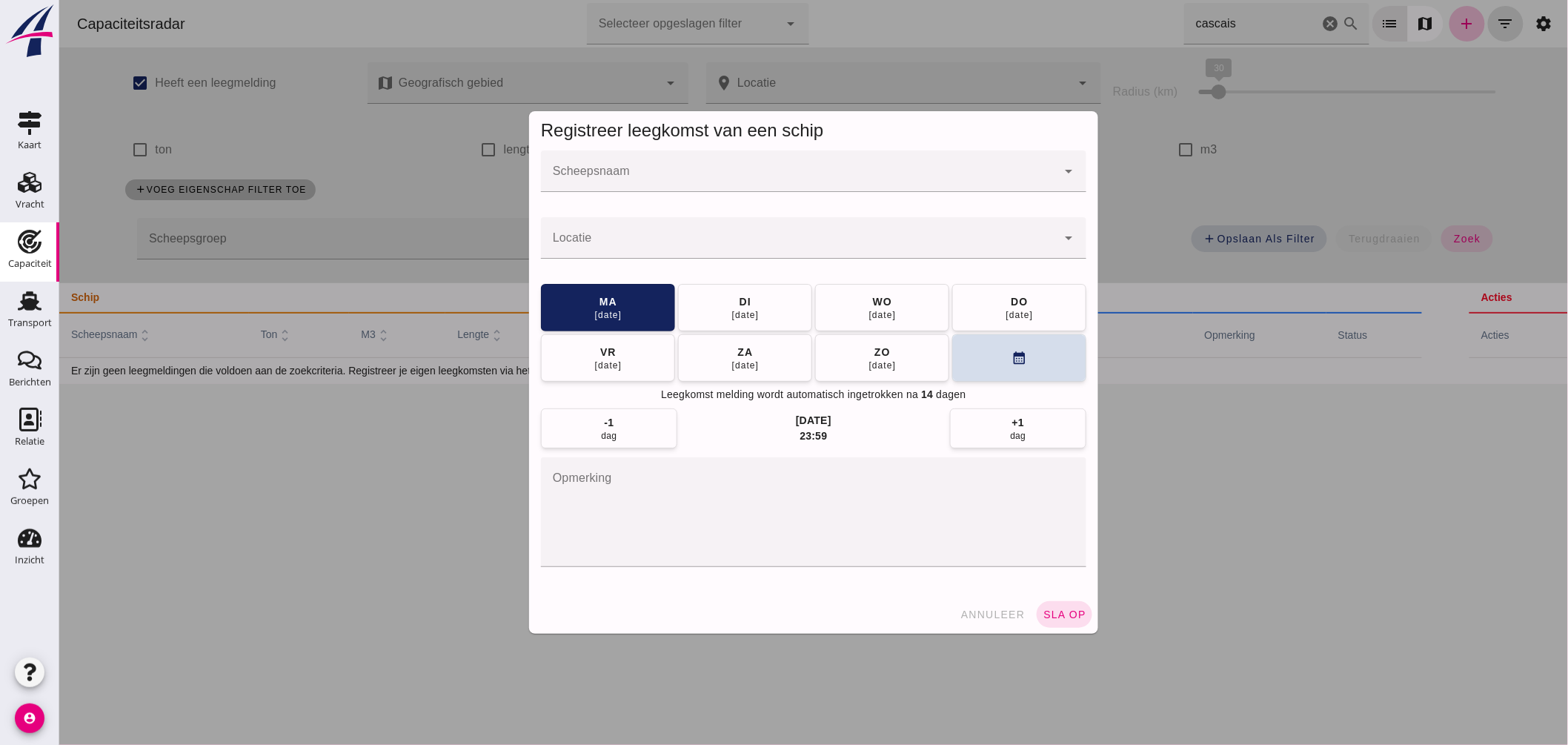
click input "Scheepsnaam"
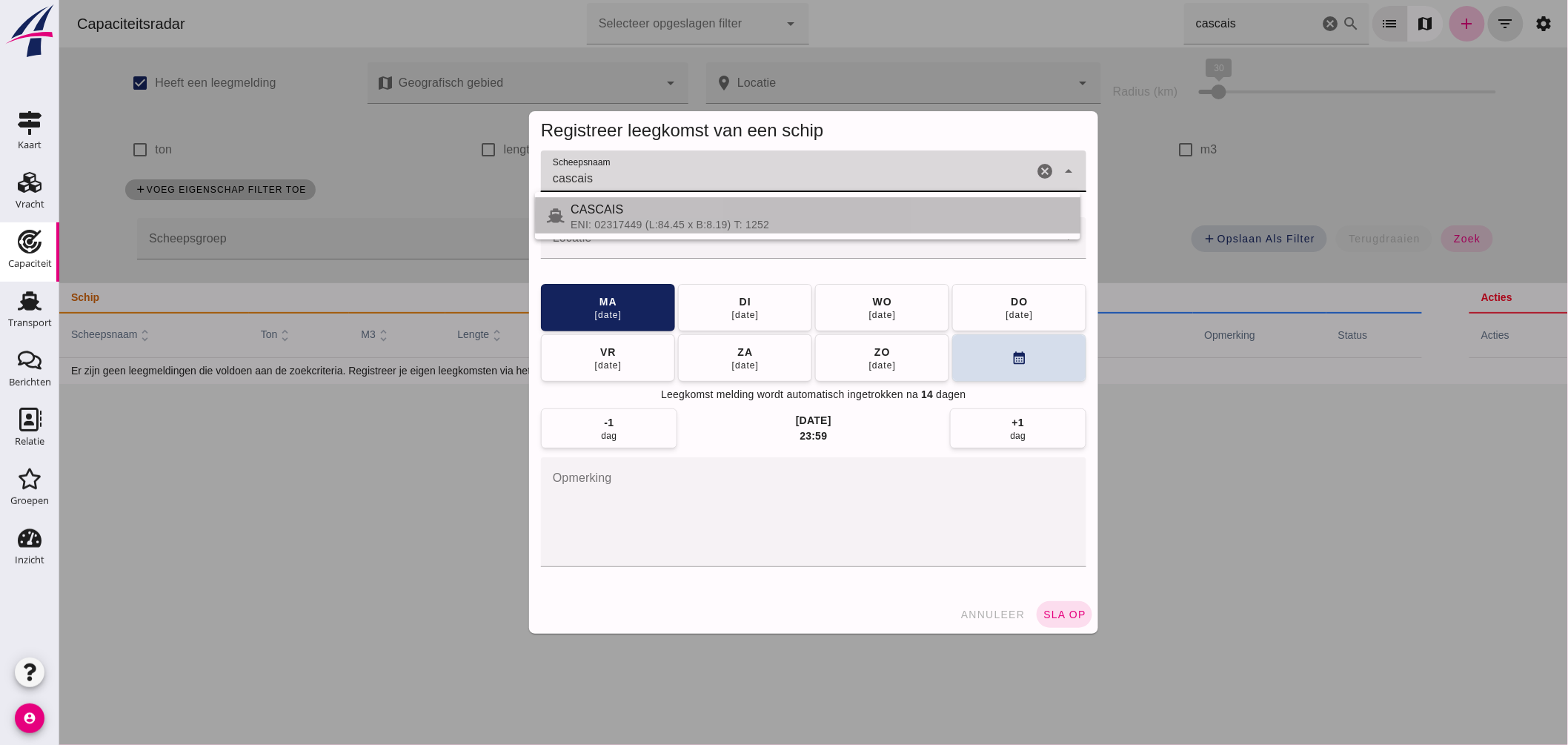
click at [634, 224] on div "ENI: 02317449 (L:84.45 x B:8.19) T: 1252" at bounding box center [818, 224] width 498 height 12
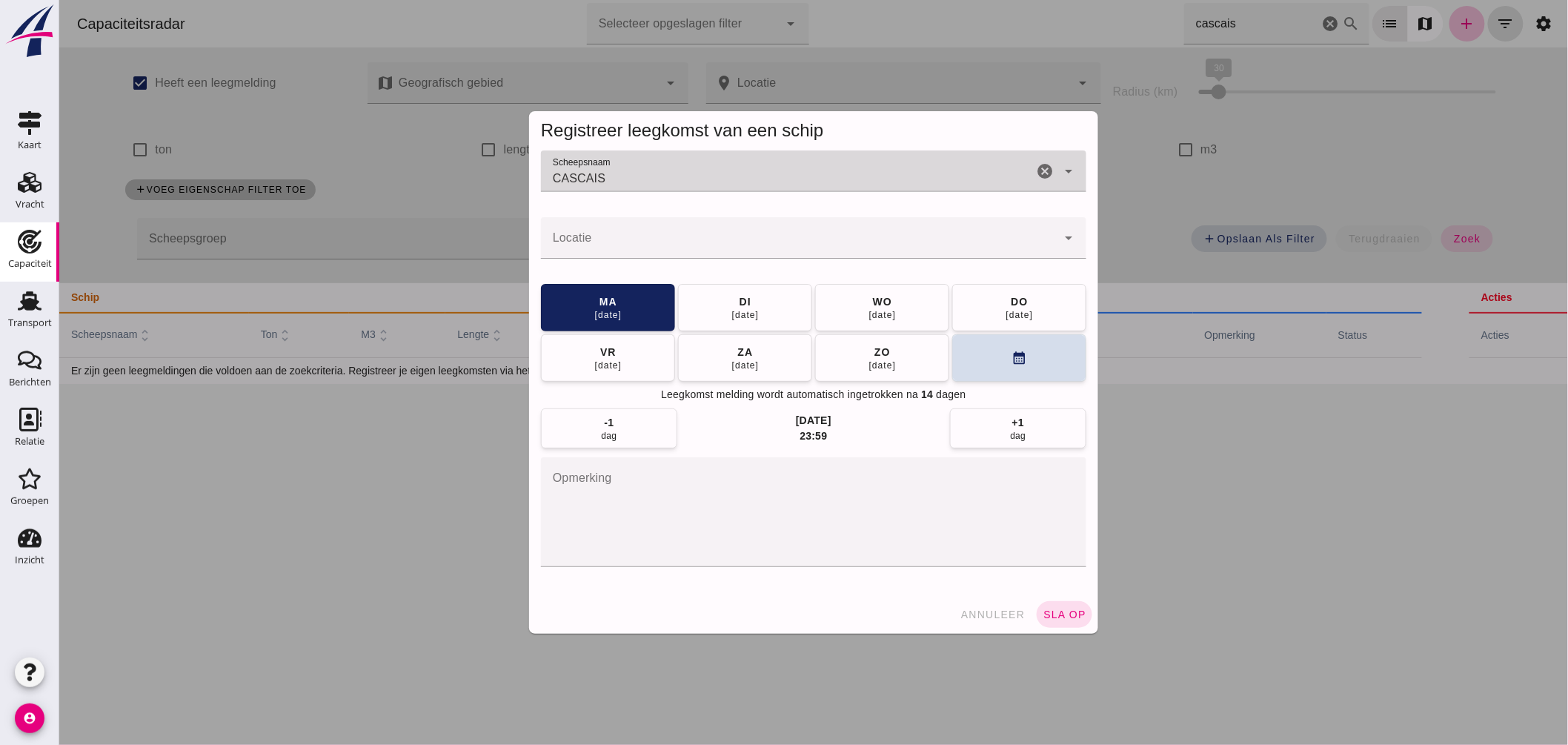
type input "CASCAIS"
click input "Locatie"
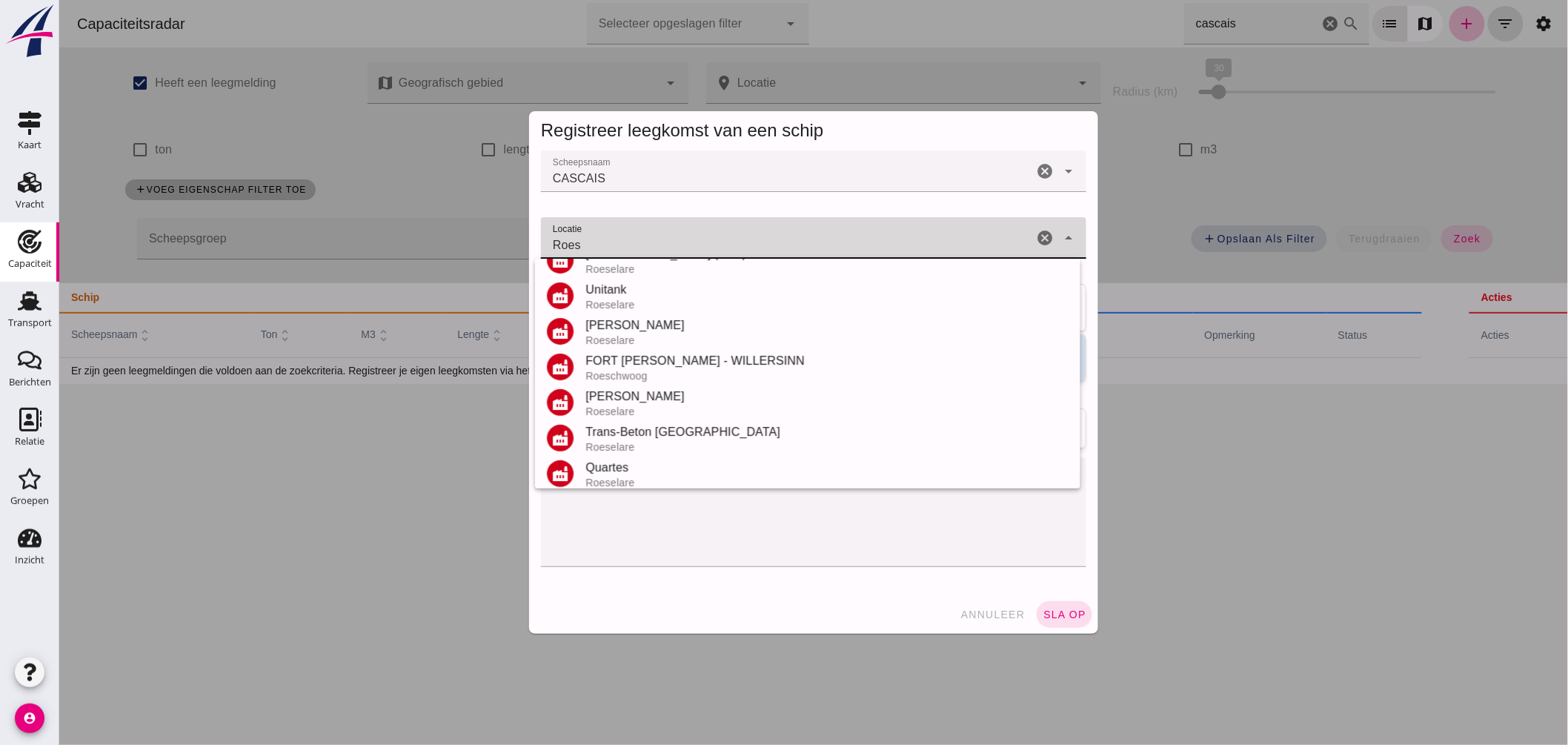
scroll to position [244, 0]
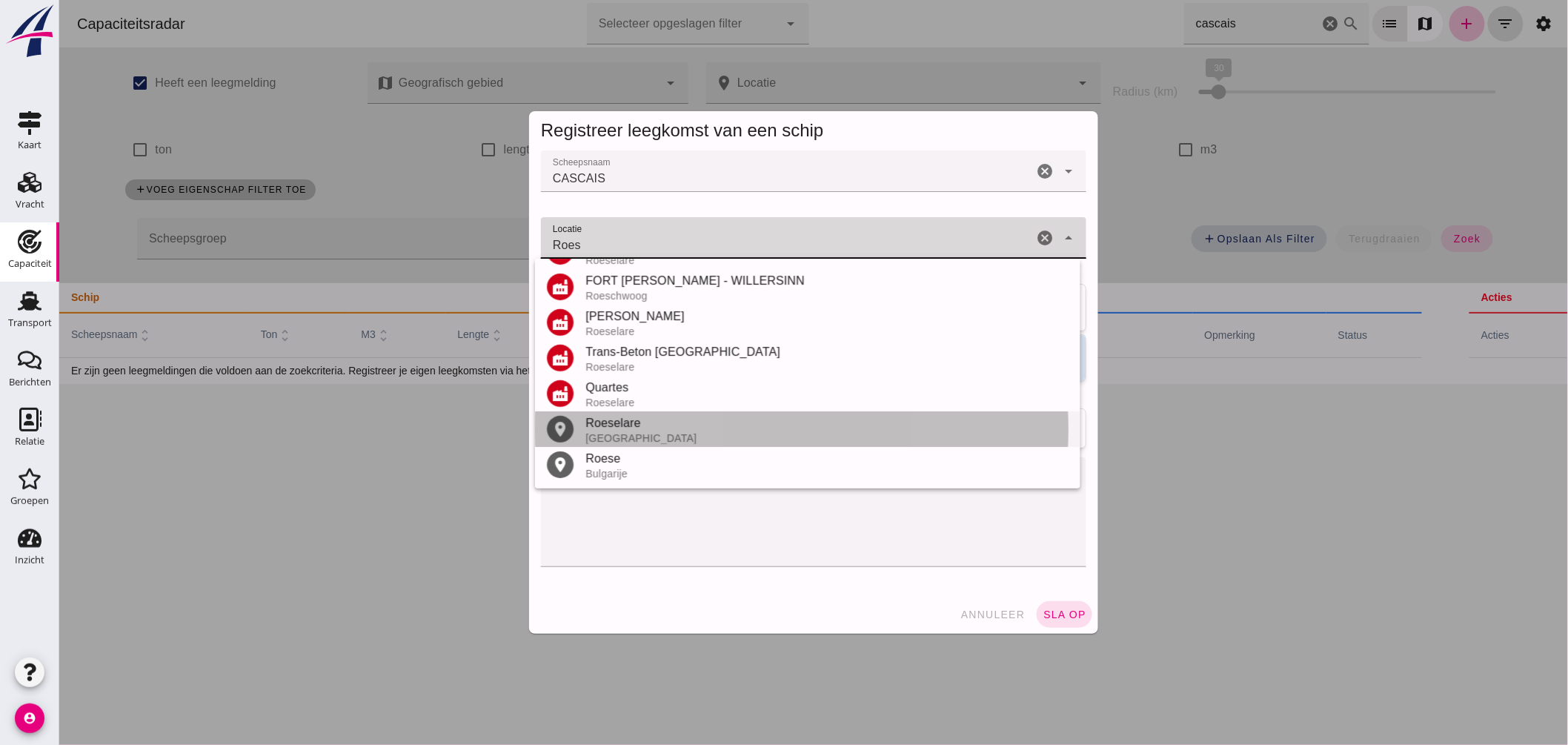
click at [640, 427] on div "Roeselare" at bounding box center [826, 422] width 483 height 18
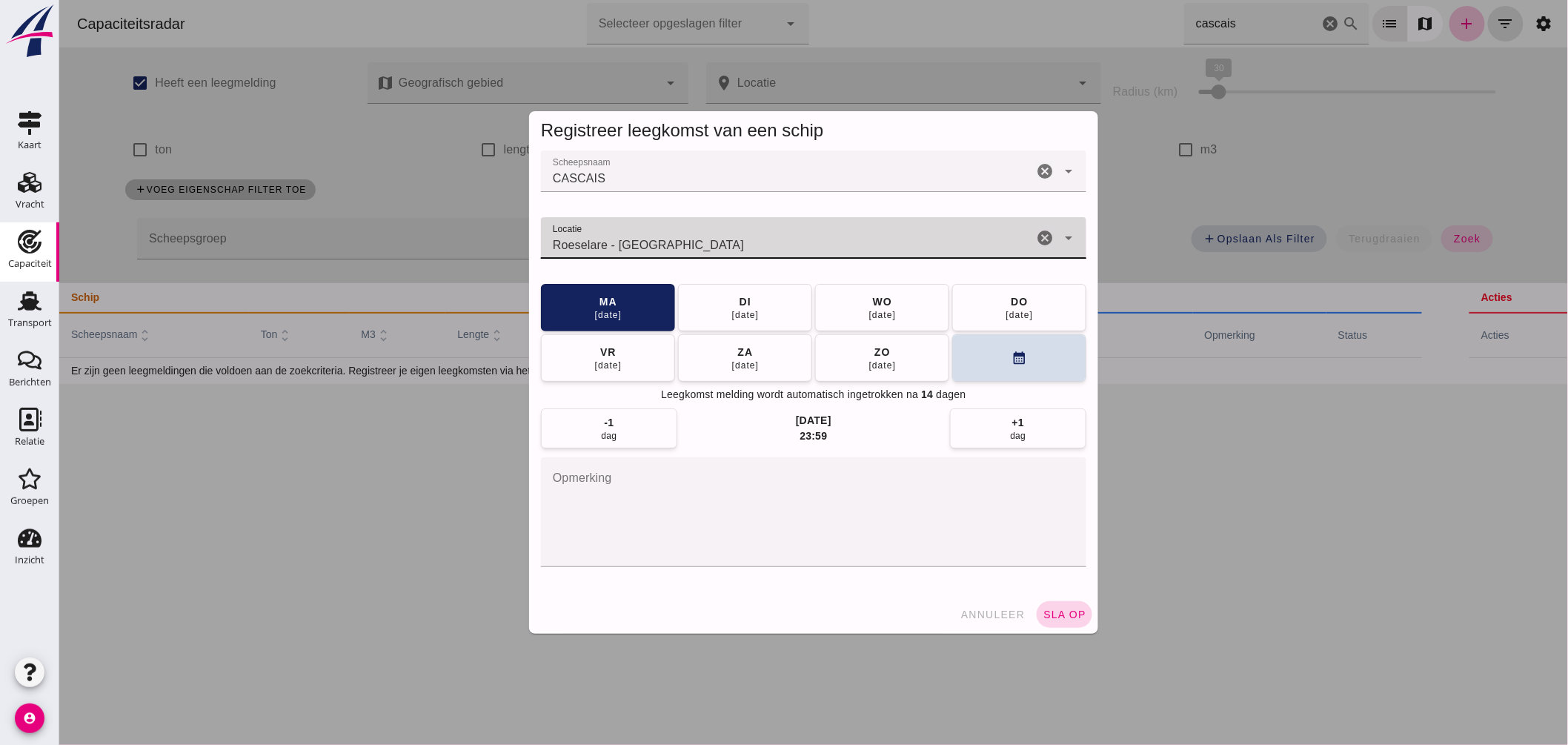
type input "Roeselare - West-Vlaanderen"
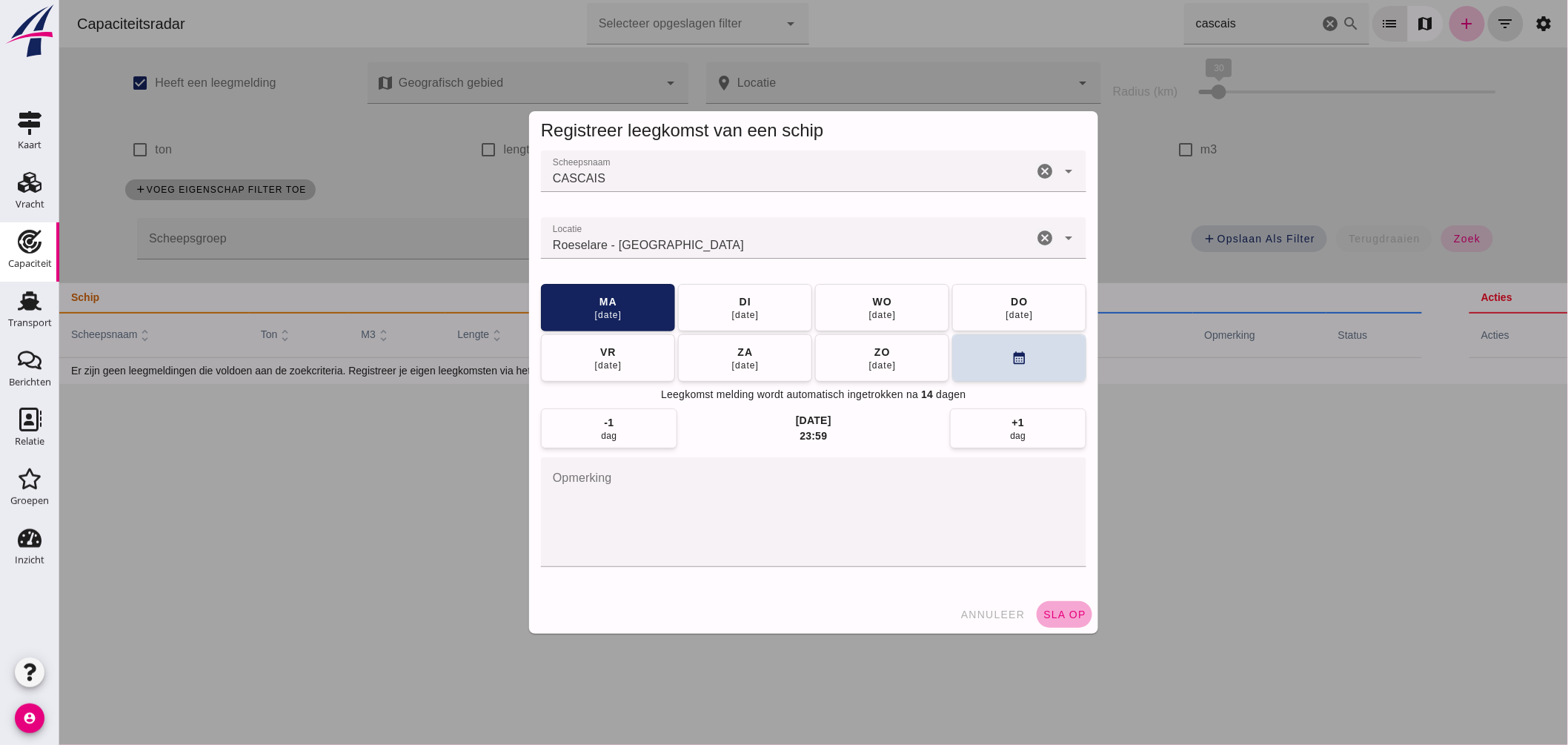
click button "sla op"
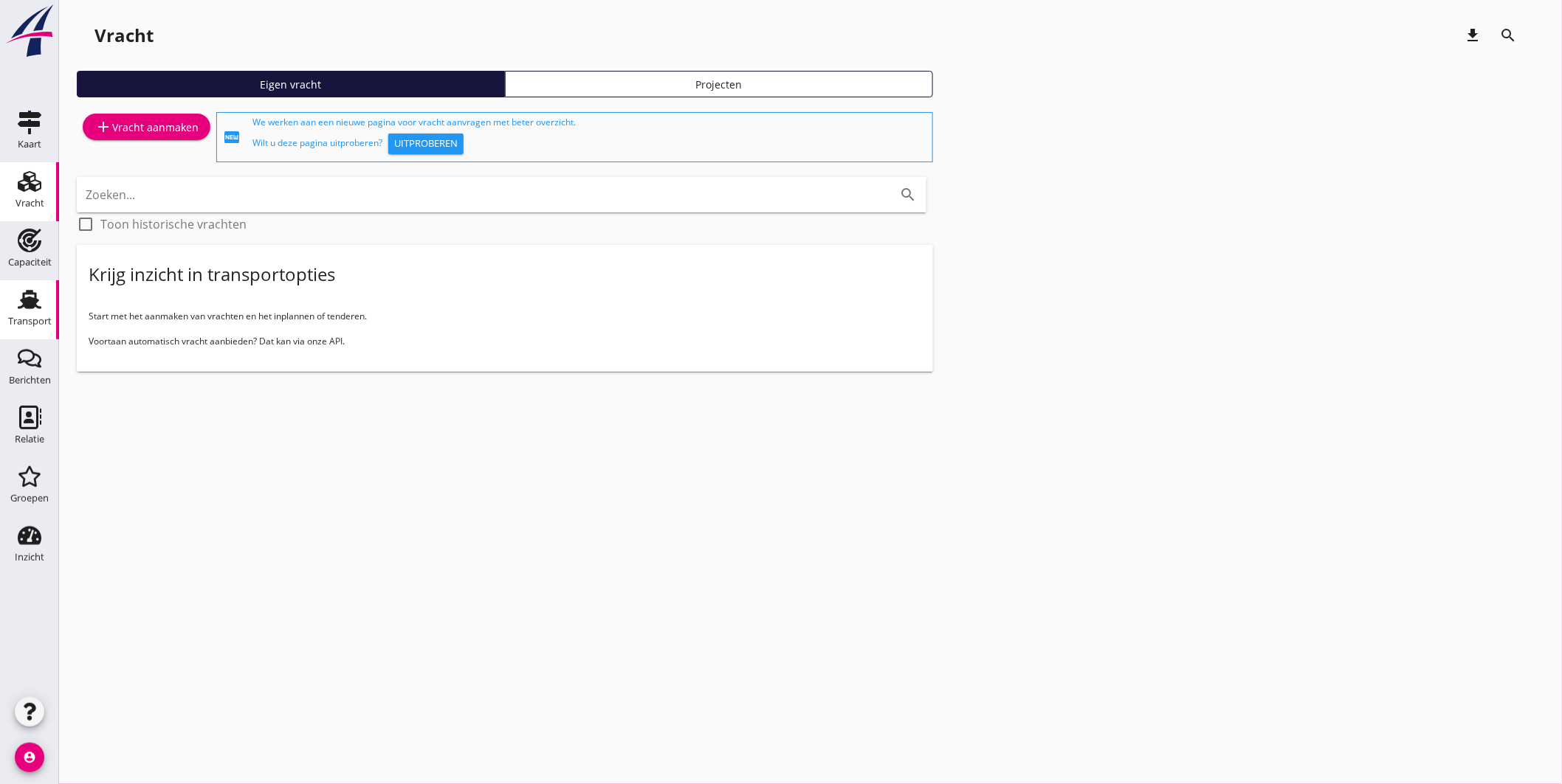
click at [27, 304] on use at bounding box center [29, 300] width 23 height 19
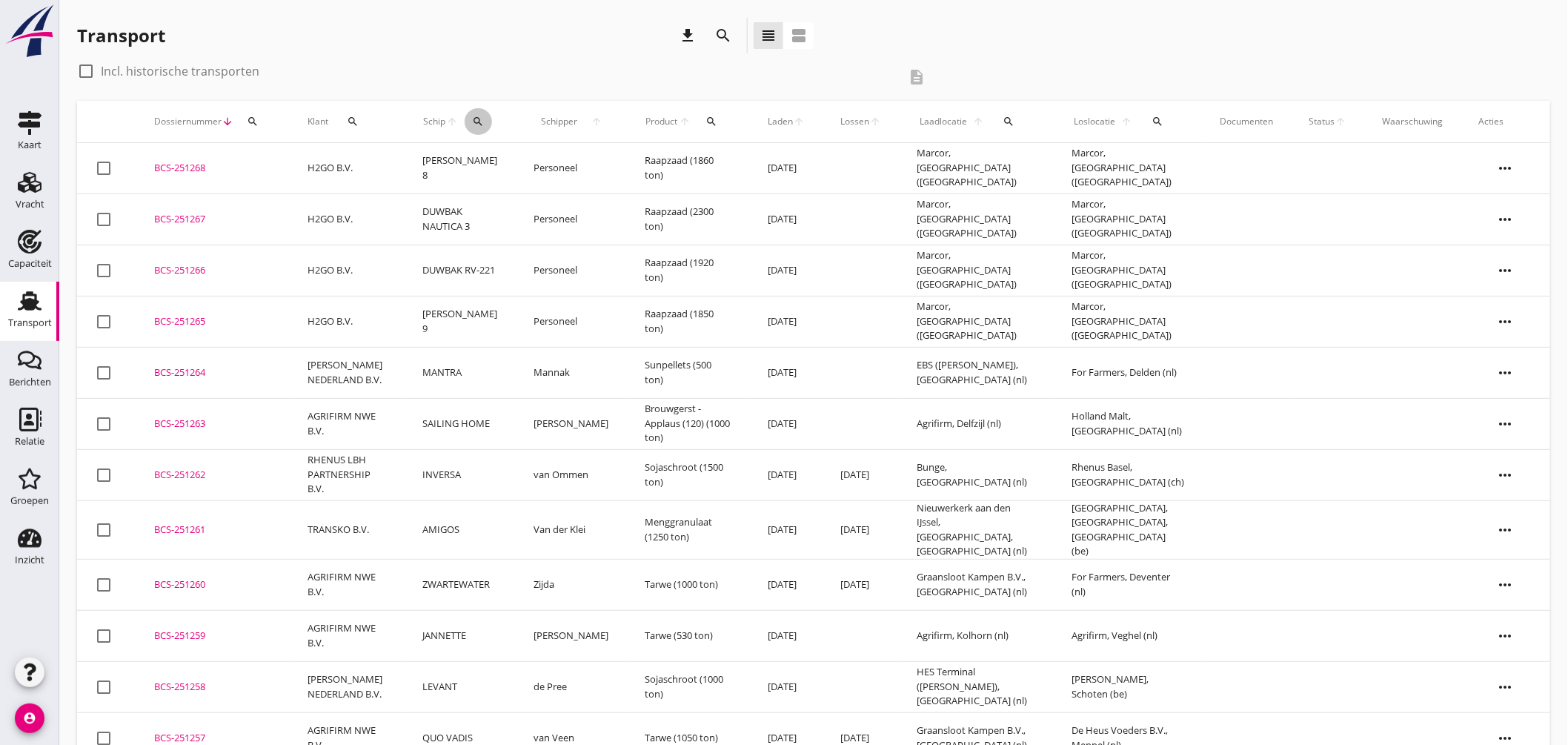
click at [484, 123] on icon "search" at bounding box center [478, 122] width 12 height 12
click at [556, 156] on input "Zoek op (scheeps)naam" at bounding box center [550, 164] width 154 height 24
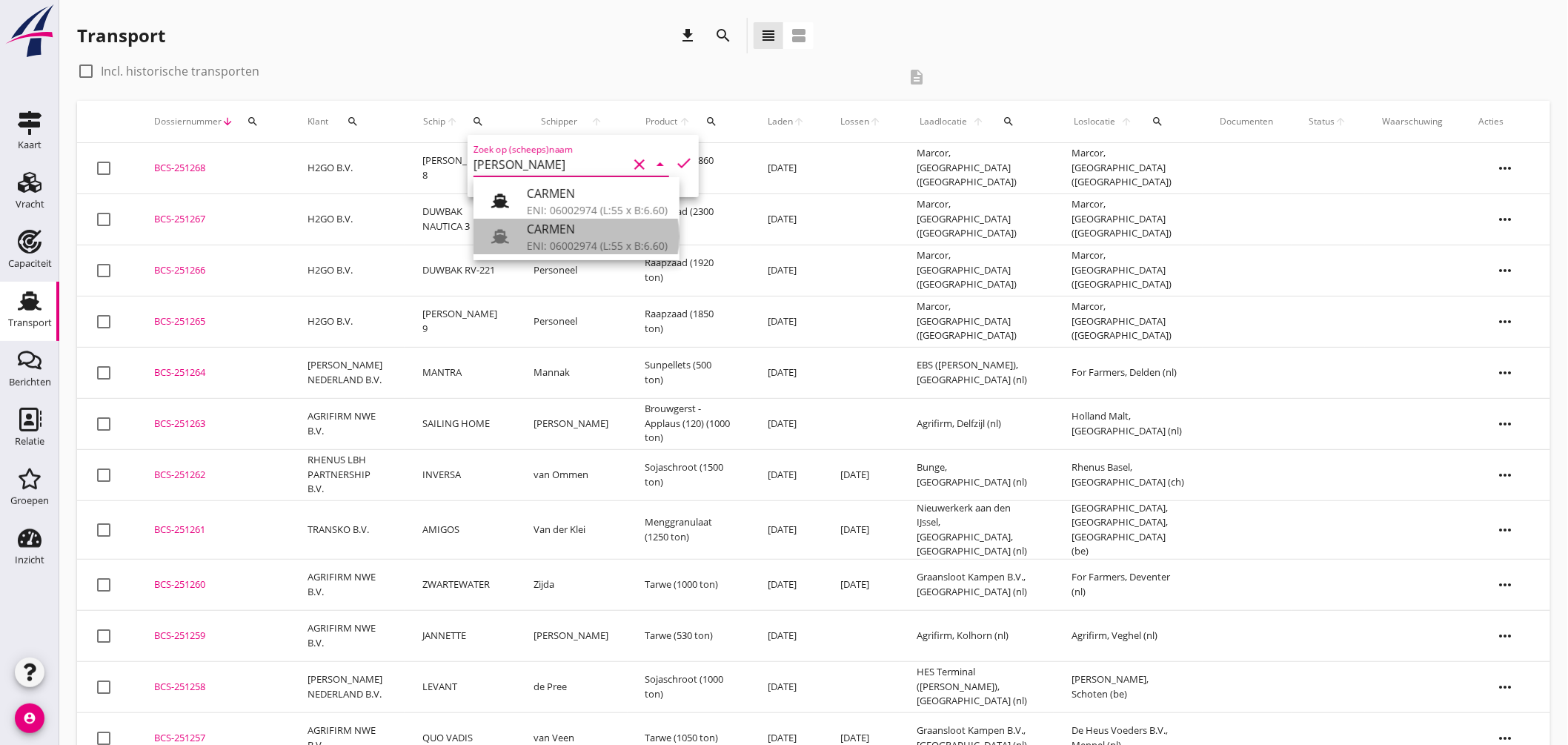
click at [587, 239] on div "ENI: 06002974 (L:55 x B:6.60)" at bounding box center [597, 245] width 140 height 16
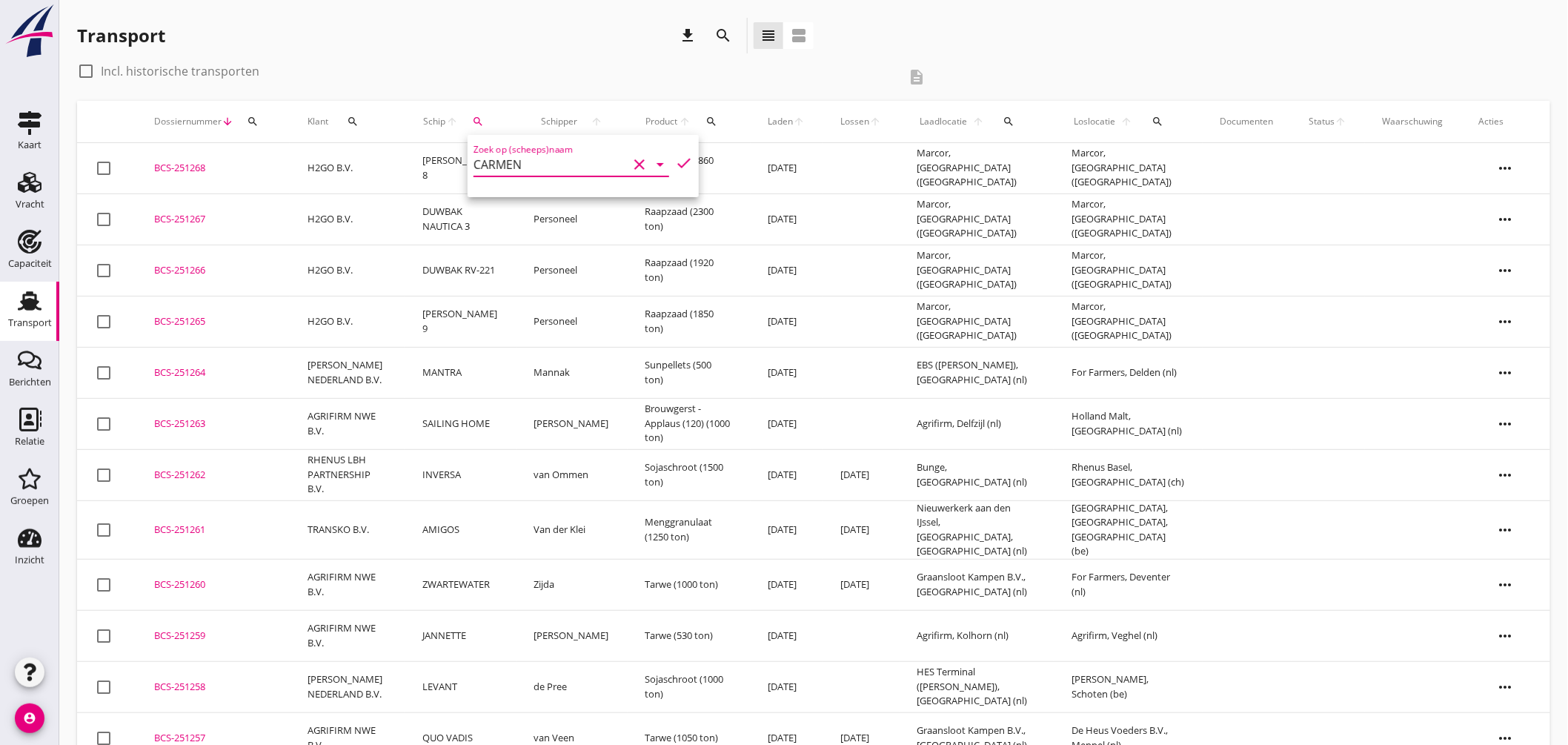
click at [681, 157] on icon "check" at bounding box center [684, 162] width 18 height 18
type input "CARMEN"
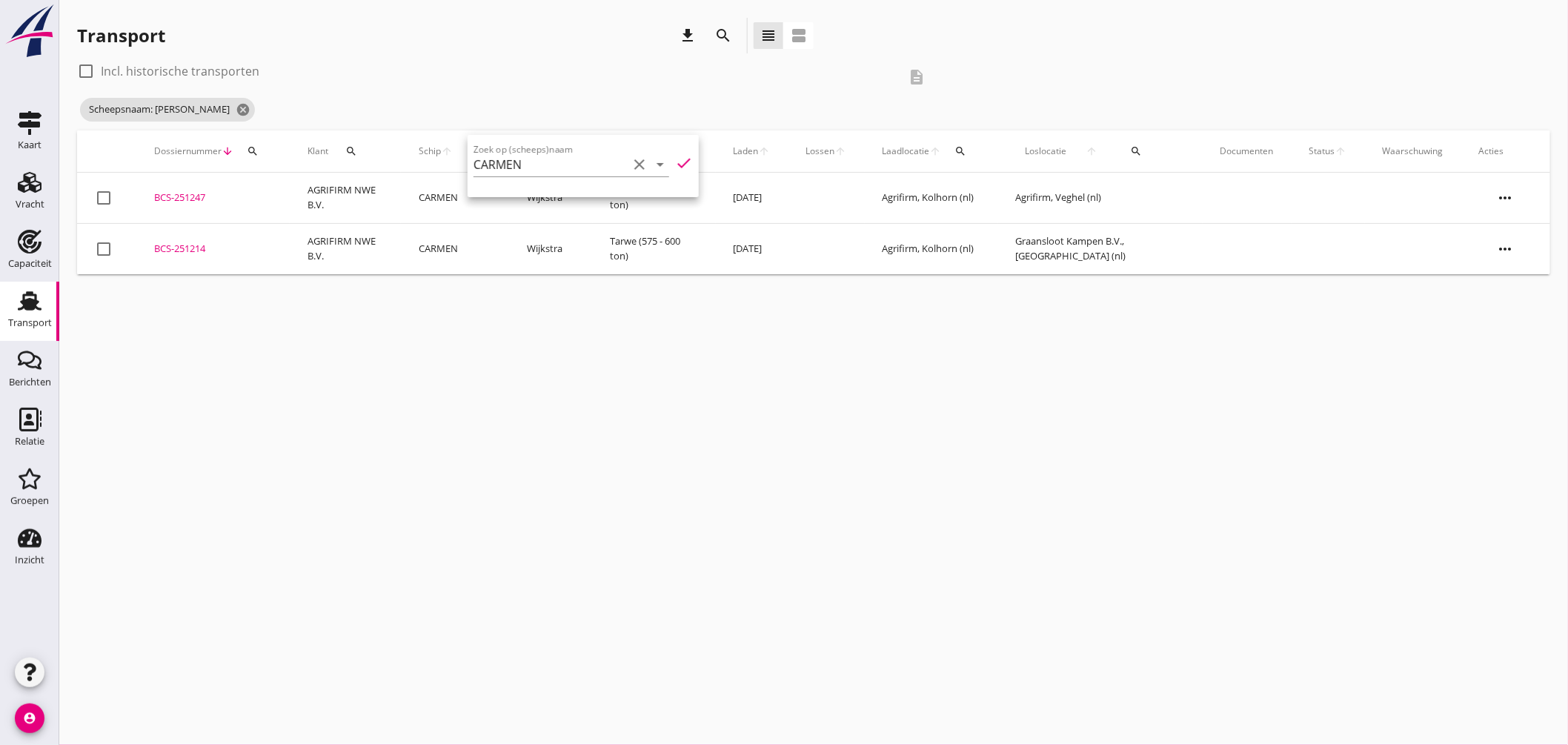
click at [597, 323] on div "cancel You are impersonating another user. Transport download search view_headl…" at bounding box center [814, 372] width 1509 height 745
click at [87, 65] on div at bounding box center [86, 71] width 25 height 25
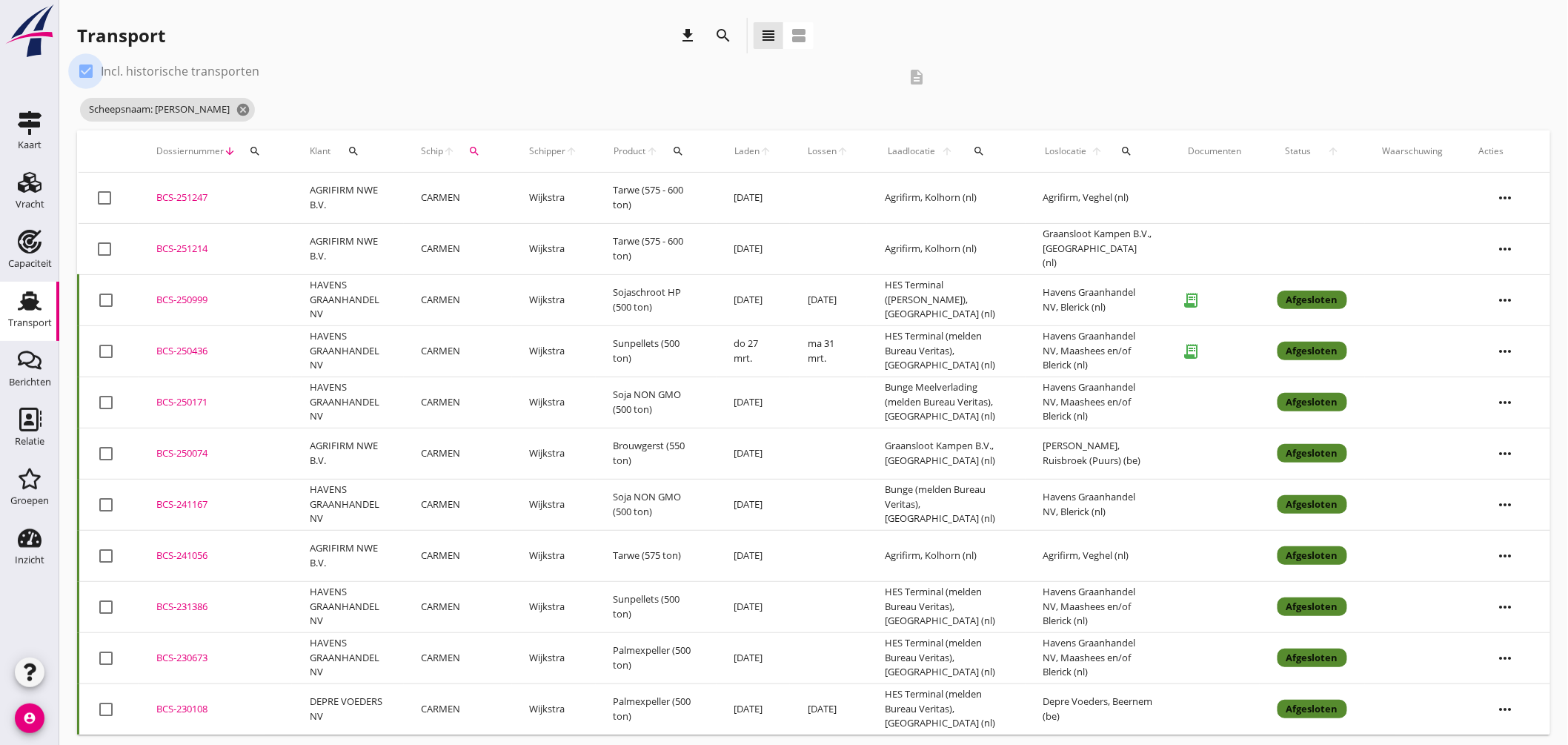
drag, startPoint x: 91, startPoint y: 69, endPoint x: 143, endPoint y: 80, distance: 53.2
click at [91, 69] on div at bounding box center [86, 71] width 25 height 25
checkbox input "false"
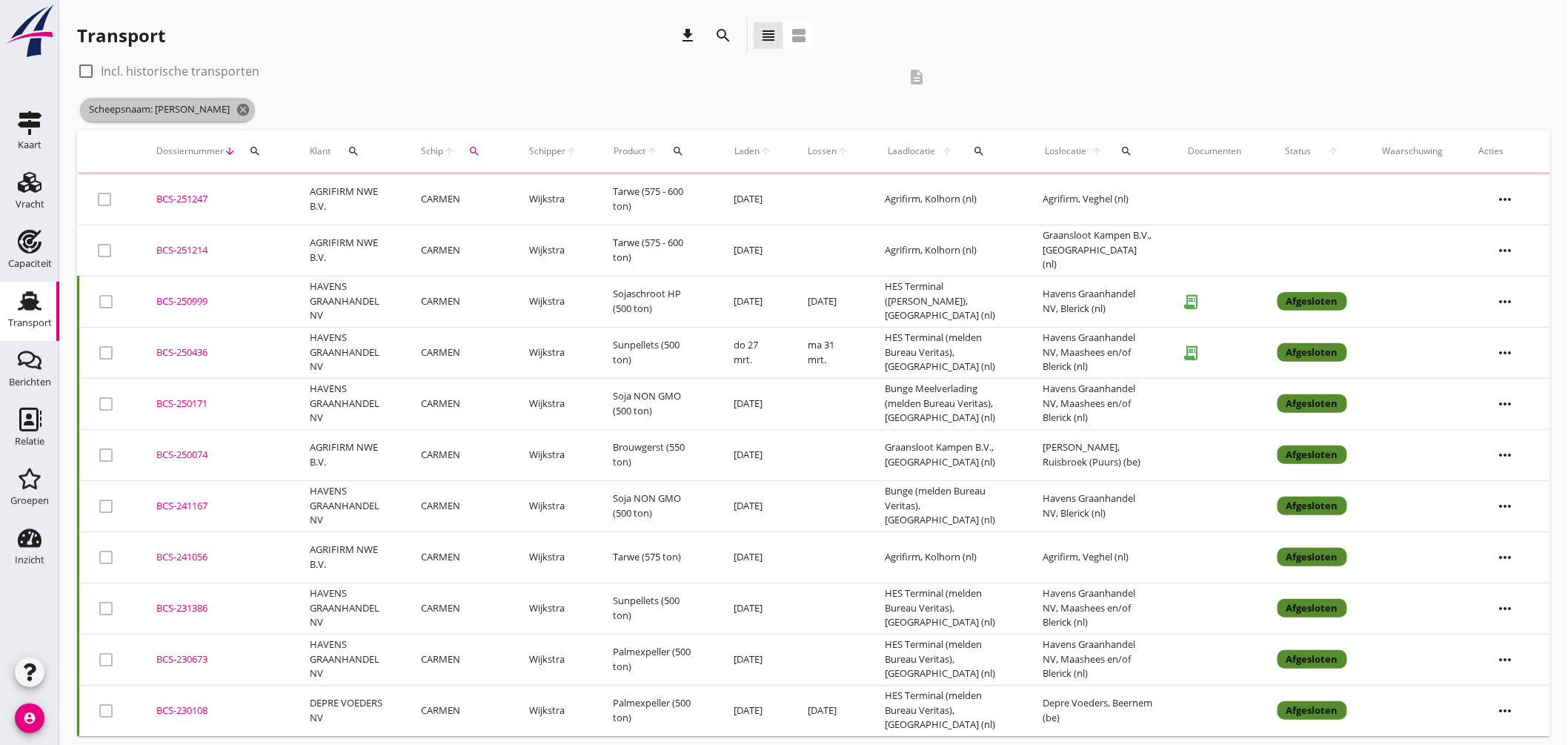
click at [236, 108] on icon "cancel" at bounding box center [243, 109] width 15 height 15
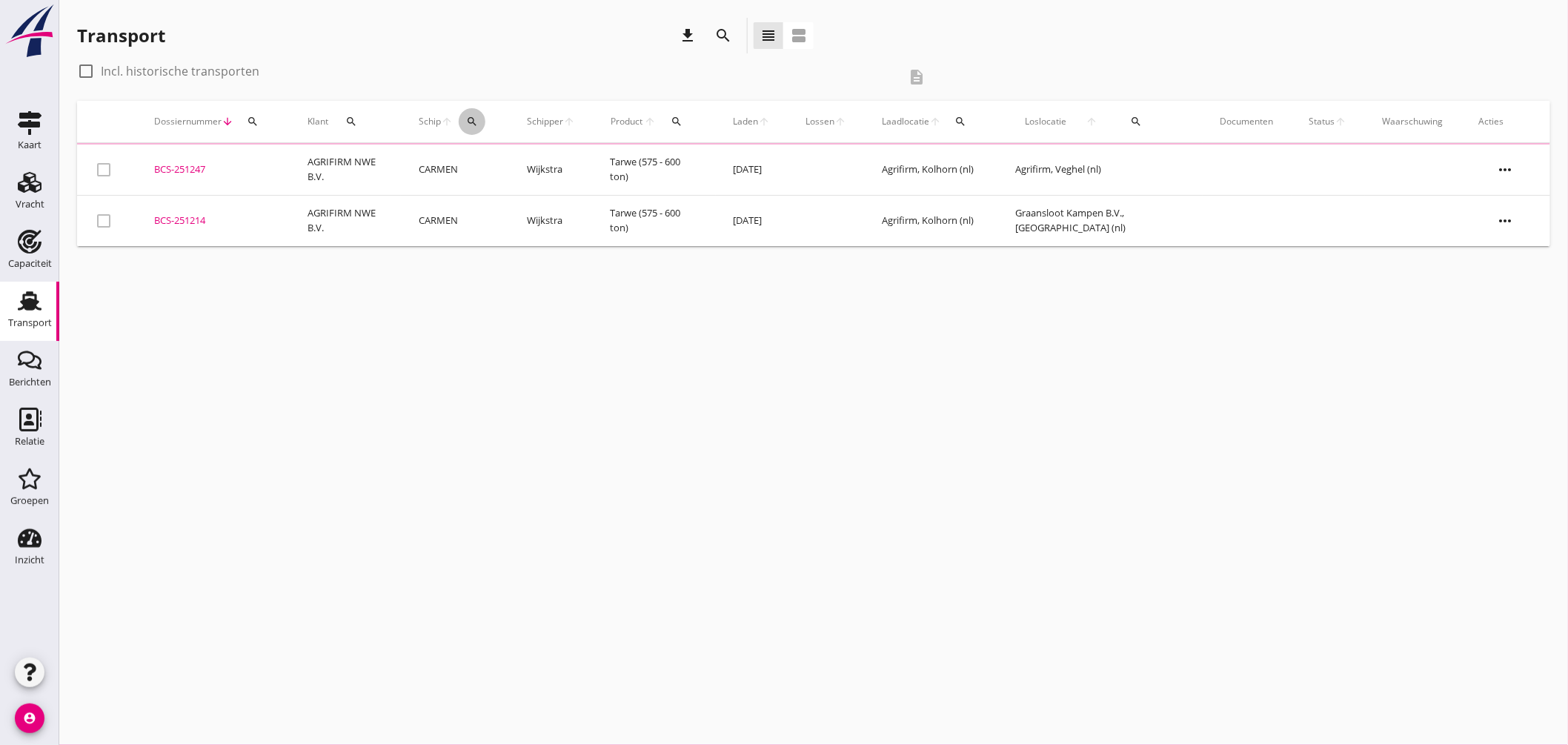
click at [474, 121] on icon "search" at bounding box center [471, 122] width 12 height 12
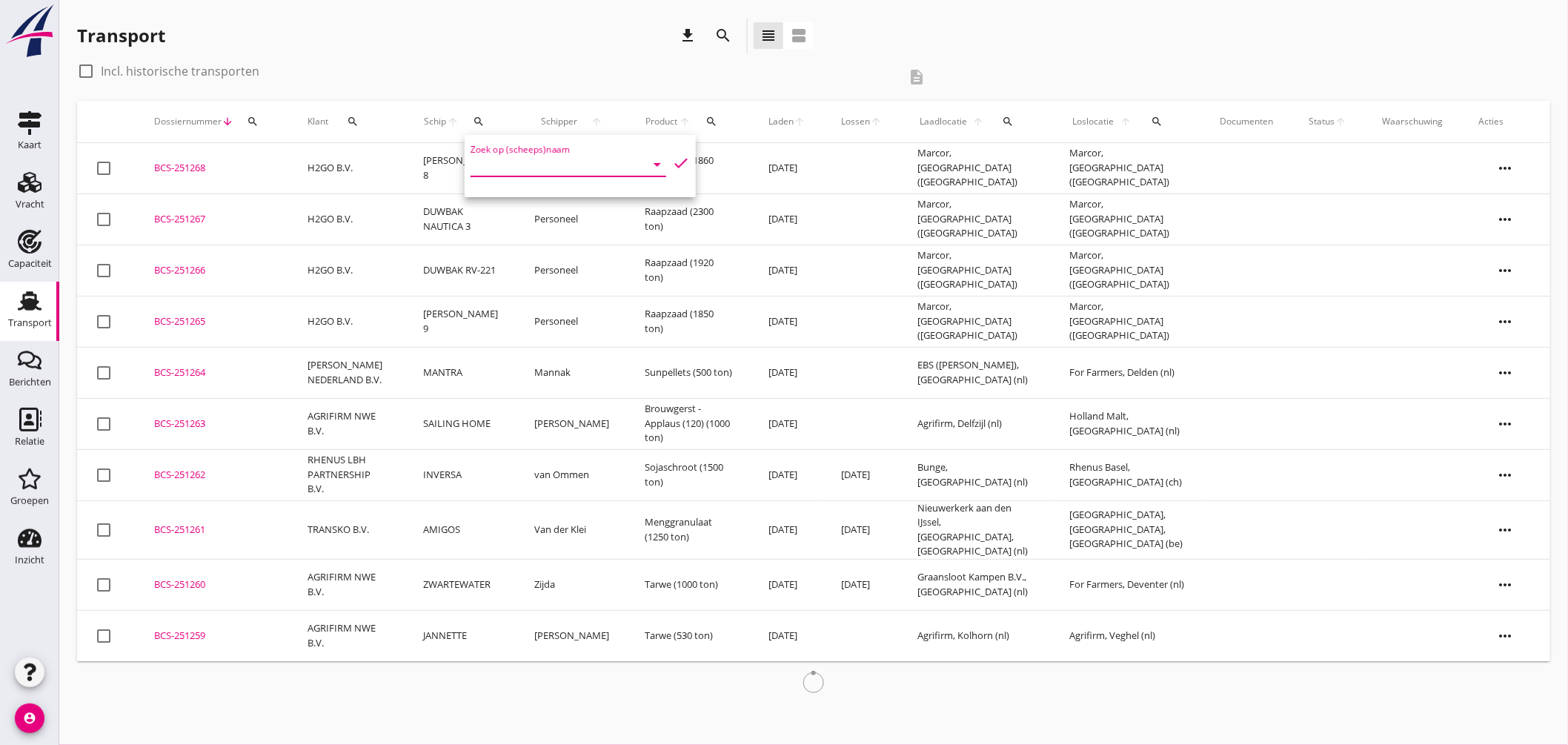
click at [519, 156] on input "Zoek op (scheeps)naam" at bounding box center [547, 164] width 154 height 24
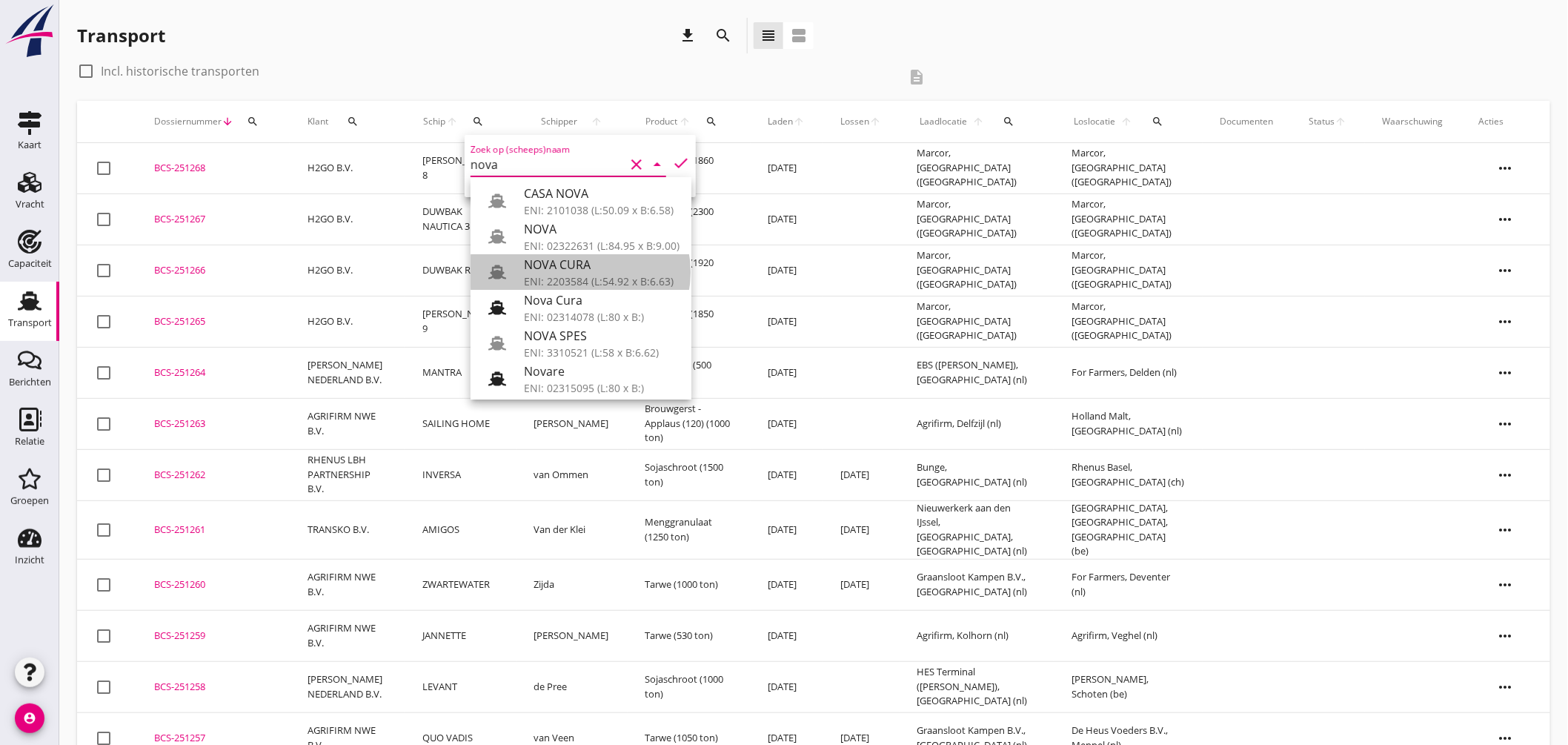
click at [580, 262] on div "NOVA CURA" at bounding box center [602, 264] width 156 height 18
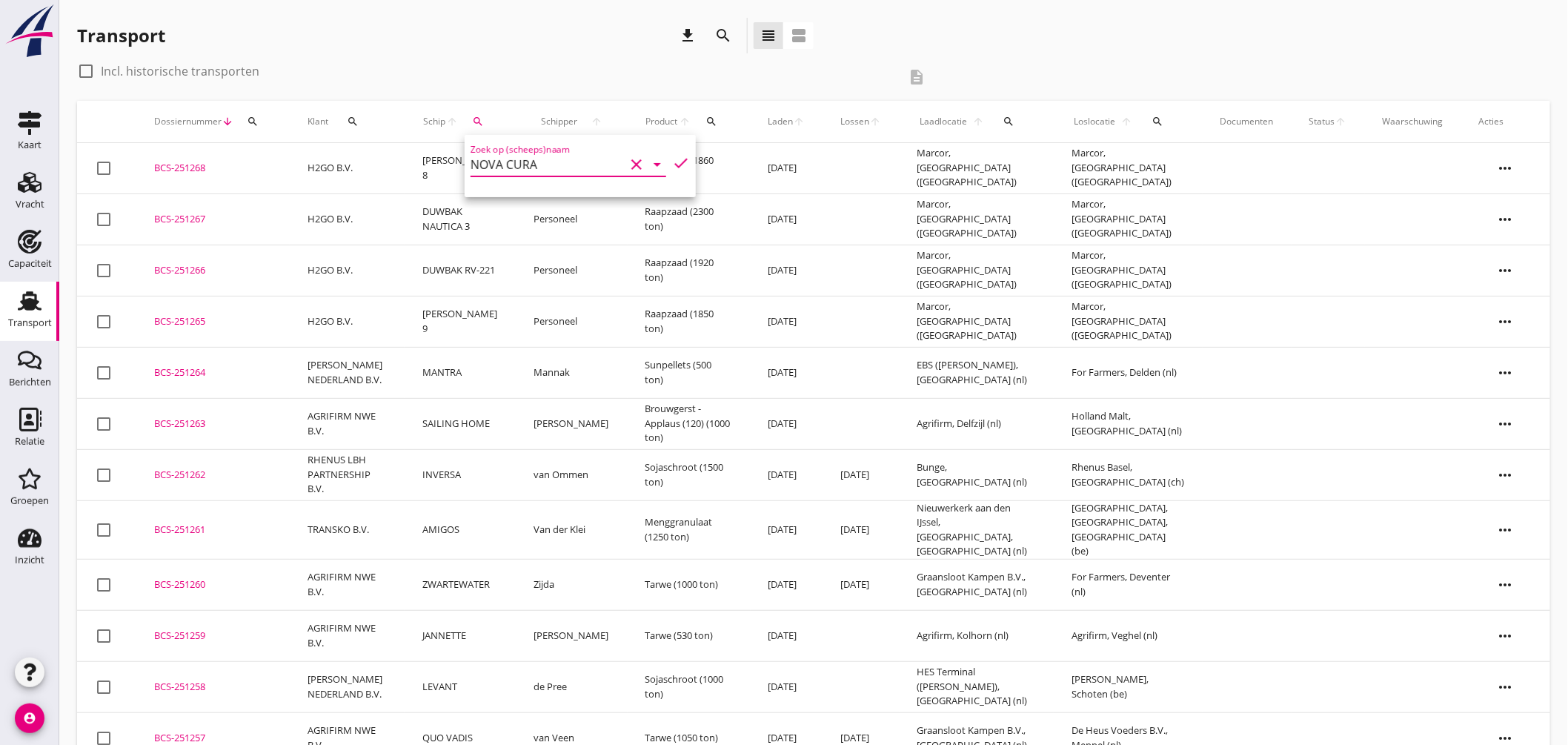
click at [677, 154] on icon "check" at bounding box center [681, 162] width 18 height 18
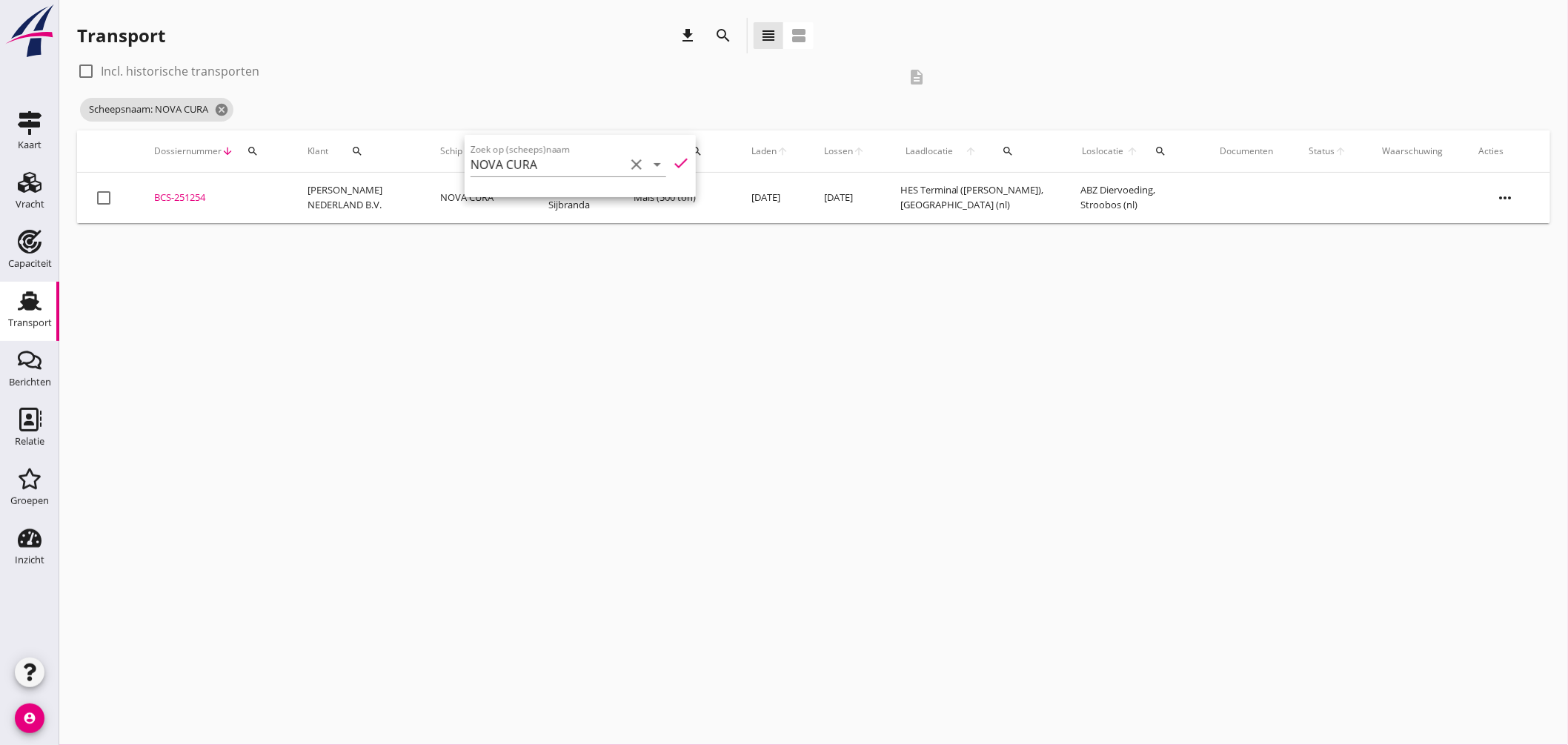
click at [723, 279] on div "cancel You are impersonating another user. Transport download search view_headl…" at bounding box center [814, 372] width 1509 height 745
click at [224, 104] on icon "cancel" at bounding box center [222, 109] width 15 height 15
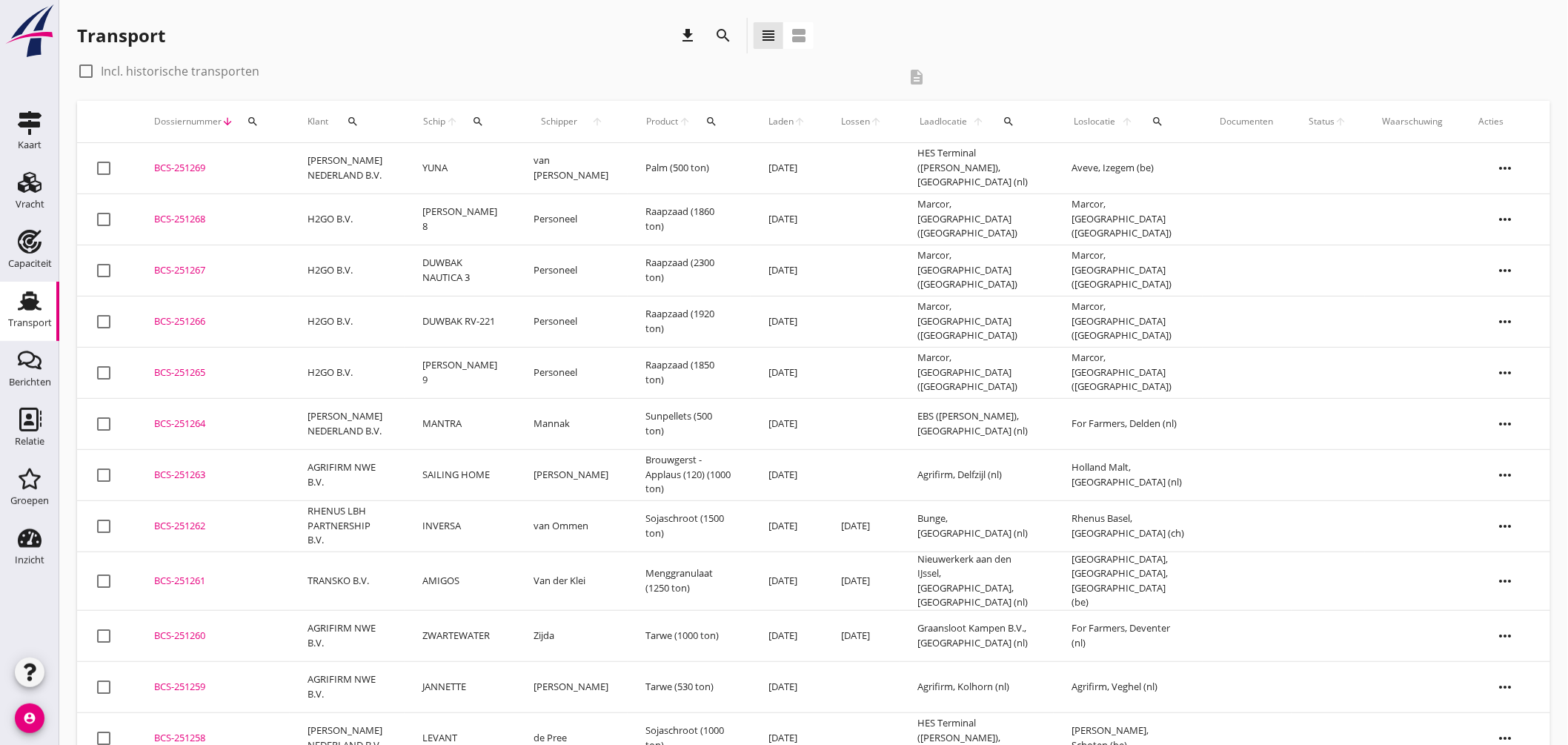
click at [477, 117] on icon "search" at bounding box center [478, 122] width 12 height 12
click at [578, 164] on input "Zoek op (scheeps)naam" at bounding box center [550, 164] width 154 height 24
click at [562, 204] on div "ENI: 03051729 (L:55 x B:6.60)" at bounding box center [597, 210] width 140 height 16
click at [682, 154] on icon "check" at bounding box center [684, 162] width 18 height 18
type input "JADAKY"
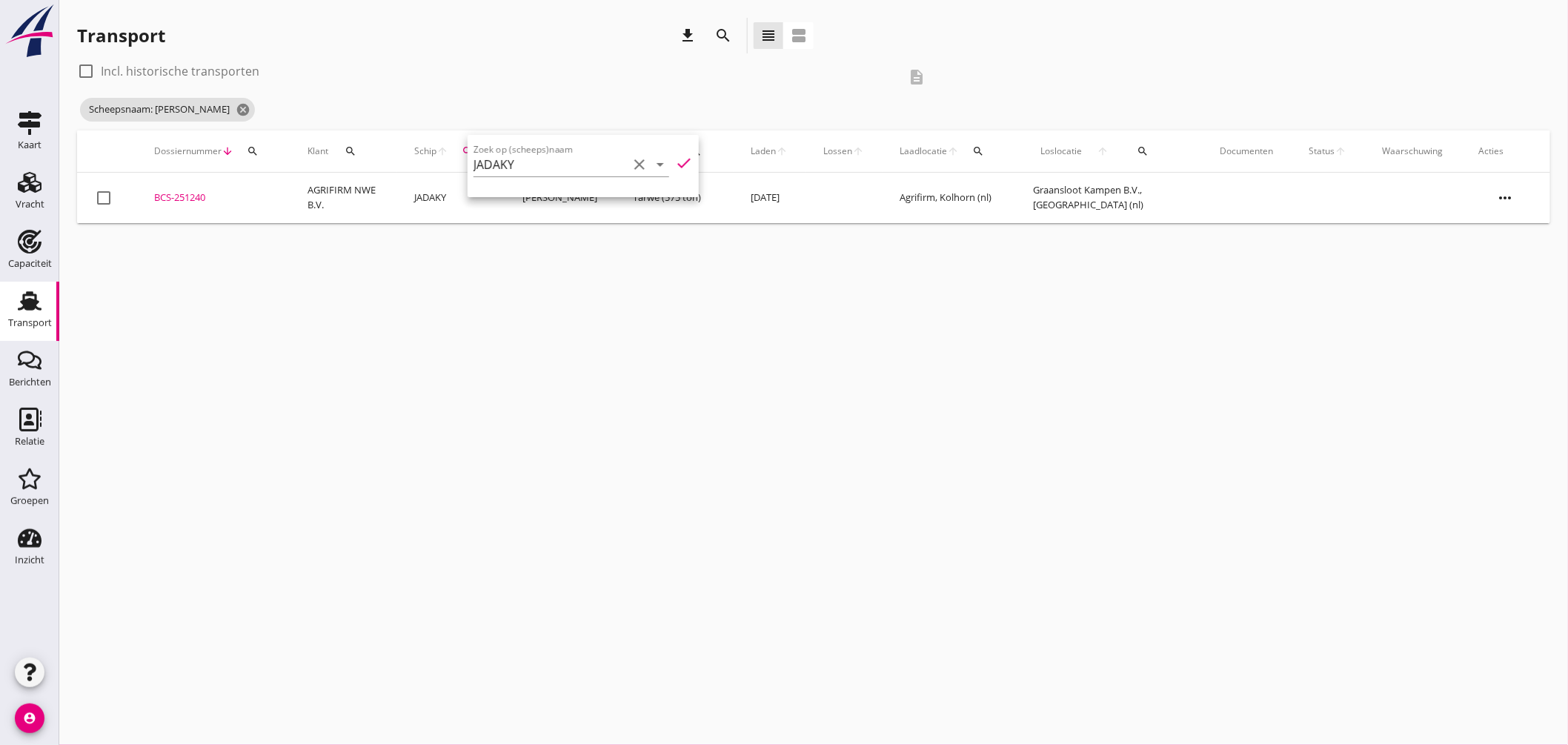
click at [190, 195] on div "BCS-251240" at bounding box center [212, 198] width 118 height 15
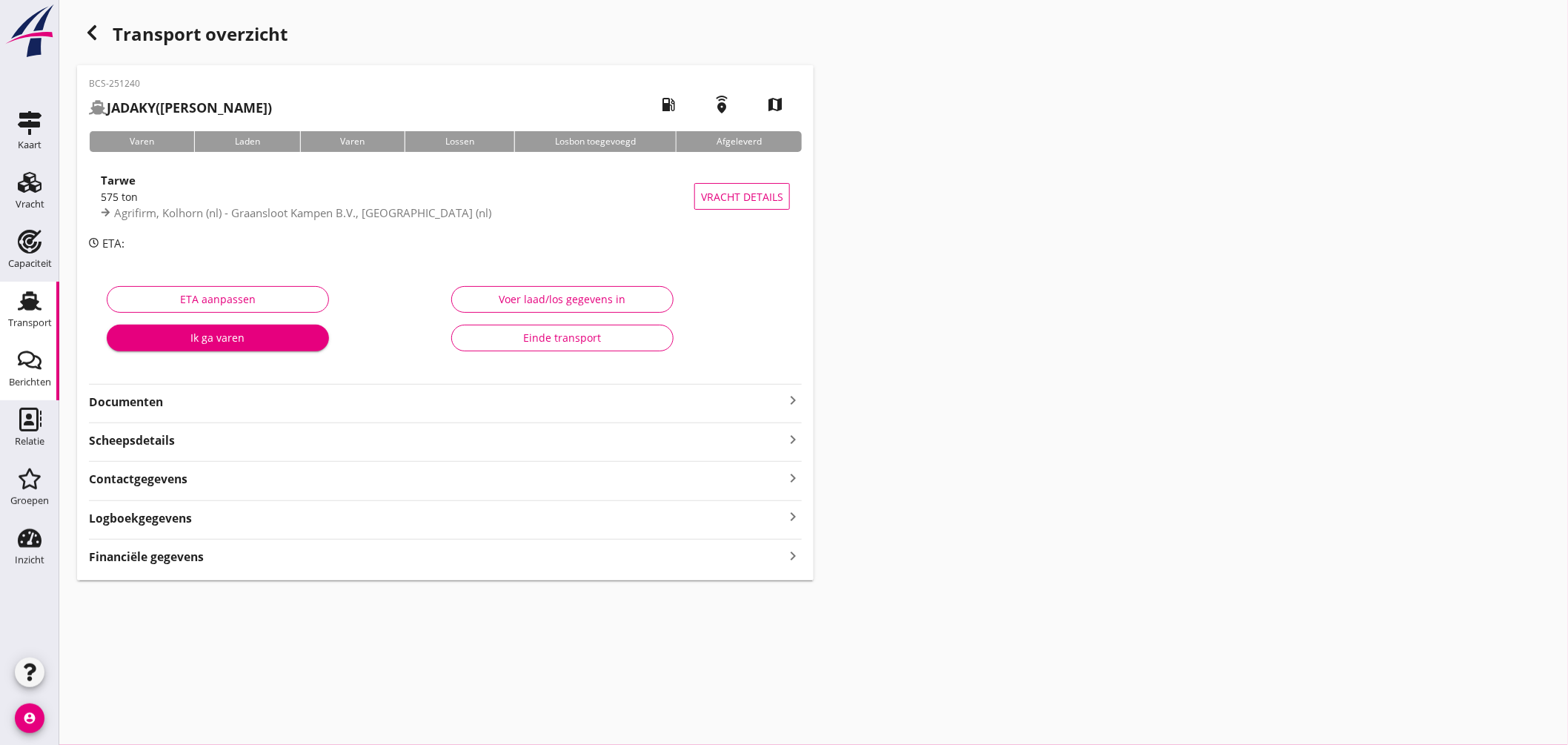
click at [29, 348] on icon "Berichten" at bounding box center [29, 359] width 24 height 24
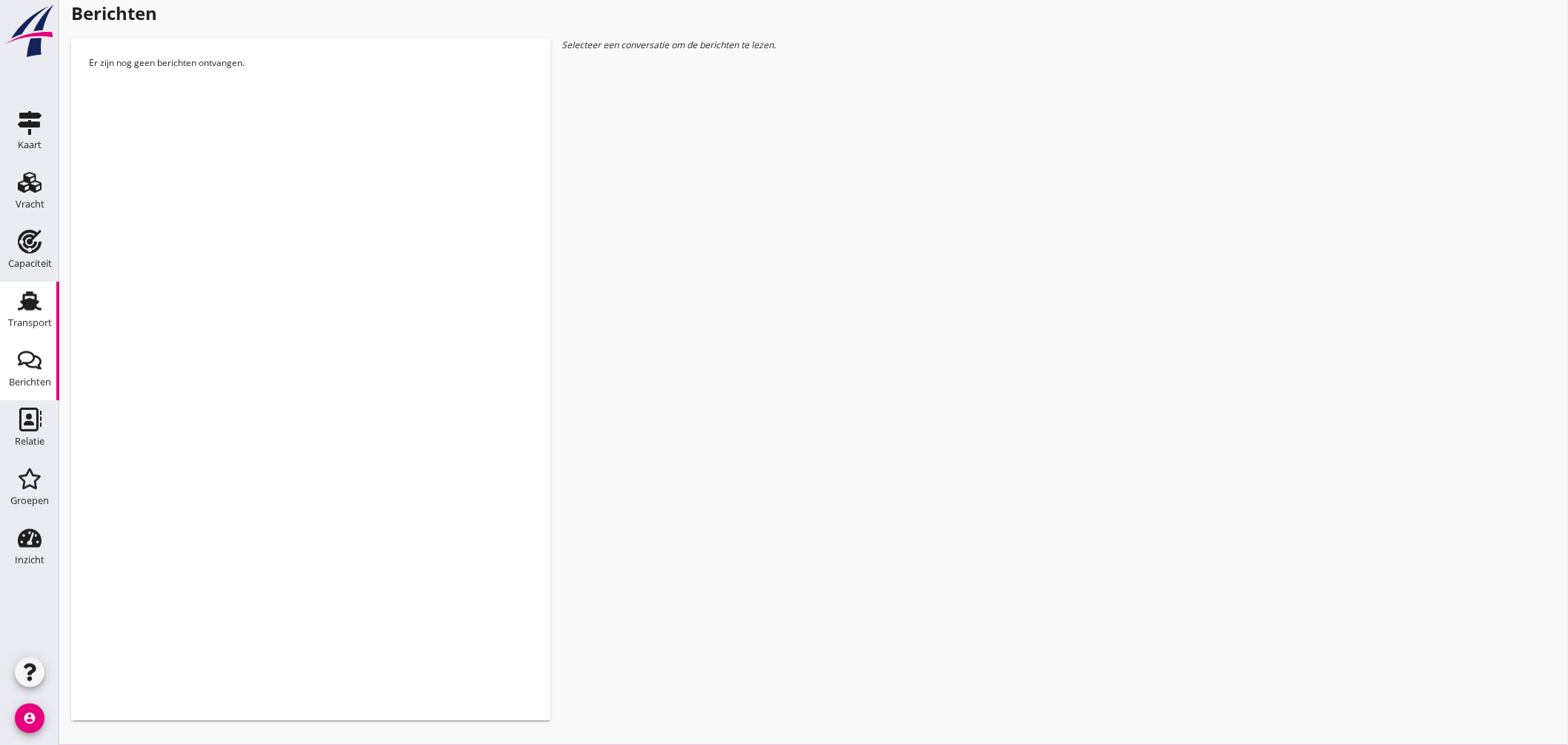
click at [39, 295] on icon "Transport" at bounding box center [29, 301] width 24 height 24
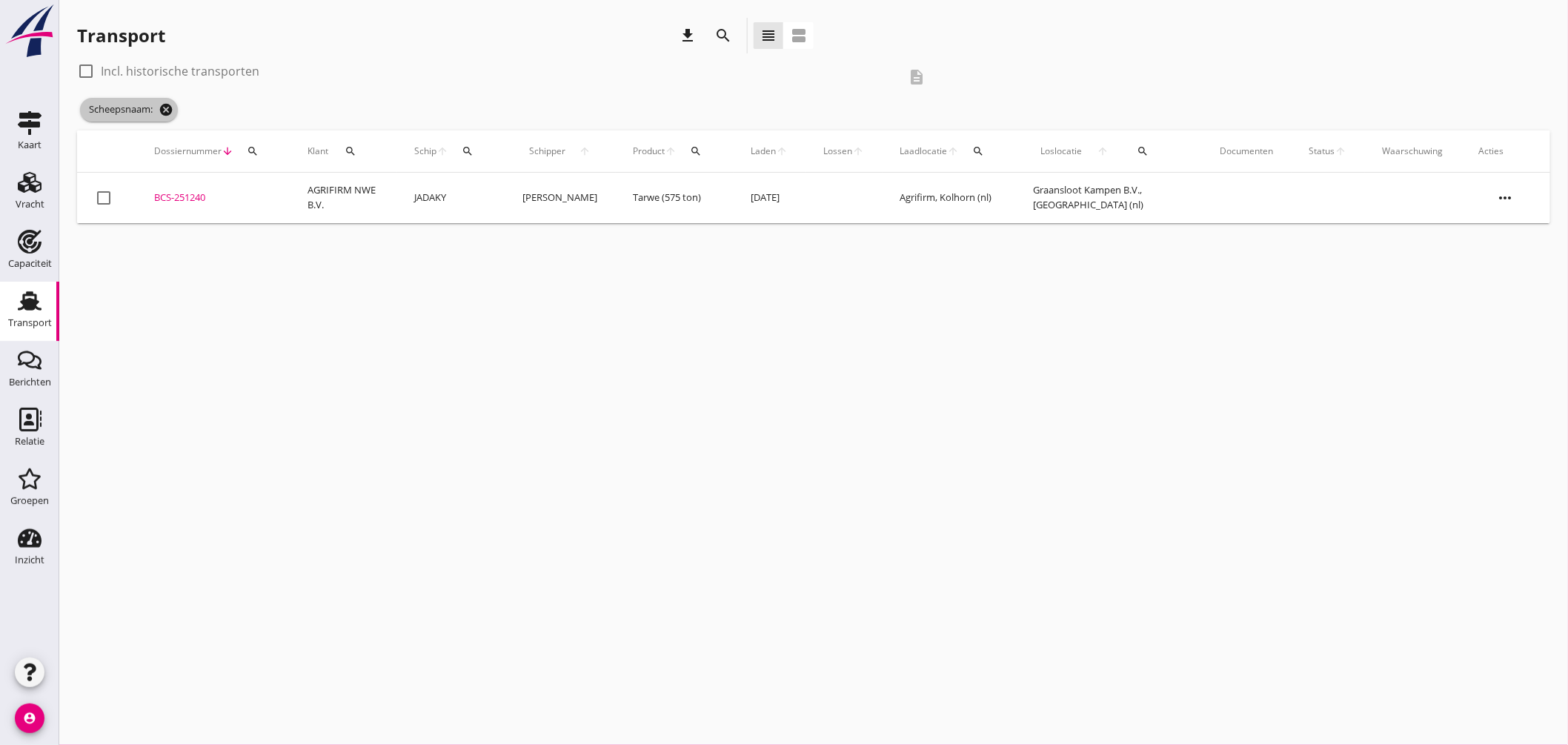
click at [169, 105] on icon "cancel" at bounding box center [166, 109] width 15 height 15
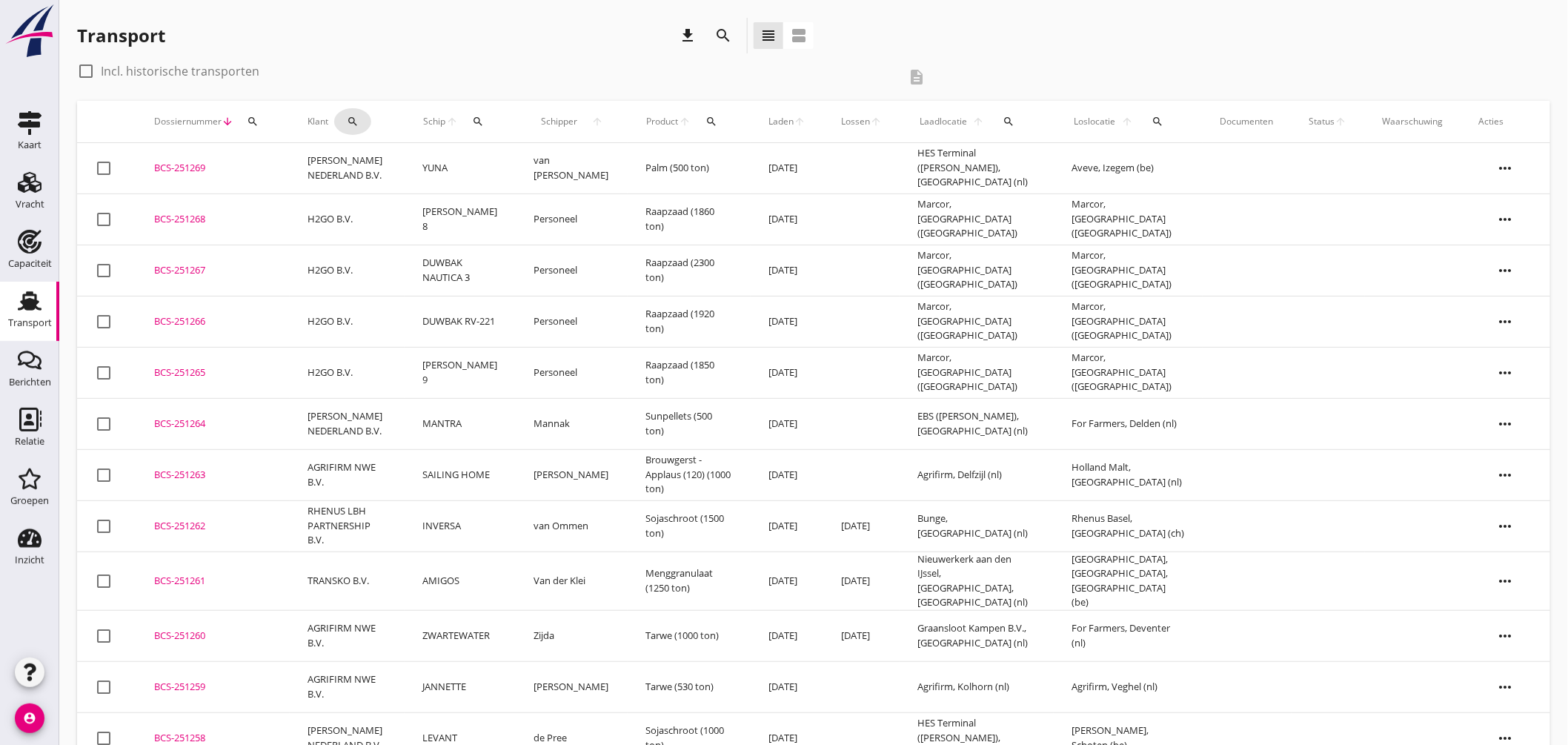
drag, startPoint x: 353, startPoint y: 111, endPoint x: 376, endPoint y: 129, distance: 29.2
click at [354, 114] on button "search" at bounding box center [352, 122] width 37 height 26
click at [454, 164] on input "Zoeken op opdrachtgever..." at bounding box center [417, 164] width 154 height 24
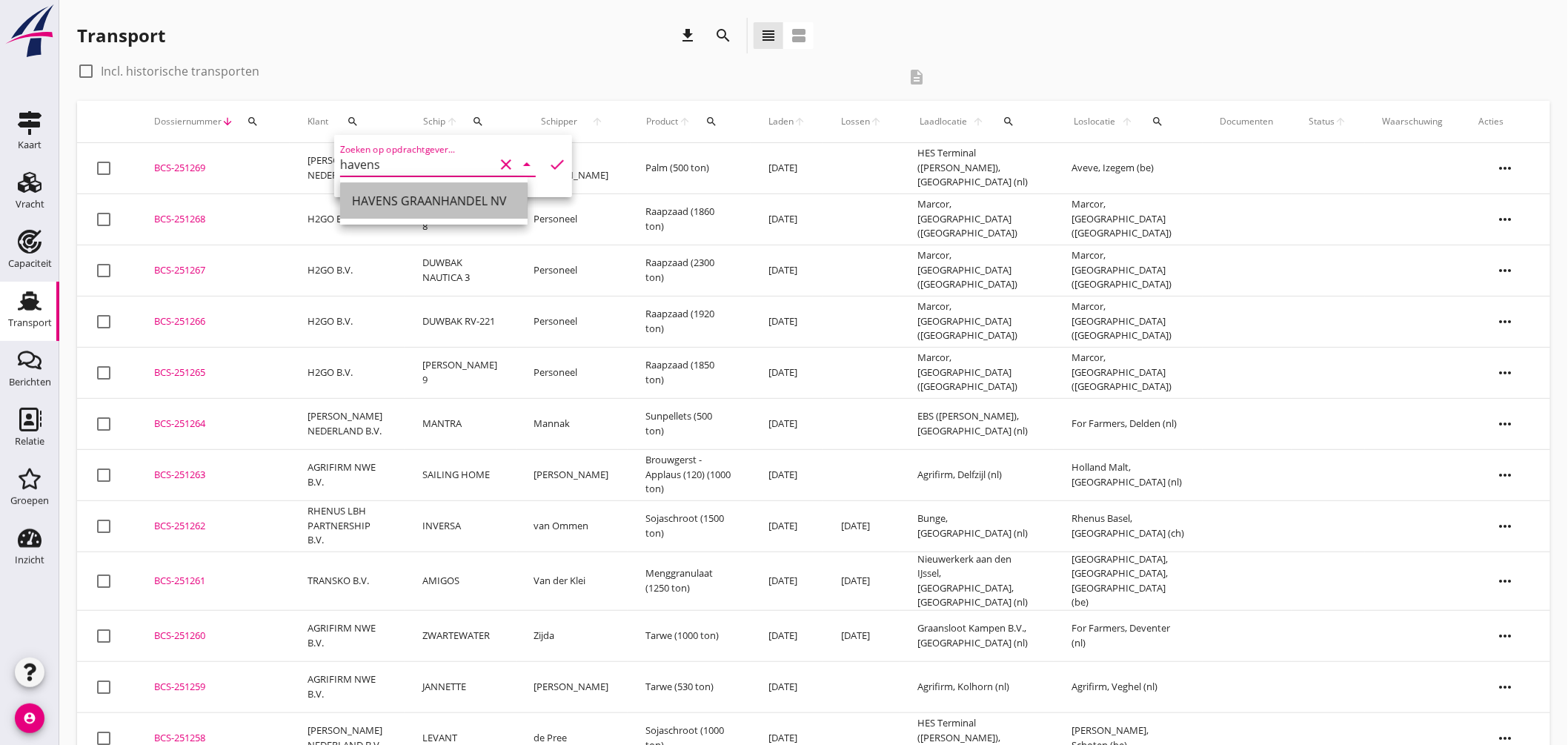
click at [463, 198] on div "HAVENS GRAANHANDEL NV" at bounding box center [434, 201] width 164 height 18
type input "HAVENS GRAANHANDEL NV"
click at [549, 160] on icon "check" at bounding box center [557, 164] width 18 height 18
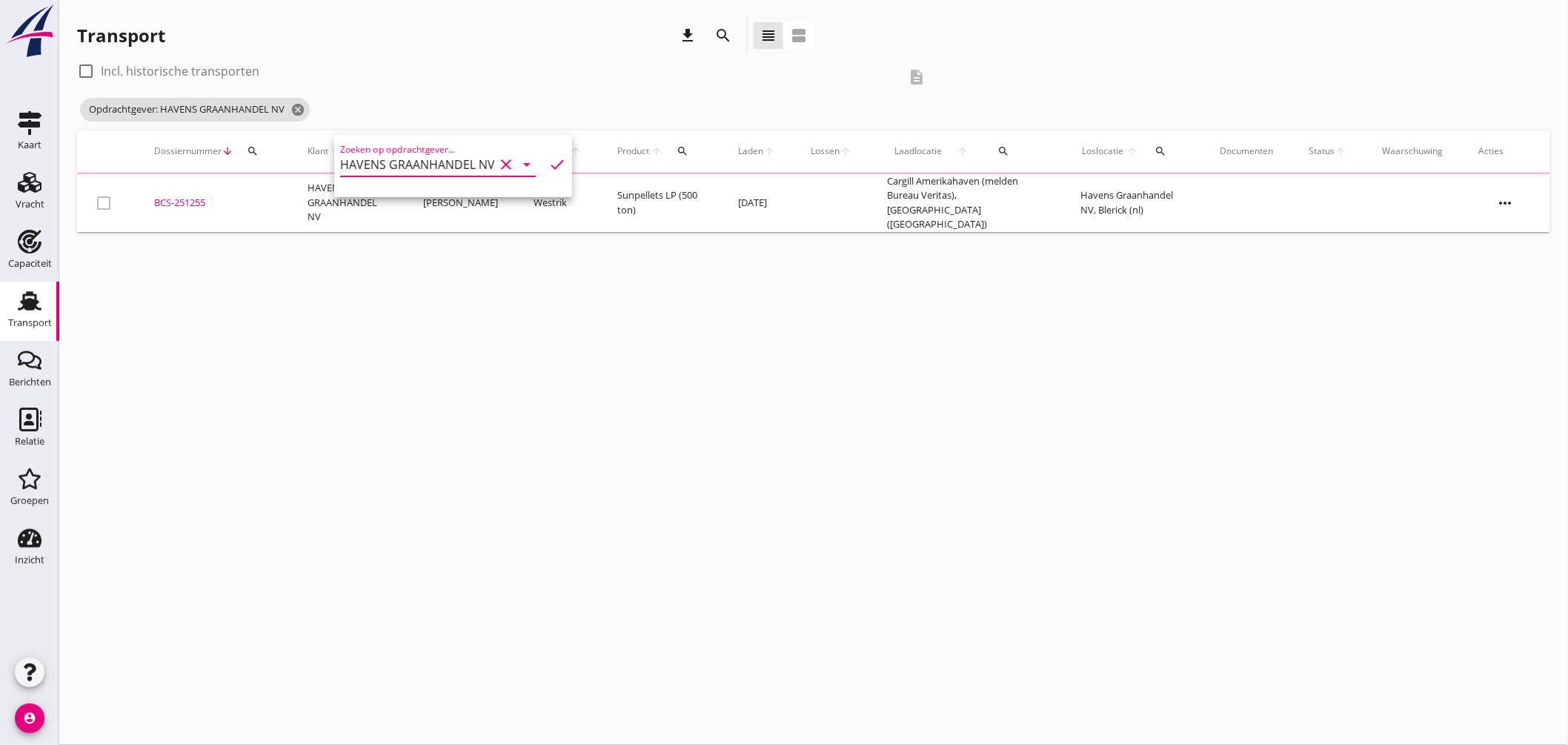
click at [564, 300] on div "cancel You are impersonating another user. Transport download search view_headl…" at bounding box center [814, 372] width 1509 height 745
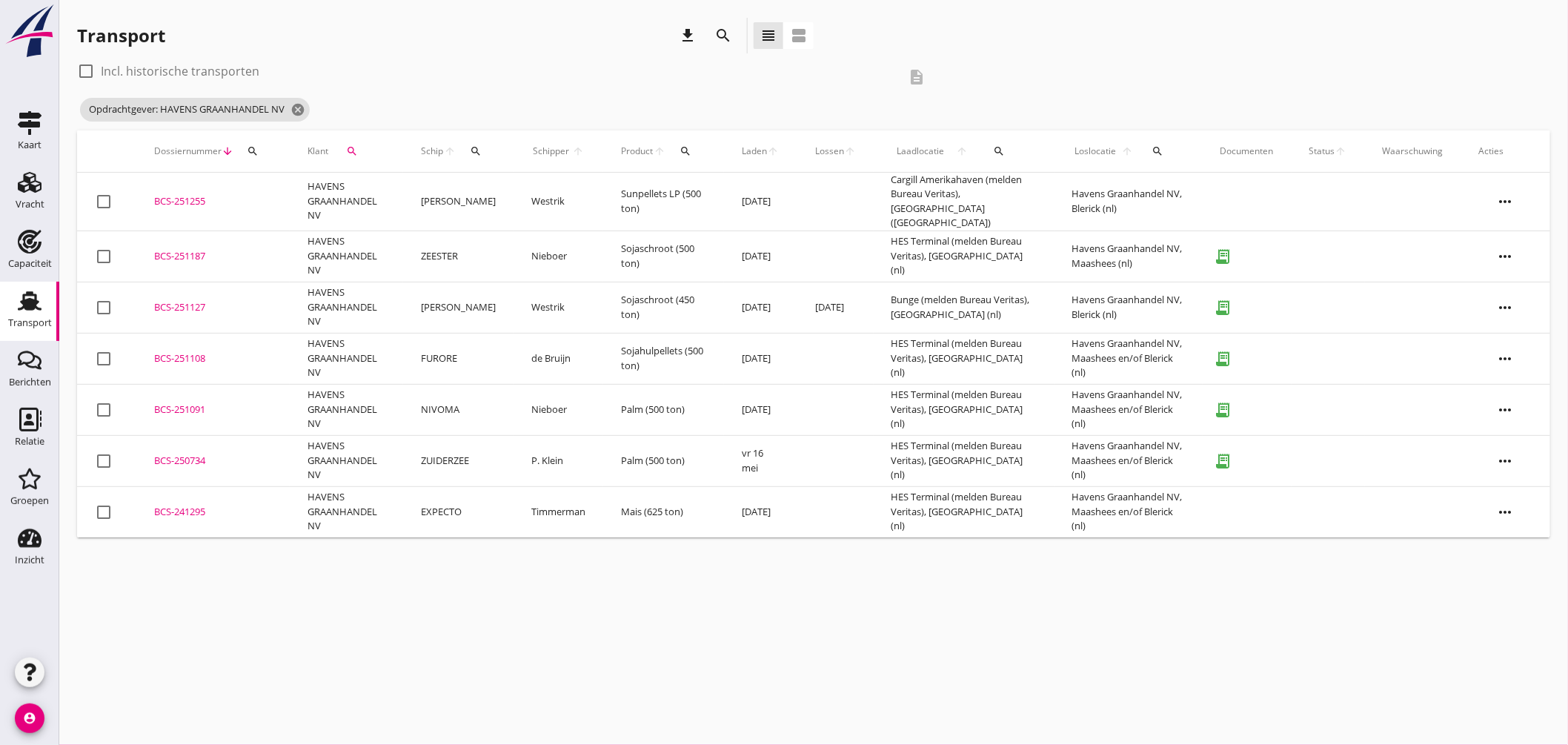
drag, startPoint x: 172, startPoint y: 194, endPoint x: 209, endPoint y: 190, distance: 37.2
click at [173, 194] on div "BCS-251255" at bounding box center [212, 202] width 118 height 15
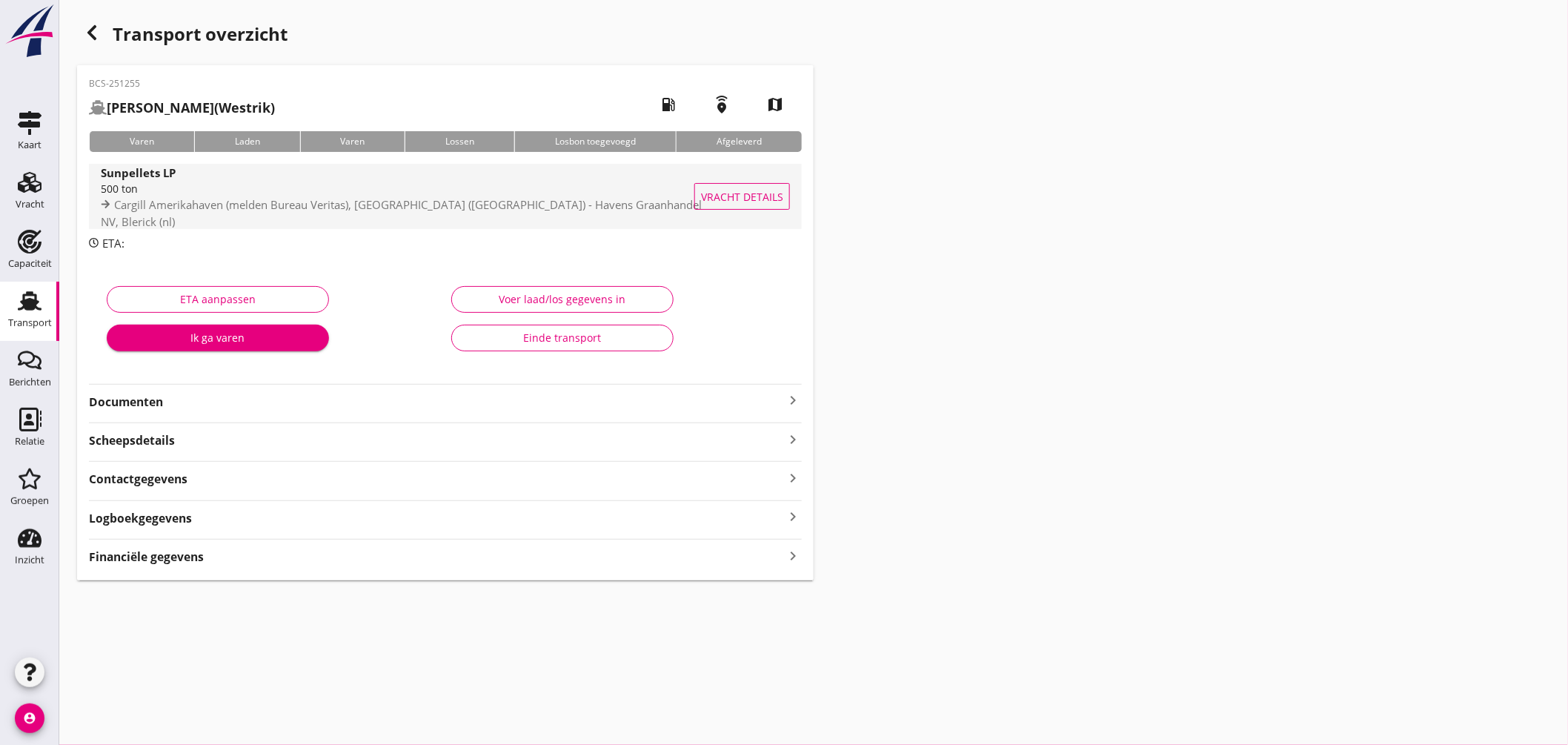
click at [412, 193] on div "500 ton" at bounding box center [403, 189] width 604 height 16
